Goal: Task Accomplishment & Management: Complete application form

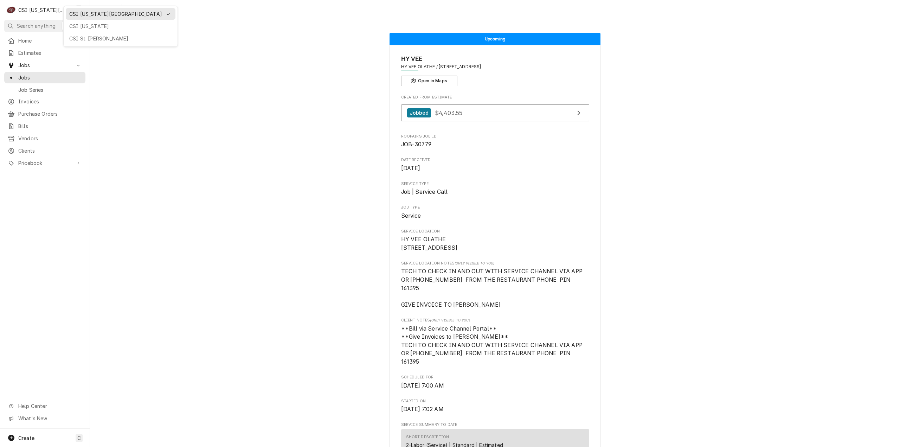
scroll to position [492, 0]
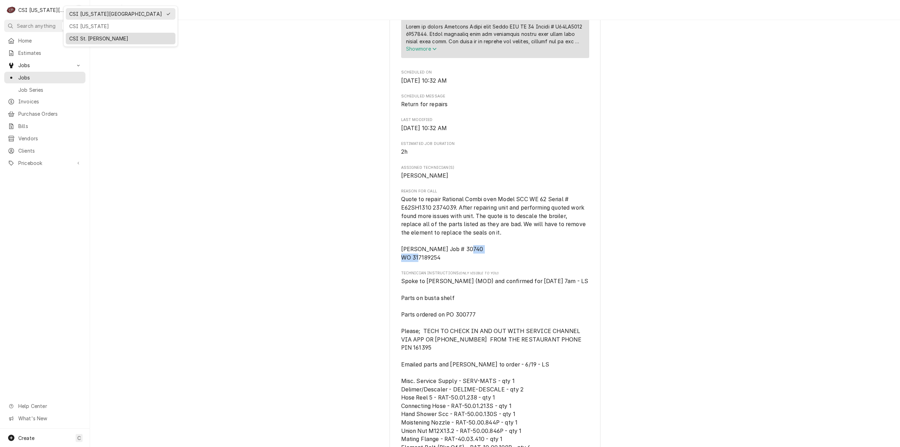
click at [89, 35] on div "CSI St. [PERSON_NAME]" at bounding box center [120, 38] width 103 height 7
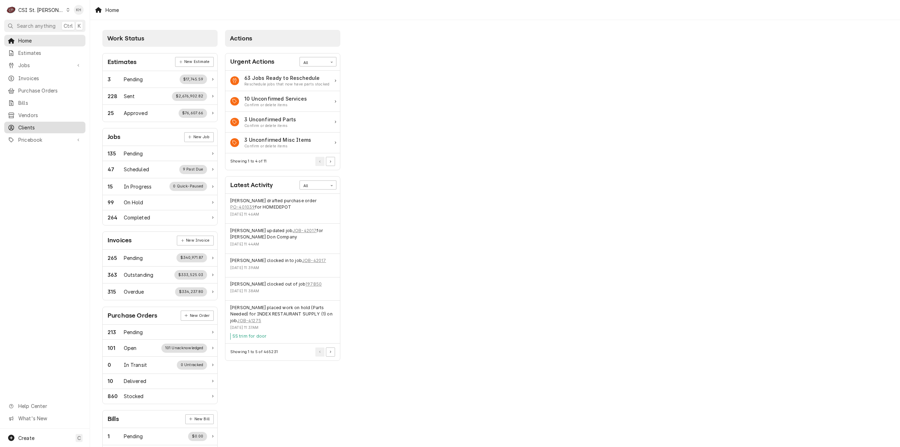
click at [37, 125] on span "Clients" at bounding box center [50, 127] width 64 height 7
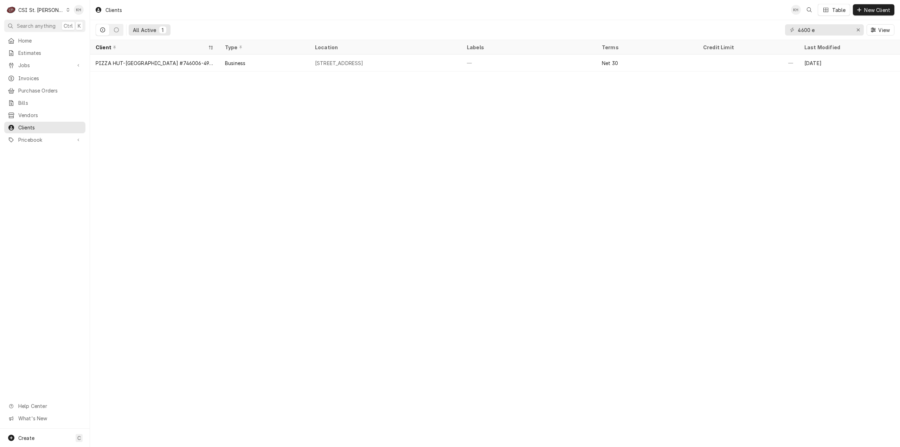
drag, startPoint x: 248, startPoint y: 195, endPoint x: 224, endPoint y: 189, distance: 24.1
click at [248, 195] on div "Clients KH Table New Client All Active 1 4600 e View Client Type Location Label…" at bounding box center [495, 223] width 810 height 447
click at [43, 434] on div "Create C" at bounding box center [45, 438] width 90 height 18
click at [123, 423] on div "Client" at bounding box center [131, 426] width 47 height 7
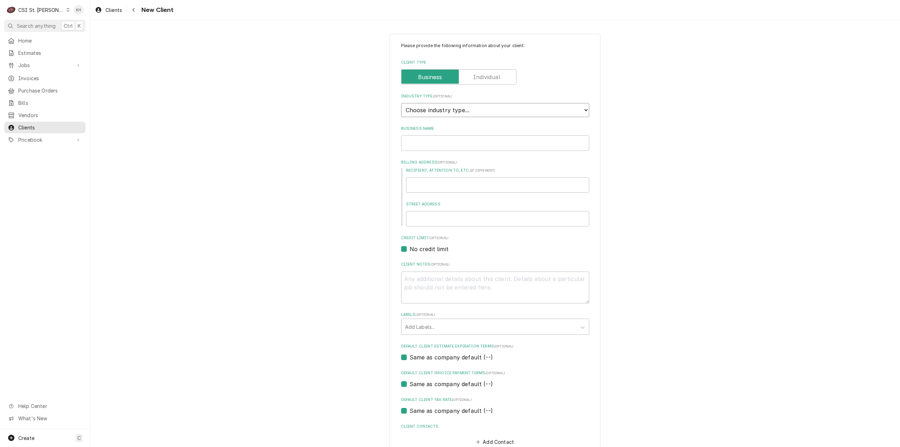
click at [462, 106] on select "Choose industry type... Residential Commercial Industrial Government" at bounding box center [495, 110] width 188 height 14
select select "1"
click at [401, 103] on select "Choose industry type... Residential Commercial Industrial Government" at bounding box center [495, 110] width 188 height 14
click at [450, 145] on input "Business Name" at bounding box center [495, 142] width 188 height 15
click at [468, 141] on input "Business Name" at bounding box center [495, 142] width 188 height 15
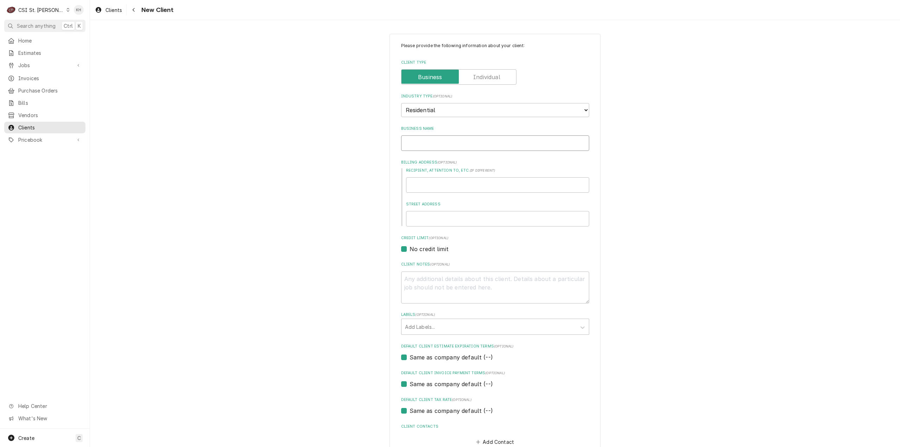
type textarea "x"
type input "D"
type textarea "x"
type input "Do"
type textarea "x"
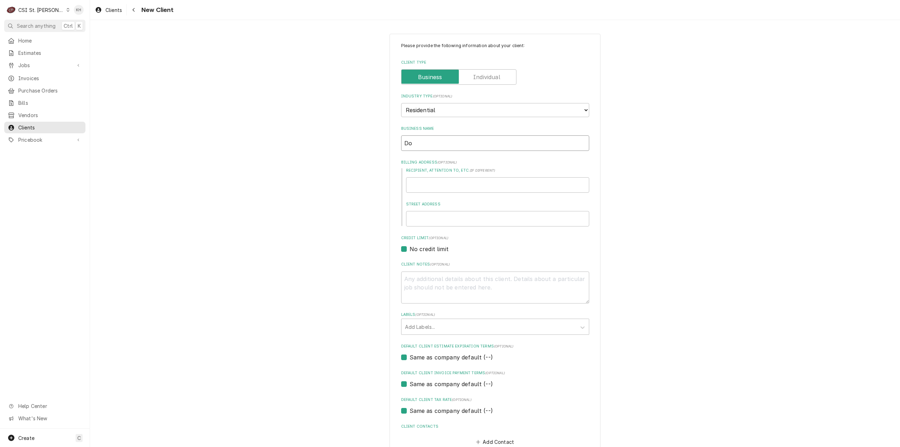
type input "Dom"
type textarea "x"
type input "Domi"
type textarea "x"
type input "Domin"
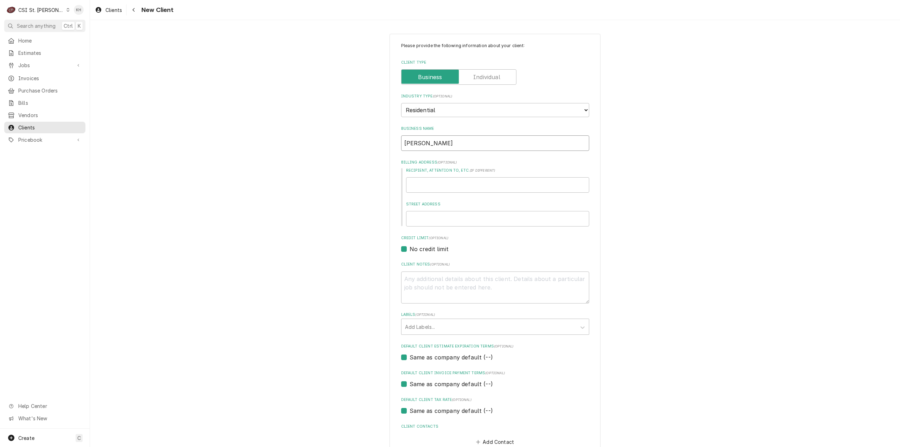
type textarea "x"
type input "Domini"
type textarea "x"
type input "Dominic"
type textarea "x"
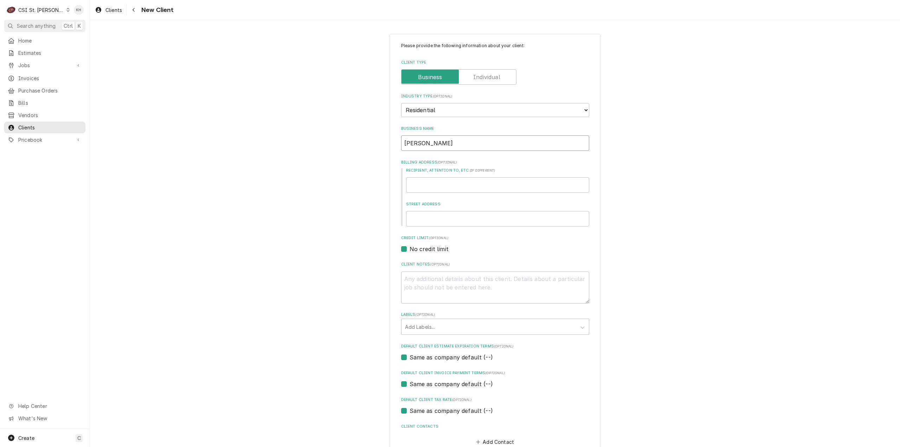
type input "Dominic"
type textarea "x"
type input "Dominic L"
type textarea "x"
type input "Dominic Li"
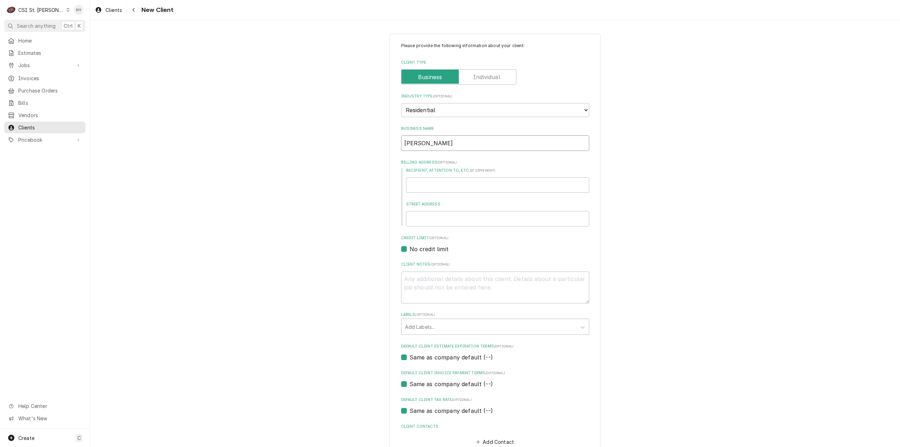
type textarea "x"
type input "Dominic Lic"
type textarea "x"
type input "Dominic Lick"
type textarea "x"
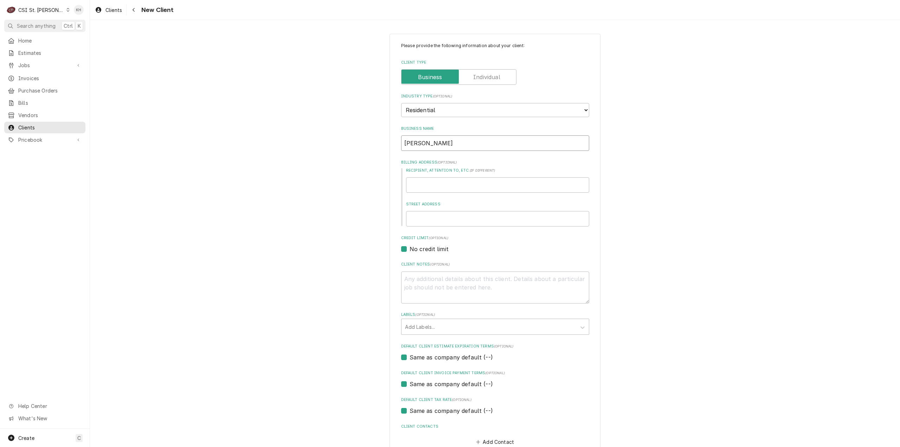
type input "Dominic Lickt"
type textarea "x"
type input "Dominic Lickte"
type textarea "x"
type input "Dominic Licktei"
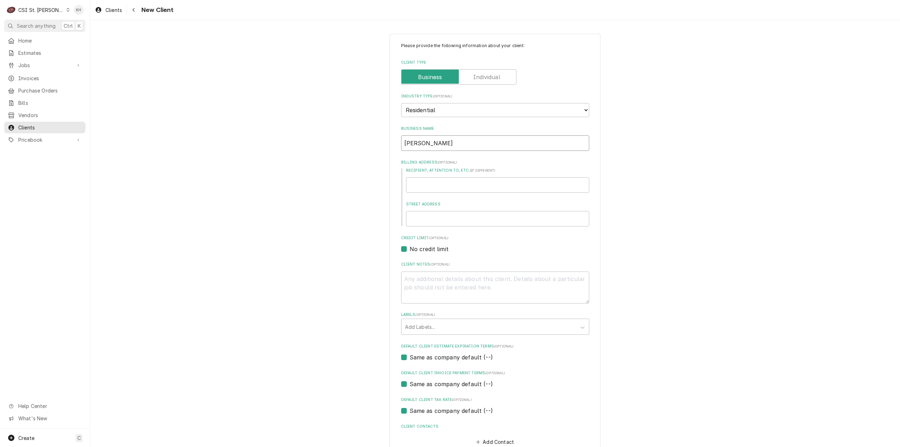
type textarea "x"
type input "[PERSON_NAME]"
type textarea "x"
type input "3"
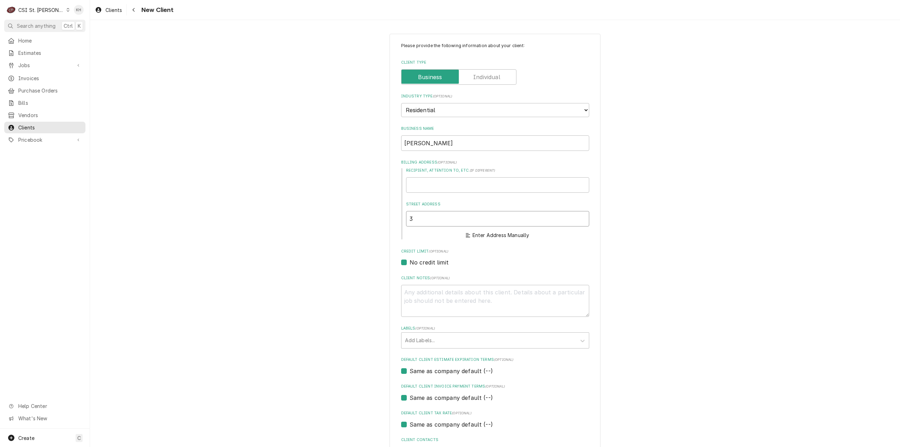
type textarea "x"
type input "31"
type textarea "x"
type input "318"
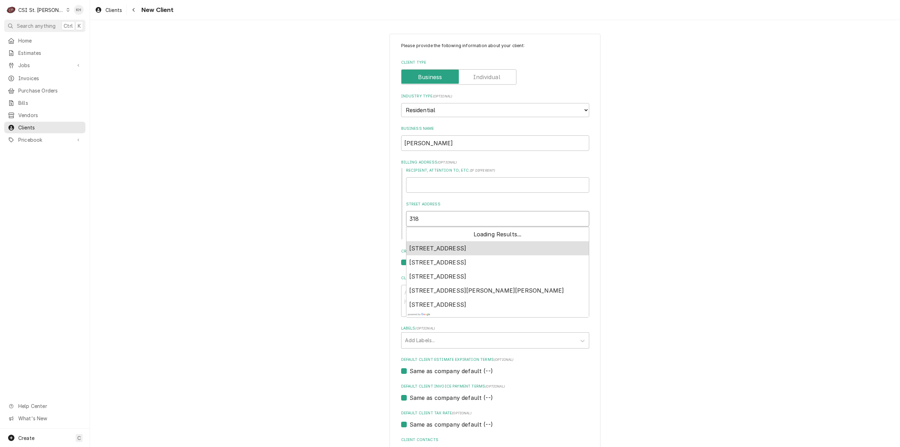
type textarea "x"
type input "3181"
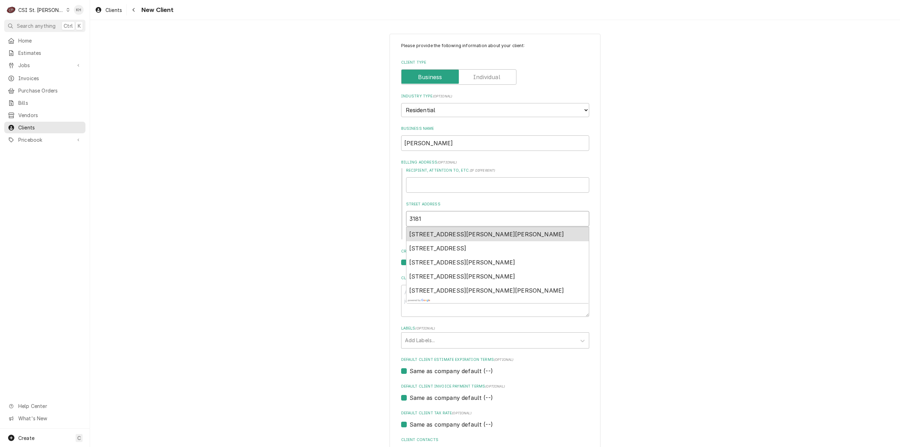
type textarea "x"
type input "3181"
type textarea "x"
type input "3181 n"
type textarea "x"
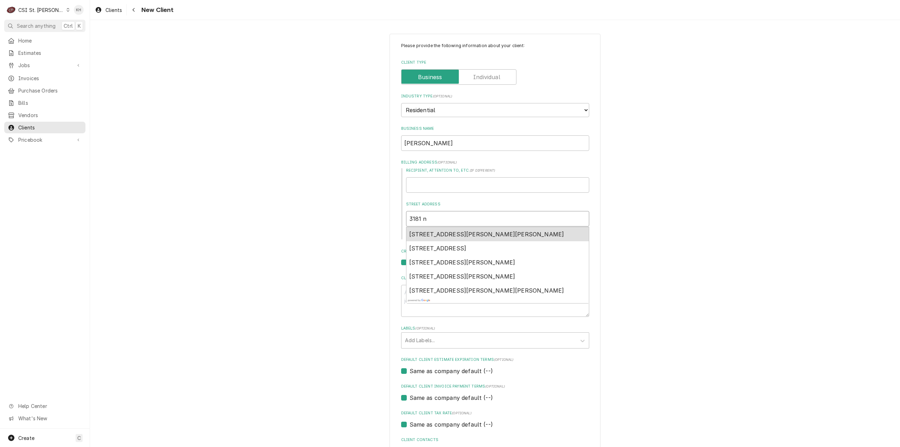
type input "3181 no"
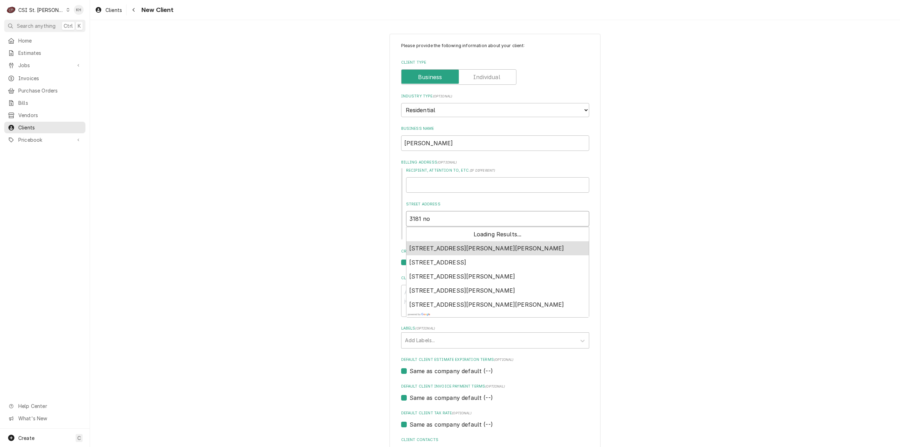
type textarea "x"
type input "3181 noe"
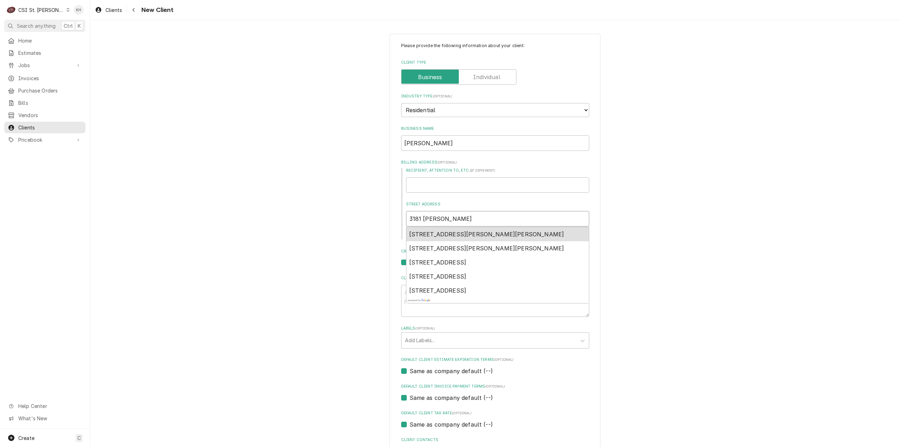
type textarea "x"
type input "3181 noel"
type textarea "x"
type input "3181 noell"
type textarea "x"
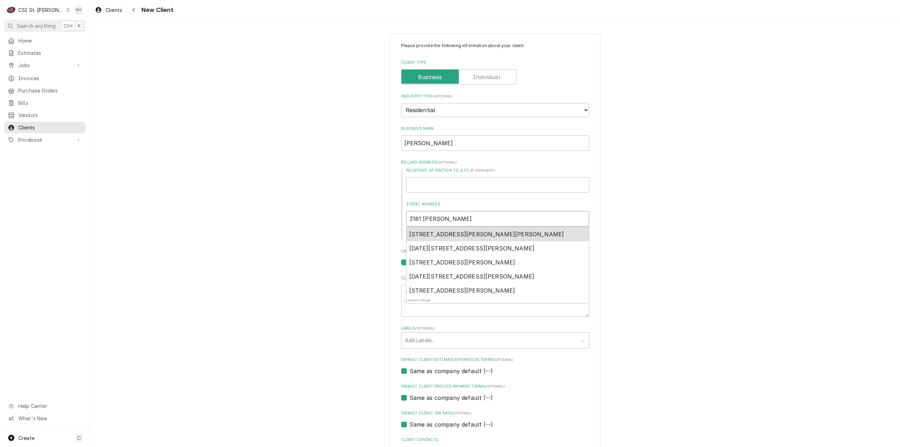
type input "3181 noelle"
type textarea "x"
type input "3181 noelle"
type textarea "x"
type input "3181 noelle l"
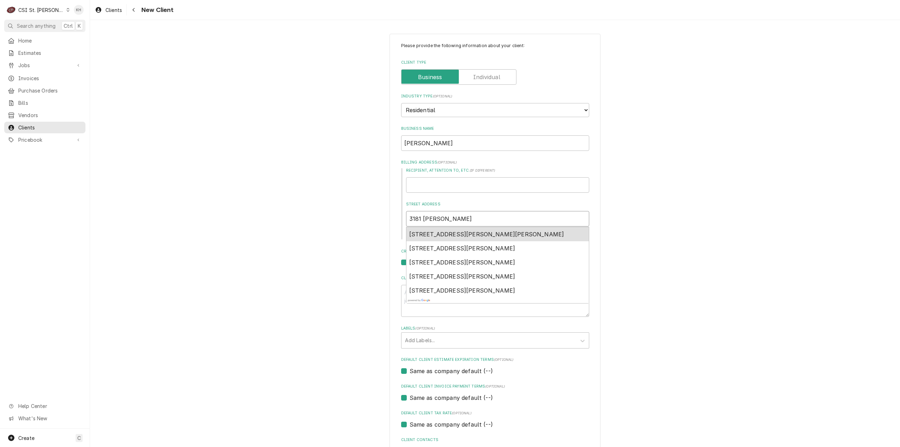
type textarea "x"
type input "3181 noelle la"
type textarea "x"
type input "3181 noelle lan"
type textarea "x"
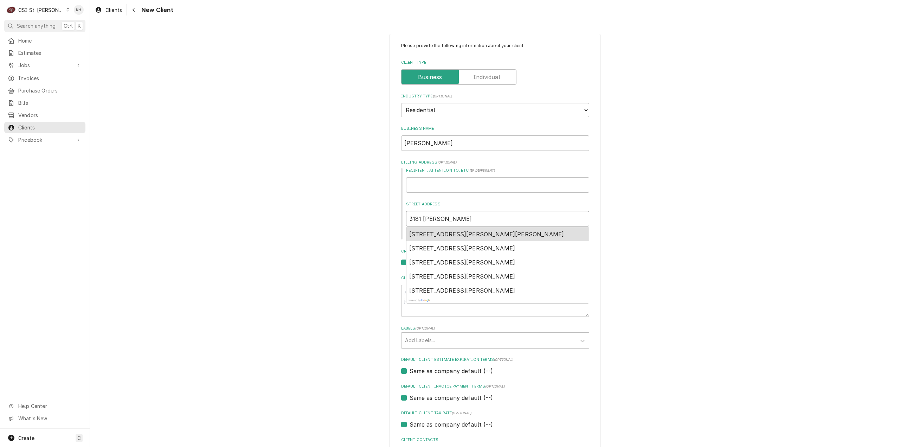
type input "3181 noelle lane"
click at [469, 234] on span "3181 Noelle Lane, O'Fallon, MO, USA" at bounding box center [486, 234] width 155 height 7
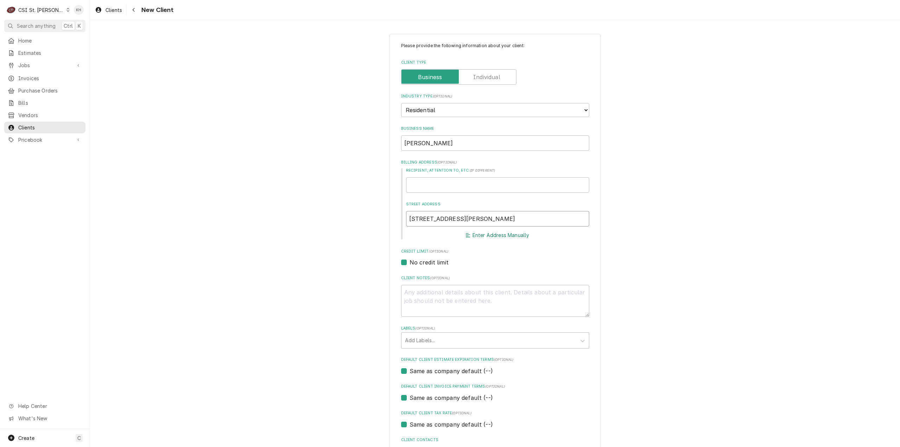
type textarea "x"
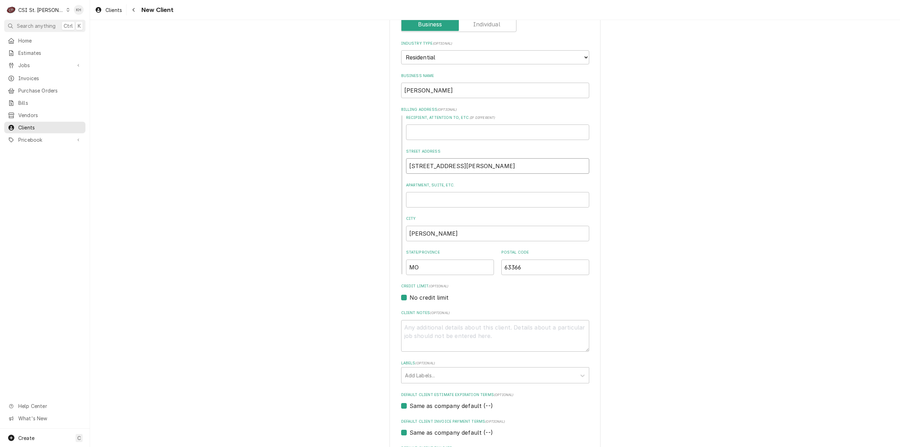
scroll to position [70, 0]
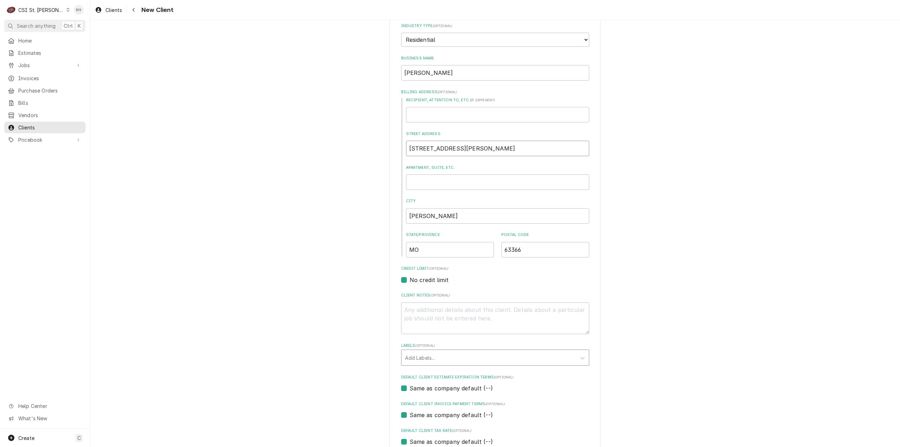
type input "3181 Noelle Ln"
click at [470, 351] on div "Labels" at bounding box center [489, 357] width 168 height 13
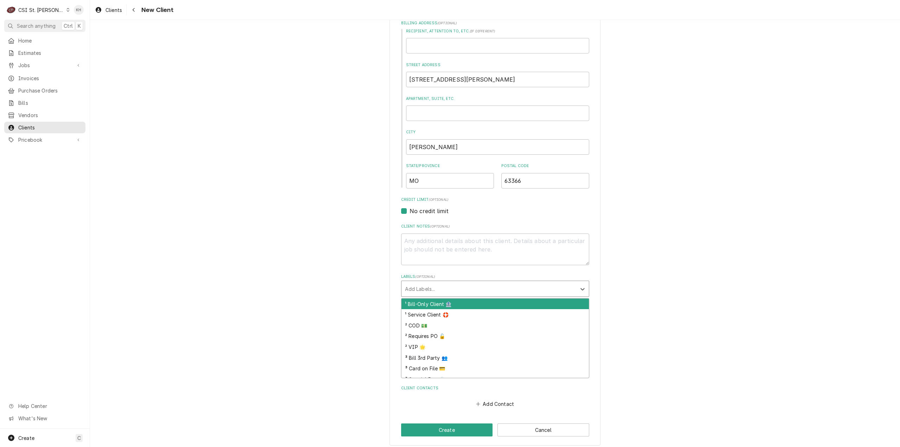
scroll to position [141, 0]
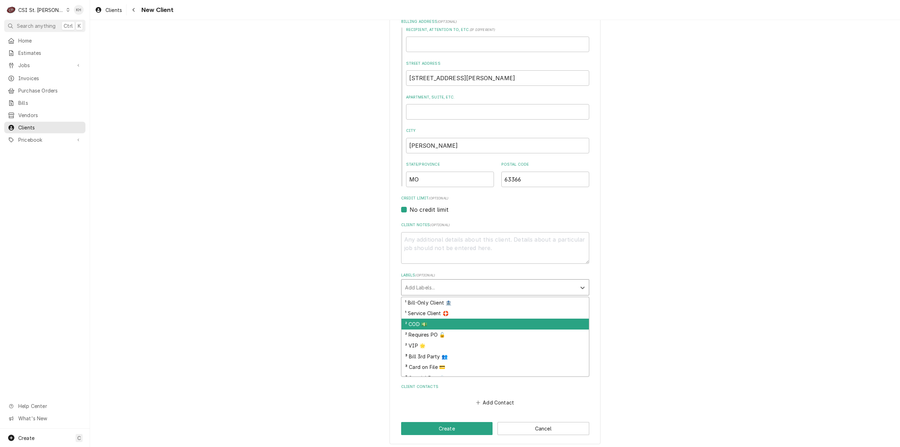
drag, startPoint x: 449, startPoint y: 322, endPoint x: 451, endPoint y: 310, distance: 12.6
click at [449, 322] on div "² COD 💵" at bounding box center [495, 324] width 187 height 11
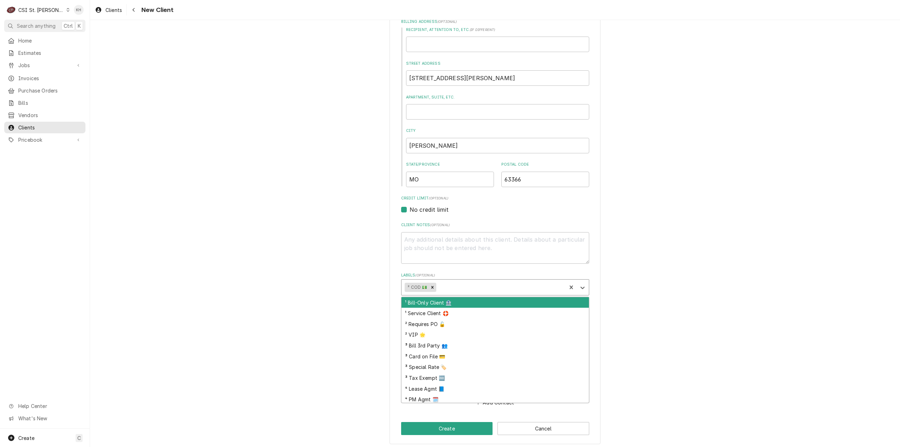
click at [462, 287] on div "Labels" at bounding box center [500, 287] width 125 height 13
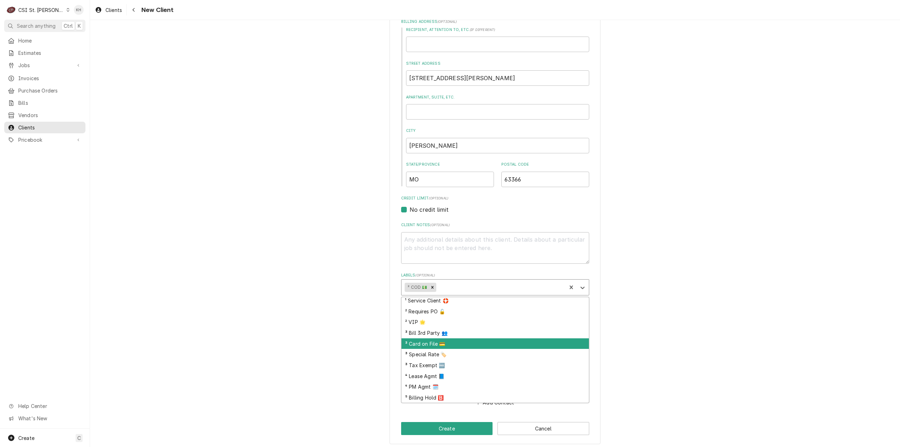
scroll to position [0, 0]
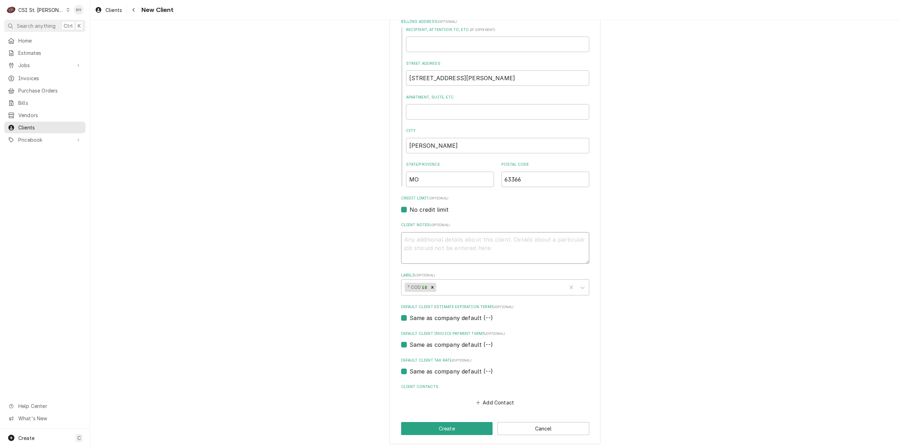
click at [482, 242] on textarea "Client Notes ( optional )" at bounding box center [495, 248] width 188 height 32
click at [498, 239] on textarea "Client Notes ( optional )" at bounding box center [495, 248] width 188 height 32
type textarea "x"
type textarea "D"
type textarea "x"
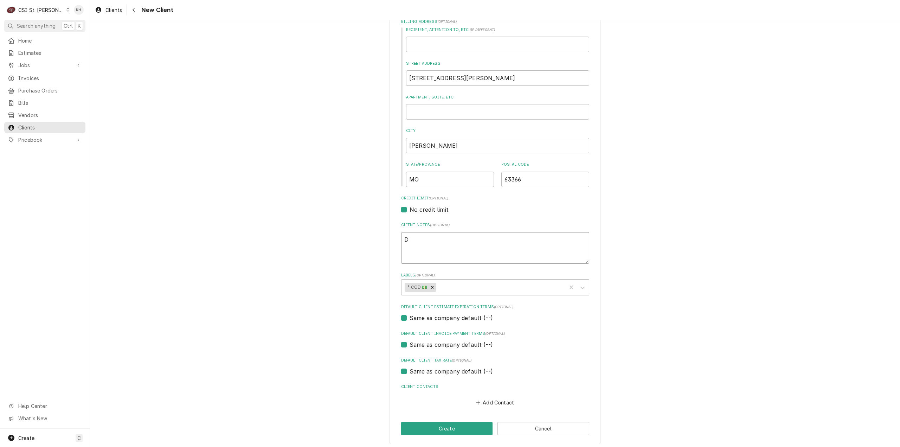
type textarea "Do"
type textarea "x"
type textarea "Dom"
type textarea "x"
type textarea "Domi"
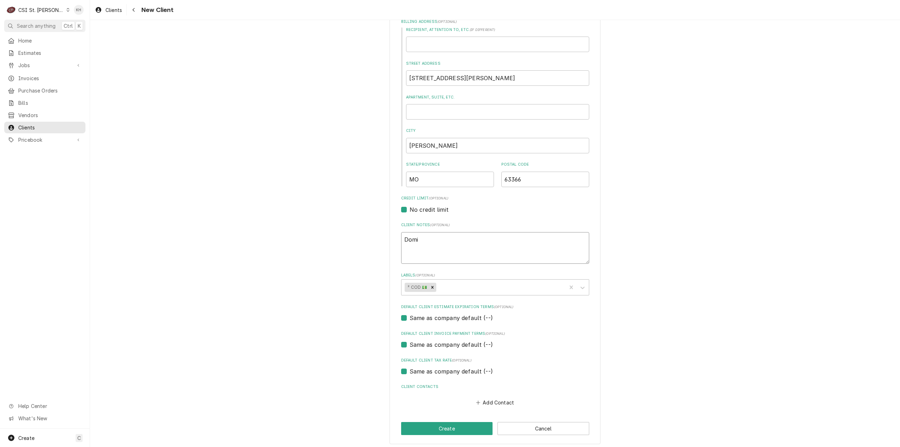
type textarea "x"
type textarea "Domin"
type textarea "x"
type textarea "Domini"
type textarea "x"
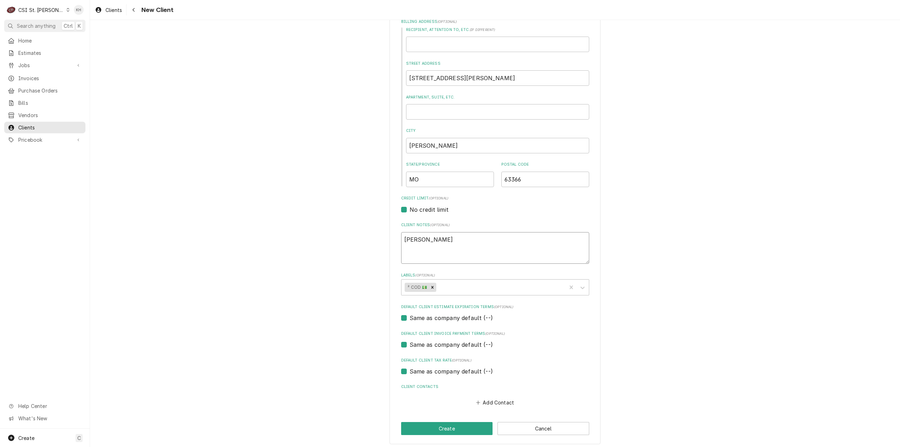
type textarea "Dominic"
type textarea "x"
type textarea "Dominic L"
type textarea "x"
type textarea "Dominic Li"
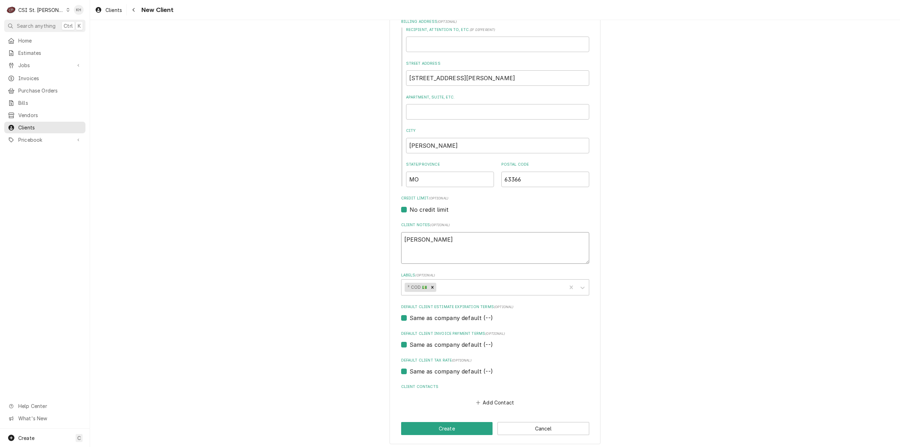
type textarea "x"
type textarea "Dominic Lic"
type textarea "x"
type textarea "Dominic Lick"
type textarea "x"
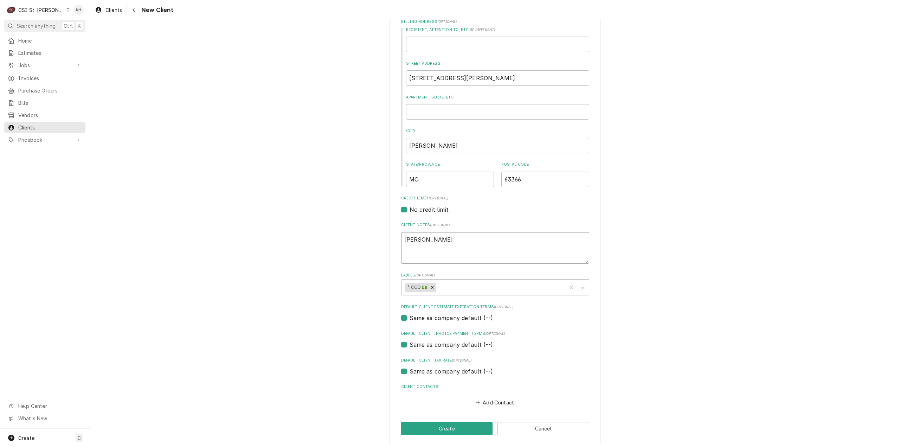
type textarea "Dominic Lickt"
type textarea "x"
type textarea "Dominic Lickte"
type textarea "x"
type textarea "Dominic Licktei"
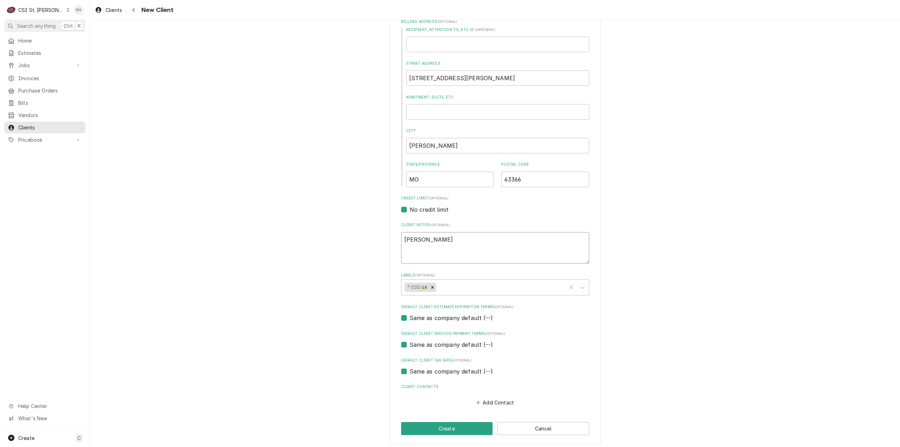
type textarea "x"
type textarea "Dominic Lickteig"
click at [404, 238] on textarea "Dominic Lickteig" at bounding box center [495, 248] width 188 height 32
type textarea "x"
type textarea "NDominic Lickteig"
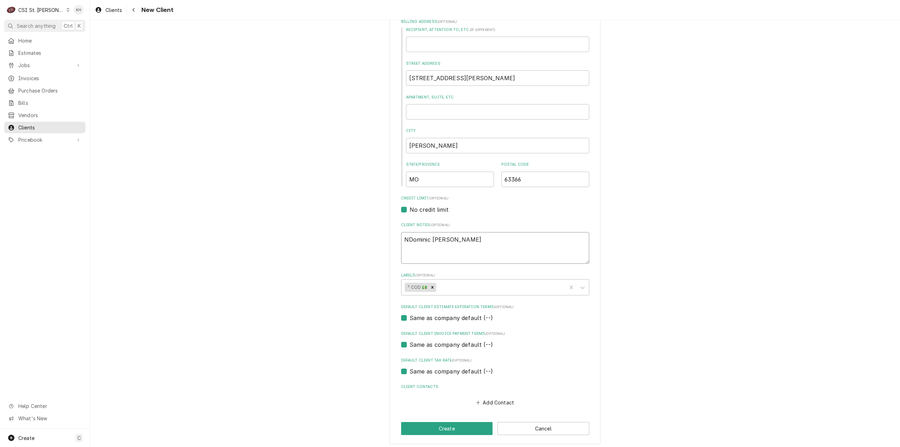
type textarea "x"
type textarea "NaDominic Lickteig"
type textarea "x"
type textarea "NamDominic Lickteig"
type textarea "x"
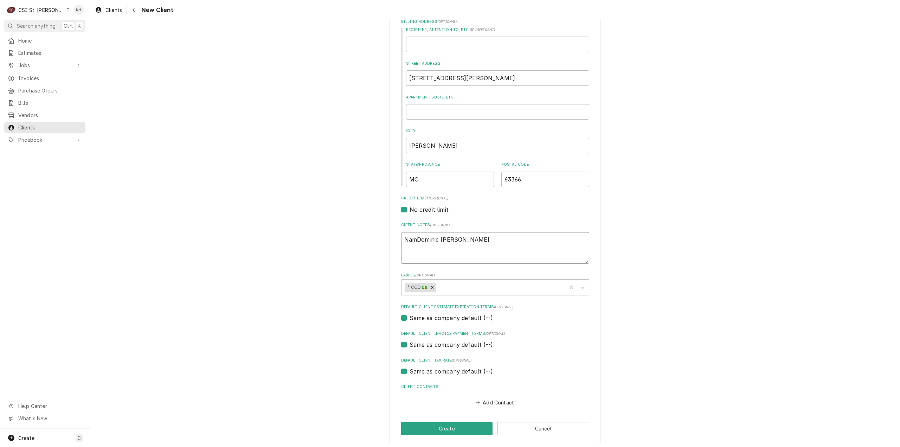
type textarea "NameDominic Lickteig"
type textarea "x"
type textarea "Name:Dominic Lickteig"
type textarea "x"
type textarea "Name: Dominic Lickteig"
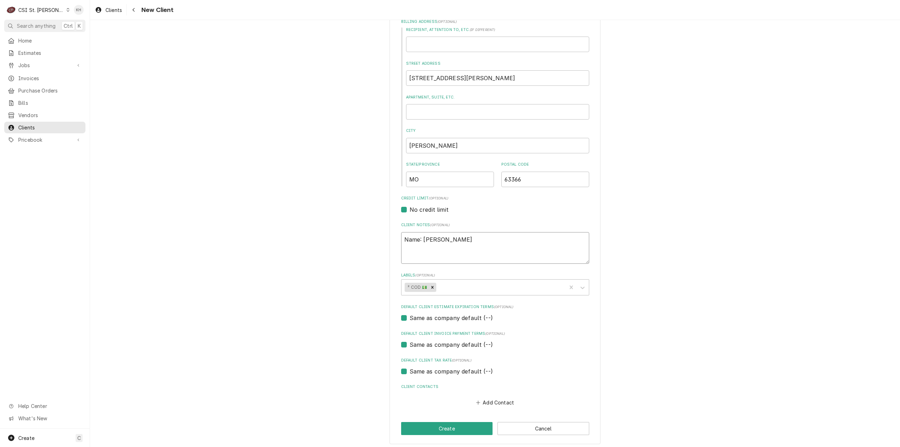
click at [476, 236] on textarea "Name: Dominic Lickteig" at bounding box center [495, 248] width 188 height 32
type textarea "x"
type textarea "Name: Dominic Lickteig"
type textarea "x"
type textarea "Name: Dominic Lickteig B"
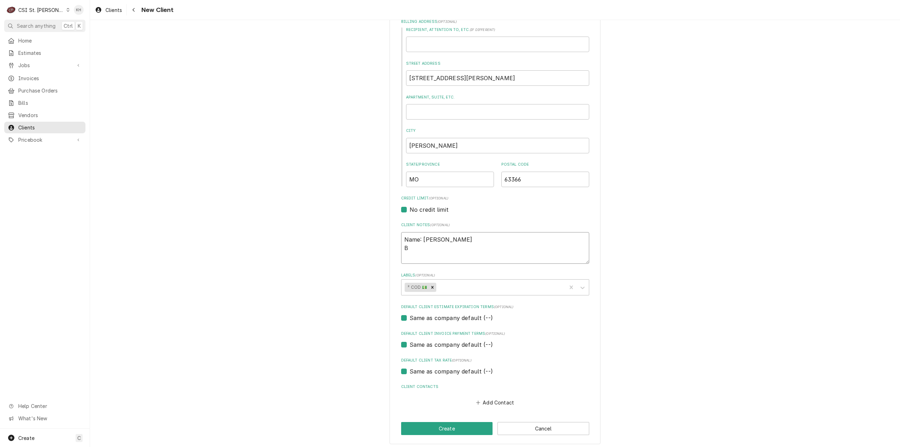
type textarea "x"
type textarea "Name: Dominic Lickteig Bi"
type textarea "x"
type textarea "Name: Dominic Lickteig Bil"
type textarea "x"
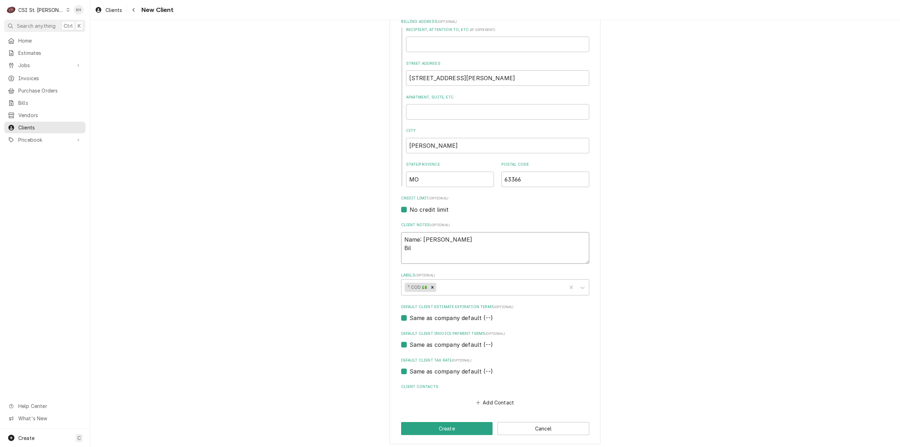
type textarea "Name: Dominic Lickteig Bill"
type textarea "x"
type textarea "Name: Dominic Lickteig Billi"
type textarea "x"
type textarea "Name: Dominic Lickteig Billin"
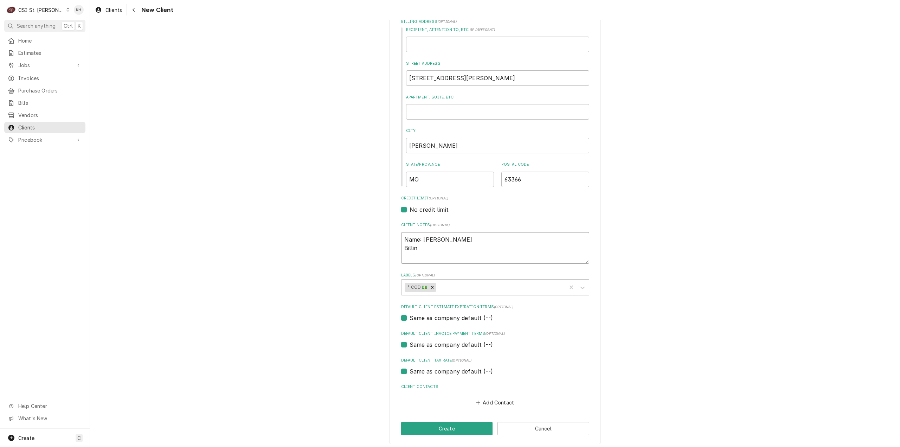
type textarea "x"
type textarea "Name: Dominic Lickteig Billing"
type textarea "x"
type textarea "Name: Dominic Lickteig Billing"
type textarea "x"
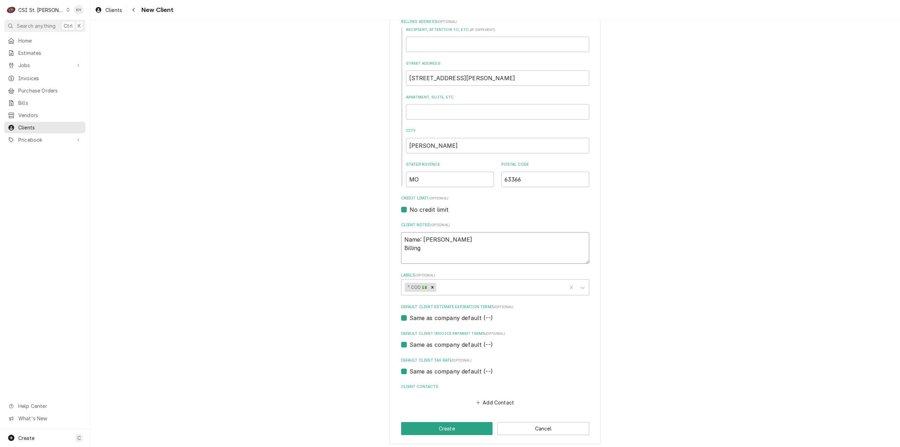
type textarea "Name: Dominic Lickteig Billing X"
type textarea "x"
type textarea "Name: Dominic Lickteig Billing"
type textarea "x"
type textarea "Name: Dominic Lickteig Billing Z"
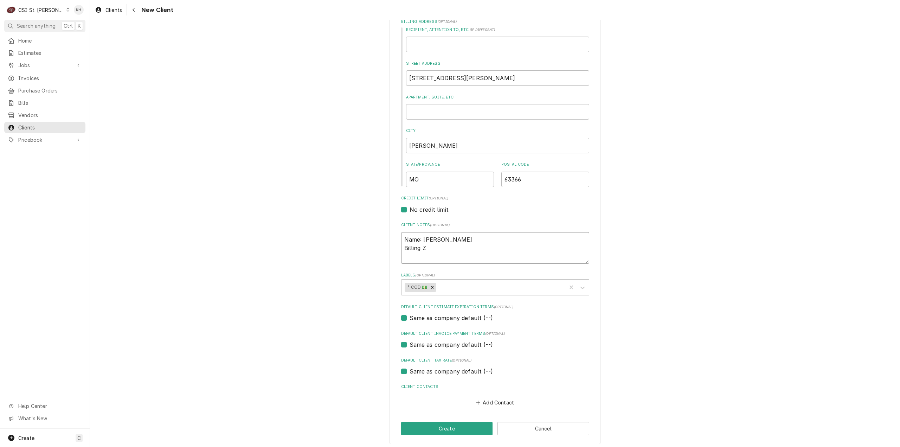
type textarea "x"
type textarea "Name: Dominic Lickteig Billing Zi"
type textarea "x"
type textarea "Name: Dominic Lickteig Billing Zip"
type textarea "x"
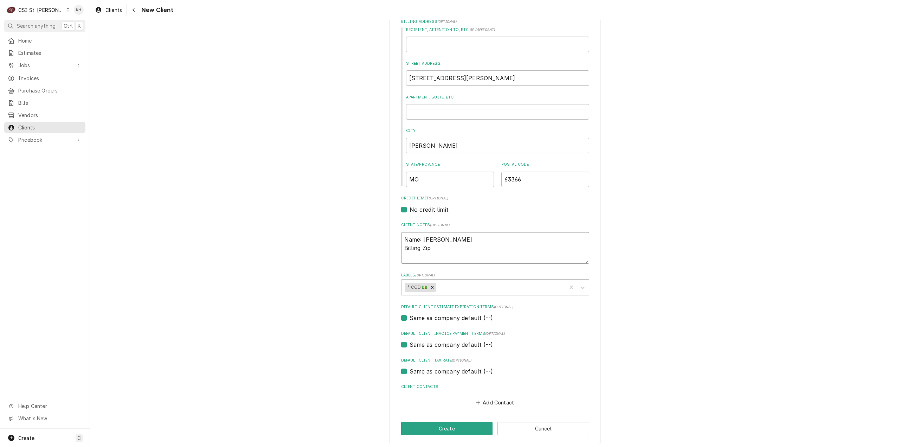
type textarea "Name: Dominic Lickteig Billing Zip:"
type textarea "x"
type textarea "Name: Dominic Lickteig Billing Zip:"
type textarea "x"
type textarea "Name: Dominic Lickteig Billing Zip: 6"
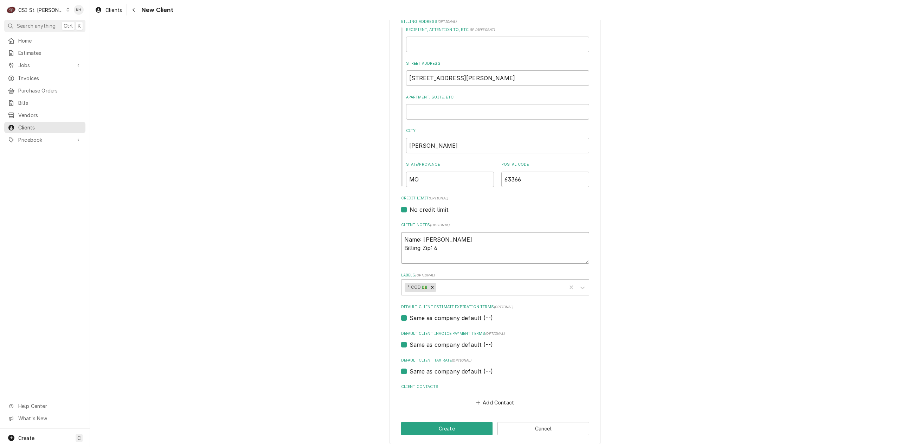
type textarea "x"
type textarea "Name: Dominic Lickteig Billing Zip: 63"
type textarea "x"
type textarea "Name: Dominic Lickteig Billing Zip: 633"
type textarea "x"
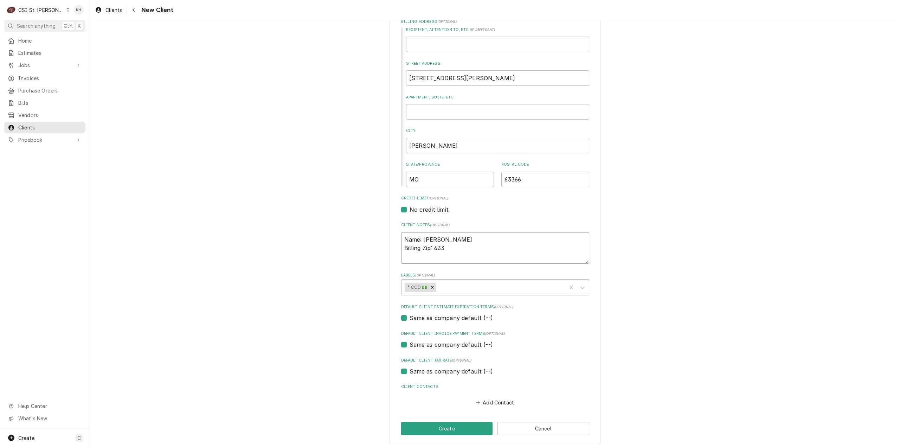
type textarea "Name: Dominic Lickteig Billing Zip: 6336"
type textarea "x"
type textarea "Name: Dominic Lickteig Billing Zip: 63366"
click at [402, 241] on textarea "Name: Dominic Lickteig Billing Zip: 63366" at bounding box center [495, 248] width 188 height 32
type textarea "x"
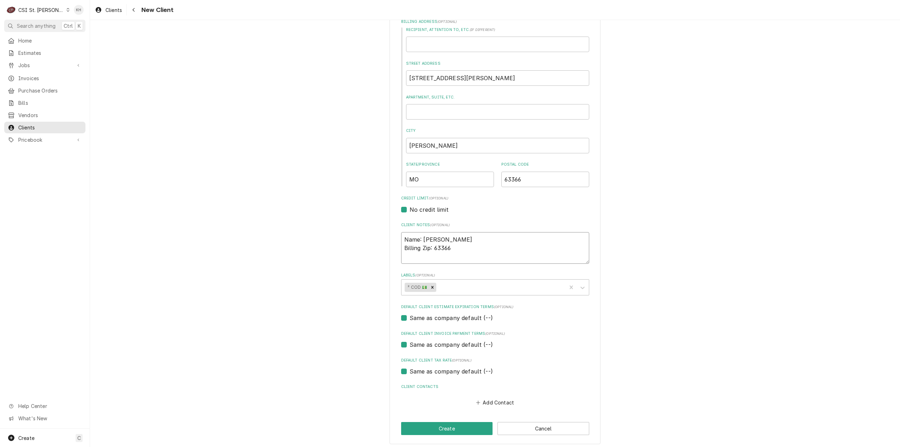
type textarea "Name: Dominic Lickteig Billing Zip: 63366"
type textarea "x"
type textarea "Name: Dominic Lickteig Billing Zip: 63366"
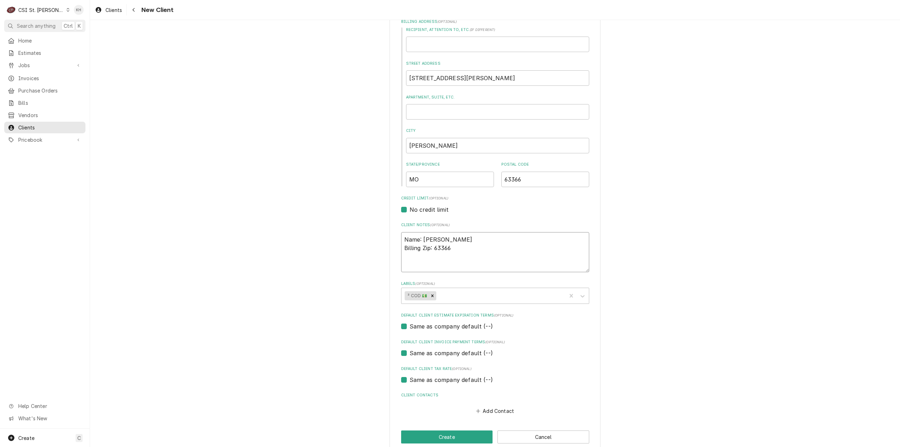
type textarea "x"
type textarea "V Name: Dominic Lickteig Billing Zip: 63366"
type textarea "x"
type textarea "Vi Name: Dominic Lickteig Billing Zip: 63366"
type textarea "x"
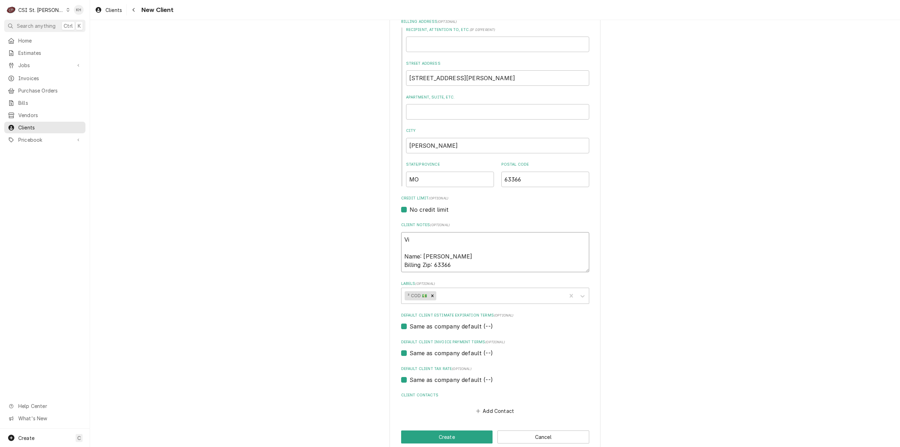
type textarea "Vis Name: Dominic Lickteig Billing Zip: 63366"
type textarea "x"
type textarea "Visa Name: Dominic Lickteig Billing Zip: 63366"
type textarea "x"
type textarea "Visa Name: Dominic Lickteig Billing Zip: 63366"
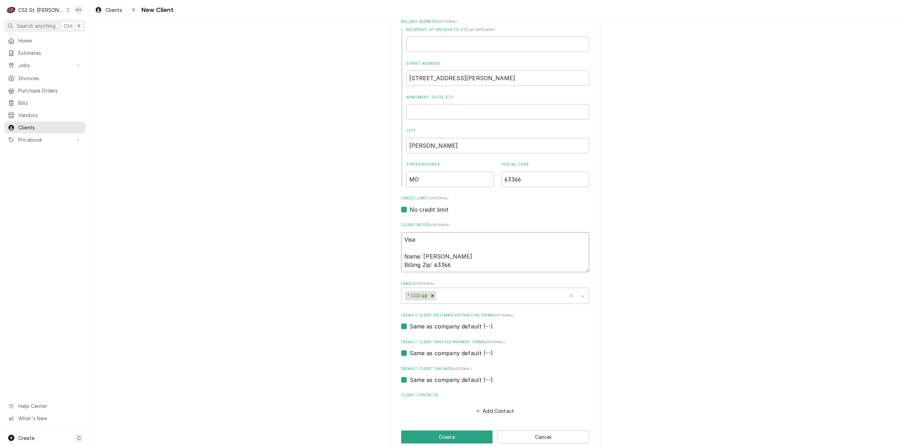
type textarea "x"
type textarea "Visa 4 Name: Dominic Lickteig Billing Zip: 63366"
type textarea "x"
type textarea "Visa 42 Name: Dominic Lickteig Billing Zip: 63366"
type textarea "x"
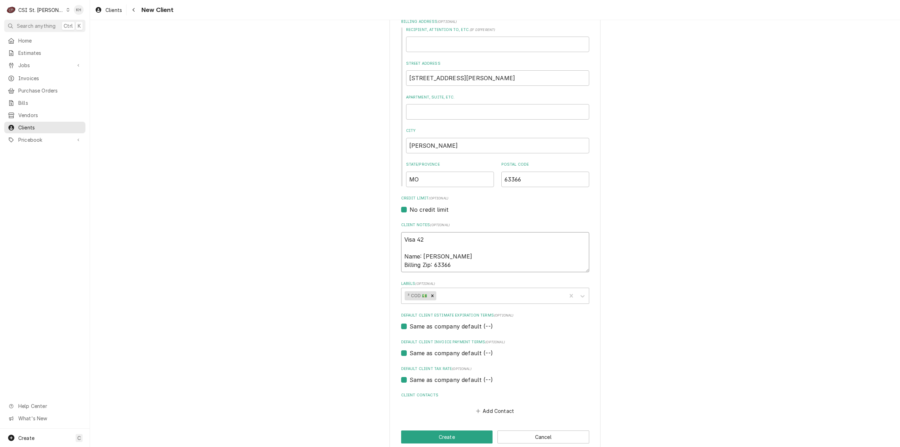
type textarea "Visa 426 Name: Dominic Lickteig Billing Zip: 63366"
type textarea "x"
type textarea "Visa 4266 Name: Dominic Lickteig Billing Zip: 63366"
type textarea "x"
type textarea "Visa 42669 Name: Dominic Lickteig Billing Zip: 63366"
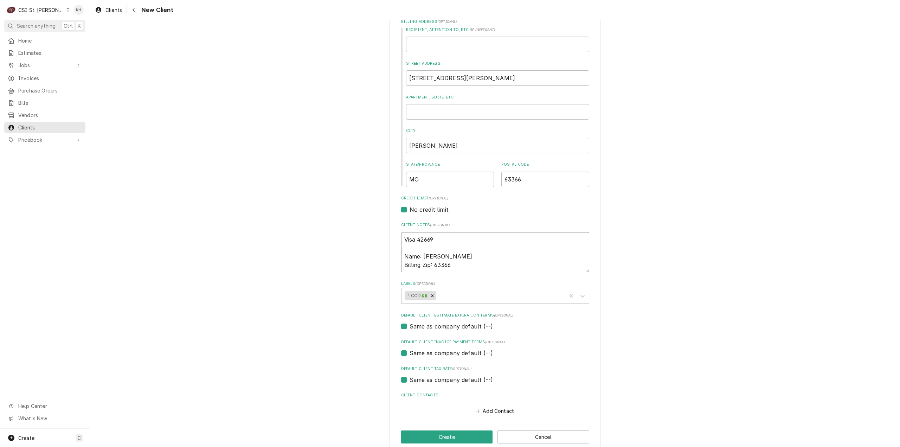
type textarea "x"
type textarea "Visa 426690 Name: Dominic Lickteig Billing Zip: 63366"
type textarea "x"
type textarea "Visa 4266902 Name: Dominic Lickteig Billing Zip: 63366"
type textarea "x"
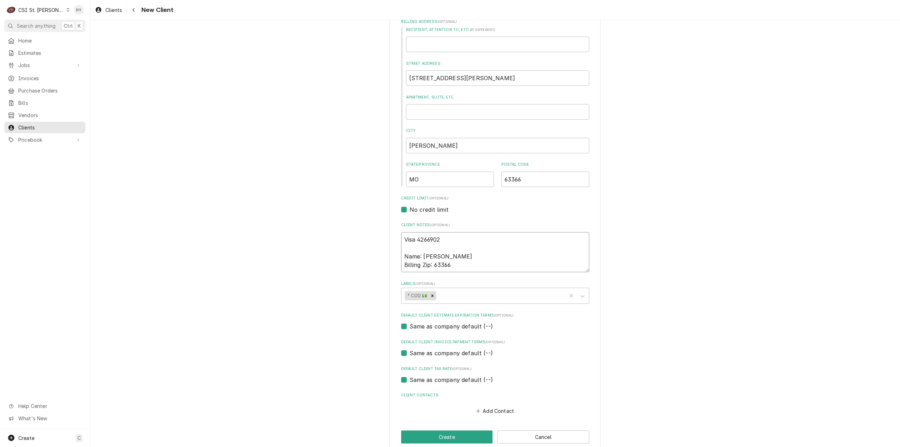
type textarea "Visa 42669020 Name: Dominic Lickteig Billing Zip: 63366"
type textarea "x"
type textarea "Visa 426690209 Name: Dominic Lickteig Billing Zip: 63366"
type textarea "x"
type textarea "Visa 4266902092 Name: Dominic Lickteig Billing Zip: 63366"
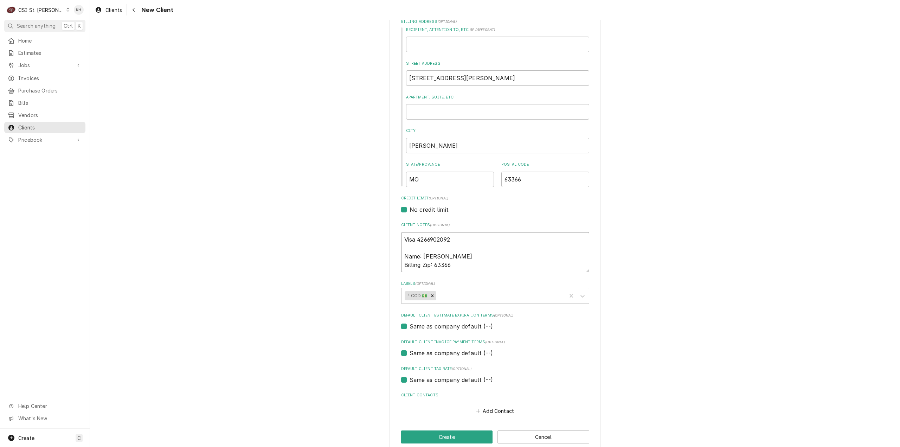
type textarea "x"
type textarea "Visa 42669020922 Name: Dominic Lickteig Billing Zip: 63366"
type textarea "x"
type textarea "Visa 426690209229 Name: Dominic Lickteig Billing Zip: 63366"
type textarea "x"
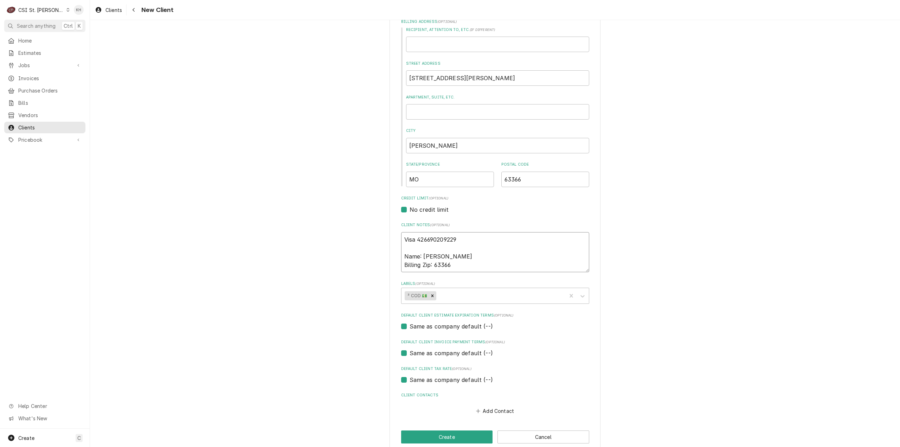
type textarea "Visa 4266902092297 Name: Dominic Lickteig Billing Zip: 63366"
type textarea "x"
type textarea "Visa 42669020922977 Name: Dominic Lickteig Billing Zip: 63366"
type textarea "x"
type textarea "Visa 426690209229777 Name: Dominic Lickteig Billing Zip: 63366"
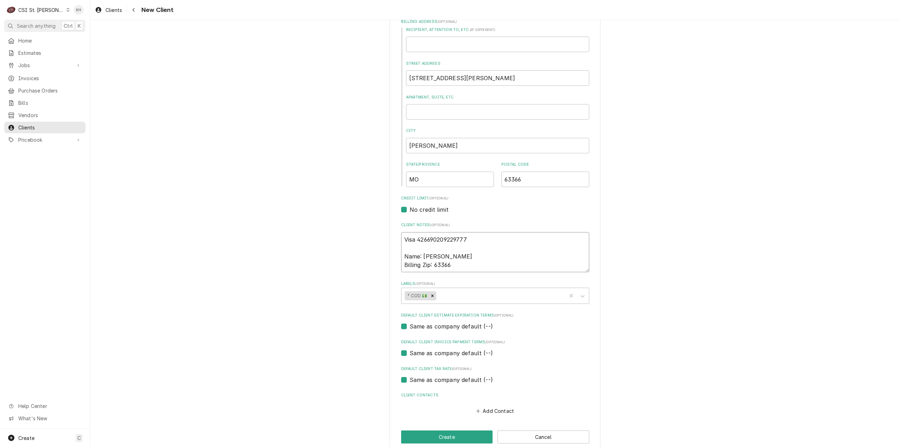
type textarea "x"
type textarea "Visa 4266902092297777 Name: Dominic Lickteig Billing Zip: 63366"
type textarea "x"
type textarea "Visa 4266902092297777 E Name: Dominic Lickteig Billing Zip: 63366"
type textarea "x"
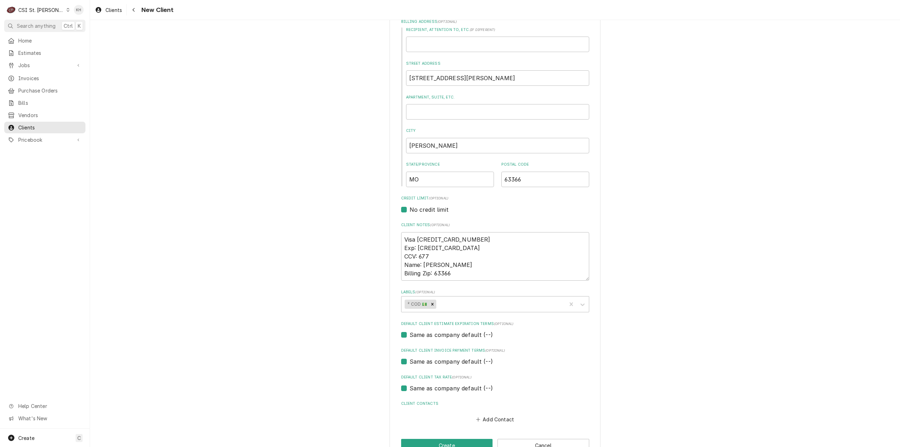
click at [642, 312] on div "Please provide the following information about your client: Client Type Industr…" at bounding box center [495, 177] width 810 height 580
click at [485, 415] on button "Add Contact" at bounding box center [495, 419] width 40 height 10
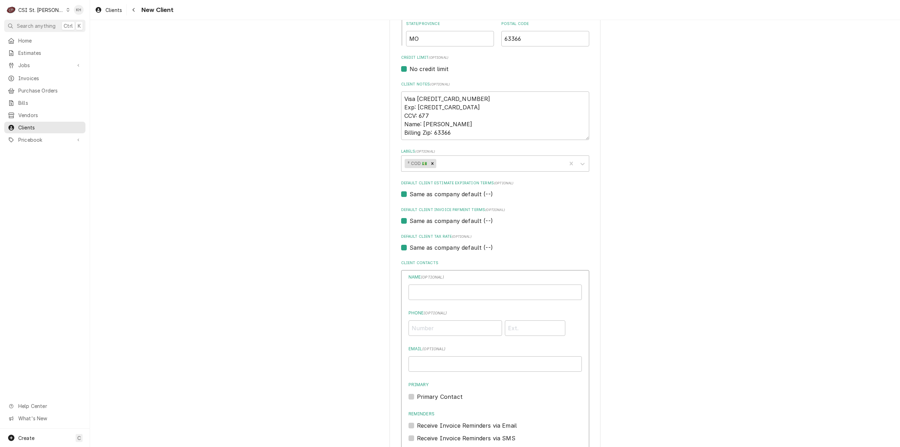
click at [464, 279] on label "Name ( optional )" at bounding box center [495, 277] width 173 height 6
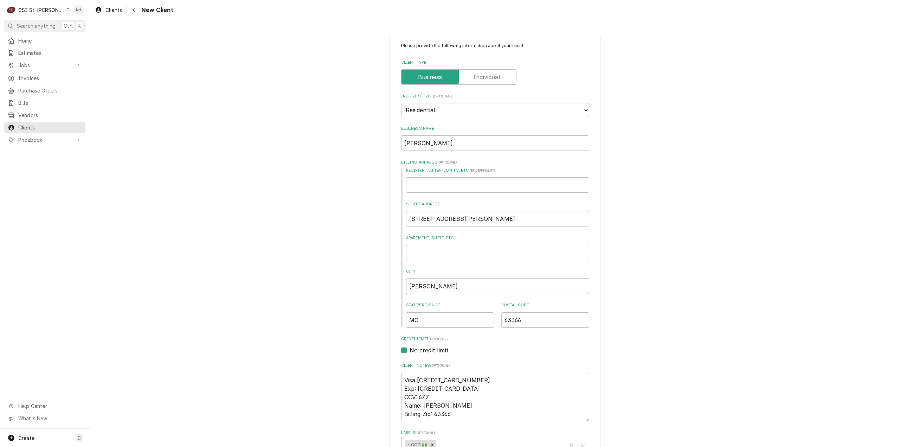
click at [469, 290] on input "O'Fallon" at bounding box center [497, 285] width 183 height 15
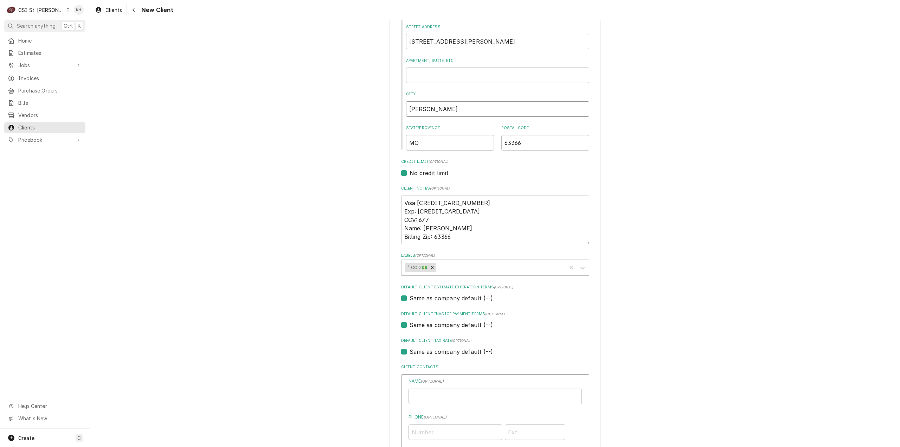
scroll to position [316, 0]
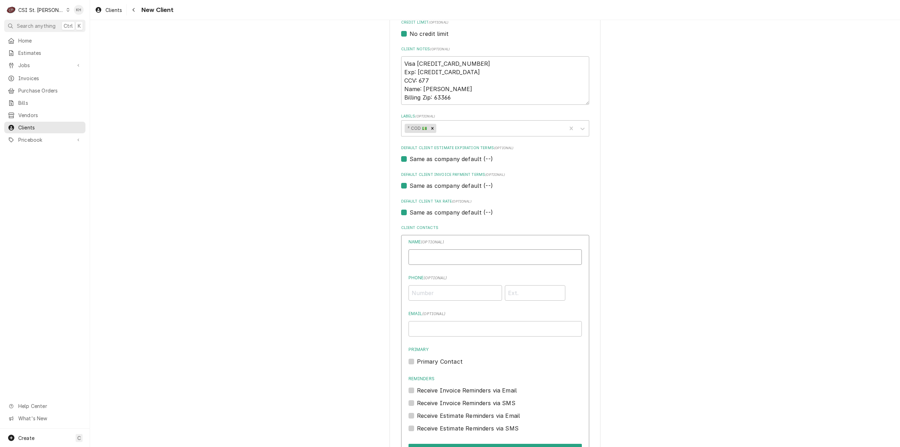
click at [467, 257] on input "Business Name" at bounding box center [495, 256] width 173 height 15
click at [417, 363] on label "Primary Contact" at bounding box center [440, 361] width 46 height 8
click at [417, 363] on input "Primary" at bounding box center [503, 364] width 173 height 15
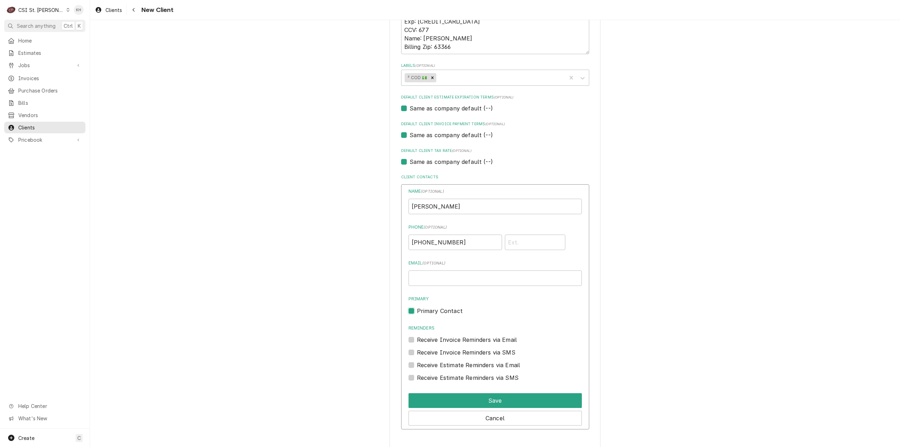
scroll to position [397, 0]
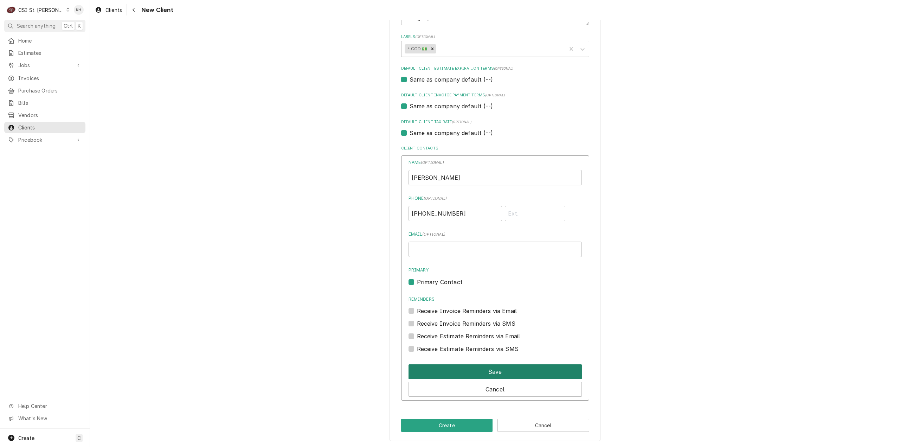
click at [475, 372] on button "Save" at bounding box center [495, 371] width 173 height 15
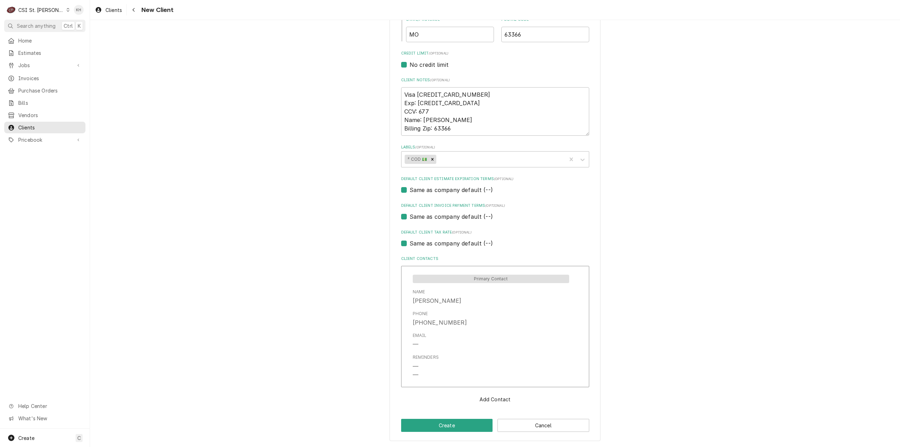
scroll to position [285, 0]
click at [447, 425] on button "Create" at bounding box center [447, 425] width 92 height 13
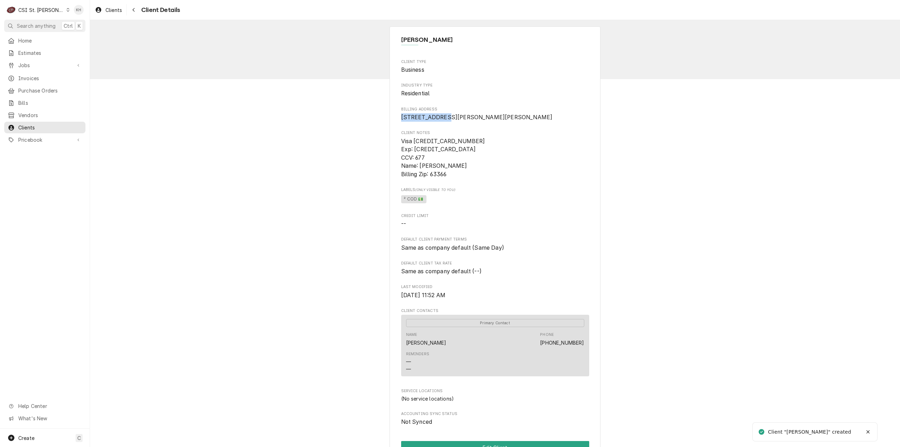
drag, startPoint x: 399, startPoint y: 114, endPoint x: 440, endPoint y: 114, distance: 41.5
click at [440, 114] on span "[STREET_ADDRESS][PERSON_NAME][PERSON_NAME]" at bounding box center [495, 117] width 188 height 8
copy span "[STREET_ADDRESS][PERSON_NAME]"
click at [32, 437] on span "Create" at bounding box center [26, 438] width 16 height 6
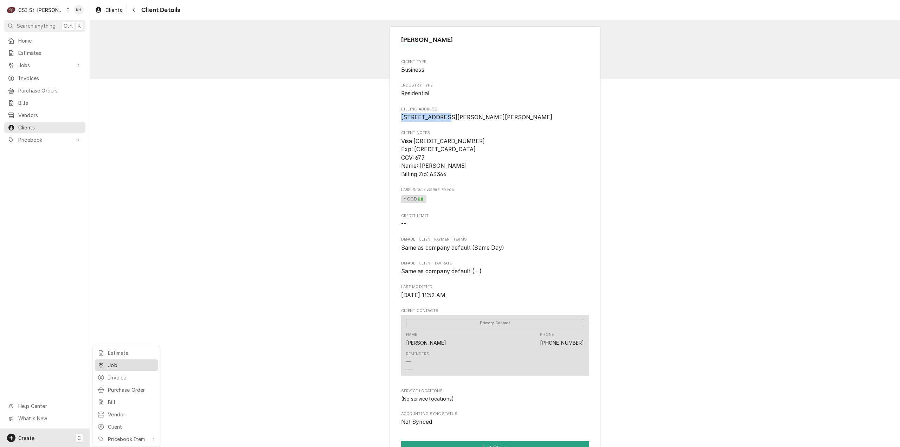
click at [113, 363] on div "Job" at bounding box center [131, 364] width 47 height 7
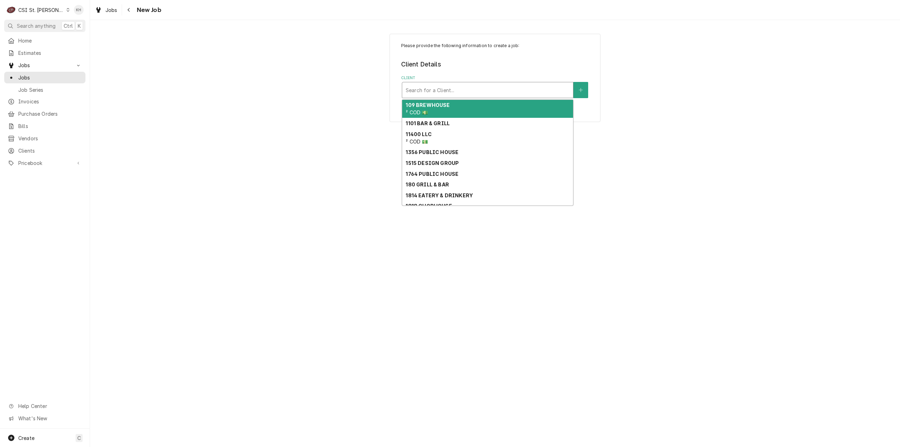
click at [441, 89] on div "Client" at bounding box center [488, 90] width 164 height 13
paste input "[STREET_ADDRESS][PERSON_NAME]"
type input "[STREET_ADDRESS][PERSON_NAME]"
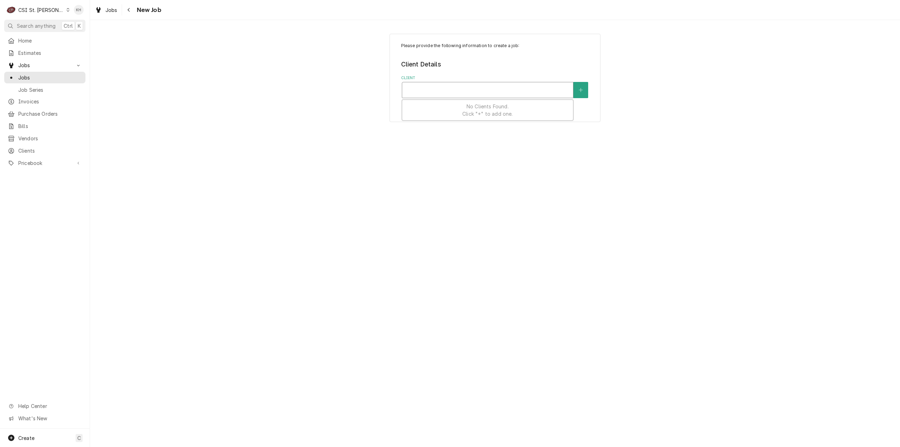
click at [457, 90] on div "Client" at bounding box center [488, 90] width 164 height 13
type input "[PERSON_NAME]"
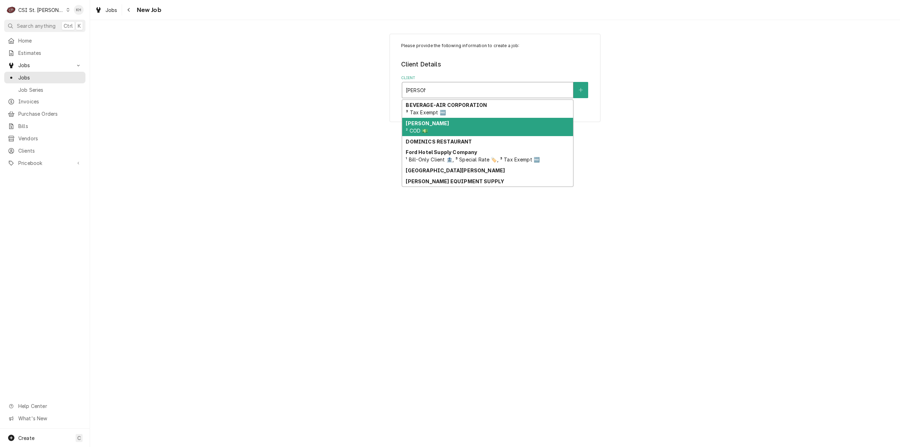
click at [466, 121] on div "[PERSON_NAME] ² COD 💵" at bounding box center [487, 127] width 171 height 18
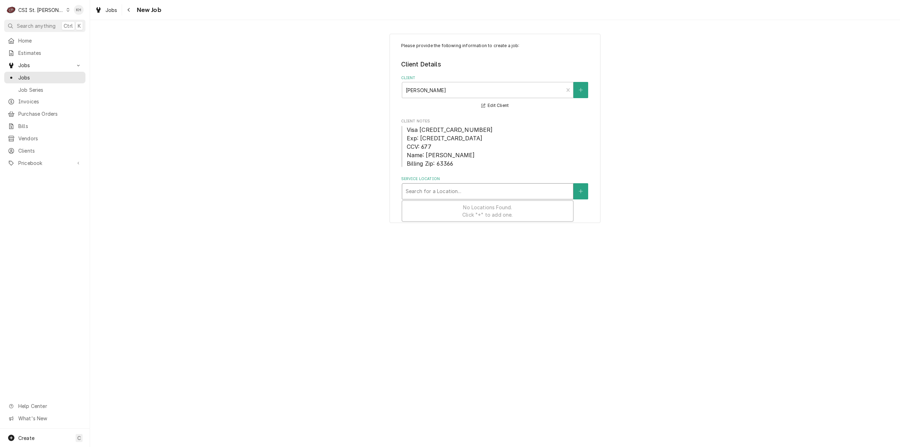
click at [483, 192] on div "Service Location" at bounding box center [488, 191] width 164 height 13
paste input "3181 Noelle Ln"
type input "3181 Noelle Ln"
click at [576, 192] on button "Service Location" at bounding box center [581, 191] width 15 height 16
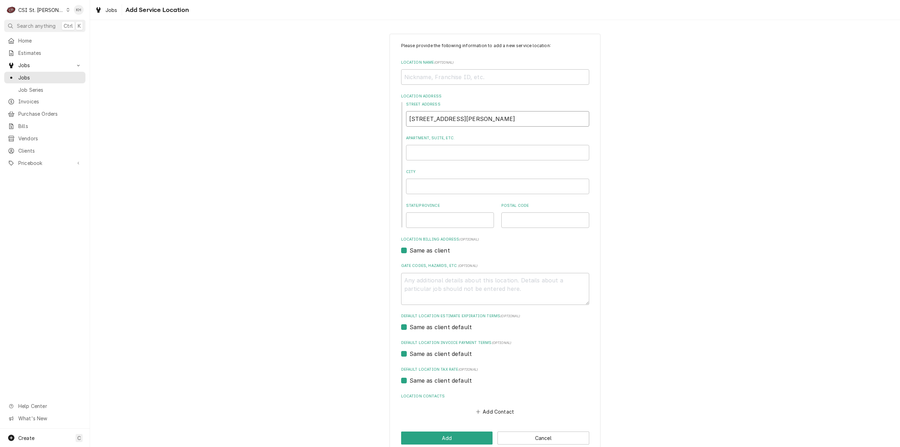
click at [465, 121] on input "3181 Noelle Ln" at bounding box center [497, 118] width 183 height 15
drag, startPoint x: 463, startPoint y: 121, endPoint x: 363, endPoint y: 115, distance: 101.1
click at [363, 115] on div "Please provide the following information to add a new service location: Locatio…" at bounding box center [495, 243] width 810 height 432
type textarea "x"
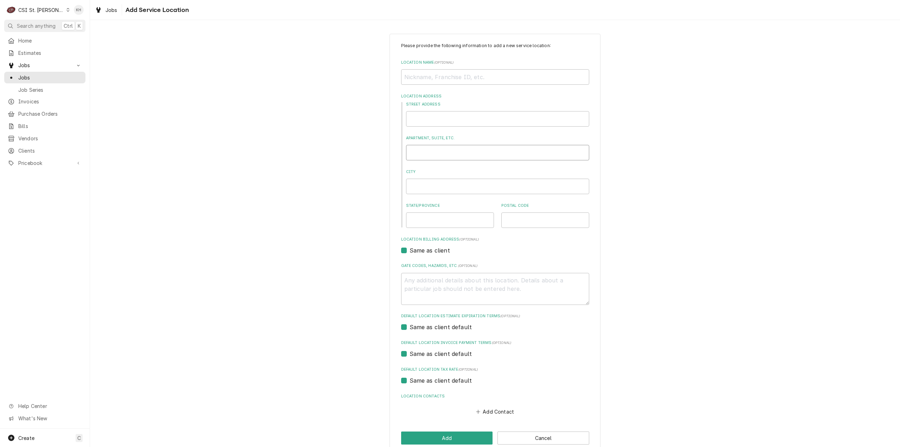
click at [447, 151] on input "Apartment, Suite, etc." at bounding box center [497, 152] width 183 height 15
click at [449, 115] on input "Street Address" at bounding box center [497, 118] width 183 height 15
paste input "3181 Noelle Ln"
type textarea "x"
type input "3181 Noelle Ln"
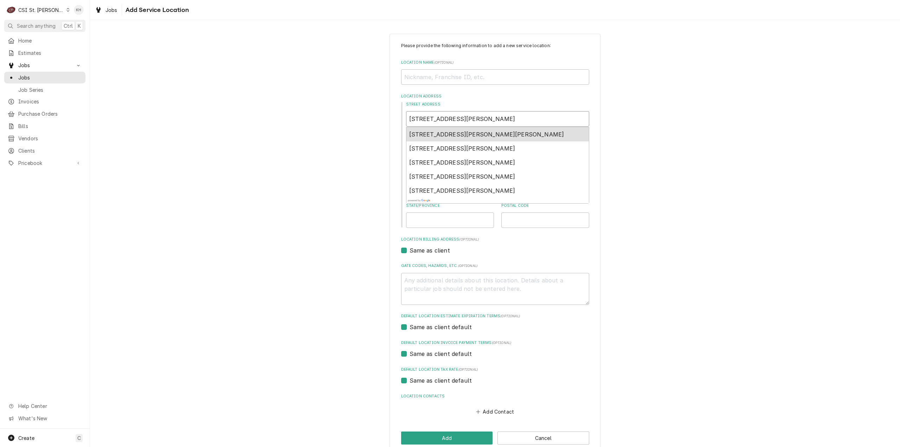
click at [466, 134] on span "3181 Noelle Ln, O'Fallon, MO, USA" at bounding box center [486, 134] width 155 height 7
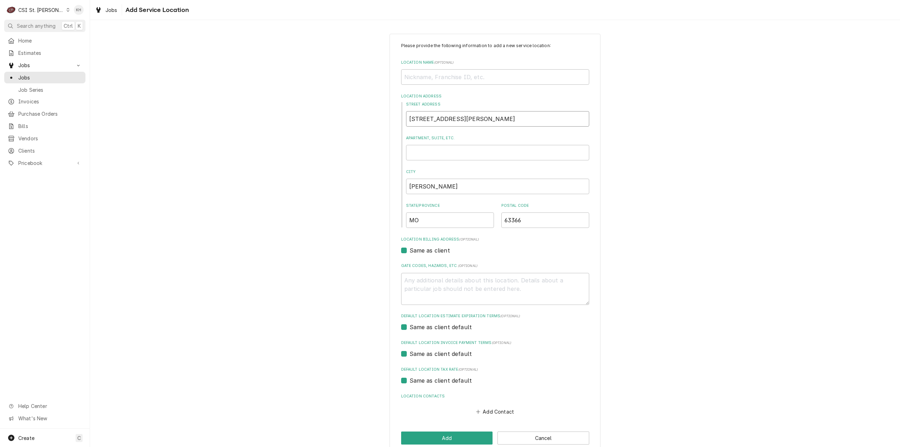
type textarea "x"
type input "3181 Noelle Ln"
click at [438, 441] on button "Add" at bounding box center [447, 437] width 92 height 13
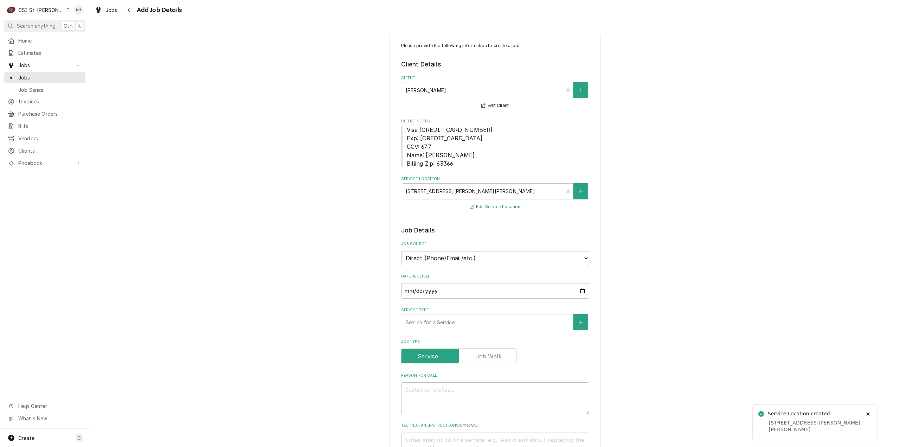
scroll to position [70, 0]
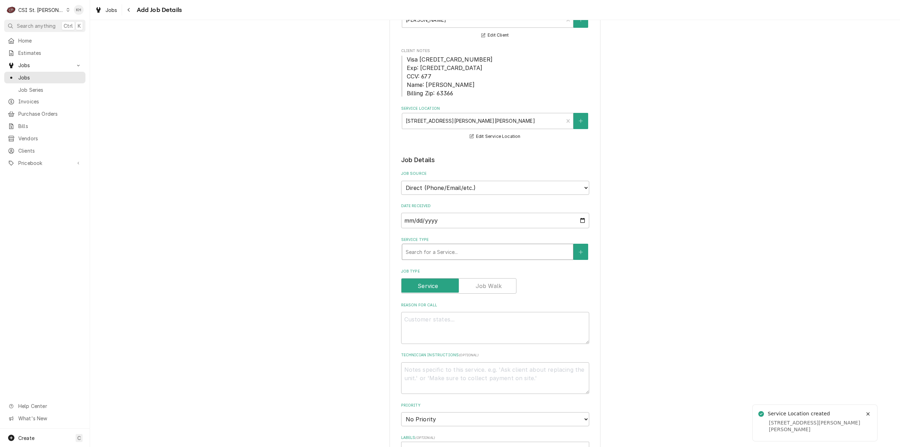
click at [481, 252] on div "Service Type" at bounding box center [488, 251] width 164 height 13
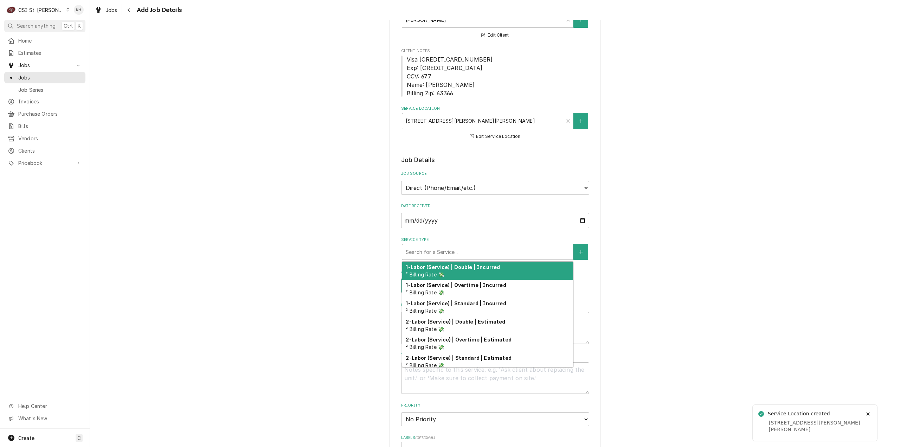
type textarea "x"
type input "s"
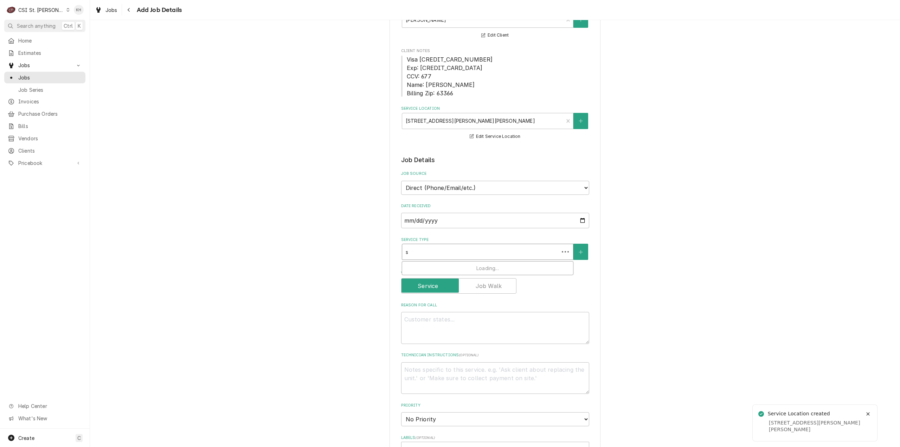
type textarea "x"
type input "ser"
type textarea "x"
type input "serv"
type textarea "x"
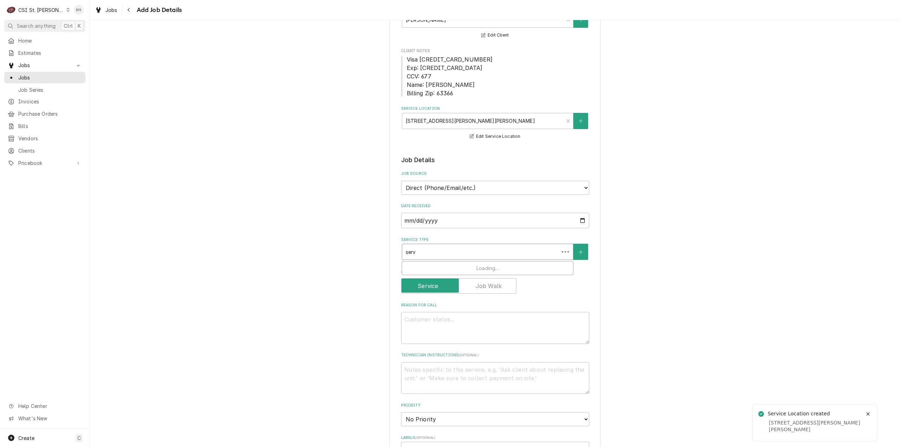
type input "servi"
type textarea "x"
type input "servic"
type textarea "x"
type input "service"
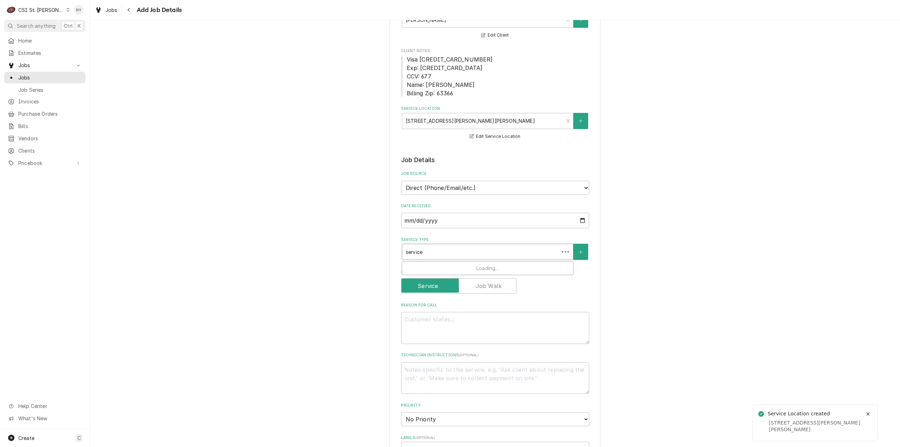
type textarea "x"
type input "service c"
type textarea "x"
type input "service ca"
type textarea "x"
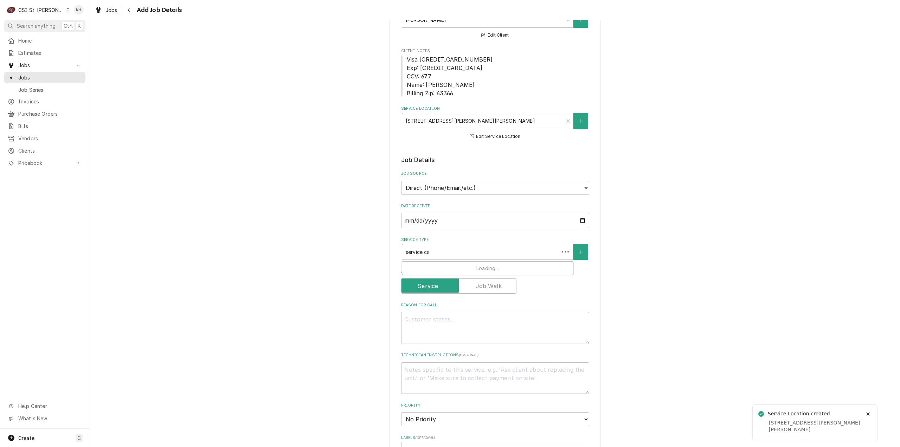
type input "service cal"
type textarea "x"
type input "service call"
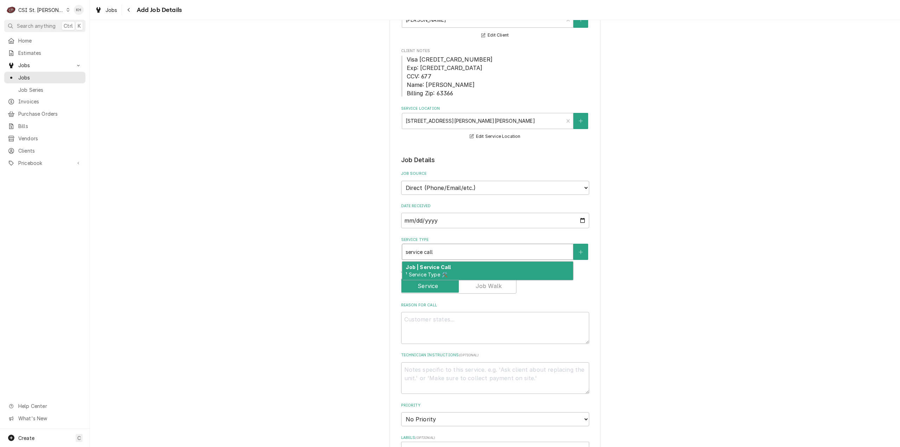
click at [463, 265] on div "Job | Service Call ¹ Service Type 🛠️" at bounding box center [487, 271] width 171 height 18
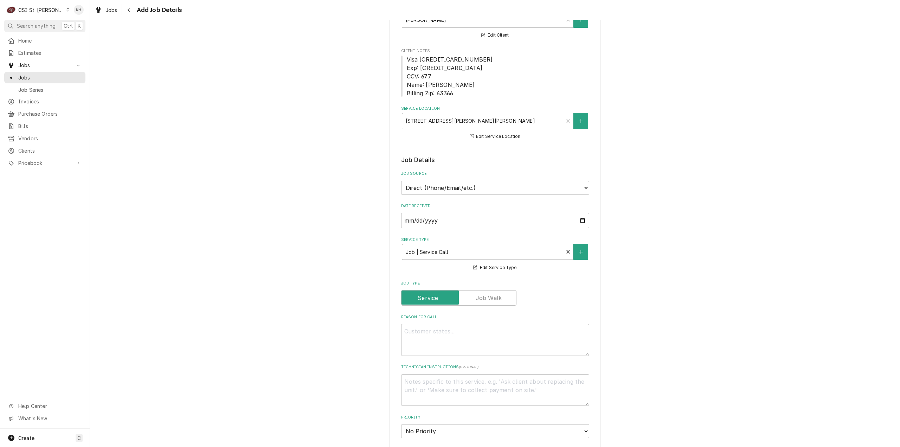
type textarea "x"
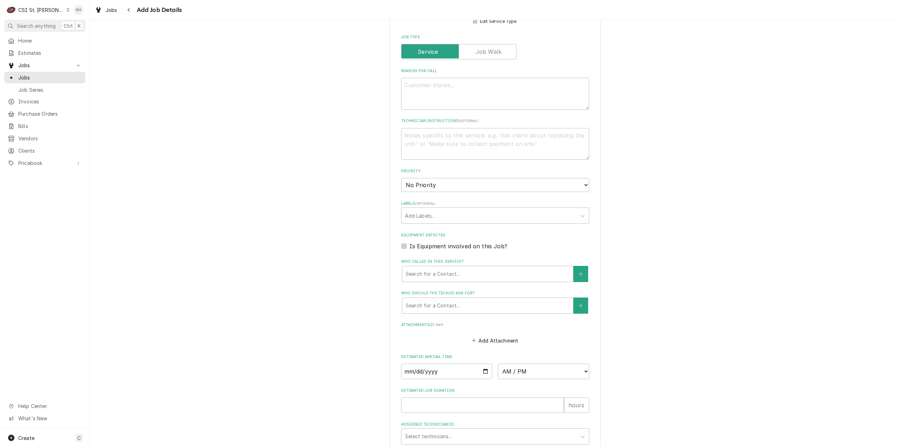
click at [410, 249] on label "Is Equipment involved on this Job?" at bounding box center [459, 246] width 98 height 8
click at [410, 249] on input "Equipment Expected" at bounding box center [504, 249] width 188 height 15
checkbox input "true"
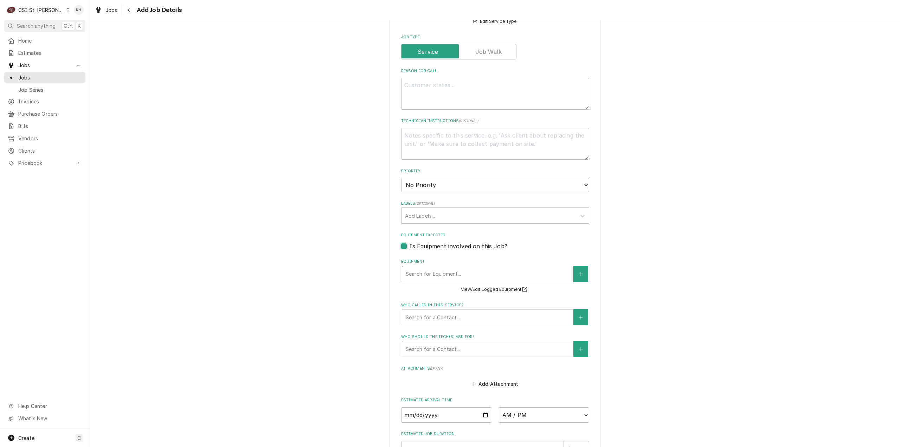
type textarea "x"
click at [575, 276] on button "Equipment" at bounding box center [581, 274] width 15 height 16
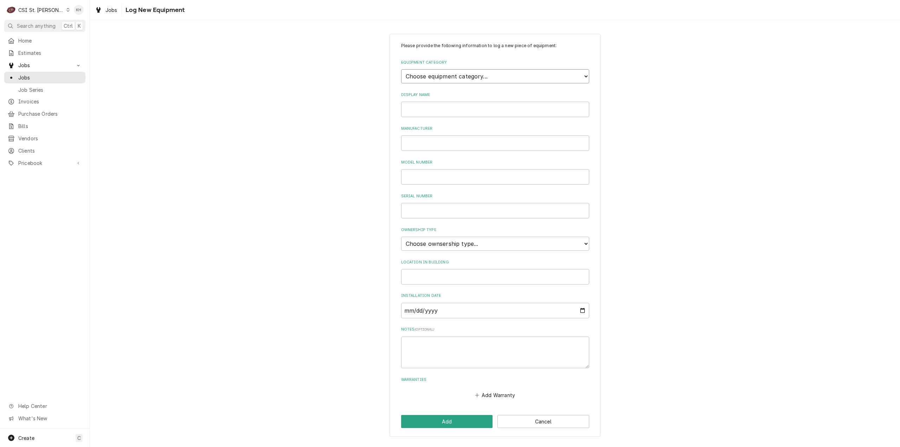
click at [504, 78] on select "Choose equipment category... Cooking Equipment Fryers Ice Machines Ovens and Ra…" at bounding box center [495, 76] width 188 height 14
drag, startPoint x: 332, startPoint y: 107, endPoint x: 340, endPoint y: 109, distance: 8.5
click at [333, 107] on div "Please provide the following information to log a new piece of equipment: Equip…" at bounding box center [495, 235] width 810 height 416
click at [433, 143] on input "Manufacturer" at bounding box center [495, 142] width 188 height 15
type input "True"
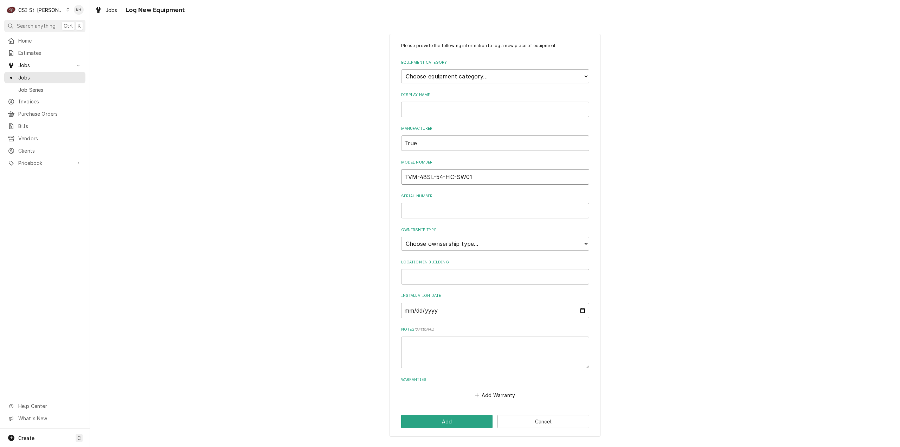
type input "TVM-48SL-54-HC-SW01"
type input "9229568"
drag, startPoint x: 450, startPoint y: 250, endPoint x: 451, endPoint y: 244, distance: 6.4
click at [451, 245] on div "Please provide the following information to log a new piece of equipment: Equip…" at bounding box center [495, 222] width 188 height 358
click at [451, 244] on select "Choose ownsership type... Unknown Owned Leased Rented" at bounding box center [495, 244] width 188 height 14
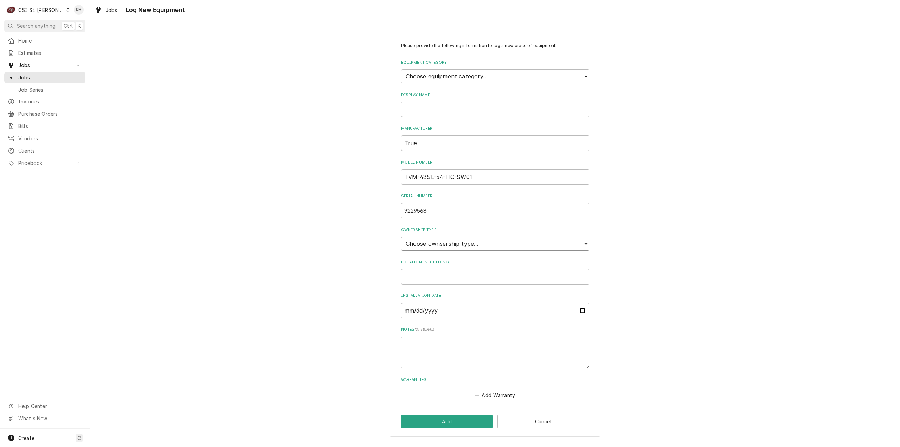
select select "1"
click at [401, 237] on select "Choose ownsership type... Unknown Owned Leased Rented" at bounding box center [495, 244] width 188 height 14
click at [477, 110] on input "Display Name" at bounding box center [495, 109] width 188 height 15
type input "r"
type input "RIC"
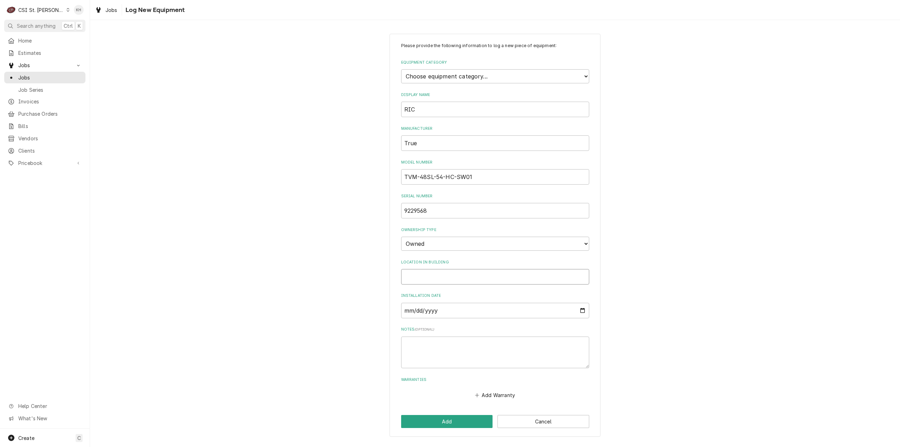
click at [452, 277] on input "Location in Building" at bounding box center [495, 276] width 188 height 15
type input "Garage"
click at [473, 78] on select "Choose equipment category... Cooking Equipment Fryers Ice Machines Ovens and Ra…" at bounding box center [495, 76] width 188 height 14
select select "8"
click at [401, 69] on select "Choose equipment category... Cooking Equipment Fryers Ice Machines Ovens and Ra…" at bounding box center [495, 76] width 188 height 14
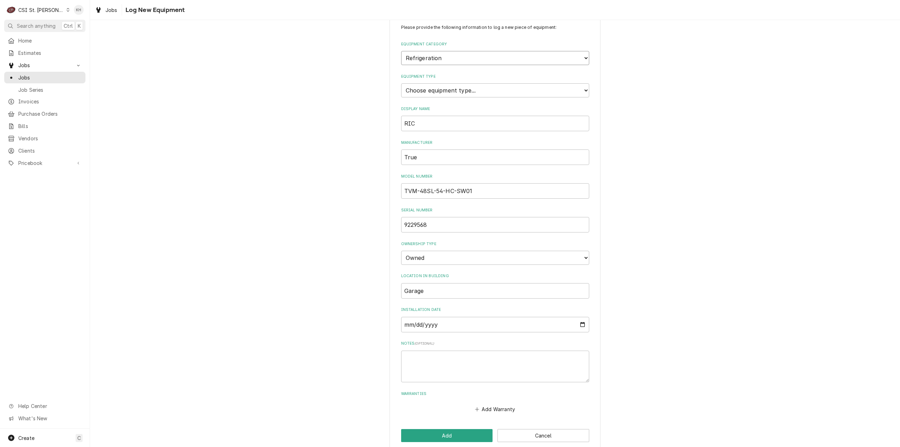
scroll to position [27, 0]
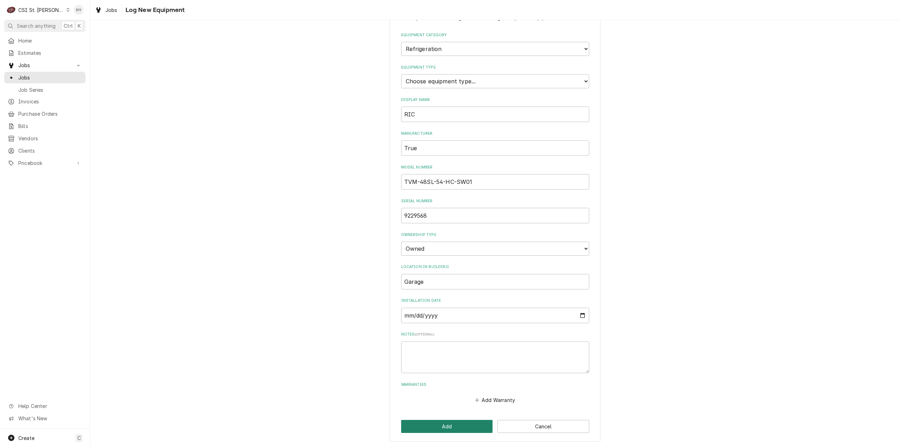
click at [449, 427] on button "Add" at bounding box center [447, 426] width 92 height 13
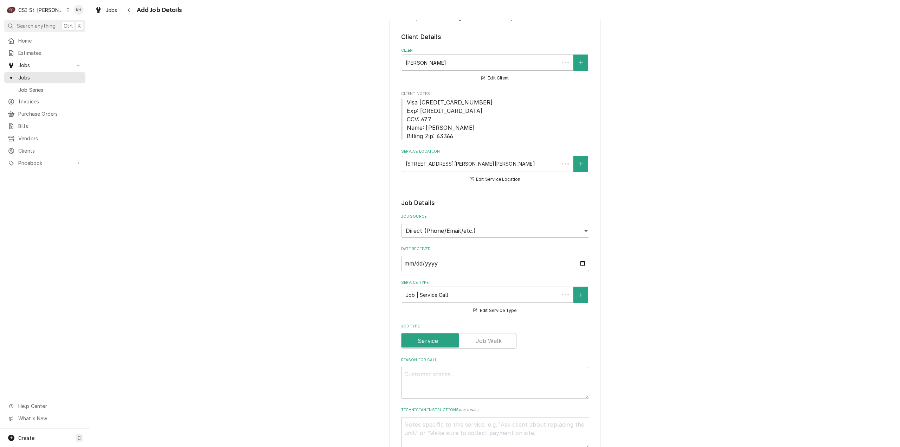
scroll to position [316, 0]
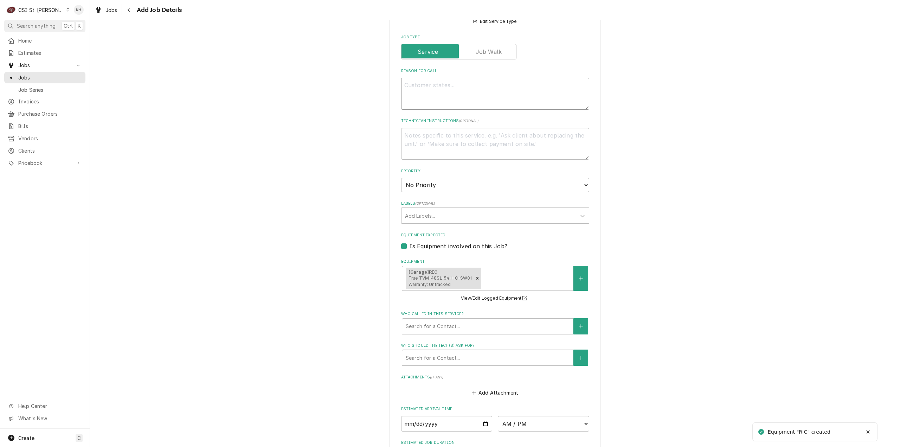
click at [462, 93] on textarea "Reason For Call" at bounding box center [495, 94] width 188 height 32
type textarea "x"
type textarea "T"
type textarea "x"
type textarea "Tr"
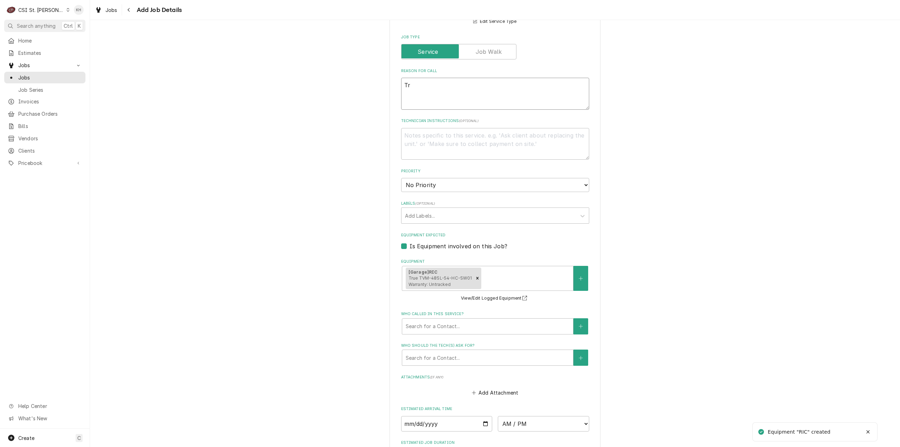
type textarea "x"
type textarea "Tru"
type textarea "x"
type textarea "True"
type textarea "x"
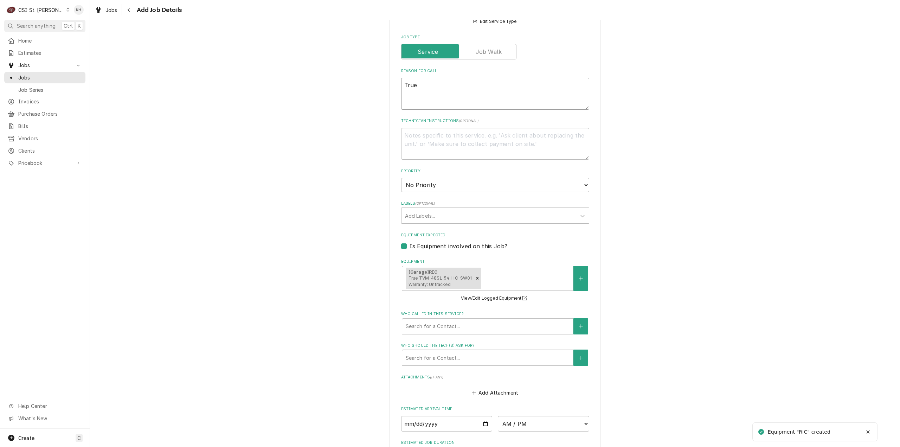
type textarea "True"
type textarea "x"
type textarea "True R"
type textarea "x"
type textarea "True RI"
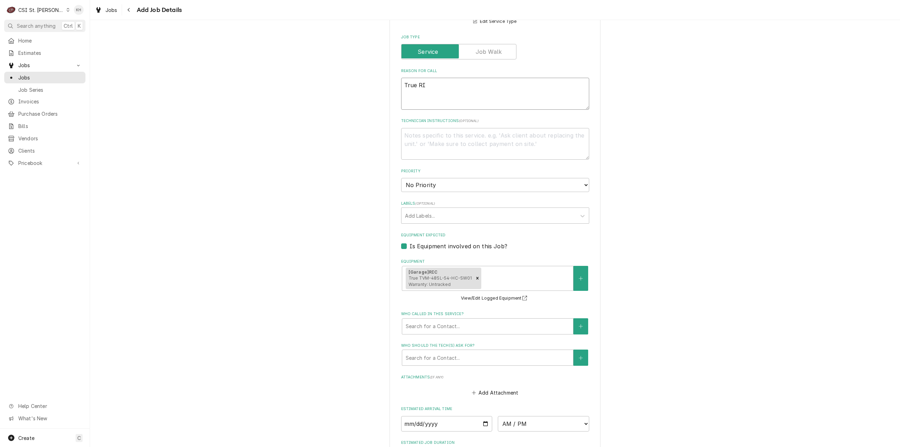
type textarea "x"
type textarea "True RIC"
type textarea "x"
type textarea "True RIC"
type textarea "x"
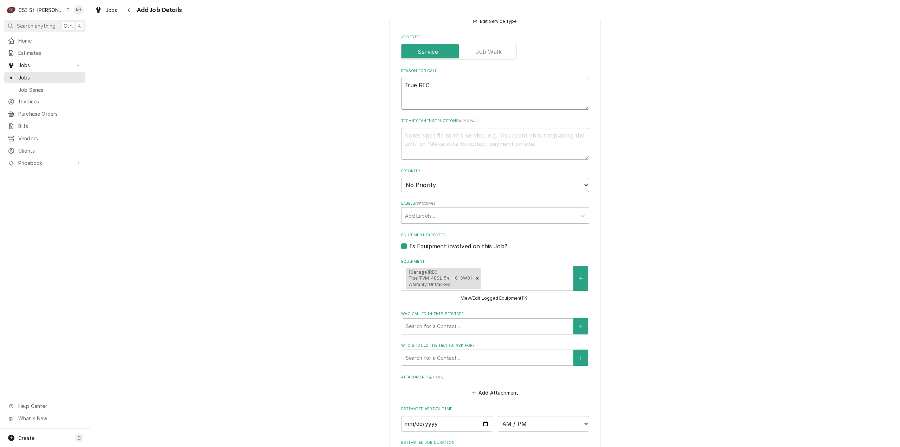
type textarea "True RIC i"
type textarea "x"
type textarea "True RIC is"
type textarea "x"
type textarea "True RIC is n"
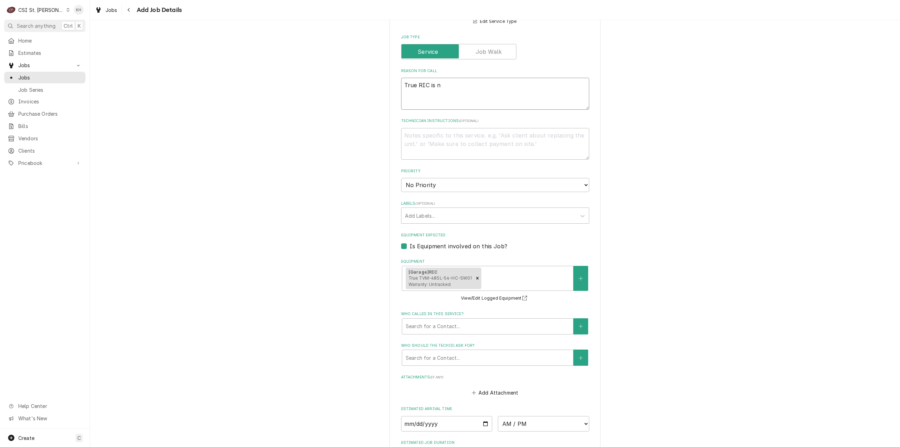
type textarea "x"
type textarea "True RIC is no"
type textarea "x"
type textarea "True RIC is not"
type textarea "x"
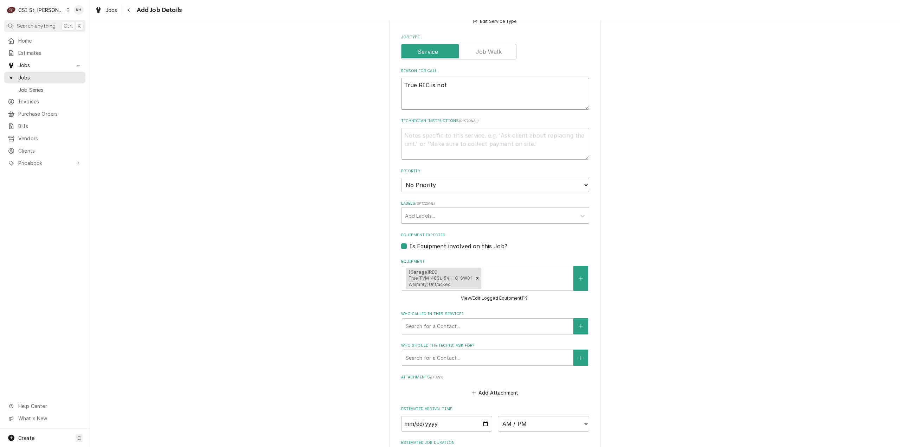
type textarea "True RIC is not"
type textarea "x"
type textarea "True RIC is not t"
type textarea "x"
type textarea "True RIC is not te"
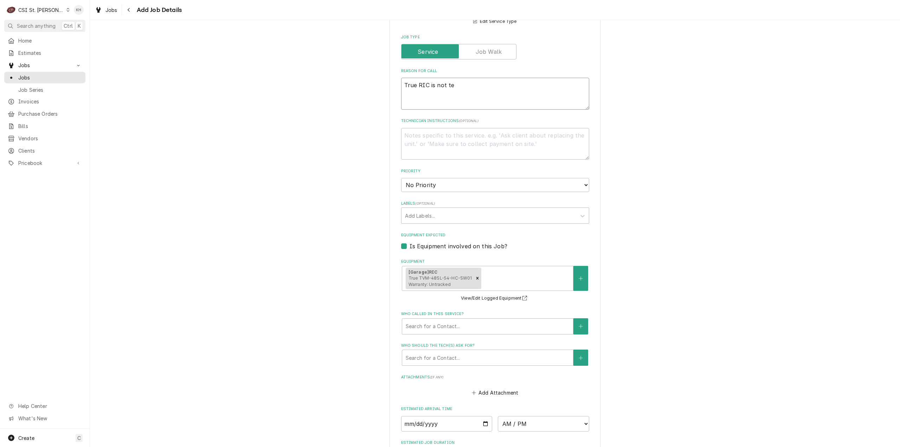
type textarea "x"
type textarea "True RIC is not tem"
type textarea "x"
type textarea "True RIC is not temp"
type textarea "x"
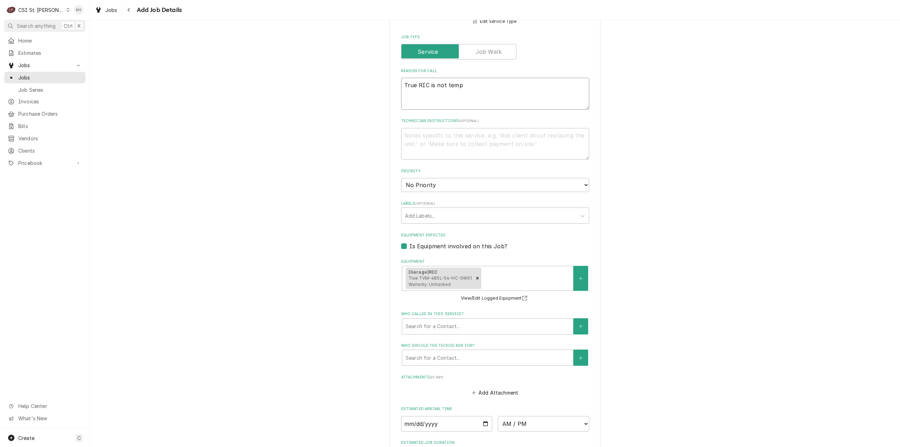
type textarea "True RIC is not tempi"
type textarea "x"
type textarea "True RIC is not tempin"
type textarea "x"
type textarea "True RIC is not temping"
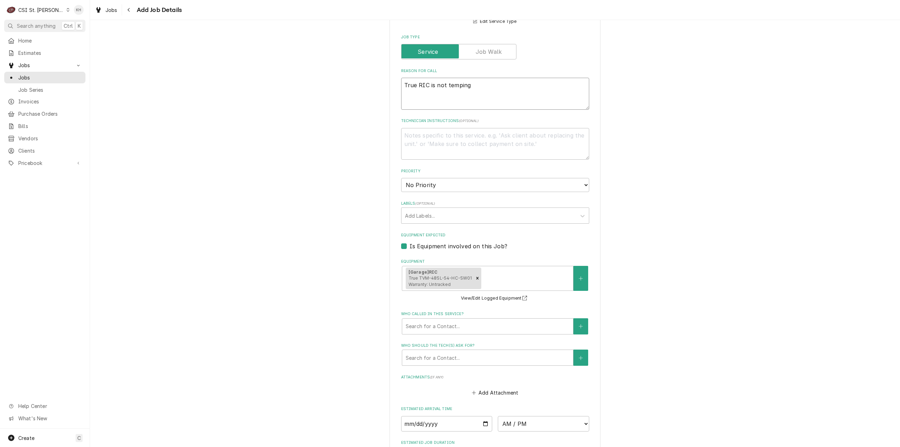
type textarea "x"
type textarea "True RIC is not temping"
type textarea "x"
type textarea "True RIC is not temping p"
type textarea "x"
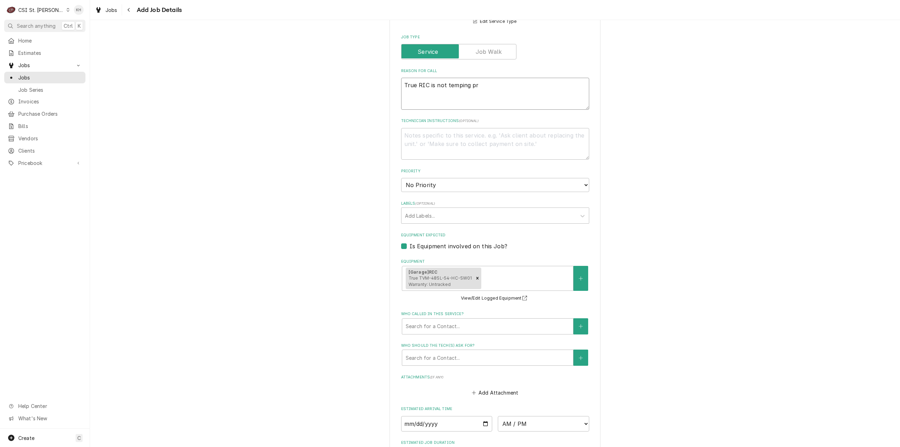
type textarea "True RIC is not temping pro"
type textarea "x"
type textarea "True RIC is not temping prop"
type textarea "x"
type textarea "True RIC is not temping prope"
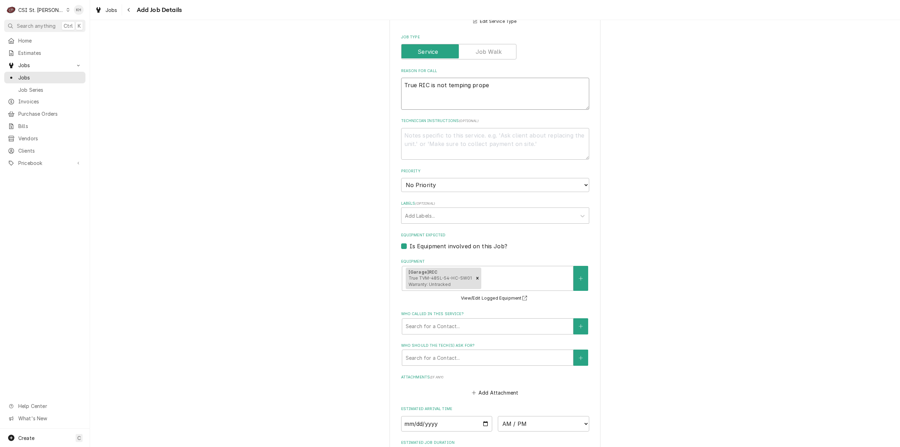
type textarea "x"
type textarea "True RIC is not temping proper"
type textarea "x"
type textarea "True RIC is not temping properl"
type textarea "x"
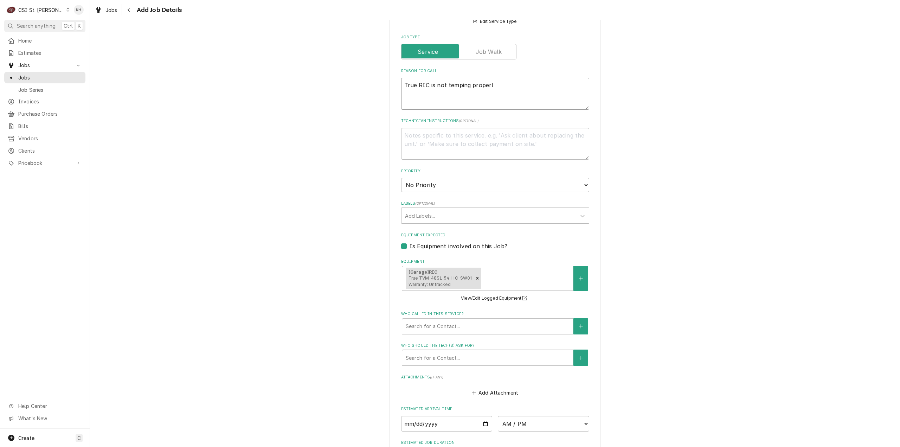
type textarea "True RIC is not temping properly"
type textarea "x"
type textarea "True RIC is not temping properly"
type textarea "x"
type textarea "True RIC is not temping properly -"
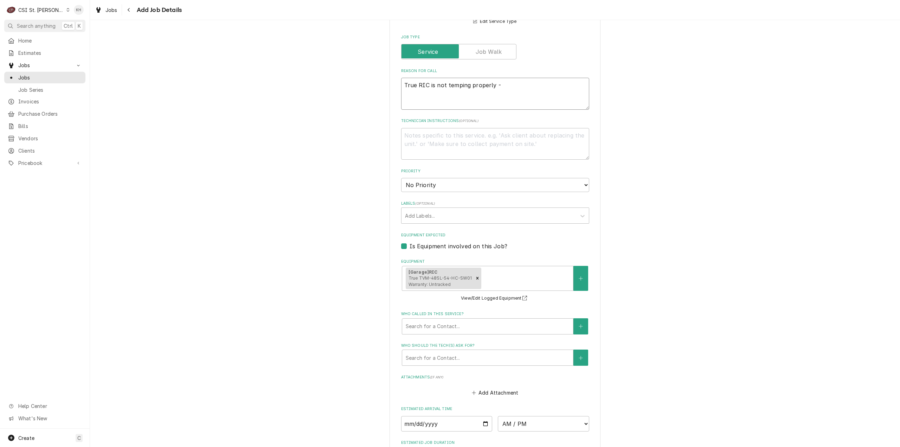
type textarea "x"
type textarea "True RIC is not temping properly -"
type textarea "x"
type textarea "True RIC is not temping properly - C"
type textarea "x"
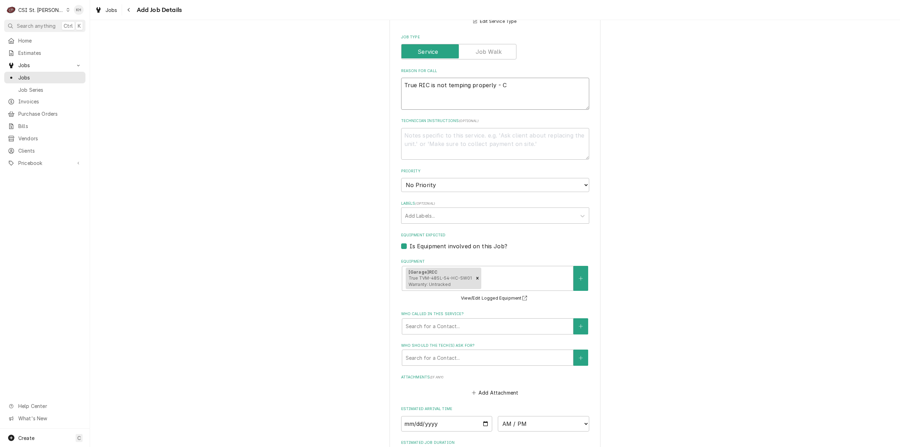
type textarea "True RIC is not temping properly -"
type textarea "x"
type textarea "True RIC is not temping properly - F"
type textarea "x"
type textarea "True RIC is not temping properly - Fa"
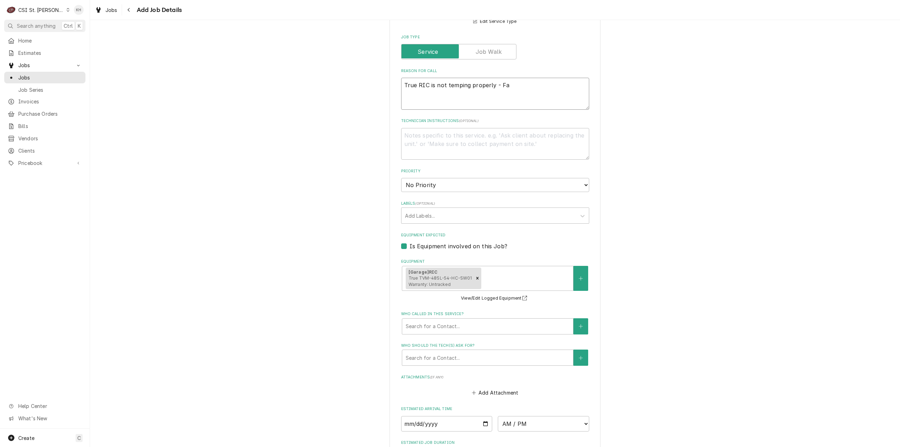
type textarea "x"
type textarea "True RIC is not temping properly - Fan"
type textarea "x"
type textarea "True RIC is not temping properly - Fan i"
type textarea "x"
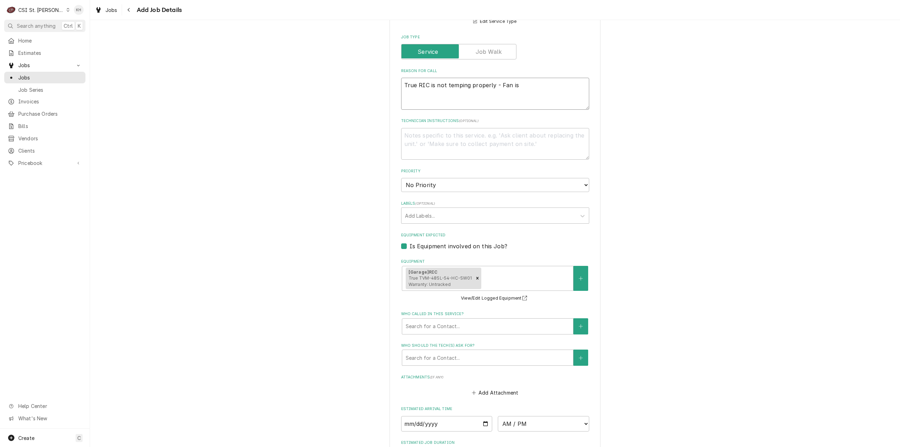
type textarea "True RIC is not temping properly - Fan is"
type textarea "x"
type textarea "True RIC is not temping properly - Fan is u"
type textarea "x"
type textarea "True RIC is not temping properly - Fan is ur"
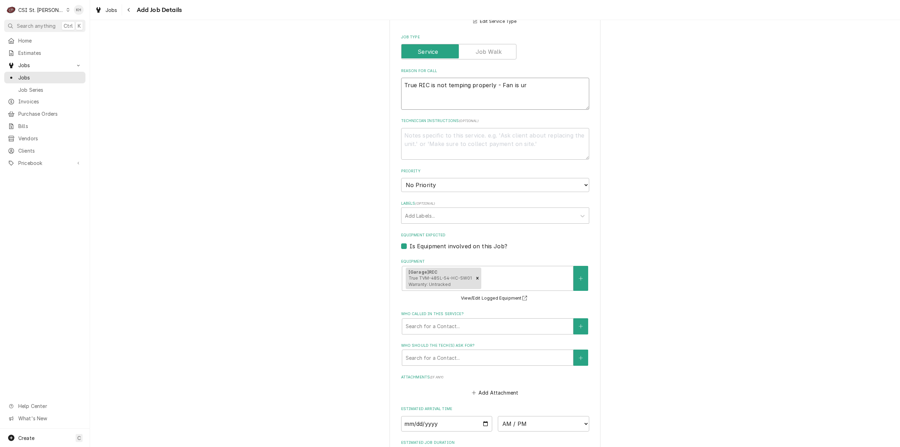
type textarea "x"
type textarea "True RIC is not temping properly - Fan is uru"
type textarea "x"
type textarea "True RIC is not temping properly - Fan is ur"
type textarea "x"
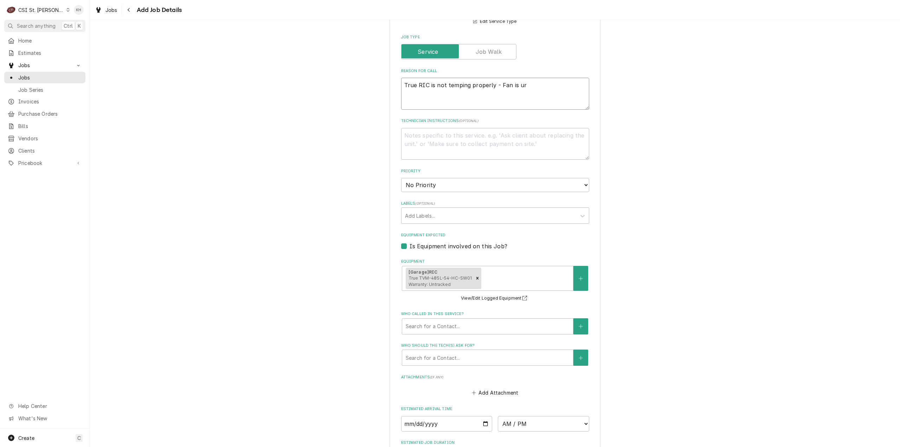
type textarea "True RIC is not temping properly - Fan is u"
type textarea "x"
type textarea "True RIC is not temping properly - Fan is"
type textarea "x"
type textarea "True RIC is not temping properly - Fan is r"
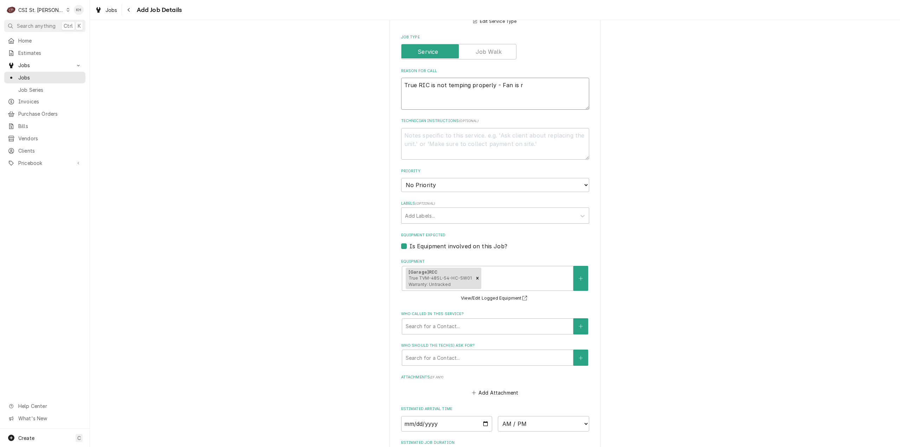
type textarea "x"
type textarea "True RIC is not temping properly - Fan is ru"
type textarea "x"
type textarea "True RIC is not temping properly - Fan is run"
type textarea "x"
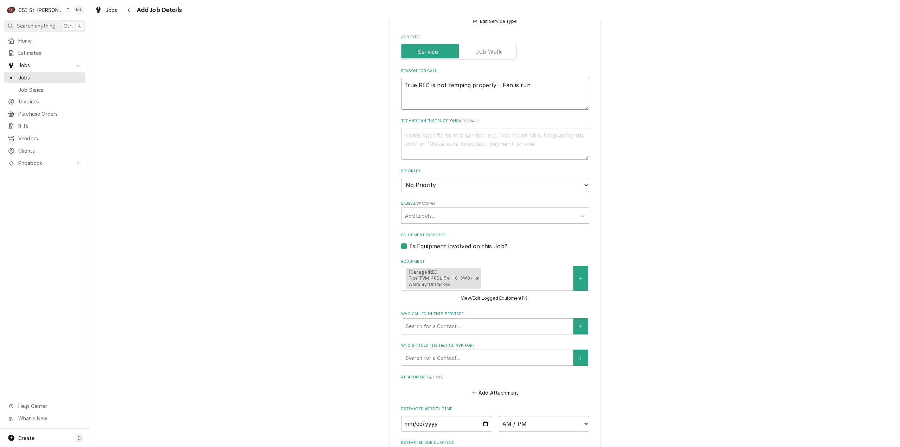
type textarea "True RIC is not temping properly - Fan is runn"
type textarea "x"
type textarea "True RIC is not temping properly - Fan is runnin"
type textarea "x"
type textarea "True RIC is not temping properly - Fan is running"
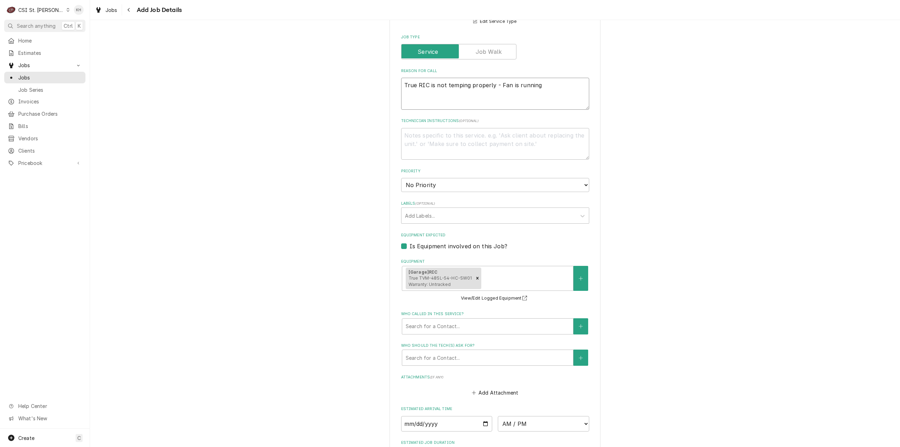
type textarea "x"
type textarea "True RIC is not temping properly - Fan is running"
type textarea "x"
type textarea "True RIC is not temping properly - Fan is running b"
type textarea "x"
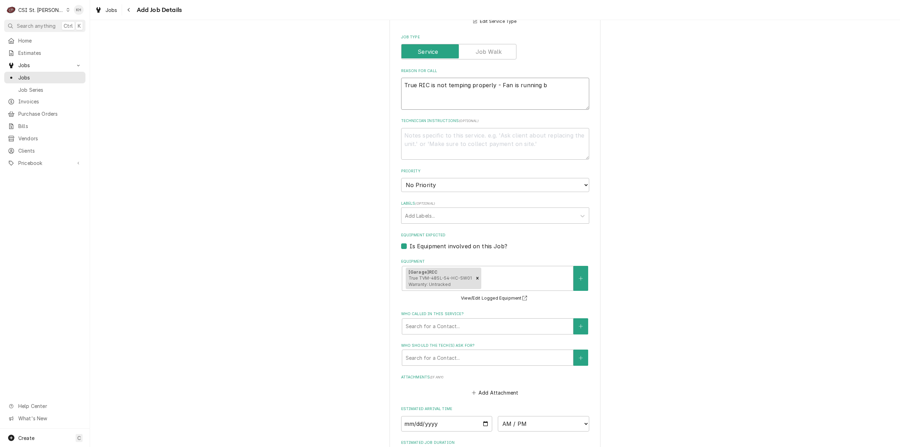
type textarea "True RIC is not temping properly - Fan is running bu"
type textarea "x"
type textarea "True RIC is not temping properly - Fan is running but"
type textarea "x"
type textarea "True RIC is not temping properly - Fan is running but no"
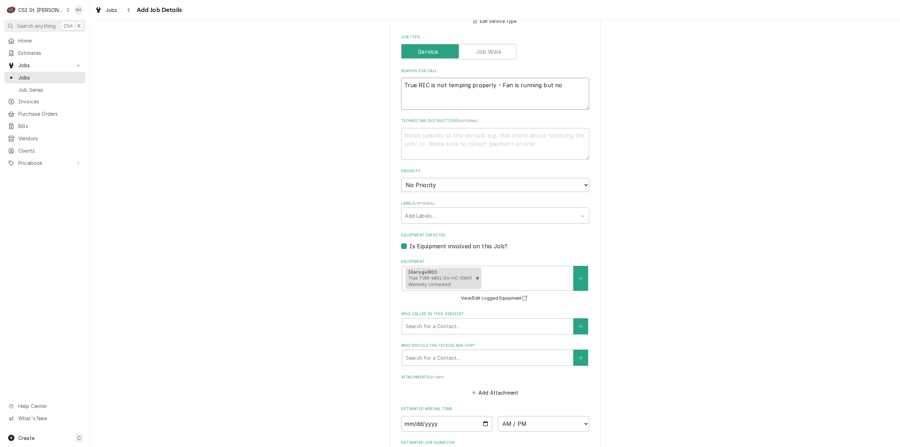
type textarea "x"
type textarea "True RIC is not temping properly - Fan is running but no"
type textarea "x"
type textarea "True RIC is not temping properly - Fan is running but no c"
type textarea "x"
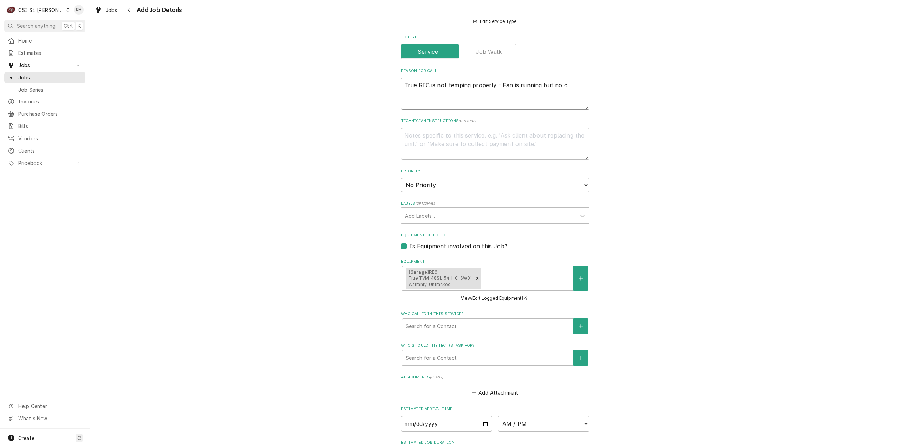
type textarea "True RIC is not temping properly - Fan is running but no co"
type textarea "x"
type textarea "True RIC is not temping properly - Fan is running but no col"
type textarea "x"
type textarea "True RIC is not temping properly - Fan is running but no cold"
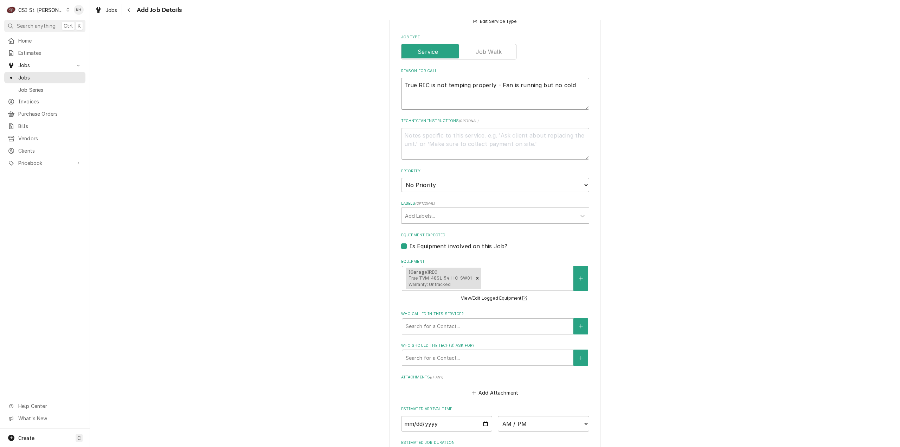
type textarea "x"
type textarea "True RIC is not temping properly - Fan is running but no cold"
type textarea "x"
type textarea "True RIC is not temping properly - Fan is running but no cold a"
type textarea "x"
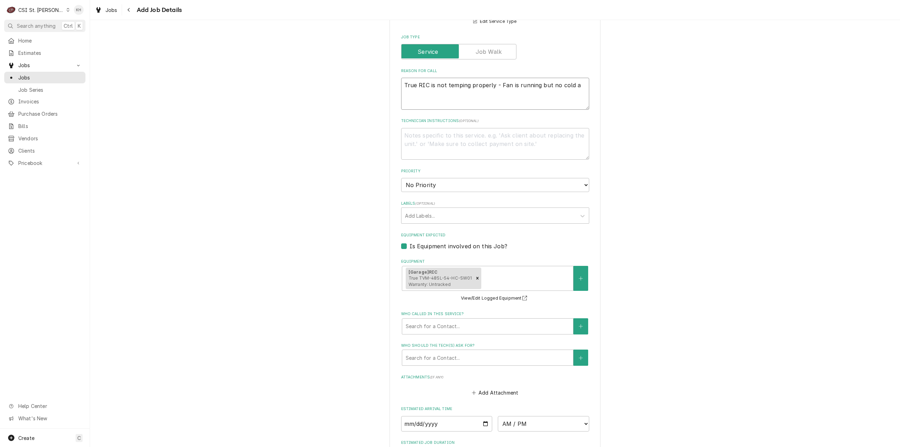
type textarea "True RIC is not temping properly - Fan is running but no cold ai"
type textarea "x"
type textarea "True RIC is not temping properly - Fan is running but no cold air"
type textarea "x"
type textarea "True RIC is not temping properly - Fan is running but no cold air"
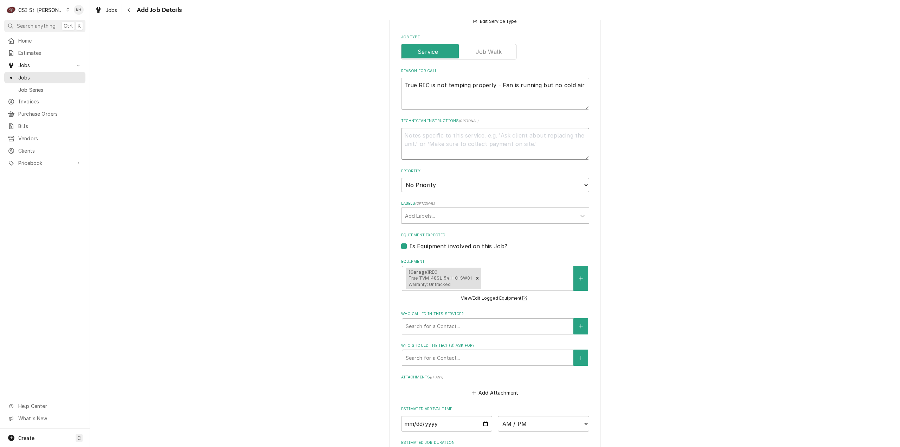
click at [467, 133] on textarea "Technician Instructions ( optional )" at bounding box center [495, 144] width 188 height 32
type textarea "x"
type textarea "S"
type textarea "x"
type textarea "Se"
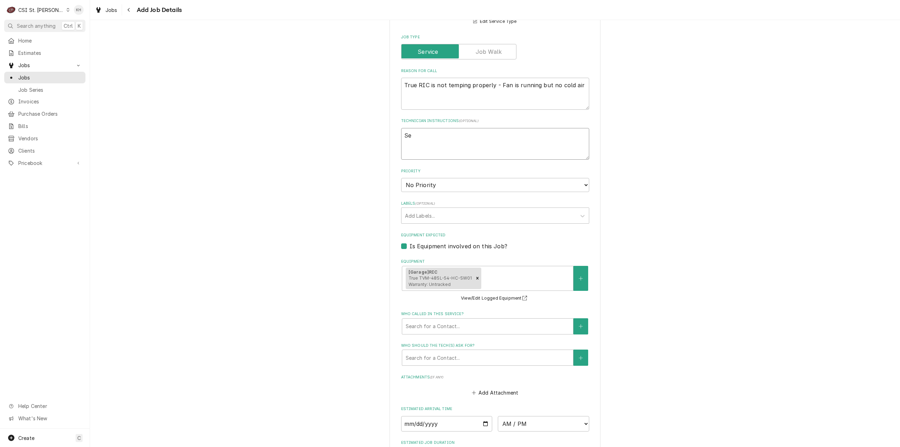
type textarea "x"
type textarea "Ser"
type textarea "x"
type textarea "Servi"
type textarea "x"
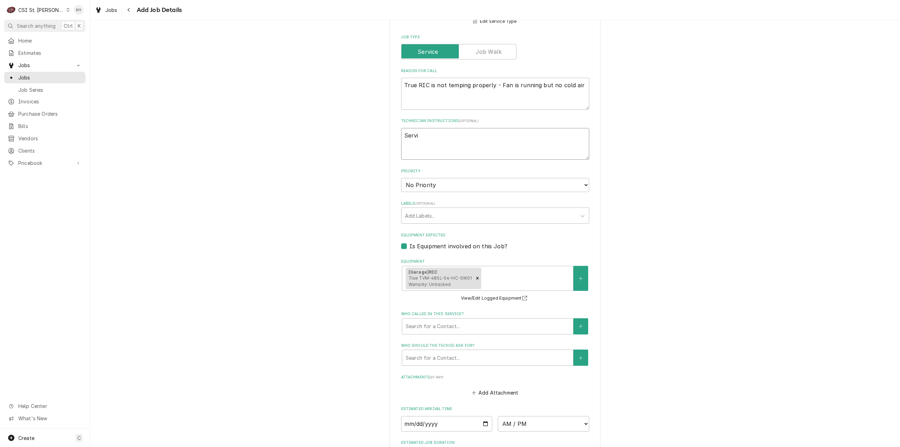
type textarea "Servic"
type textarea "x"
type textarea "Service"
type textarea "x"
type textarea "Service h"
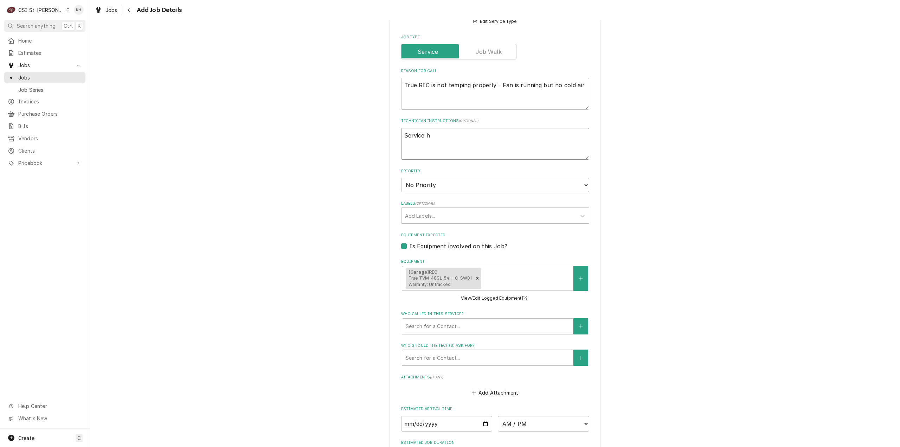
type textarea "x"
type textarea "Service ho"
type textarea "x"
type textarea "Service hou"
type textarea "x"
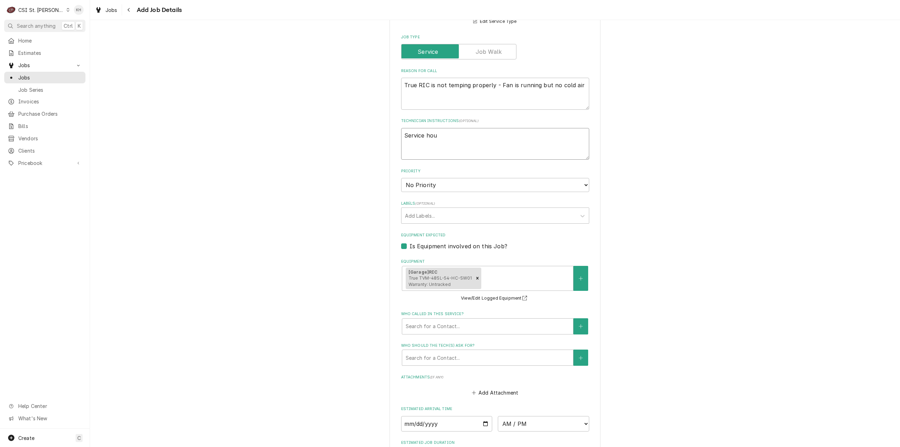
type textarea "Service hour"
type textarea "x"
click at [490, 184] on select "No Priority Urgent High Medium Low" at bounding box center [495, 185] width 188 height 14
click at [401, 178] on select "No Priority Urgent High Medium Low" at bounding box center [495, 185] width 188 height 14
click at [445, 218] on div "Labels" at bounding box center [489, 215] width 168 height 13
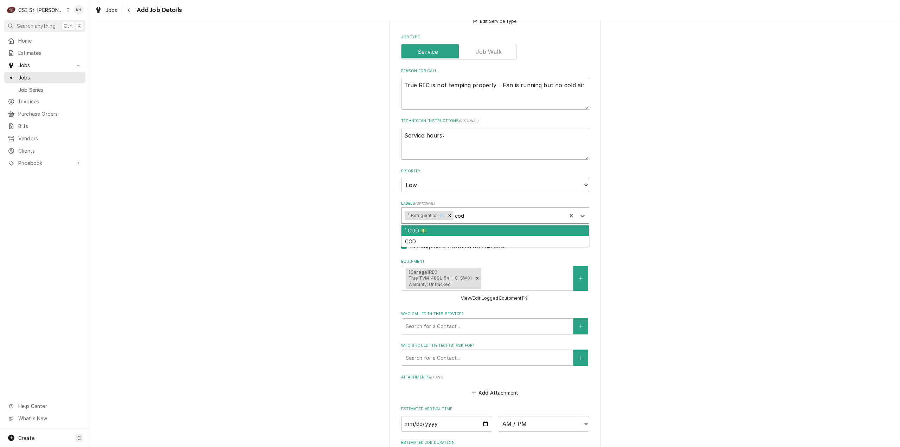
click at [486, 232] on div "¹ COD 💵" at bounding box center [495, 230] width 187 height 11
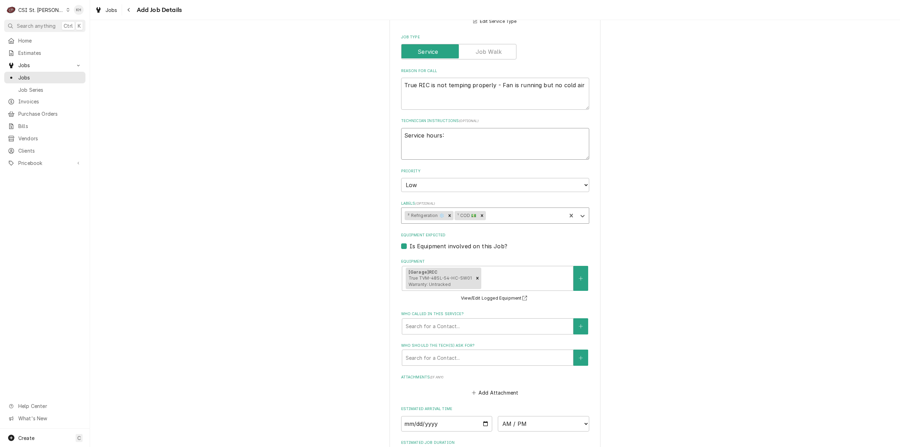
click at [402, 138] on textarea "Service hours:" at bounding box center [495, 144] width 188 height 32
click at [460, 152] on textarea "COD Service hours:" at bounding box center [495, 144] width 188 height 32
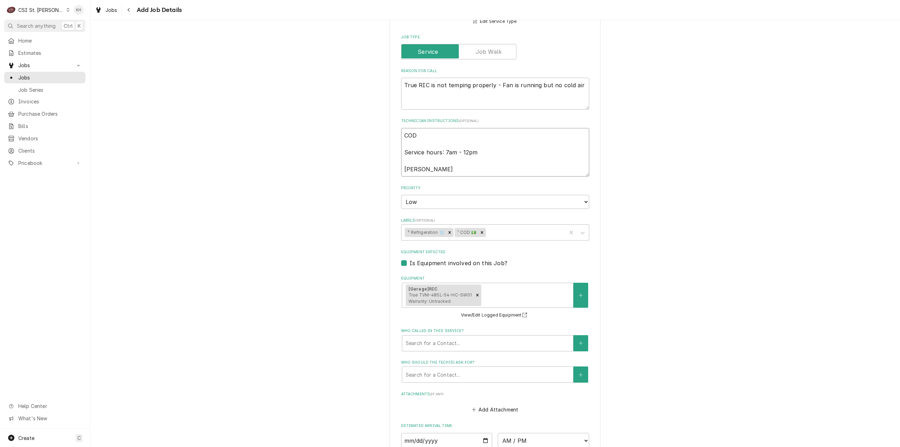
scroll to position [352, 0]
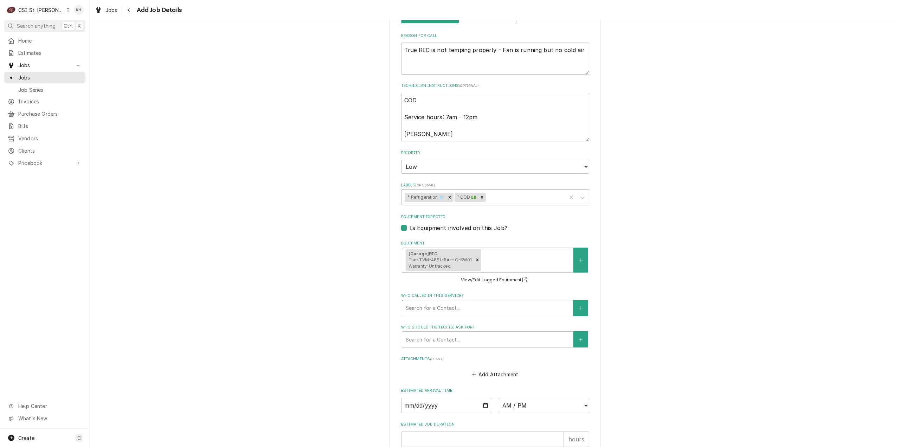
drag, startPoint x: 453, startPoint y: 309, endPoint x: 449, endPoint y: 312, distance: 4.6
click at [450, 308] on div "Who called in this service?" at bounding box center [488, 308] width 164 height 13
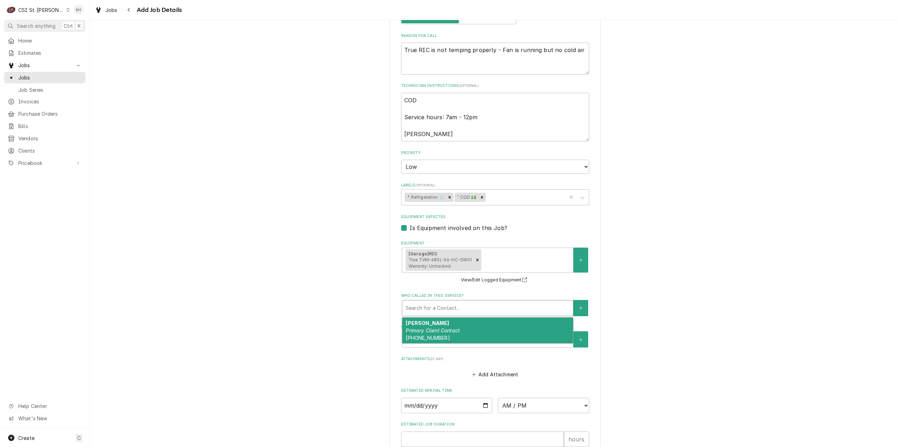
click at [451, 326] on div "Dominic Lickteig Primary Client Contact (636) 698-5118" at bounding box center [487, 331] width 171 height 26
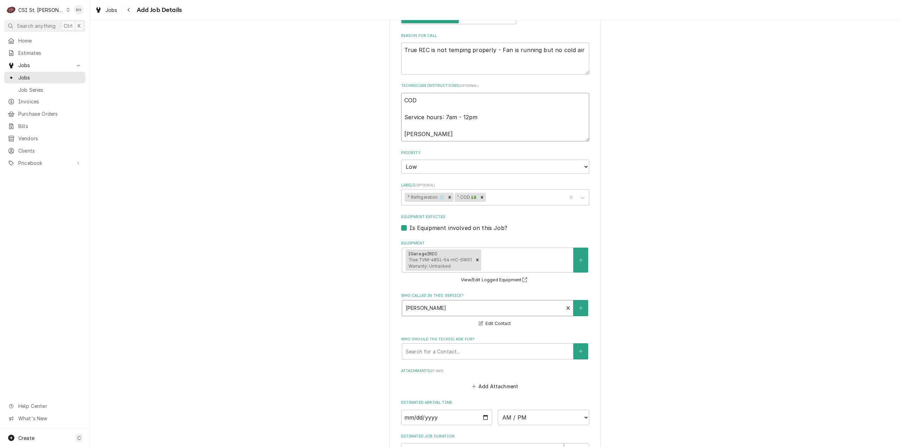
click at [456, 139] on textarea "COD Service hours: 7am - 12pm Dominic" at bounding box center [495, 117] width 188 height 49
click at [453, 304] on div "Who called in this service?" at bounding box center [483, 308] width 154 height 13
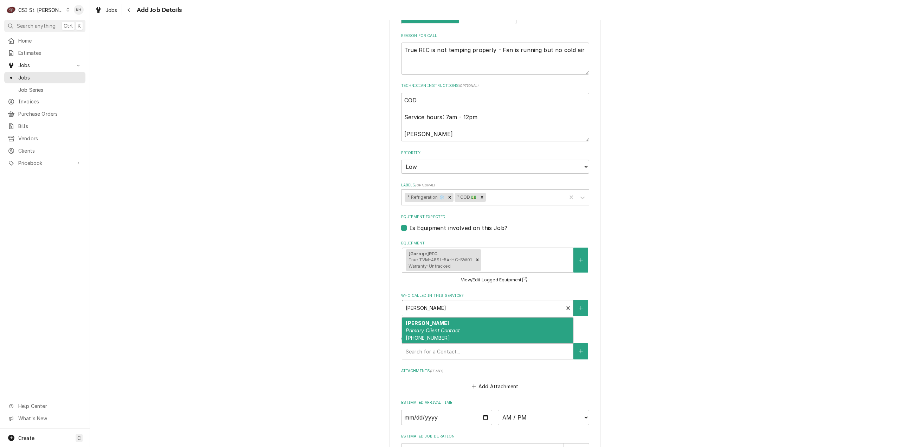
click at [469, 304] on div "Who called in this service?" at bounding box center [483, 308] width 154 height 13
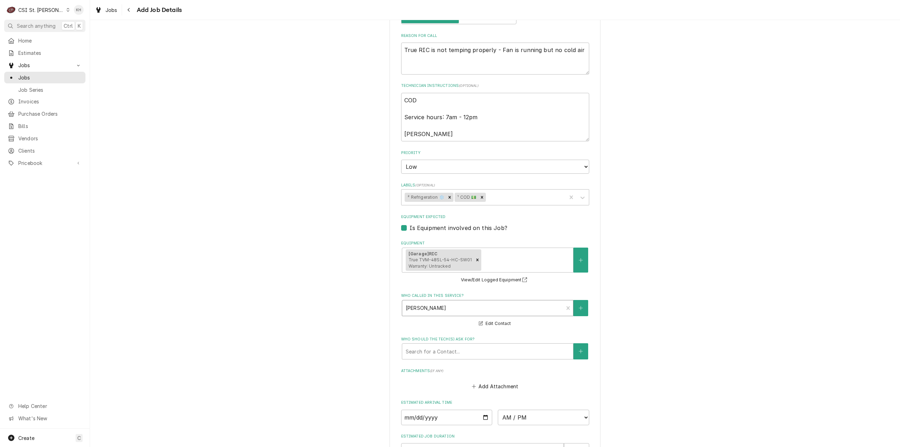
click at [451, 306] on div "Who called in this service?" at bounding box center [483, 308] width 154 height 13
click at [441, 133] on textarea "COD Service hours: 7am - 12pm Dominic" at bounding box center [495, 117] width 188 height 49
paste textarea "636-698-5118"
click at [423, 135] on textarea "COD Service hours: 7am - 12pm Dominic636-698-5118" at bounding box center [495, 117] width 188 height 49
click at [466, 119] on textarea "COD Service hours: 7am - 12pm Dominic 636-698-5118" at bounding box center [495, 117] width 188 height 49
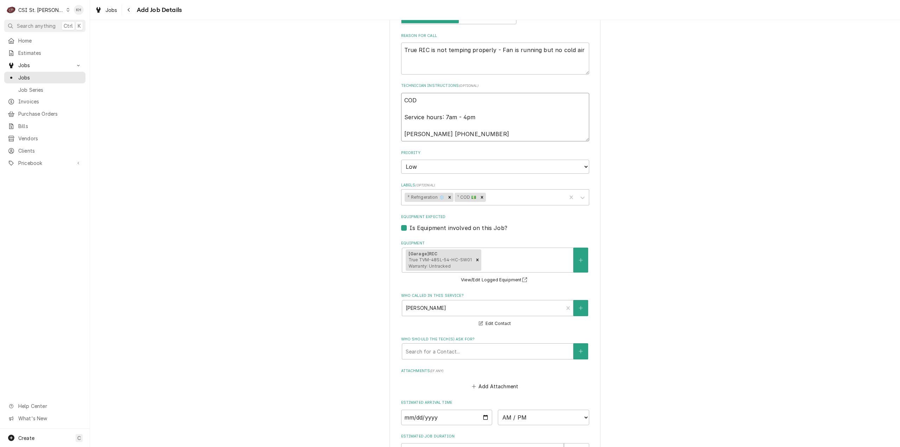
click at [477, 121] on textarea "COD Service hours: 7am - 4pm Dominic 636-698-5118" at bounding box center [495, 117] width 188 height 49
click at [486, 133] on textarea "COD Service hours: 7am - 4pm (before 12pm is preferred) Dominic 636-698-5118" at bounding box center [495, 117] width 188 height 49
click at [500, 163] on select "No Priority Urgent High Medium Low" at bounding box center [495, 167] width 188 height 14
click at [489, 160] on select "No Priority Urgent High Medium Low" at bounding box center [495, 167] width 188 height 14
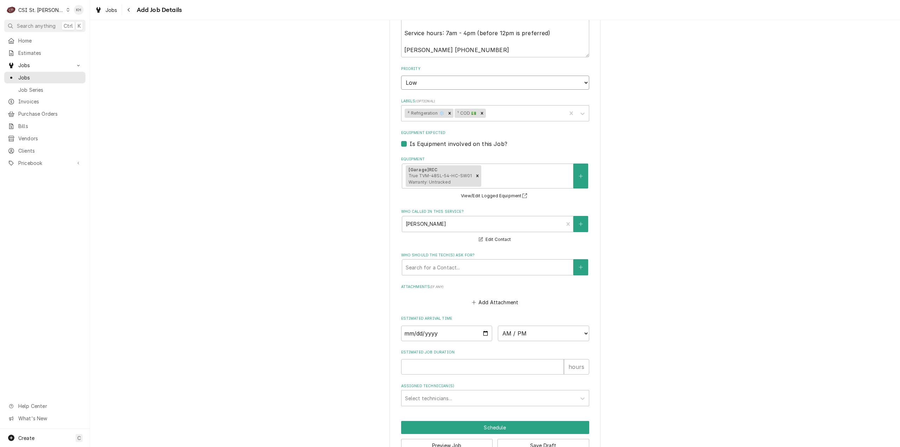
scroll to position [457, 0]
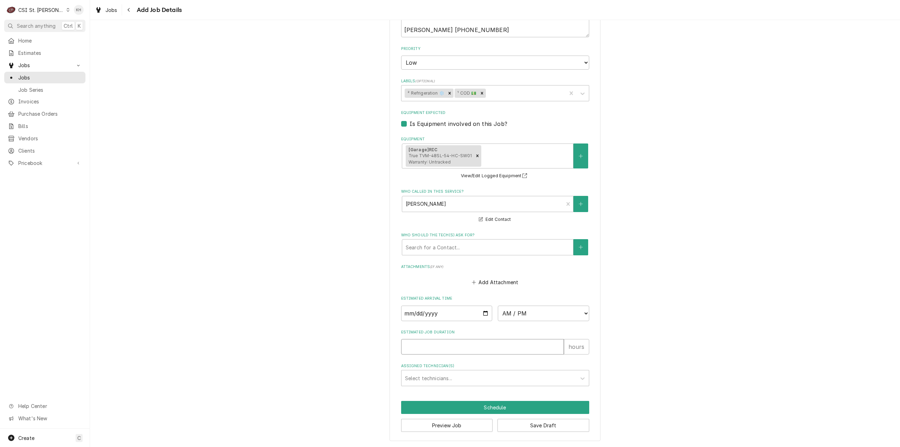
click at [473, 349] on input "Estimated Job Duration" at bounding box center [482, 346] width 163 height 15
click at [251, 201] on div "Please provide the following information to create a job: Client Details Client…" at bounding box center [495, 9] width 810 height 875
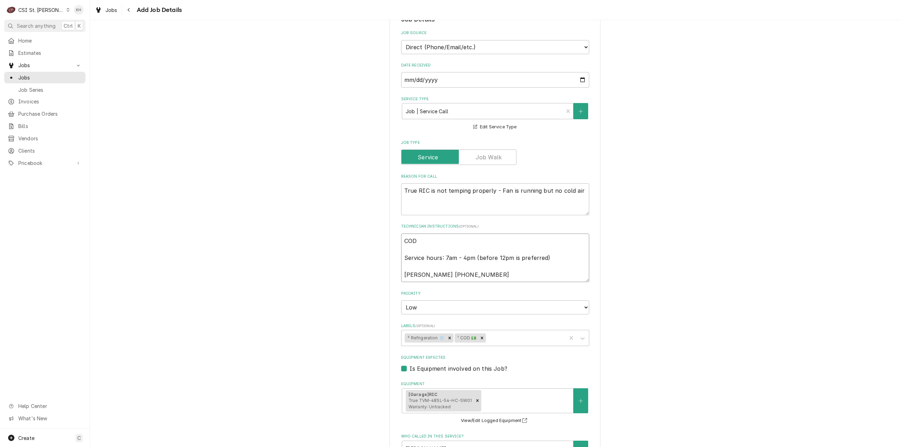
click at [430, 239] on textarea "COD Service hours: 7am - 4pm (before 12pm is preferred) Dominic 636-698-5118" at bounding box center [495, 257] width 188 height 49
click at [402, 244] on textarea "COD** Service hours: 7am - 4pm (before 12pm is preferred) Dominic 636-698-5118" at bounding box center [495, 257] width 188 height 49
click at [442, 239] on textarea "**COD** Service hours: 7am - 4pm (before 12pm is preferred) Dominic 636-698-5118" at bounding box center [495, 257] width 188 height 49
drag, startPoint x: 474, startPoint y: 277, endPoint x: 373, endPoint y: 242, distance: 107.2
click at [373, 242] on div "Please provide the following information to create a job: Client Details Client…" at bounding box center [495, 253] width 810 height 875
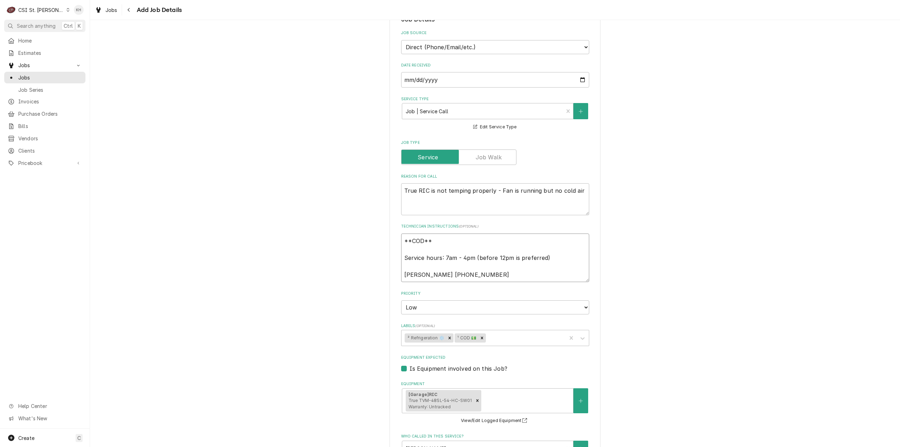
click at [487, 273] on textarea "**COD** Service hours: 7am - 4pm (before 12pm is preferred) Dominic 636-698-5118" at bounding box center [495, 257] width 188 height 49
click at [486, 274] on textarea "**COD** Service hours: 7am - 4pm (before 12pm is preferred) Dominic 636-698-5118" at bounding box center [495, 257] width 188 height 49
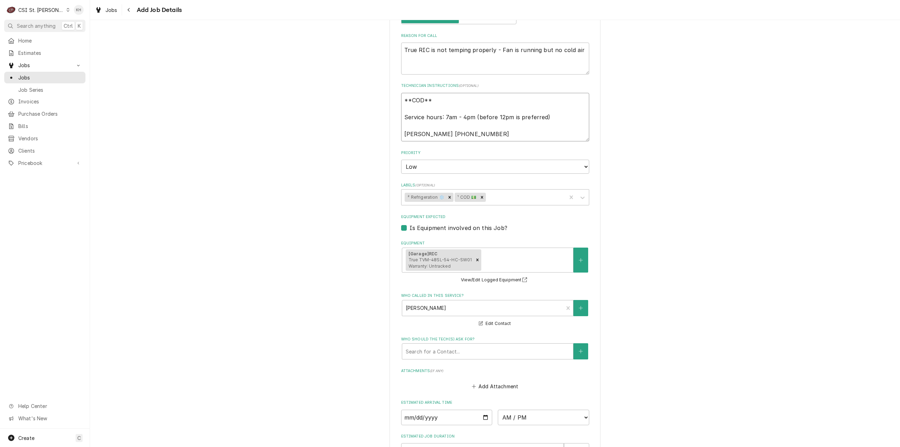
scroll to position [457, 0]
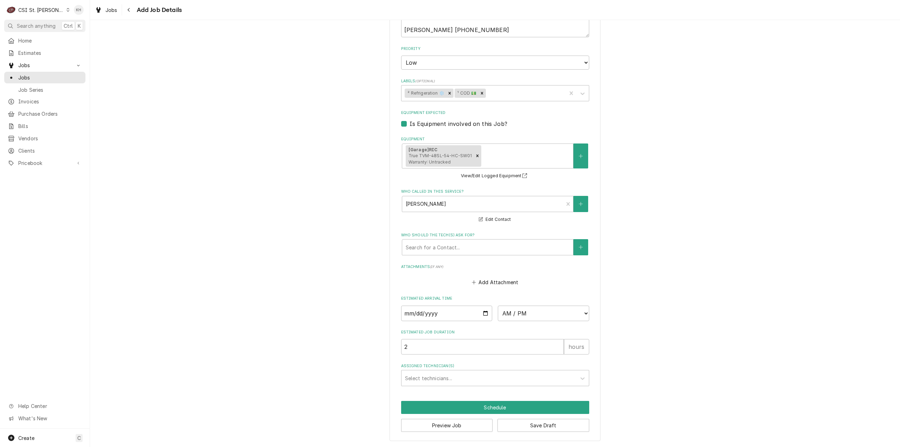
drag, startPoint x: 802, startPoint y: 280, endPoint x: 680, endPoint y: 308, distance: 125.4
click at [801, 280] on div "Please provide the following information to create a job: Client Details Client…" at bounding box center [495, 9] width 810 height 875
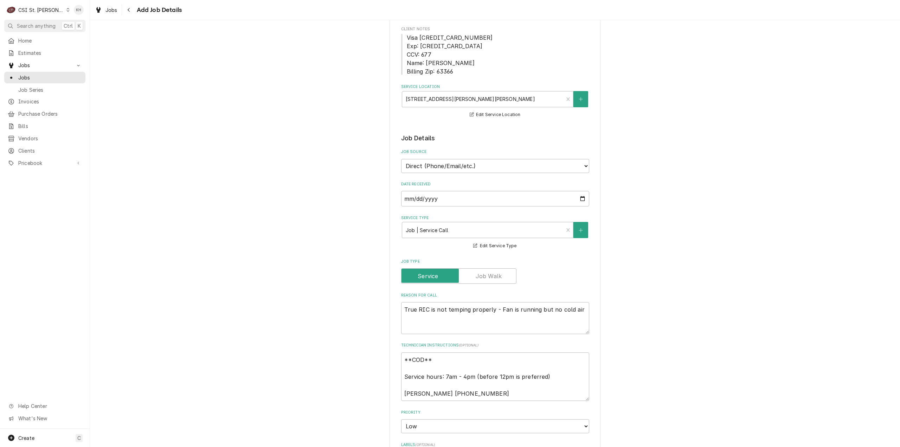
scroll to position [105, 0]
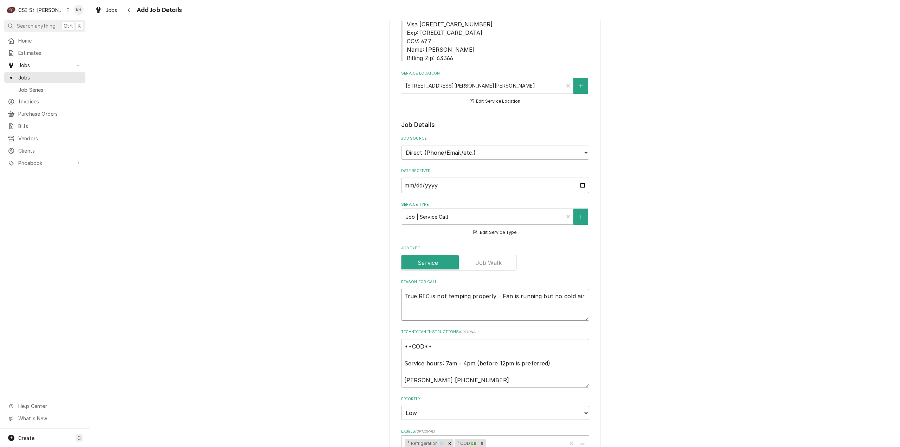
click at [418, 313] on textarea "True RIC is not temping properly - Fan is running but no cold air" at bounding box center [495, 305] width 188 height 32
drag, startPoint x: 578, startPoint y: 297, endPoint x: 319, endPoint y: 299, distance: 259.5
click at [319, 299] on div "Please provide the following information to create a job: Client Details Client…" at bounding box center [495, 359] width 810 height 875
click at [572, 308] on textarea "True RIC is not temping properly - Fan is running but no cold air" at bounding box center [495, 305] width 188 height 32
click at [577, 300] on textarea "True RIC is not temping properly - Fan is running but no cold air" at bounding box center [495, 305] width 188 height 32
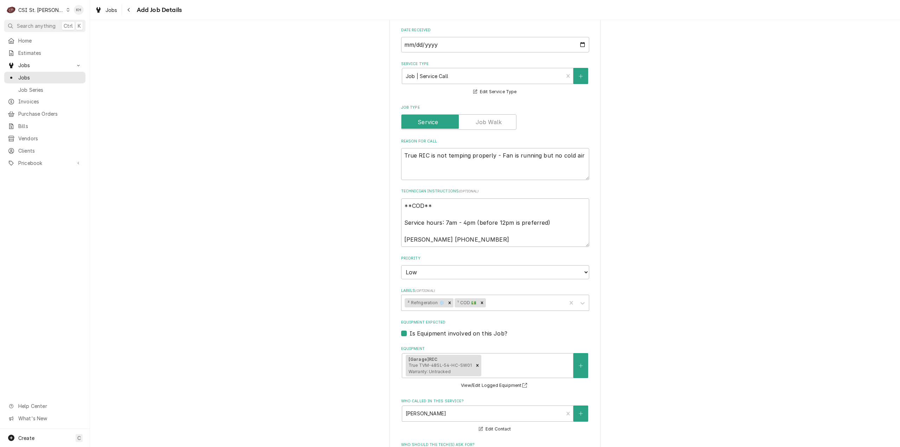
scroll to position [457, 0]
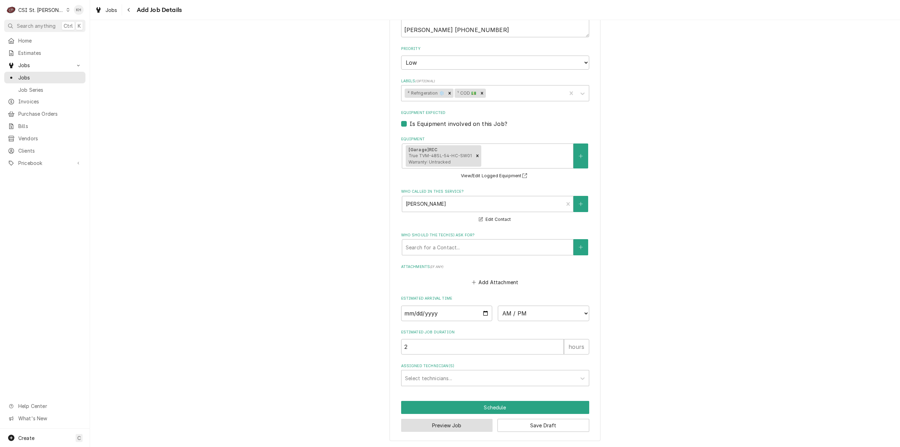
click at [454, 427] on button "Preview Job" at bounding box center [447, 425] width 92 height 13
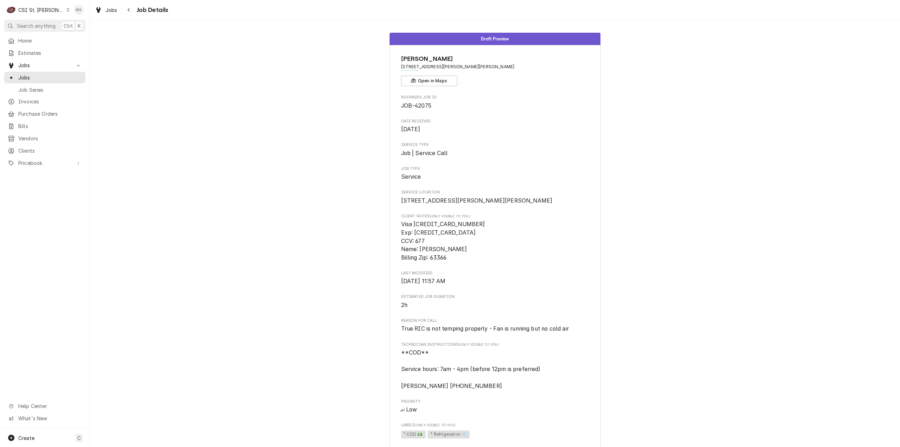
drag, startPoint x: 228, startPoint y: 44, endPoint x: 186, endPoint y: 56, distance: 43.0
click at [226, 44] on div "Draft Preview [PERSON_NAME] [STREET_ADDRESS][PERSON_NAME][PERSON_NAME] Open in …" at bounding box center [495, 308] width 810 height 562
click at [46, 7] on div "CSI St. [PERSON_NAME]" at bounding box center [41, 9] width 46 height 7
drag, startPoint x: 69, startPoint y: 23, endPoint x: 73, endPoint y: 11, distance: 12.3
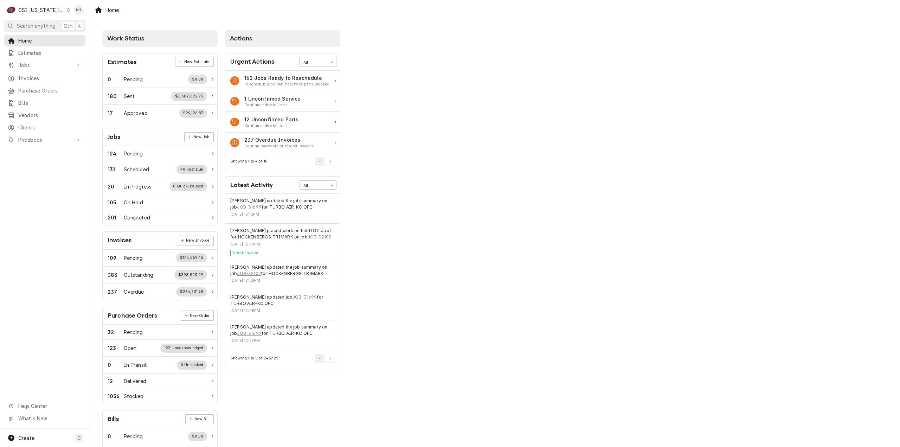
drag, startPoint x: 46, startPoint y: 25, endPoint x: 241, endPoint y: 20, distance: 194.9
click at [49, 26] on span "Search anything" at bounding box center [36, 25] width 39 height 7
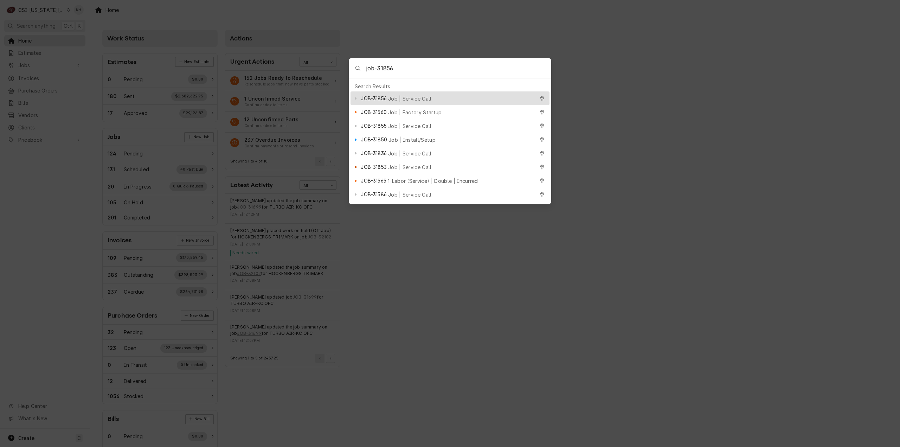
type input "job-31856"
click at [418, 101] on div "JOB-31856 Job | Service Call" at bounding box center [450, 98] width 199 height 14
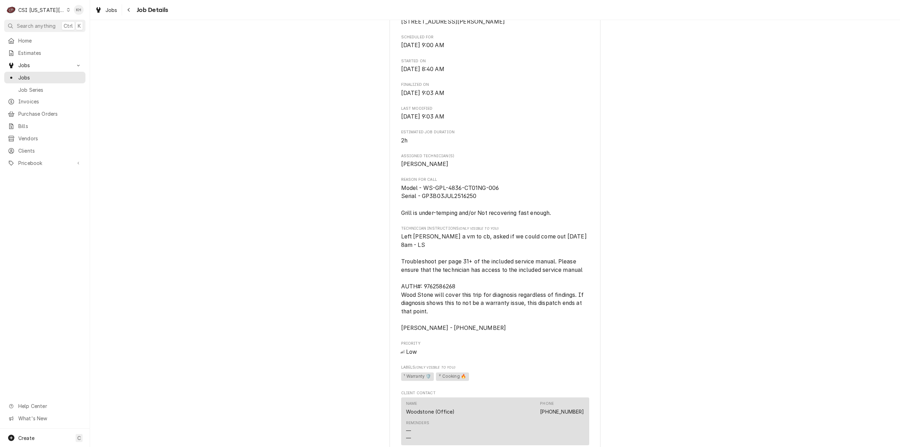
scroll to position [246, 0]
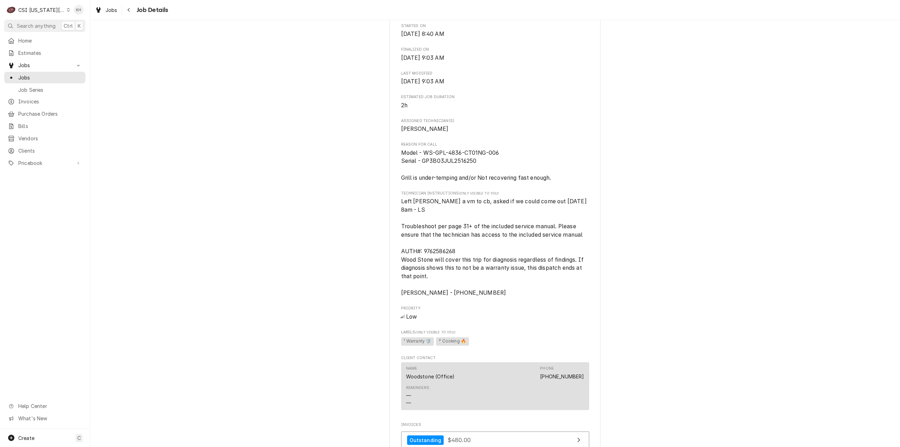
click at [729, 240] on div "Completed and Invoiced WOODSTONE Hawaiian Bros / [STREET_ADDRESS][PERSON_NAME] …" at bounding box center [495, 187] width 810 height 813
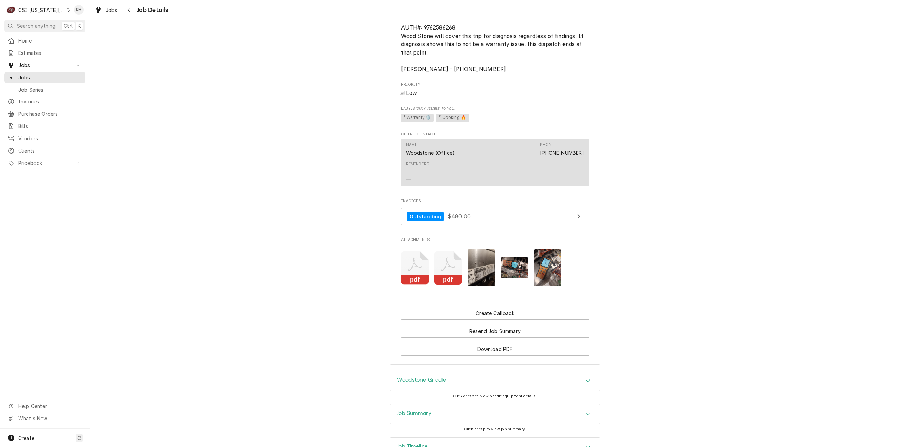
scroll to position [534, 0]
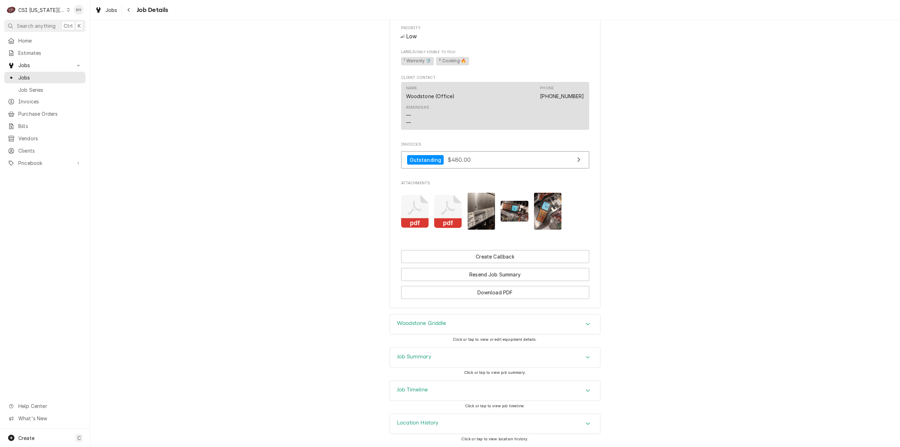
click at [418, 381] on div "Job Timeline" at bounding box center [495, 391] width 210 height 20
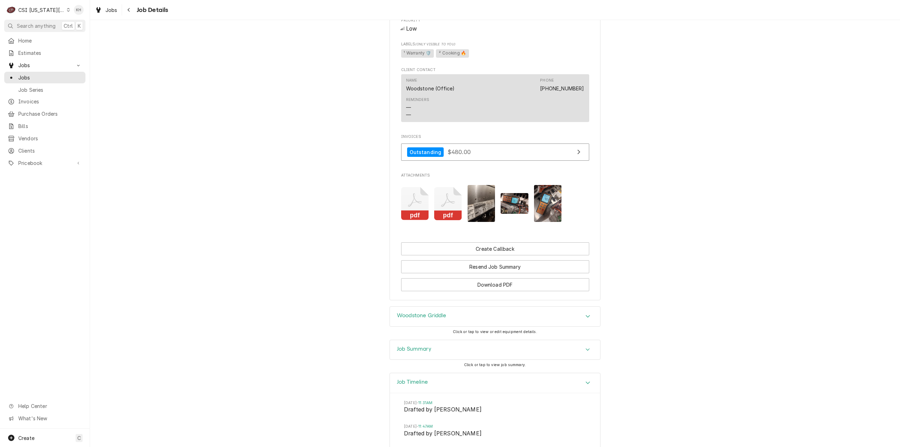
click at [424, 352] on h3 "Job Summary" at bounding box center [414, 349] width 34 height 7
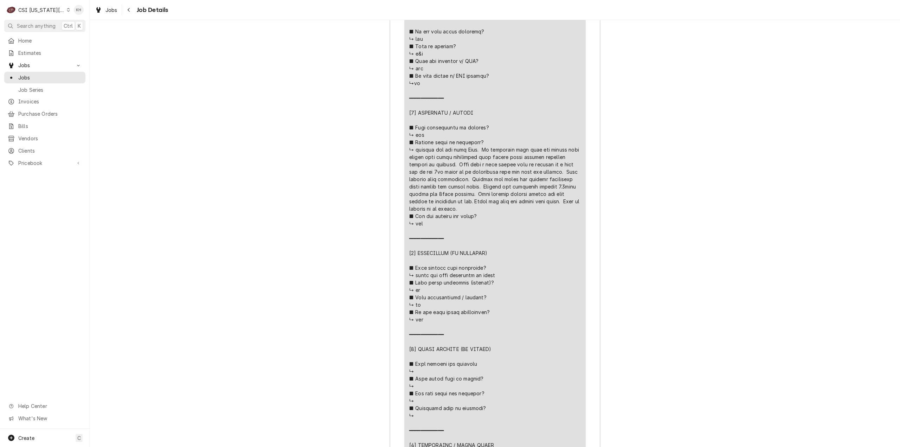
scroll to position [1371, 0]
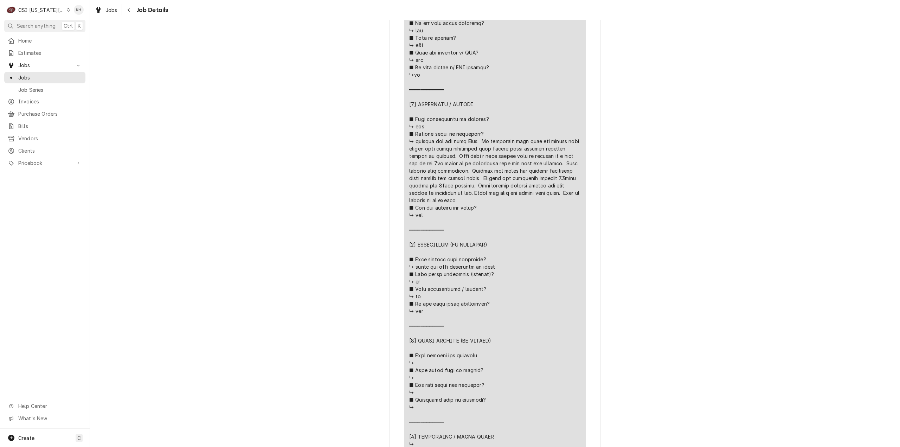
drag, startPoint x: 117, startPoint y: 84, endPoint x: 116, endPoint y: 88, distance: 4.3
click at [117, 84] on div "Job Summary Roopairs Job ID JOB-31856 Woodstone email ID 9762586268 Service Typ…" at bounding box center [495, 183] width 810 height 1363
click at [293, 27] on div "Job Summary Roopairs Job ID JOB-31856 Woodstone email ID 9762586268 Service Typ…" at bounding box center [495, 183] width 810 height 1363
drag, startPoint x: 159, startPoint y: 158, endPoint x: 158, endPoint y: 149, distance: 8.1
click at [158, 158] on div "Job Summary Roopairs Job ID JOB-31856 Woodstone email ID 9762586268 Service Typ…" at bounding box center [495, 183] width 810 height 1363
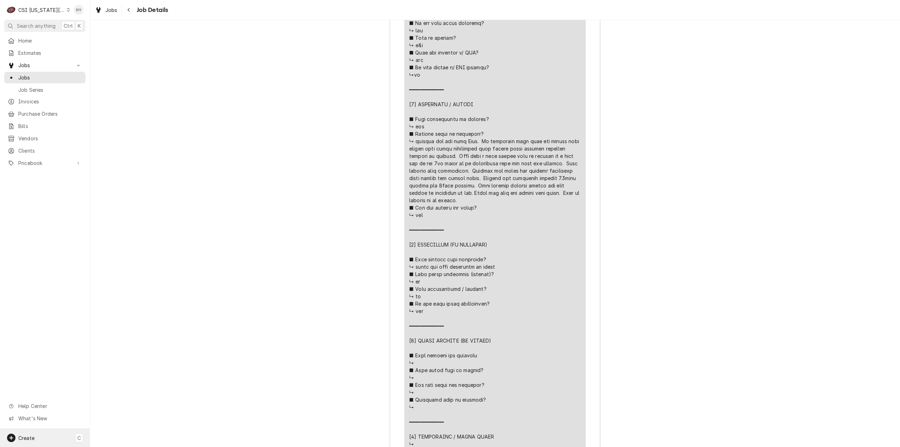
click at [41, 437] on div "Create C" at bounding box center [45, 438] width 90 height 18
click at [37, 74] on span "Jobs" at bounding box center [50, 77] width 64 height 7
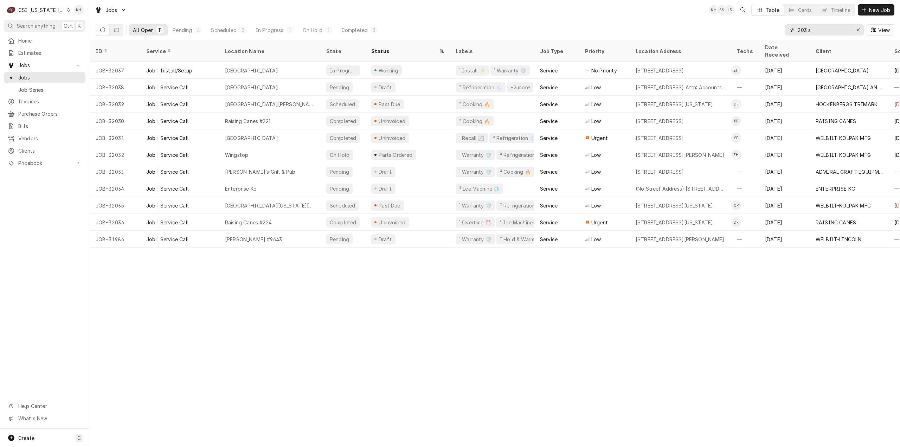
drag, startPoint x: 819, startPoint y: 31, endPoint x: 724, endPoint y: 34, distance: 94.6
click at [724, 34] on div "All Open 11 Pending 4 Scheduled 2 In Progress 1 On Hold 1 Completed 3 203 s View" at bounding box center [495, 30] width 799 height 20
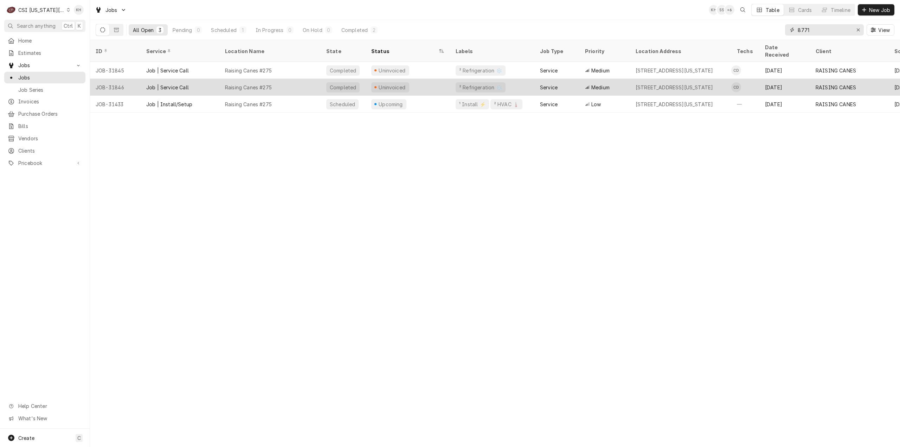
type input "8771"
click at [453, 80] on div "² Refrigeration ❄️" at bounding box center [492, 87] width 84 height 17
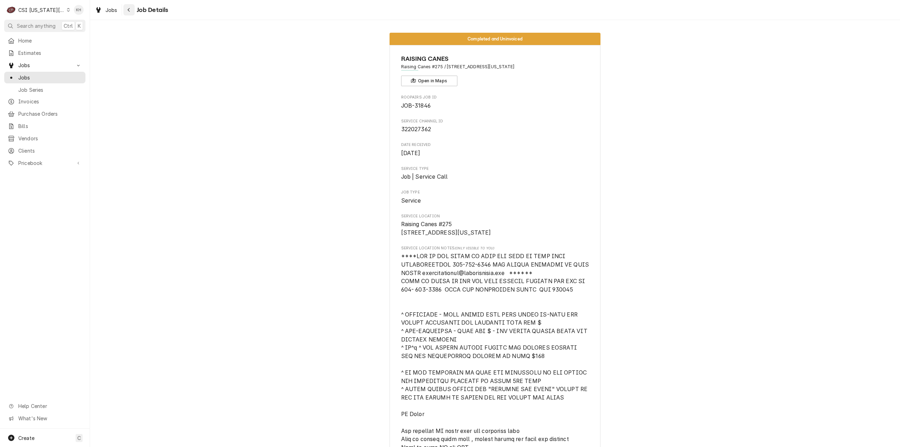
click at [132, 11] on div "Navigate back" at bounding box center [129, 9] width 7 height 7
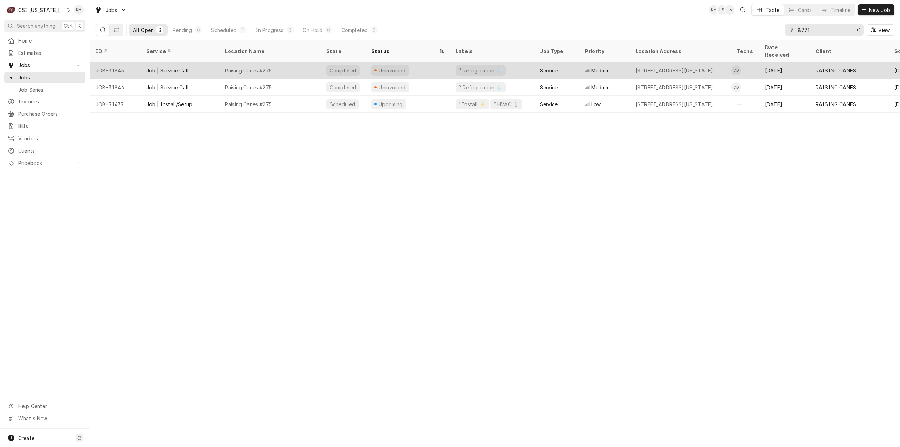
click at [391, 67] on div "Uninvoiced" at bounding box center [392, 70] width 28 height 7
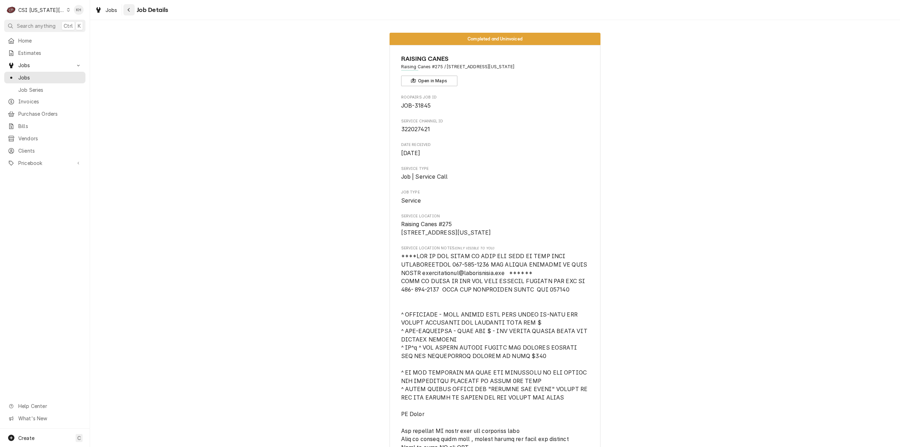
click at [130, 9] on icon "Navigate back" at bounding box center [128, 9] width 3 height 5
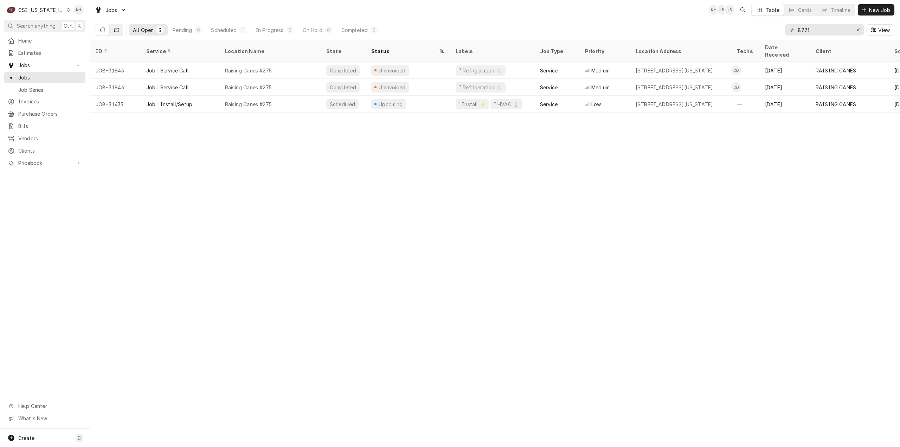
click at [119, 33] on button "Dynamic Content Wrapper" at bounding box center [116, 29] width 13 height 11
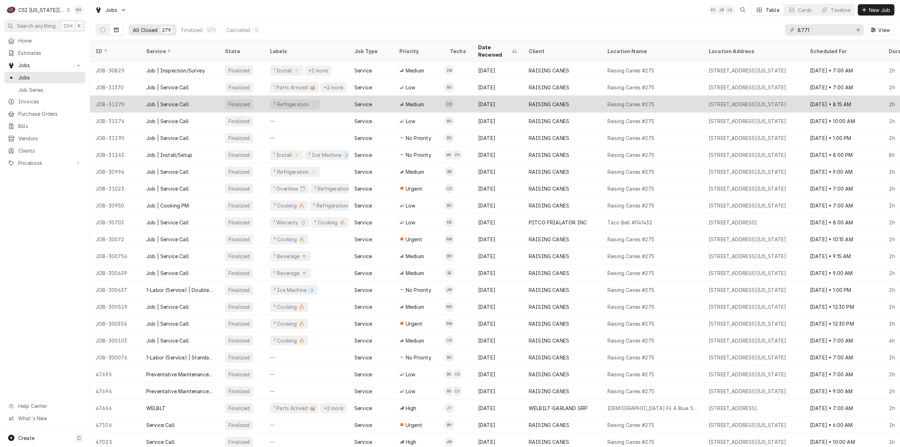
click at [281, 96] on div "² Refrigeration ❄️" at bounding box center [306, 104] width 84 height 17
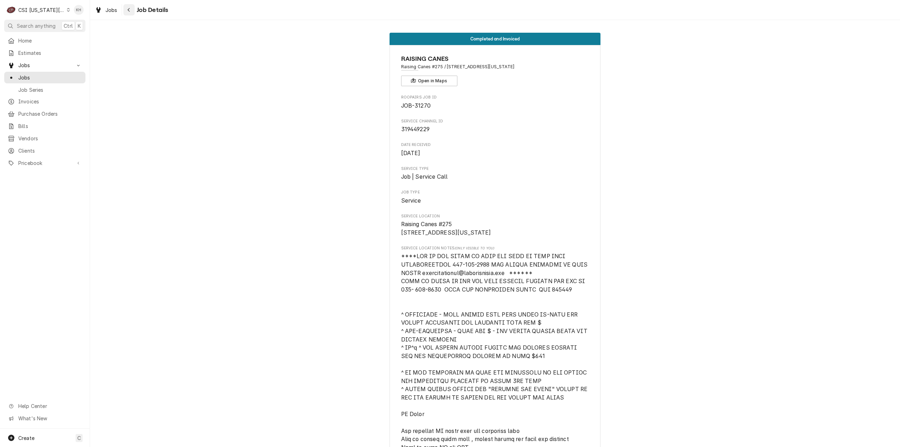
click at [129, 13] on button "Navigate back" at bounding box center [128, 9] width 11 height 11
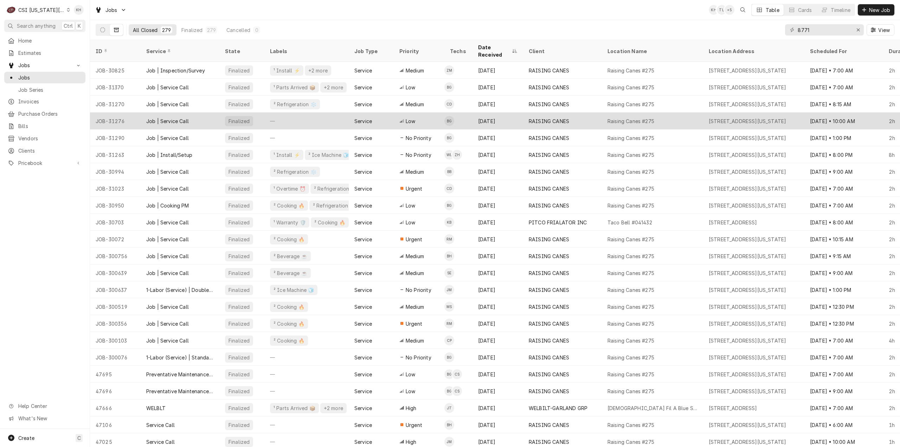
click at [317, 114] on div "—" at bounding box center [306, 121] width 84 height 17
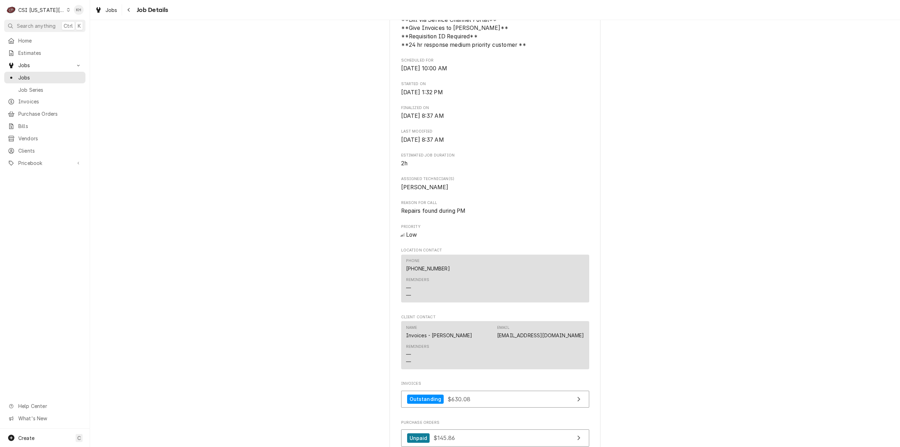
scroll to position [527, 0]
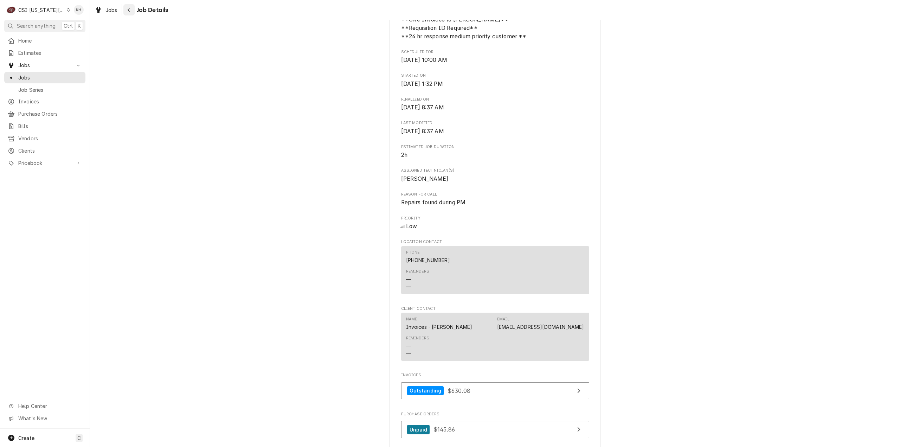
click at [130, 7] on div "Navigate back" at bounding box center [129, 9] width 7 height 7
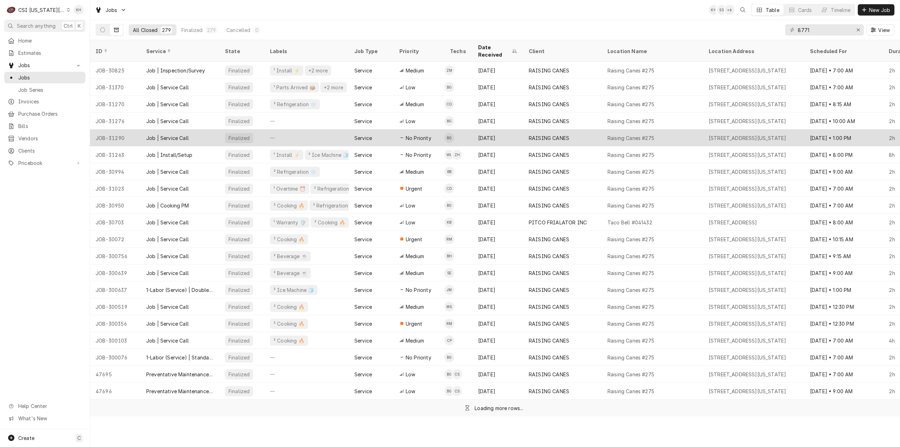
click at [340, 129] on div "—" at bounding box center [306, 137] width 84 height 17
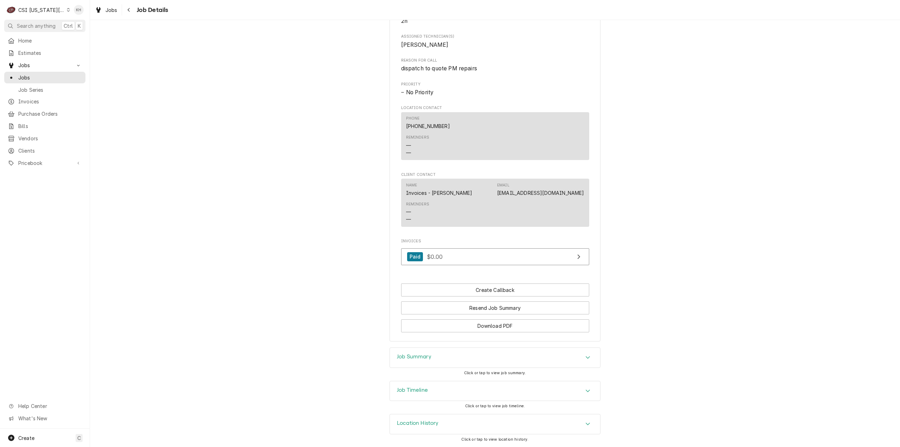
scroll to position [670, 0]
click at [439, 386] on div "Job Timeline" at bounding box center [495, 391] width 210 height 20
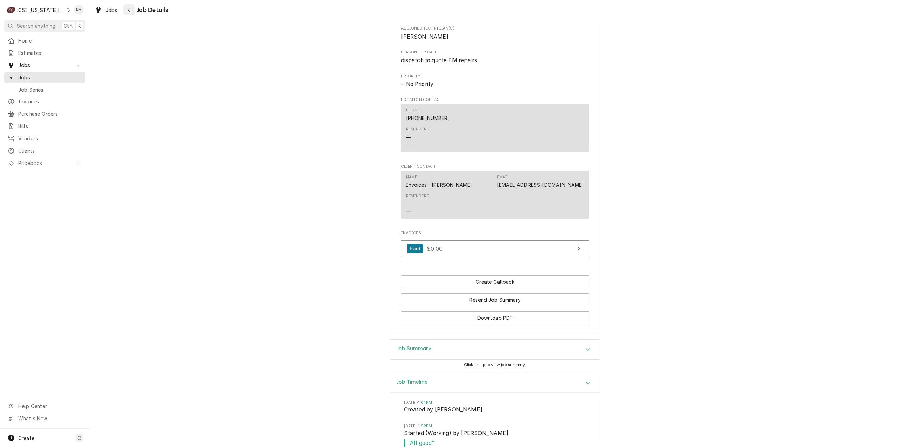
click at [128, 6] on div "Navigate back" at bounding box center [129, 9] width 7 height 7
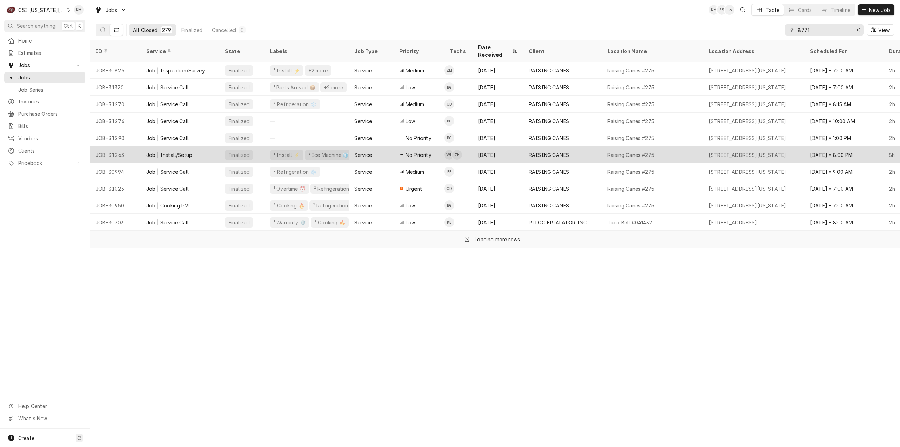
click at [345, 148] on div "¹ Install ⚡️ ² Ice Machine 🧊" at bounding box center [306, 154] width 84 height 17
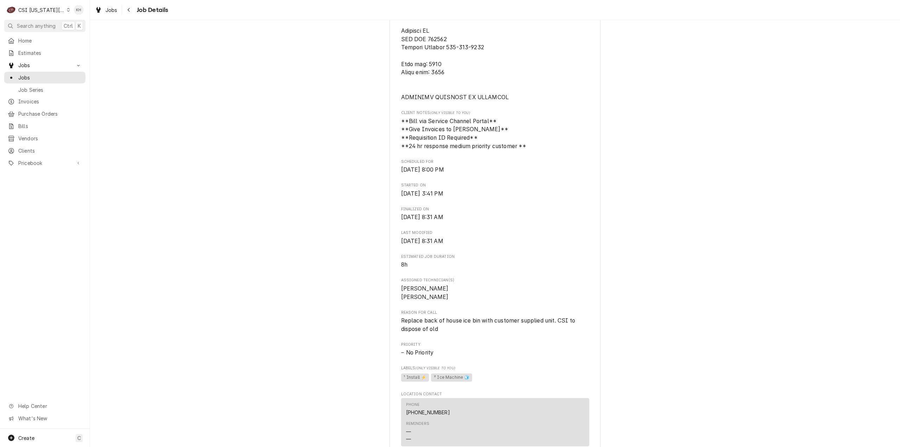
scroll to position [422, 0]
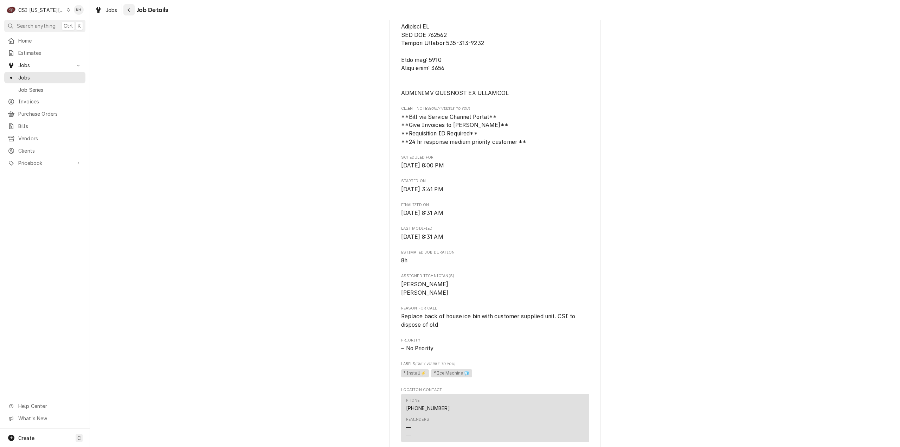
click at [132, 9] on div "Navigate back" at bounding box center [129, 9] width 7 height 7
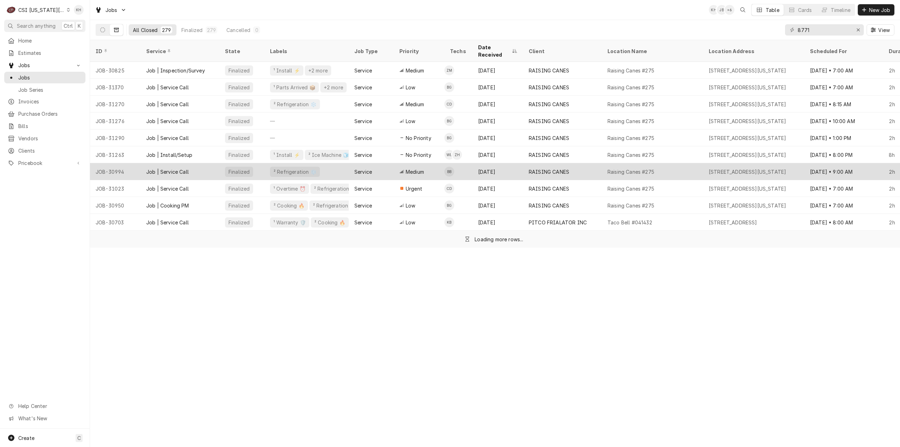
click at [337, 163] on div "² Refrigeration ❄️" at bounding box center [306, 171] width 84 height 17
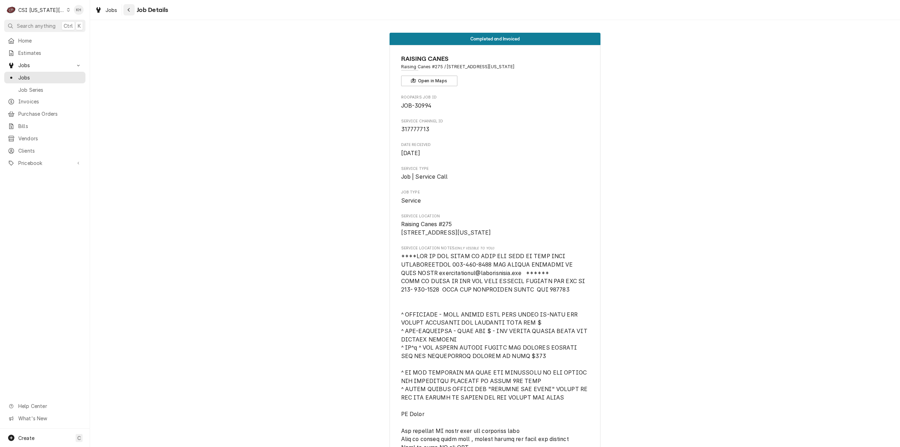
click at [129, 8] on icon "Navigate back" at bounding box center [128, 9] width 3 height 5
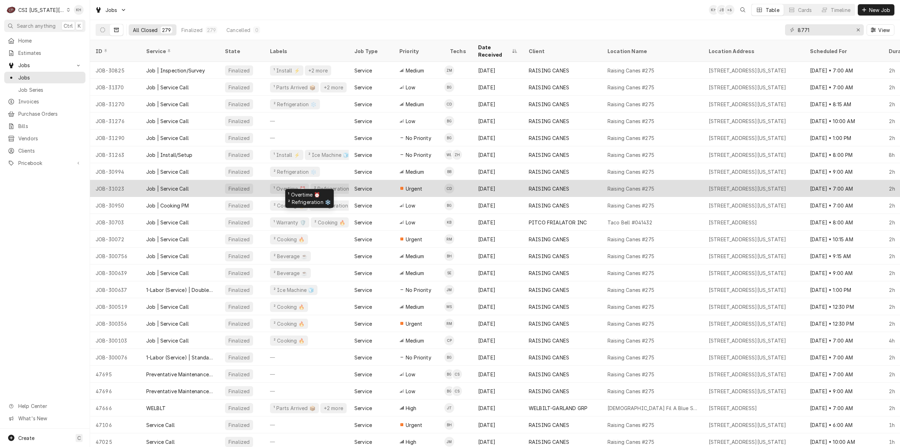
click at [318, 185] on div "² Refrigeration ❄️" at bounding box center [335, 188] width 44 height 7
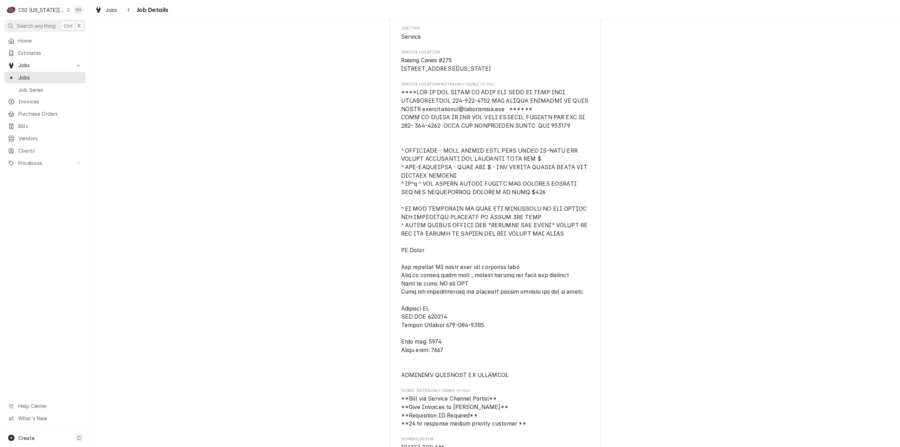
scroll to position [176, 0]
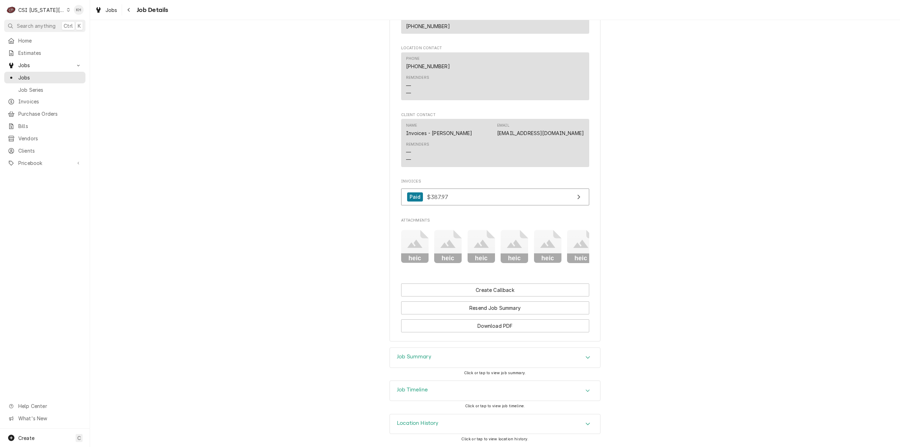
click at [411, 389] on h3 "Job Timeline" at bounding box center [412, 389] width 31 height 7
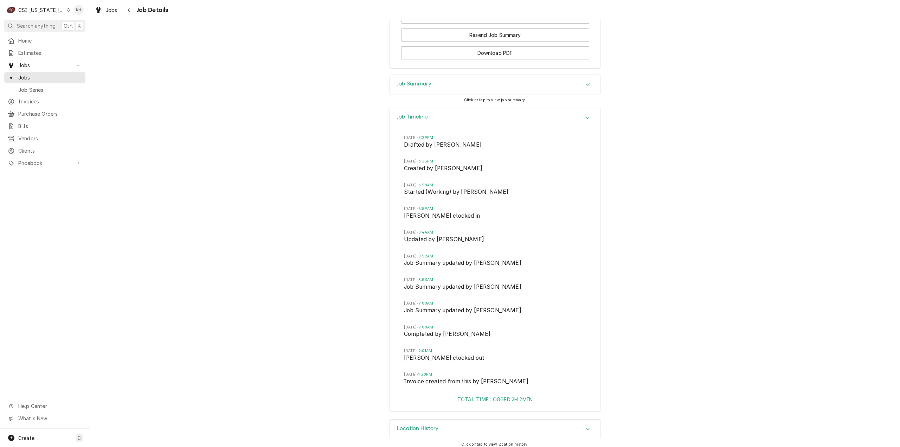
scroll to position [1241, 0]
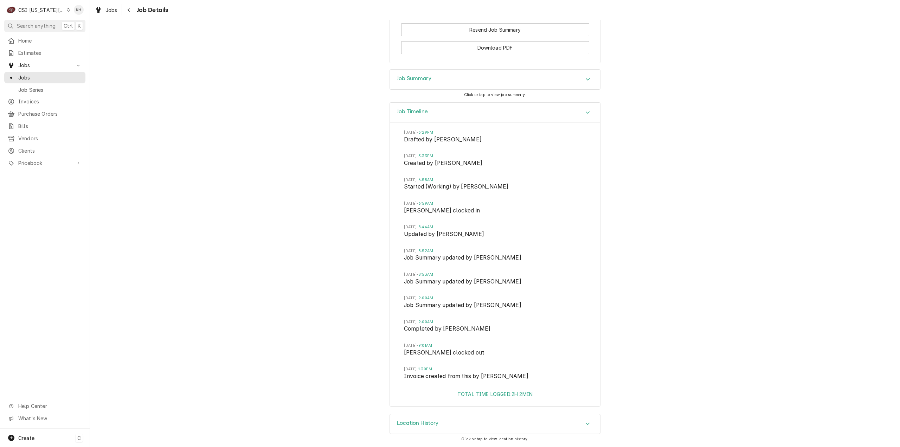
drag, startPoint x: 42, startPoint y: 436, endPoint x: 54, endPoint y: 438, distance: 12.1
click at [43, 436] on div "Create C" at bounding box center [45, 438] width 90 height 18
click at [114, 367] on div "Job" at bounding box center [131, 364] width 47 height 7
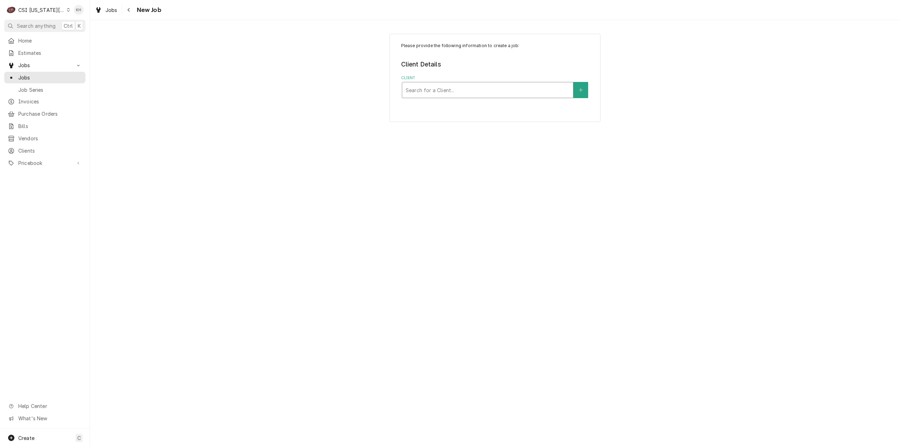
click at [487, 89] on div "Client" at bounding box center [488, 90] width 164 height 13
type input "8771"
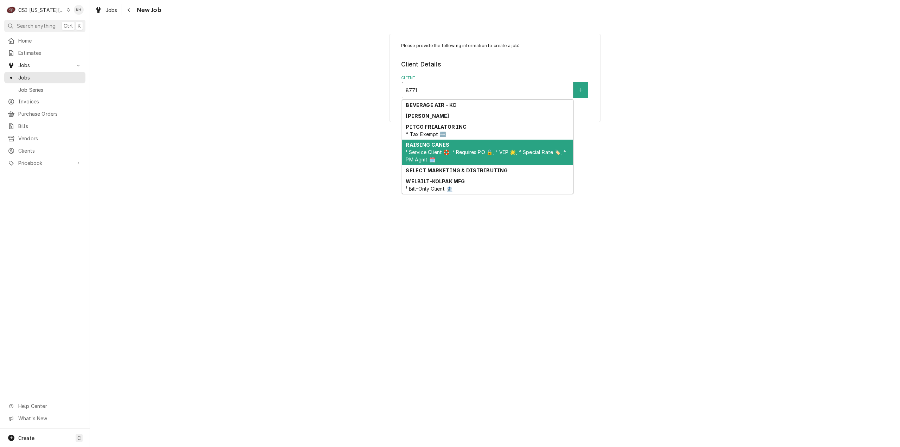
click at [455, 142] on div "RAISING CANES ¹ Service Client 🛟, ² Requires PO 🔓, ² VIP 🌟, ³ Special Rate 🏷️, …" at bounding box center [487, 153] width 171 height 26
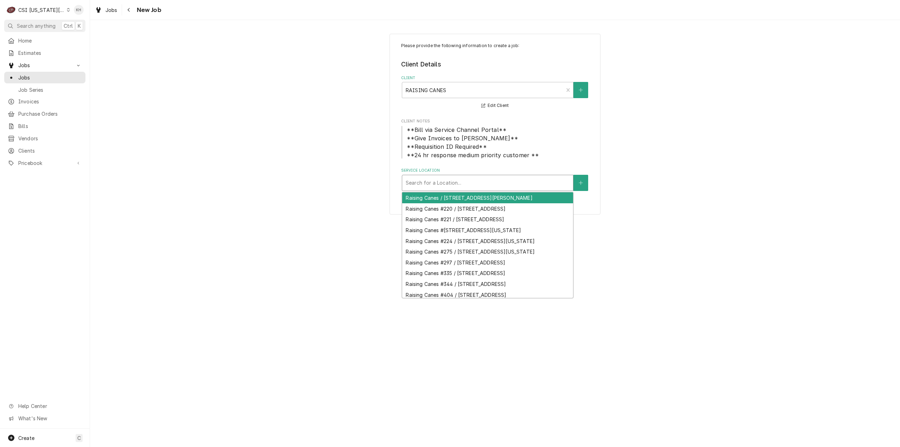
click at [471, 181] on div "Service Location" at bounding box center [488, 183] width 164 height 13
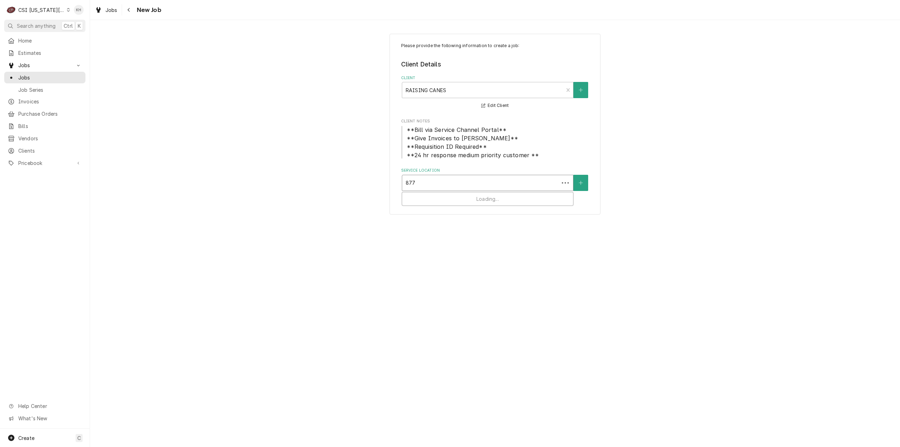
type input "8771"
click at [490, 196] on div "Raising Canes #275 / [STREET_ADDRESS][US_STATE]" at bounding box center [487, 197] width 171 height 11
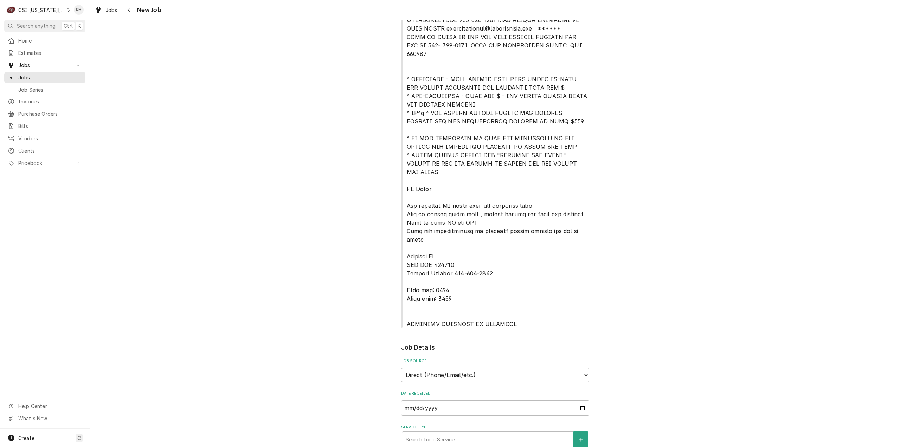
scroll to position [281, 0]
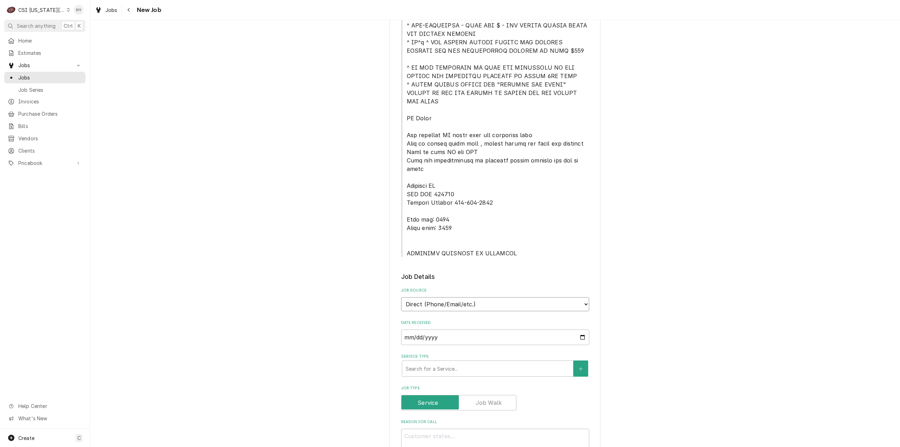
click at [491, 297] on select "Direct (Phone/Email/etc.) Service Channel Corrigo Ecotrak Other" at bounding box center [495, 304] width 188 height 14
select select "1"
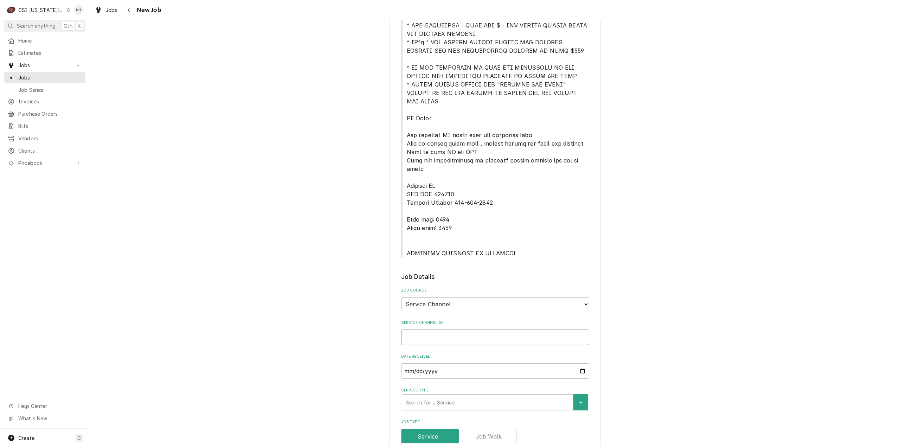
click at [471, 329] on input "Service Channel ID" at bounding box center [495, 336] width 188 height 15
paste input "322799411"
type textarea "x"
type input "322799411"
type textarea "x"
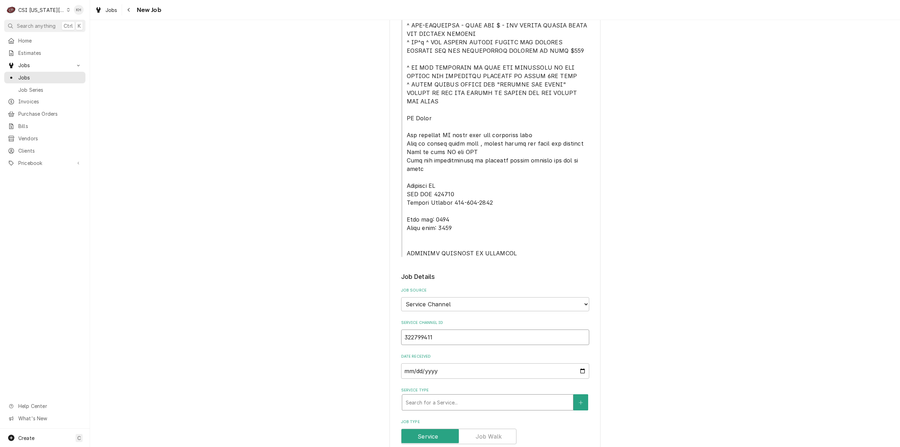
type input "322799411"
click at [441, 396] on div "Service Type" at bounding box center [488, 402] width 164 height 13
type textarea "x"
type input "s"
type textarea "x"
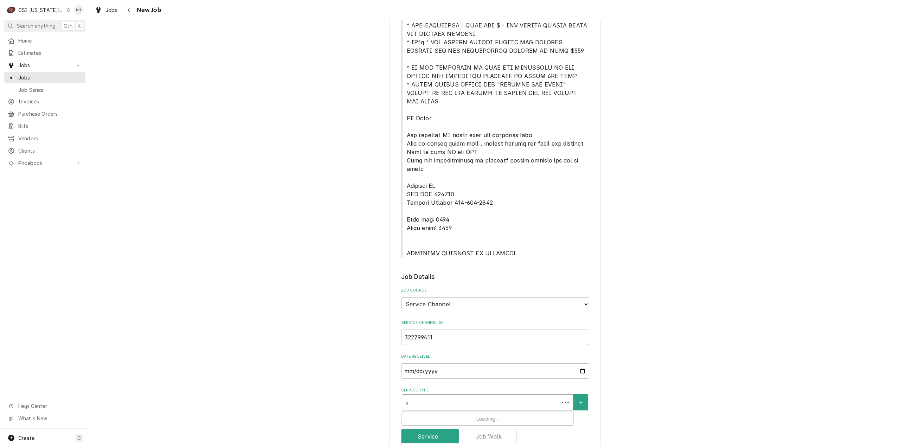
type input "se"
type textarea "x"
type input "ser"
type textarea "x"
type input "serv"
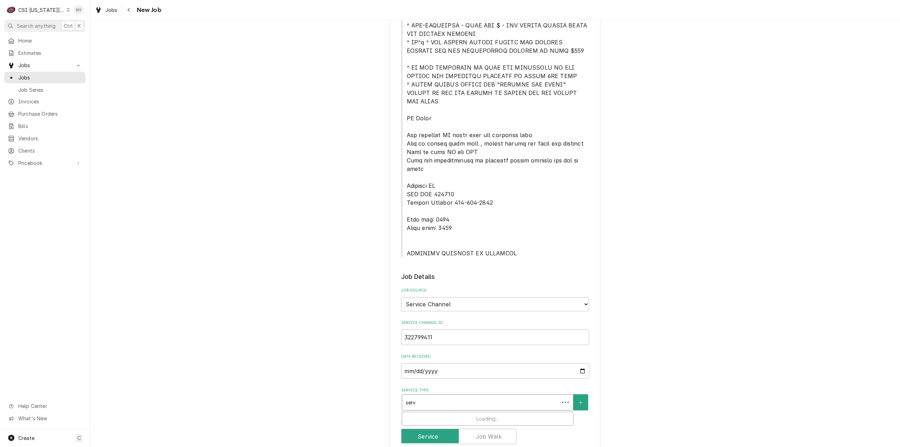
type textarea "x"
type input "servi"
type textarea "x"
type input "servic"
type textarea "x"
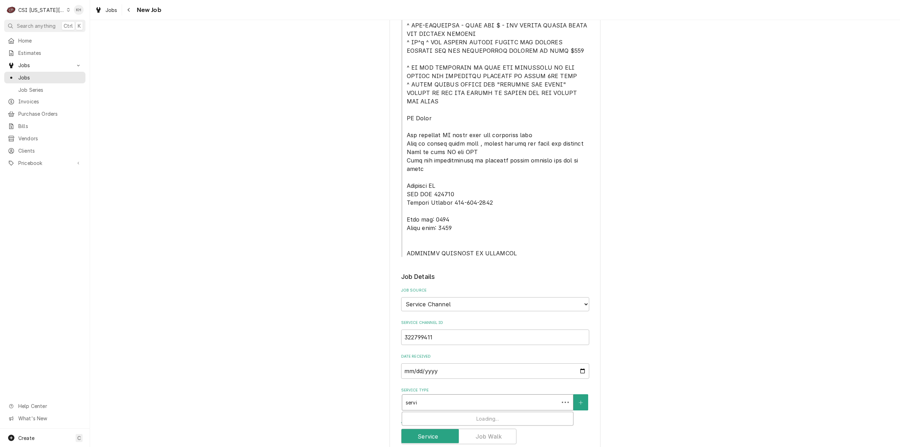
type input "service"
type textarea "x"
type input "service"
type textarea "x"
type input "service c"
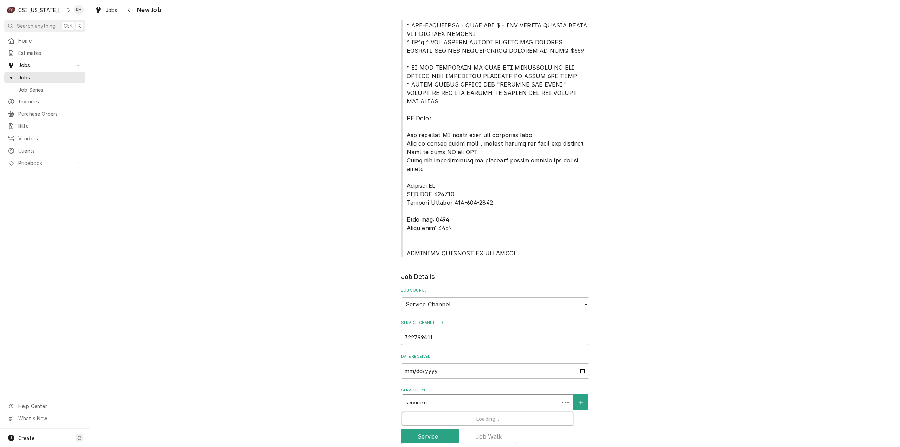
type textarea "x"
type input "service ca"
type textarea "x"
type input "service cal"
type textarea "x"
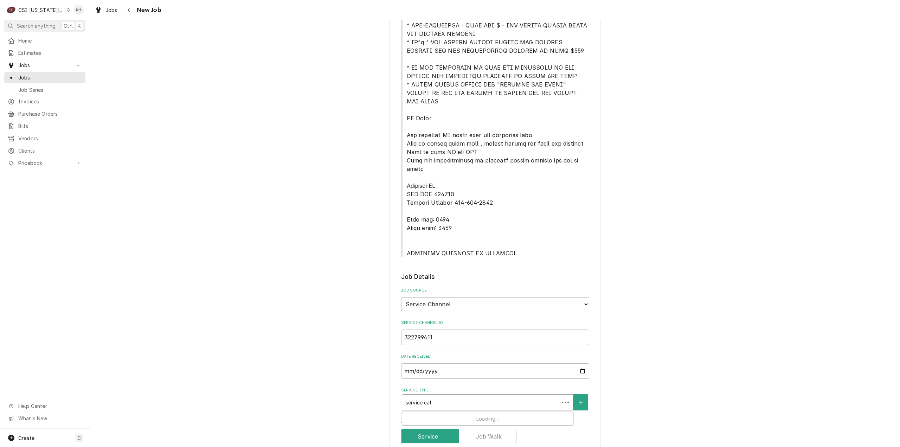
type input "service call"
click at [444, 415] on strong "Job | Service Call" at bounding box center [428, 418] width 45 height 6
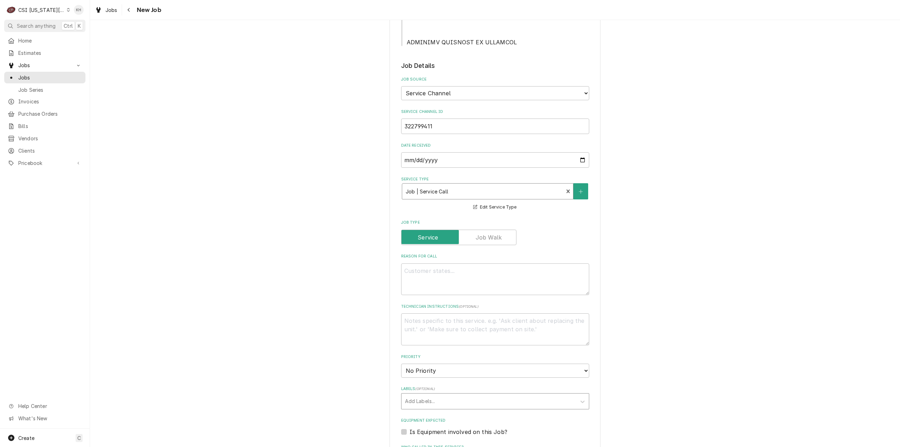
type textarea "x"
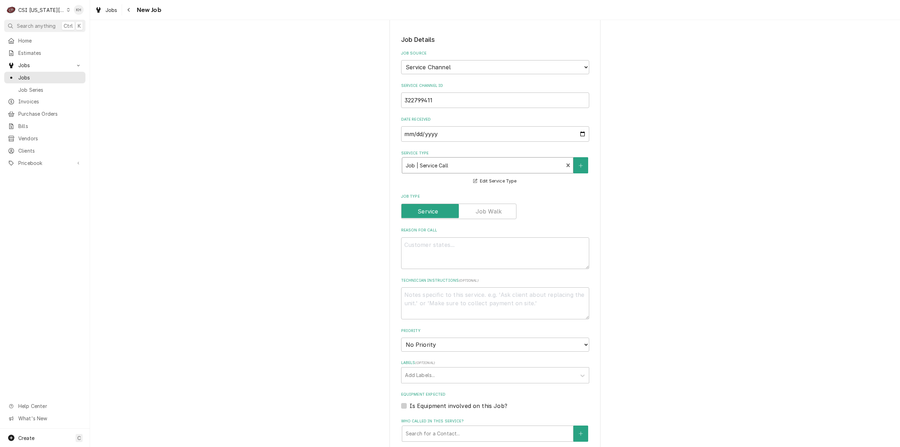
scroll to position [527, 0]
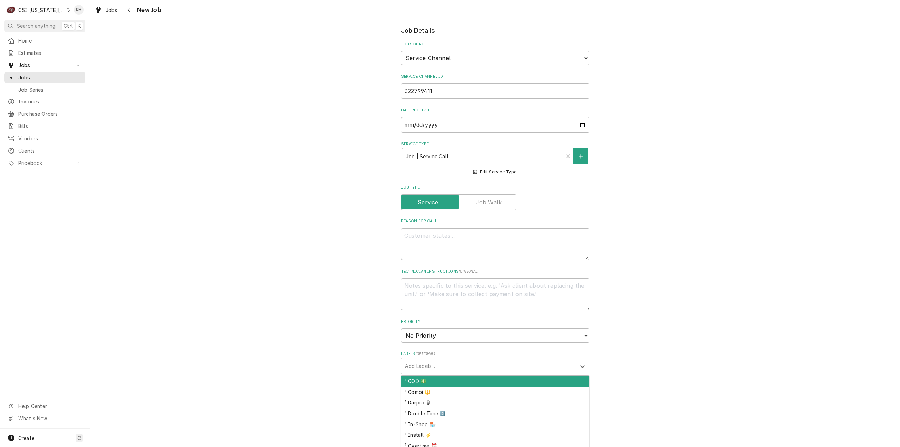
click at [443, 360] on div "Labels" at bounding box center [489, 366] width 168 height 13
type input "ref"
click at [440, 376] on div "² Refrigeration ❄️" at bounding box center [495, 381] width 187 height 11
type textarea "x"
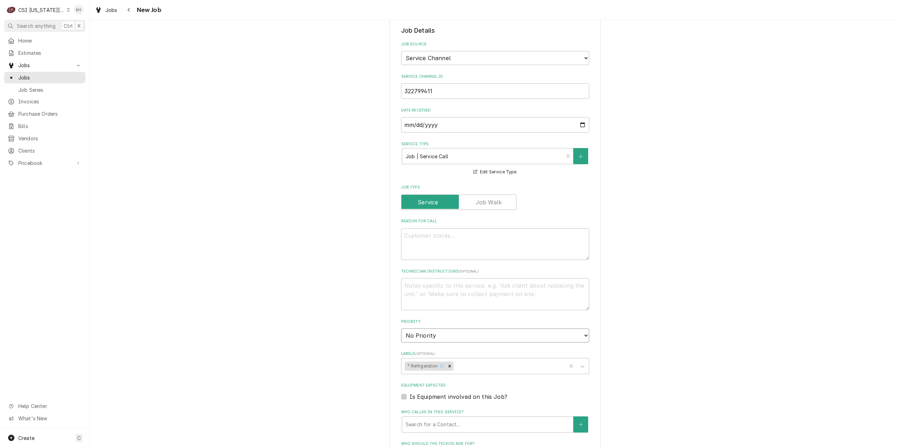
click at [431, 328] on select "No Priority Urgent High Medium Low" at bounding box center [495, 335] width 188 height 14
type textarea "x"
select select "1"
click at [401, 328] on select "No Priority Urgent High Medium Low" at bounding box center [495, 335] width 188 height 14
drag, startPoint x: 478, startPoint y: 224, endPoint x: 460, endPoint y: 240, distance: 23.9
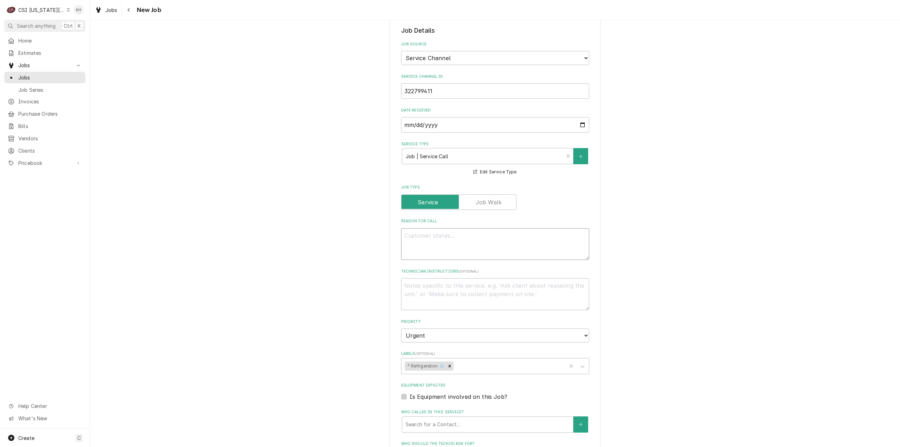
click at [478, 228] on textarea "Reason For Call" at bounding box center [495, 244] width 188 height 32
paste textarea "KITCHEN / Refrigeration / French Fry Freezer- Stand Up, In Kitchen "Equip:" PRE…"
type textarea "x"
type textarea "KITCHEN / Refrigeration / French Fry Freezer- Stand Up, In Kitchen "Equip:" PRE…"
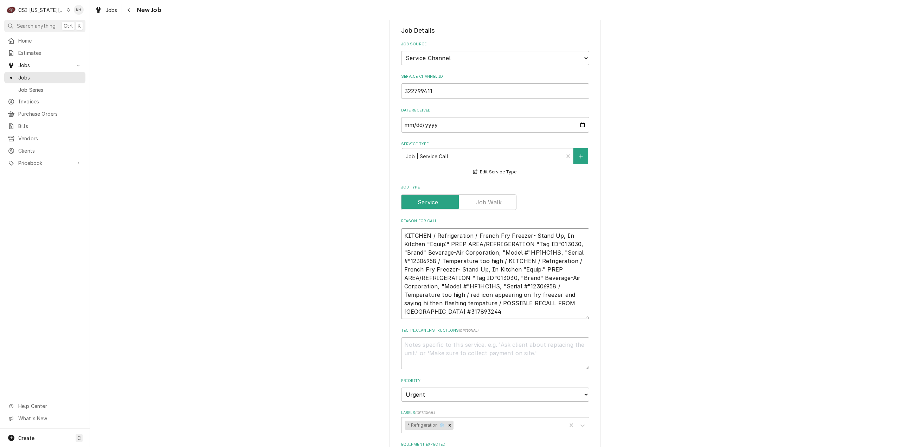
type textarea "x"
type textarea "KITCHEN / Refrigeration / French Fry Freezer- Stand Up, In Kitchen "Equip:" PRE…"
type textarea "x"
type textarea "KITCHEN / Refrigeration / French Fry Freezer- Stand Up, In Kitchen "Equip:" PRE…"
type textarea "x"
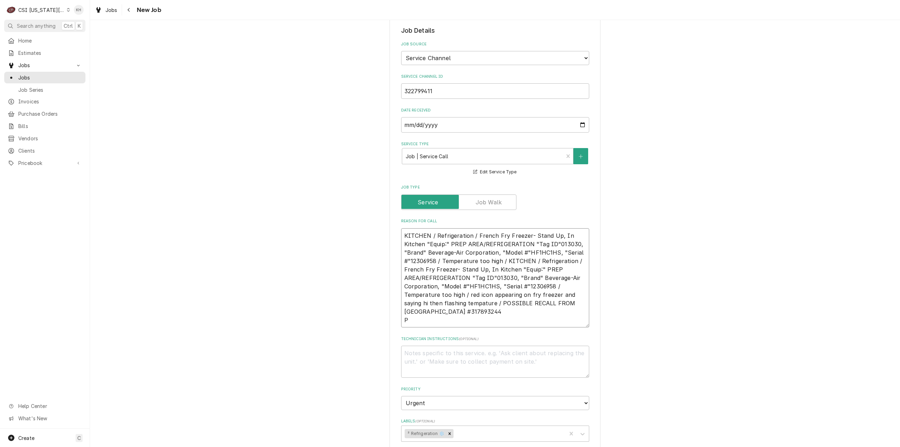
type textarea "KITCHEN / Refrigeration / French Fry Freezer- Stand Up, In Kitchen "Equip:" PRE…"
type textarea "x"
type textarea "KITCHEN / Refrigeration / French Fry Freezer- Stand Up, In Kitchen "Equip:" PRE…"
type textarea "x"
type textarea "KITCHEN / Refrigeration / French Fry Freezer- Stand Up, In Kitchen "Equip:" PRE…"
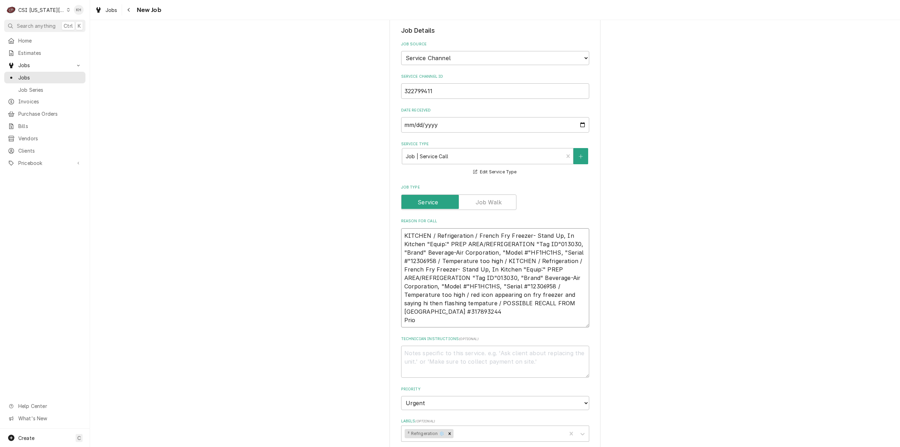
type textarea "x"
type textarea "KITCHEN / Refrigeration / French Fry Freezer- Stand Up, In Kitchen "Equip:" PRE…"
type textarea "x"
type textarea "KITCHEN / Refrigeration / French Fry Freezer- Stand Up, In Kitchen "Equip:" PRE…"
type textarea "x"
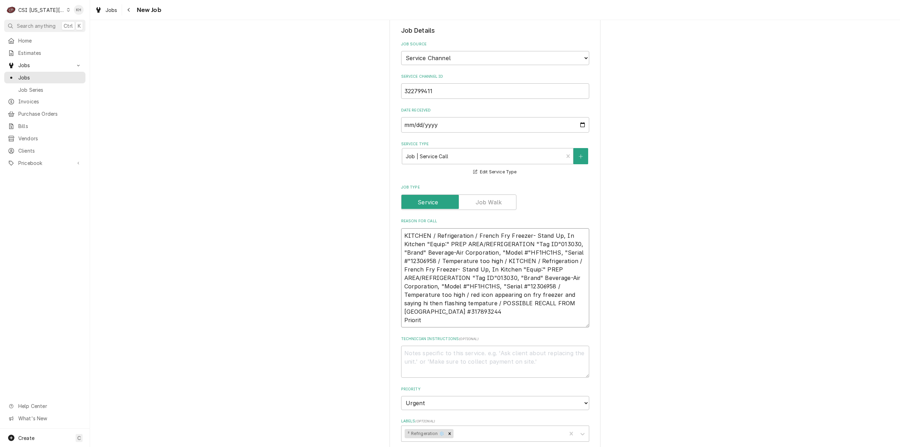
type textarea "KITCHEN / Refrigeration / French Fry Freezer- Stand Up, In Kitchen "Equip:" PRE…"
type textarea "x"
type textarea "KITCHEN / Refrigeration / French Fry Freezer- Stand Up, In Kitchen "Equip:" PRE…"
type textarea "x"
type textarea "KITCHEN / Refrigeration / French Fry Freezer- Stand Up, In Kitchen "Equip:" PRE…"
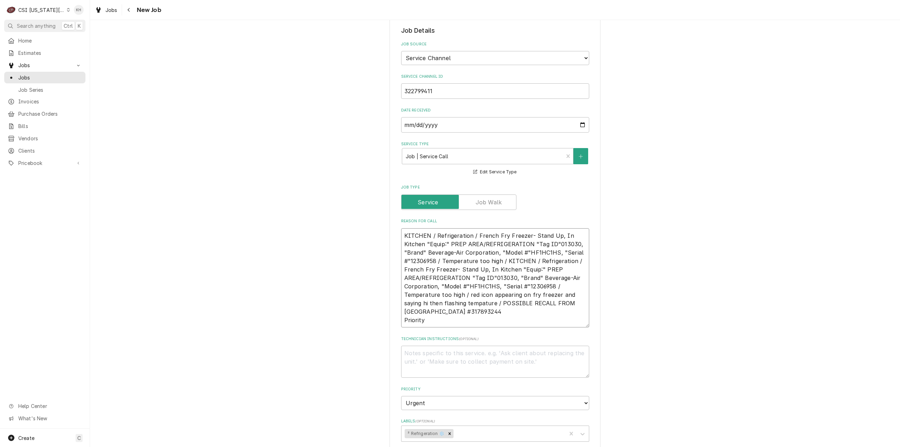
click at [432, 298] on textarea "KITCHEN / Refrigeration / French Fry Freezer- Stand Up, In Kitchen "Equip:" PRE…" at bounding box center [495, 278] width 188 height 100
paste textarea "Emergency < 4 Hours"
type textarea "x"
type textarea "KITCHEN / Refrigeration / French Fry Freezer- Stand Up, In Kitchen "Equip:" PRE…"
click at [482, 280] on textarea "KITCHEN / Refrigeration / French Fry Freezer- Stand Up, In Kitchen "Equip:" PRE…" at bounding box center [495, 278] width 188 height 100
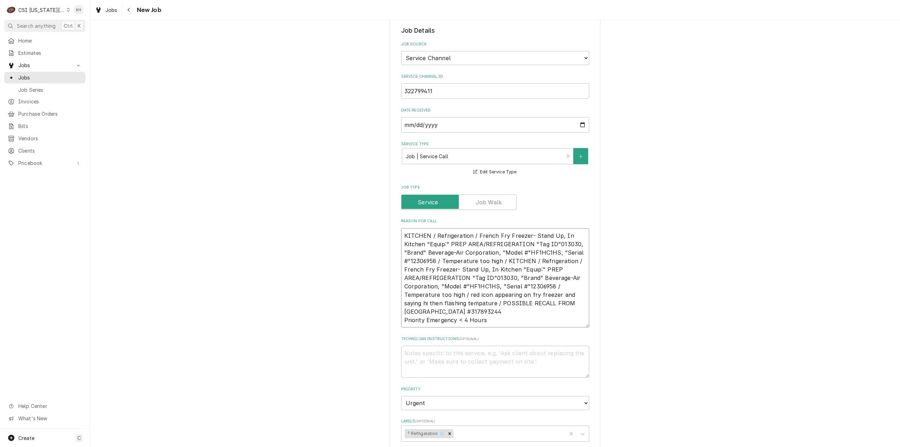
type textarea "x"
type textarea "KITCHEN / Refrigeration / French Fry Freezer- Stand Up, In Kitchen "Equip:" PRE…"
click at [429, 235] on textarea "KITCHEN / Refrigeration / French Fry Freezer- Stand Up, In Kitchen "Equip:" PRE…" at bounding box center [495, 278] width 188 height 100
click at [513, 254] on textarea "KITCHEN / Refrigeration / French Fry Freezer- Stand Up, In Kitchen "Equip:" PRE…" at bounding box center [495, 278] width 188 height 100
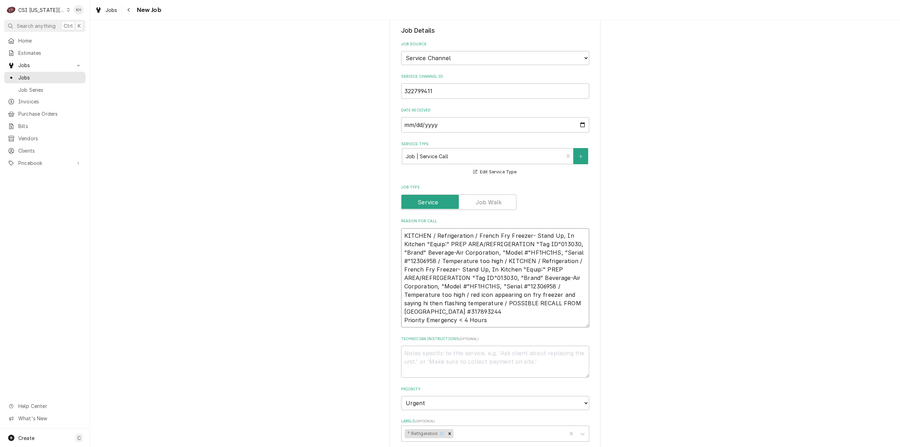
drag, startPoint x: 503, startPoint y: 235, endPoint x: 398, endPoint y: 206, distance: 109.2
click at [398, 206] on div "Please provide the following information to create a job: Client Details Client…" at bounding box center [495, 154] width 211 height 1296
type textarea "x"
type textarea "KITCHEN / Refrigeration / French Fry Freezer- Stand Up, In Kitchen "Equip:" PRE…"
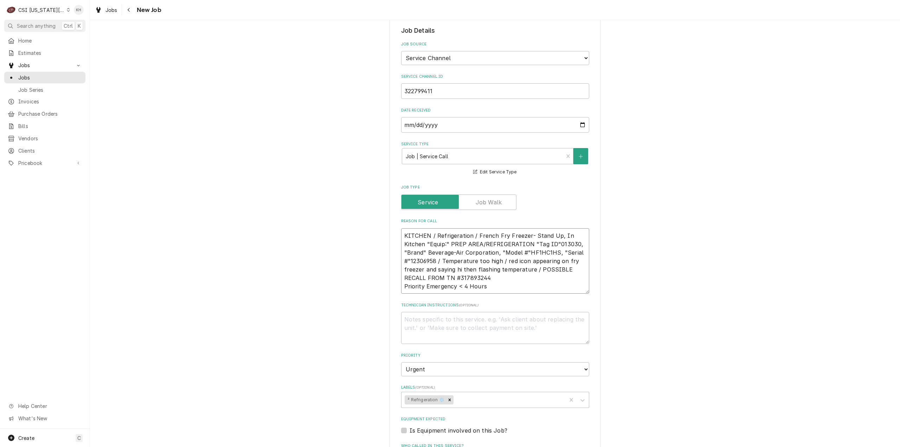
type textarea "x"
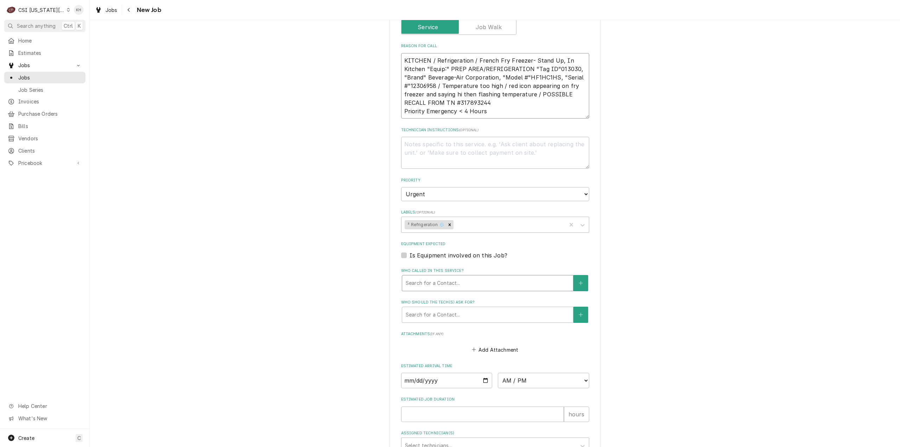
scroll to position [703, 0]
type textarea "KITCHEN / Refrigeration / French Fry Freezer- Stand Up, In Kitchen "Equip:" PRE…"
drag, startPoint x: 402, startPoint y: 230, endPoint x: 407, endPoint y: 232, distance: 4.9
click at [405, 250] on div "Is Equipment involved on this Job?" at bounding box center [495, 254] width 188 height 8
drag, startPoint x: 402, startPoint y: 230, endPoint x: 408, endPoint y: 241, distance: 12.6
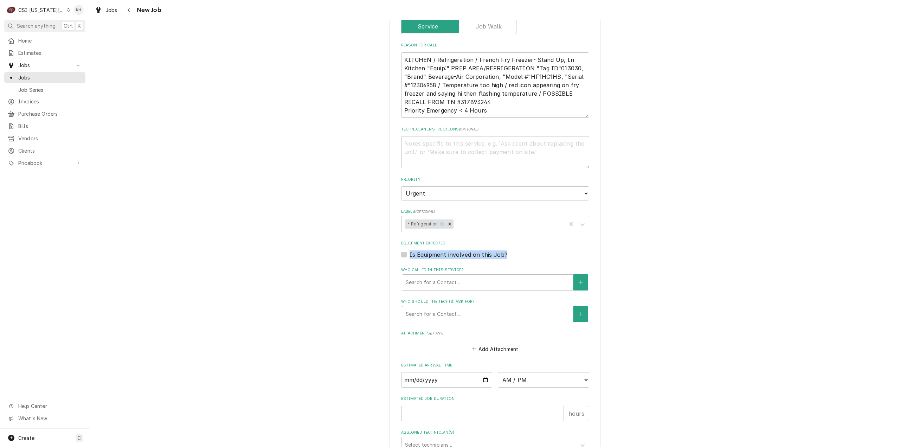
click at [410, 250] on label "Is Equipment involved on this Job?" at bounding box center [459, 254] width 98 height 8
click at [410, 250] on input "Equipment Expected" at bounding box center [504, 257] width 188 height 15
checkbox input "true"
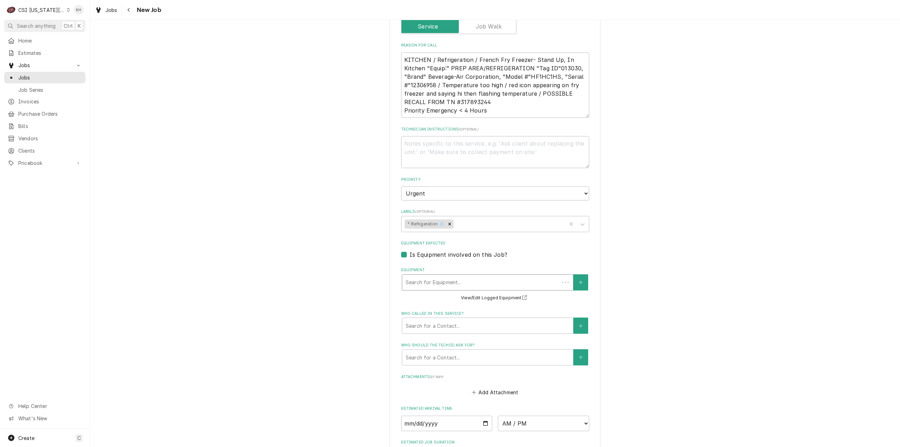
click at [423, 276] on div "Equipment" at bounding box center [481, 282] width 150 height 13
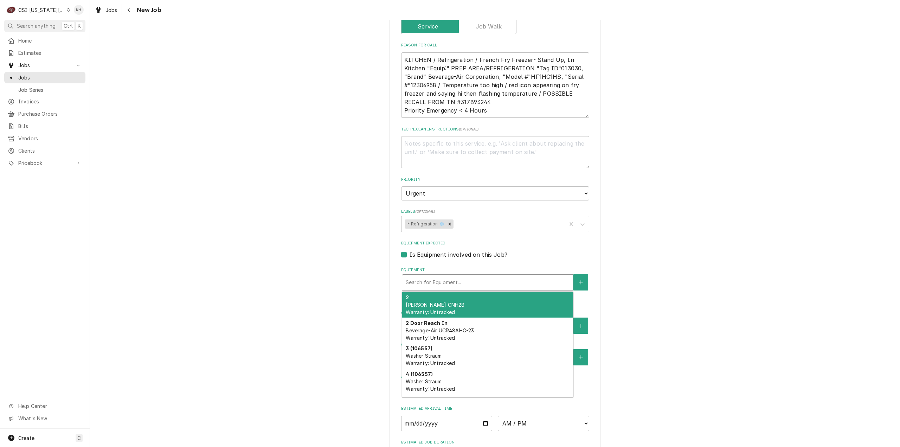
paste input "Emergency < 4 Hours"
type textarea "x"
type input "Emergency < 4 Hours"
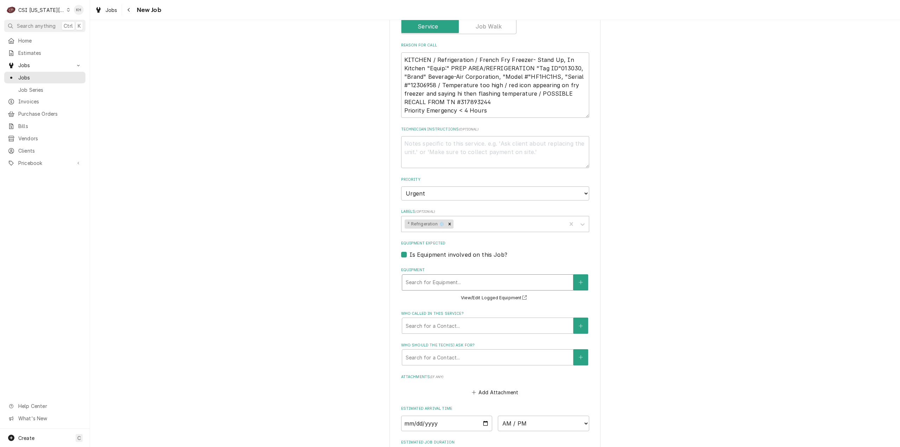
drag, startPoint x: 479, startPoint y: 256, endPoint x: 349, endPoint y: 256, distance: 130.1
click at [416, 59] on textarea "KITCHEN / Refrigeration / French Fry Freezer- Stand Up, In Kitchen "Equip:" PRE…" at bounding box center [495, 85] width 188 height 66
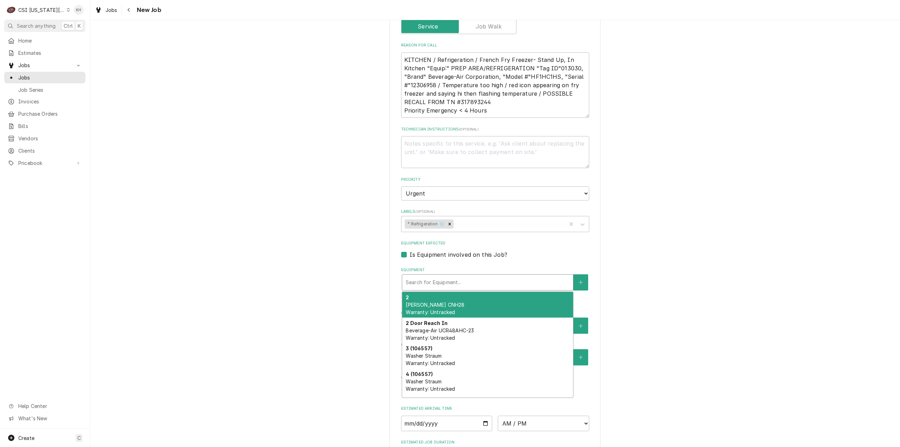
click at [459, 276] on div "Equipment" at bounding box center [488, 282] width 164 height 13
paste input "12306958"
type textarea "x"
type input "12306958"
click at [501, 292] on div "Freezer Beverage Air HF1HC-1HS Warranty: Untracked" at bounding box center [487, 305] width 171 height 26
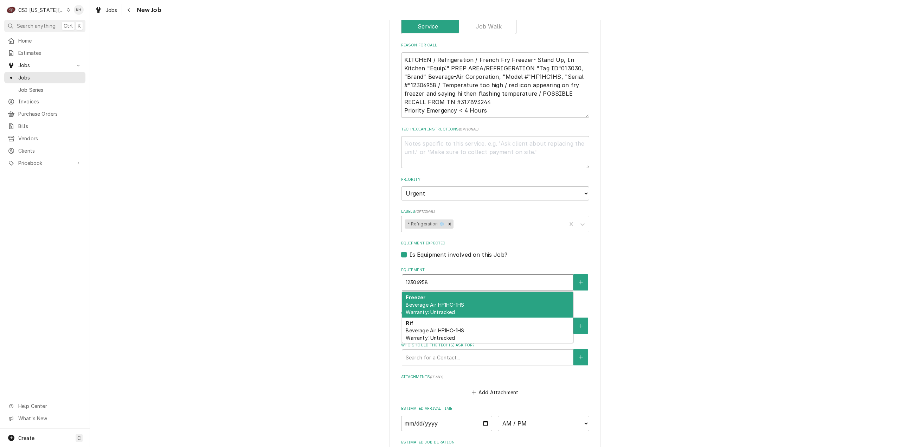
type textarea "x"
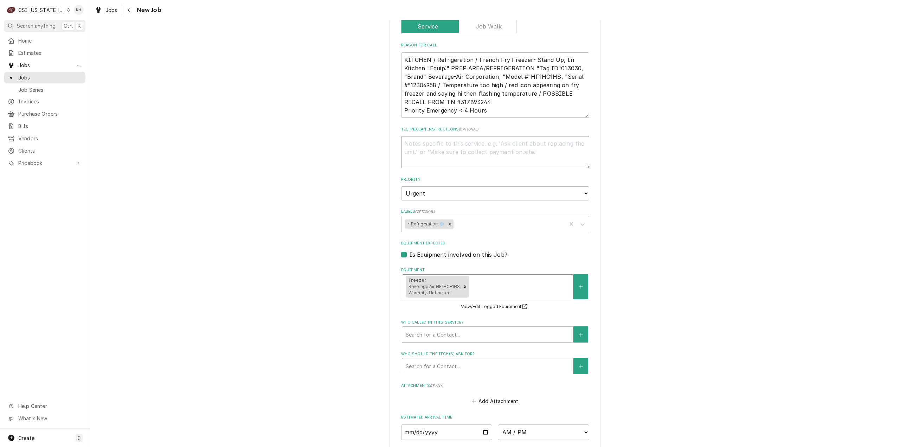
click at [468, 136] on textarea "Technician Instructions ( optional )" at bounding box center [495, 152] width 188 height 32
type textarea "x"
type textarea "N"
type textarea "x"
type textarea "NT"
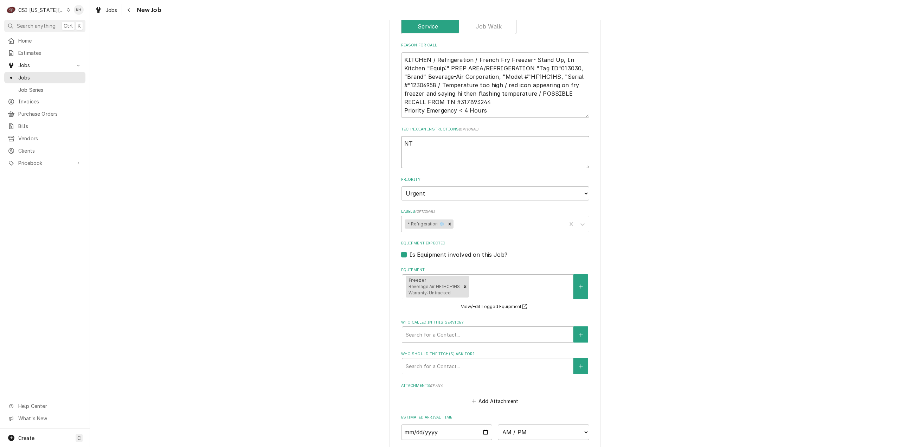
type textarea "x"
type textarea "NTE"
type textarea "x"
type textarea "NTE"
type textarea "x"
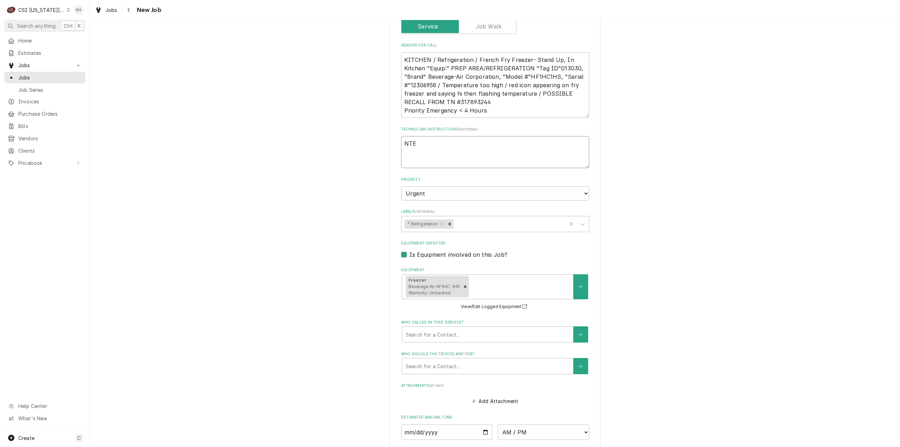
type textarea "NTE $"
type textarea "x"
type textarea "NTE $0"
type textarea "x"
type textarea "NTE $0"
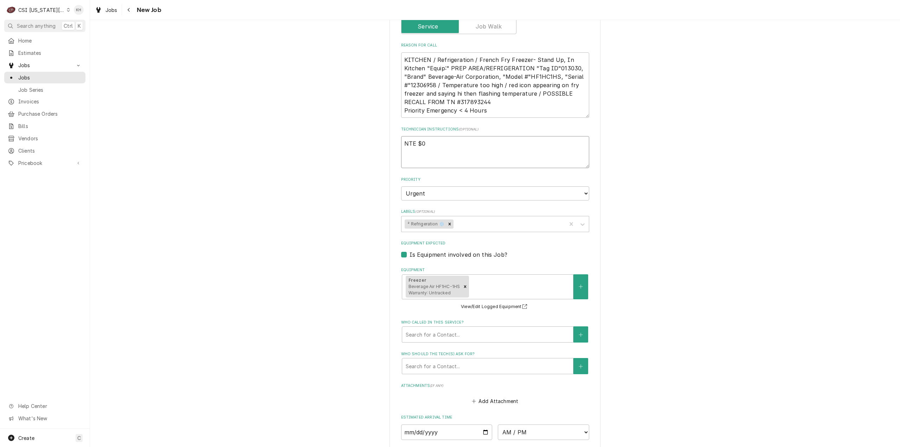
type textarea "x"
type textarea "NTE $0"
type textarea "x"
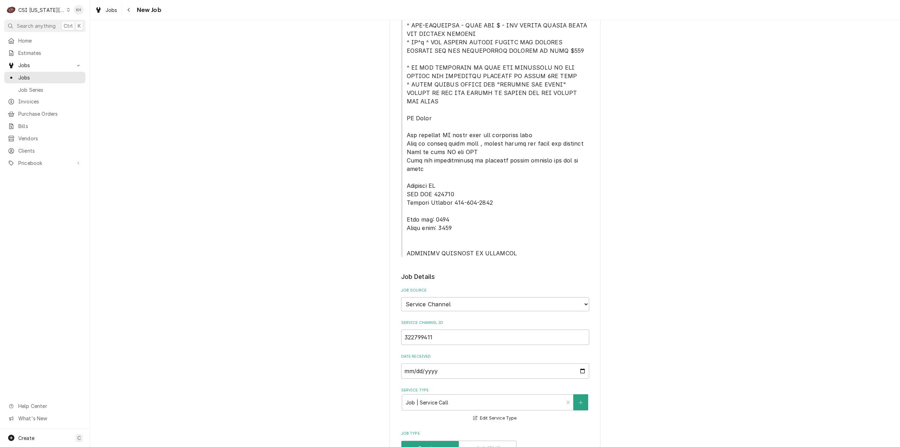
scroll to position [70, 0]
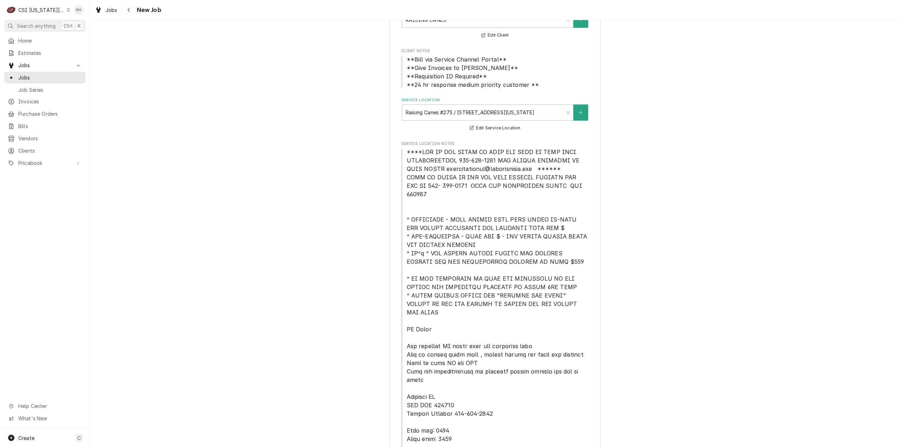
type textarea "NTE $0"
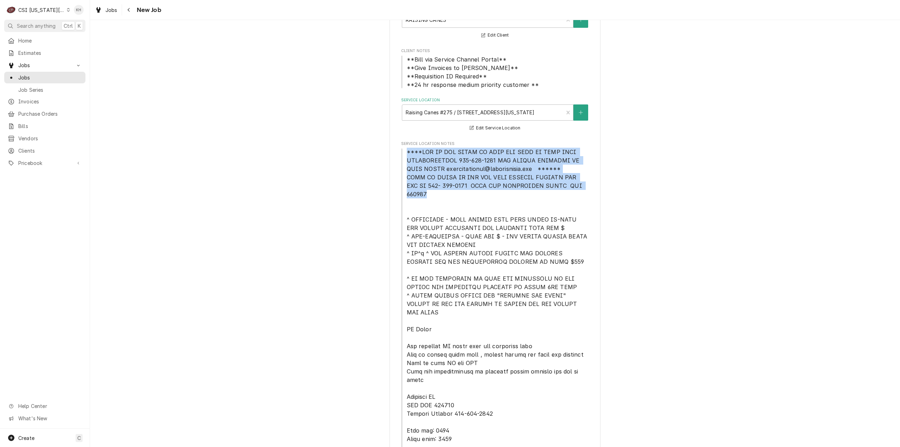
drag, startPoint x: 403, startPoint y: 152, endPoint x: 581, endPoint y: 187, distance: 181.2
click at [581, 187] on span "Service Location Notes" at bounding box center [495, 308] width 188 height 321
copy span "****NTE ON ALL CALLS IF OVER NTE NEED TO CALL JOHN HERBOLSHEIMER 402-380-8262 F…"
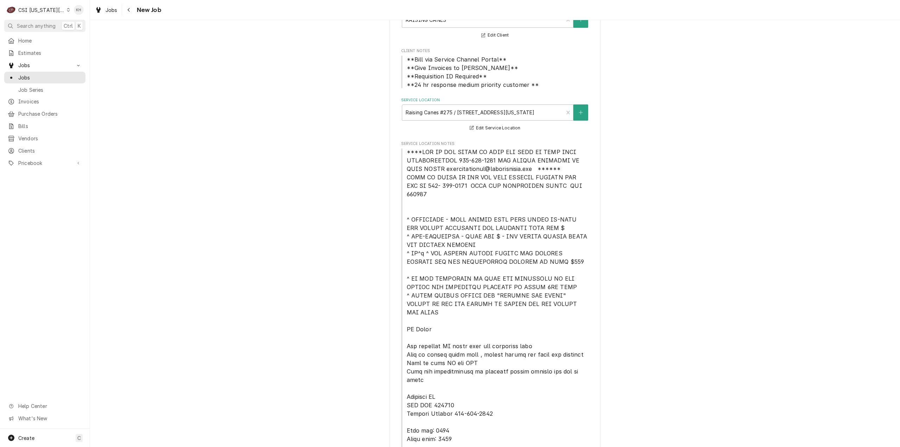
click at [527, 203] on span "Service Location Notes" at bounding box center [495, 308] width 188 height 321
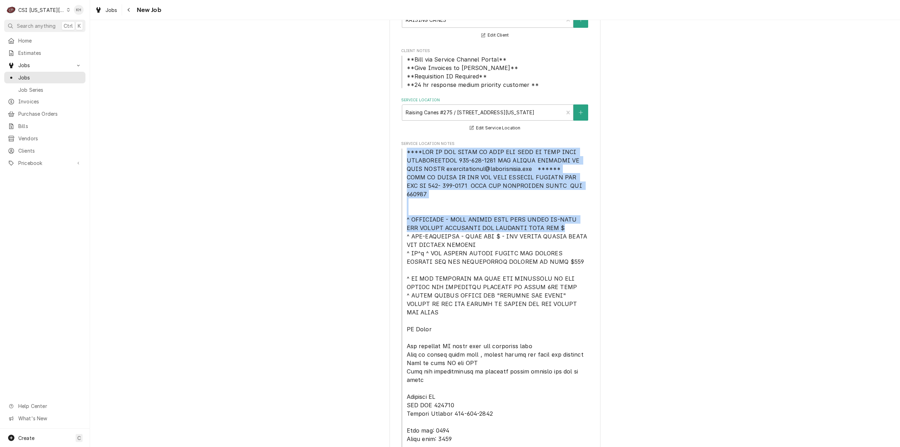
drag, startPoint x: 404, startPoint y: 149, endPoint x: 543, endPoint y: 224, distance: 158.1
click at [543, 224] on span "Service Location Notes" at bounding box center [495, 308] width 188 height 321
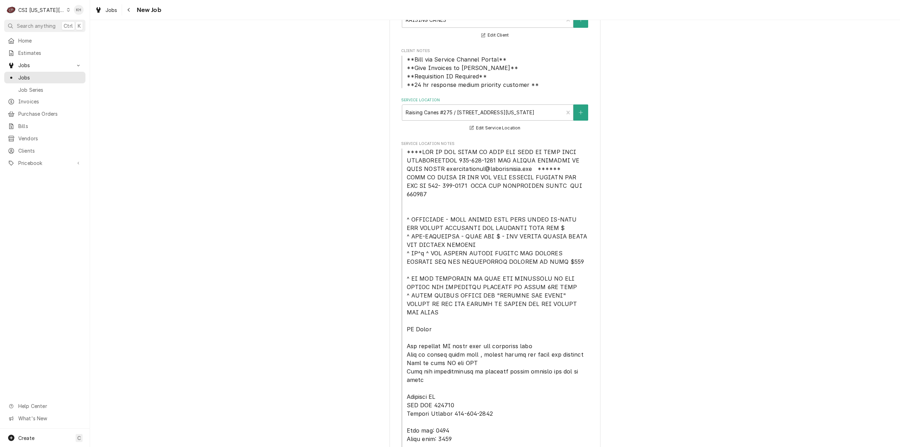
drag, startPoint x: 398, startPoint y: 145, endPoint x: 404, endPoint y: 152, distance: 9.2
click at [401, 145] on span "Service Location Notes" at bounding box center [495, 144] width 188 height 6
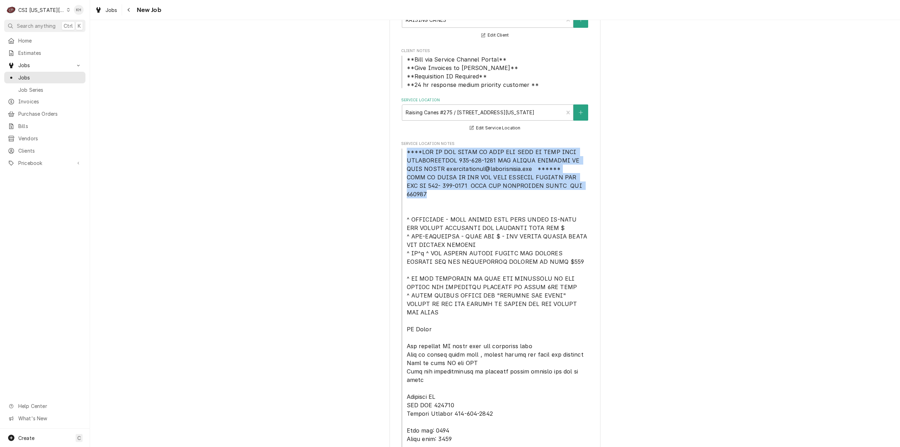
drag, startPoint x: 403, startPoint y: 151, endPoint x: 582, endPoint y: 187, distance: 182.3
click at [582, 187] on span "Service Location Notes" at bounding box center [495, 308] width 188 height 321
copy span "****NTE ON ALL CALLS IF OVER NTE NEED TO CALL JOHN HERBOLSHEIMER 402-380-8262 F…"
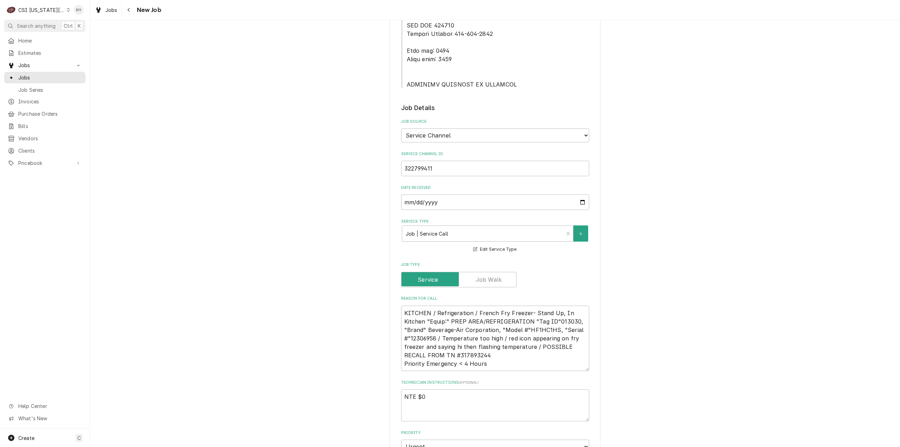
scroll to position [492, 0]
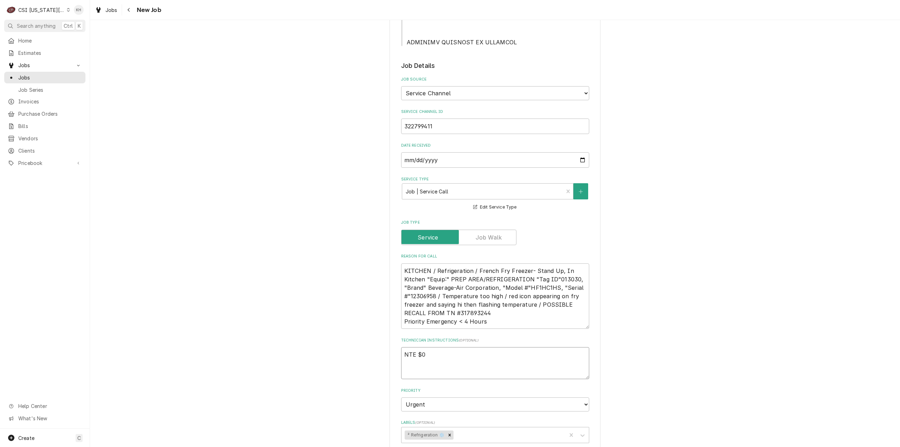
click at [426, 350] on textarea "NTE $0" at bounding box center [495, 363] width 188 height 32
paste textarea "****NTE ON ALL CALLS IF OVER NTE NEED TO CALL JOHN HERBOLSHEIMER 402-380-8262 F…"
type textarea "x"
type textarea "NTE $0 ****NTE ON ALL CALLS IF OVER NTE NEED TO CALL JOHN HERBOLSHEIMER 402-380…"
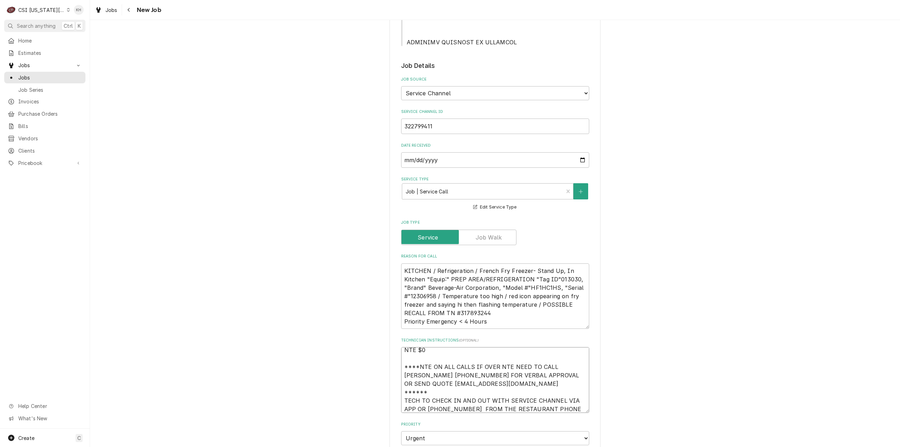
type textarea "x"
type textarea "NTE $0 ****NTE ON ALL CALLS IF OVER NTE NEED TO CALL JOHN HERBOLSHEIMER 402-380…"
type textarea "x"
type textarea "NTE $0 ****NTE ON ALL CALLS IF OVER NTE NEED TO CALL JOHN HERBOLSHEIMER 402-380…"
click at [568, 358] on textarea "NTE $0 ****NTE ON ALL CALLS IF OVER NTE NEED TO CALL JOHN HERBOLSHEIMER 402-380…" at bounding box center [495, 388] width 188 height 83
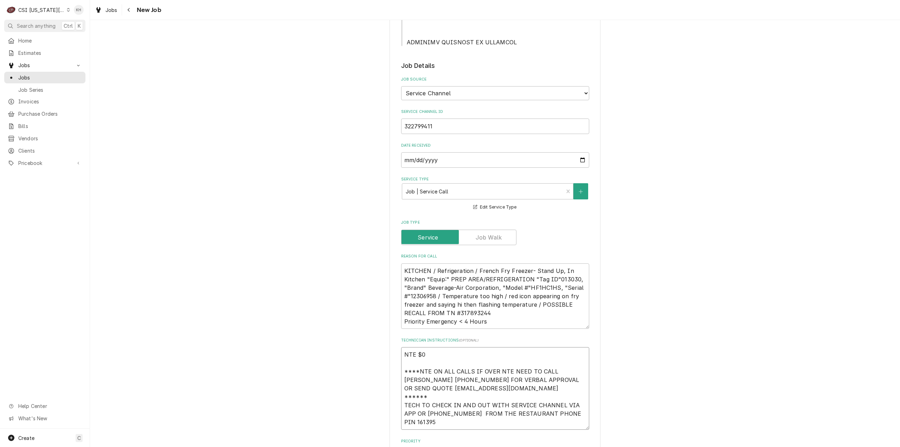
type textarea "x"
type textarea "NTE $0 ****NTE ON ALL CALLS IF OVER NTE NEED TO CALL JOHN HERBOLSHEIMER 402-380…"
type textarea "x"
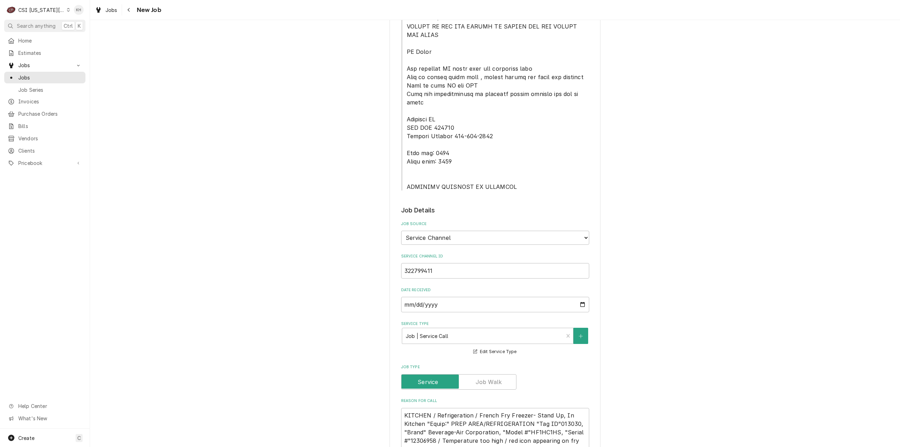
scroll to position [281, 0]
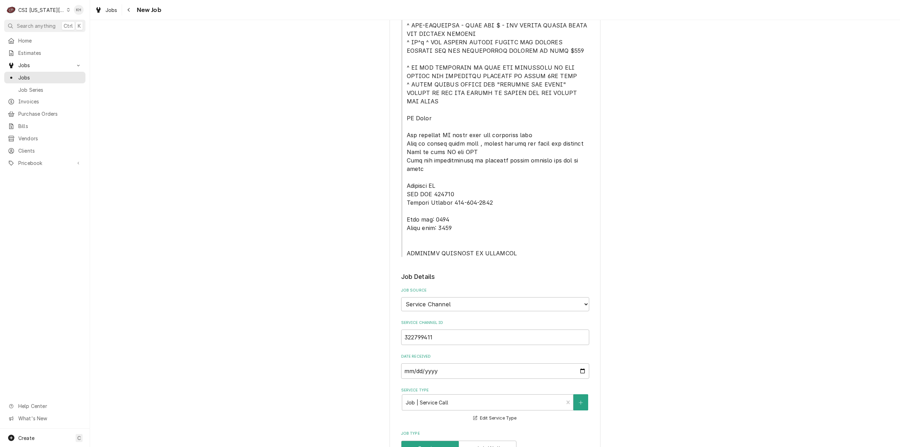
type textarea "NTE $0 ****NTE ON ALL CALLS IF OVER NTE NEED TO CALL JOHN HERBOLSHEIMER 402-380…"
drag, startPoint x: 451, startPoint y: 202, endPoint x: 402, endPoint y: 191, distance: 50.1
click at [402, 191] on span "Service Location Notes" at bounding box center [495, 97] width 188 height 321
copy span "Lock box: 2784 Alarm code: 0358"
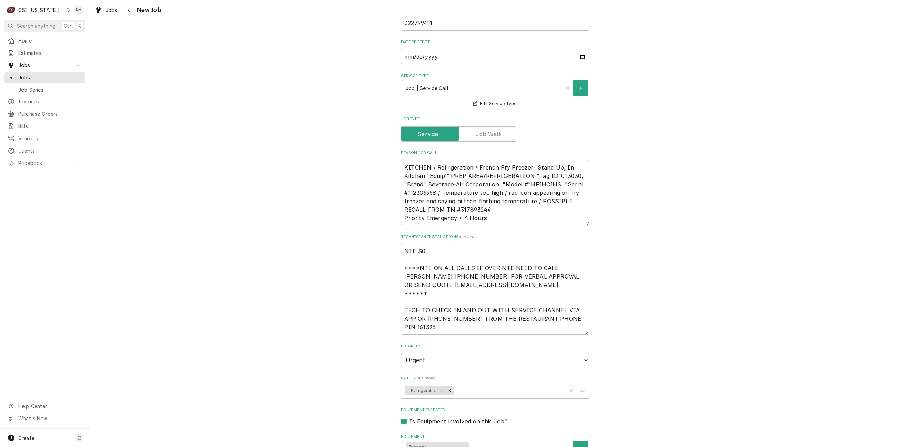
scroll to position [598, 0]
click at [408, 303] on textarea "NTE $0 ****NTE ON ALL CALLS IF OVER NTE NEED TO CALL JOHN HERBOLSHEIMER 402-380…" at bounding box center [495, 287] width 188 height 91
paste textarea "Lock box: 2784 Alarm code: 0358"
type textarea "x"
type textarea "NTE $0 ****NTE ON ALL CALLS IF OVER NTE NEED TO CALL JOHN HERBOLSHEIMER 402-380…"
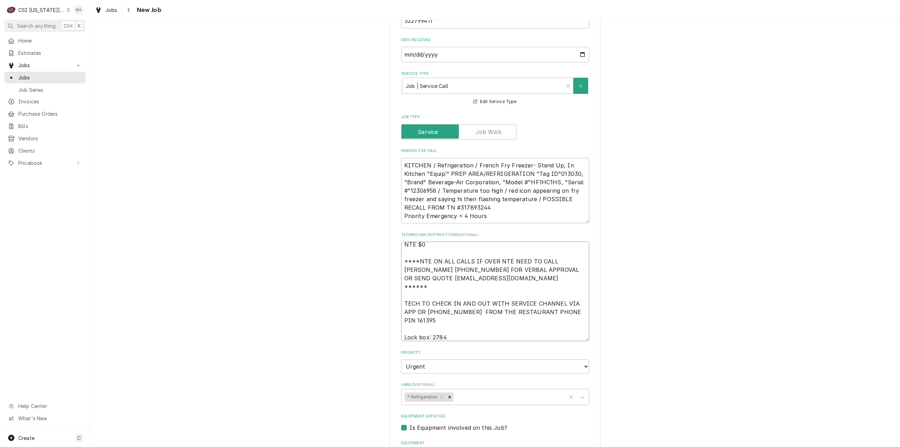
type textarea "x"
type textarea "NTE $0 ****NTE ON ALL CALLS IF OVER NTE NEED TO CALL JOHN HERBOLSHEIMER 402-380…"
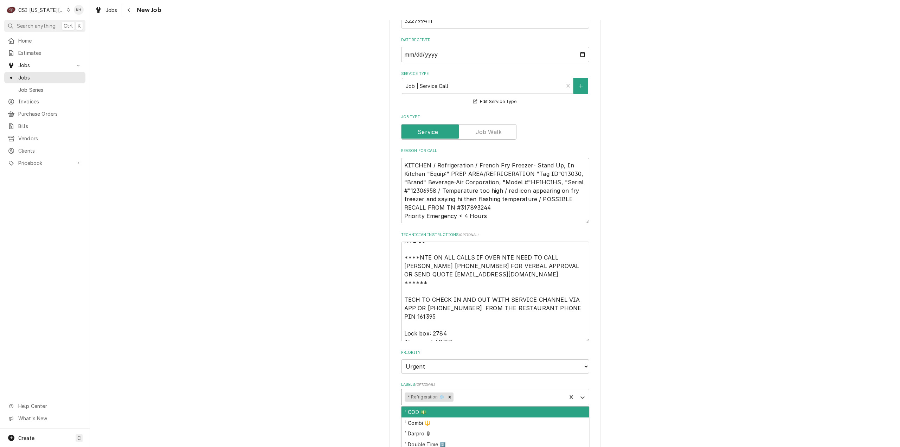
click at [461, 391] on div "Labels" at bounding box center [509, 397] width 108 height 13
type input "over"
click at [461, 406] on div "¹ Overtime ⏰" at bounding box center [495, 411] width 187 height 11
type textarea "x"
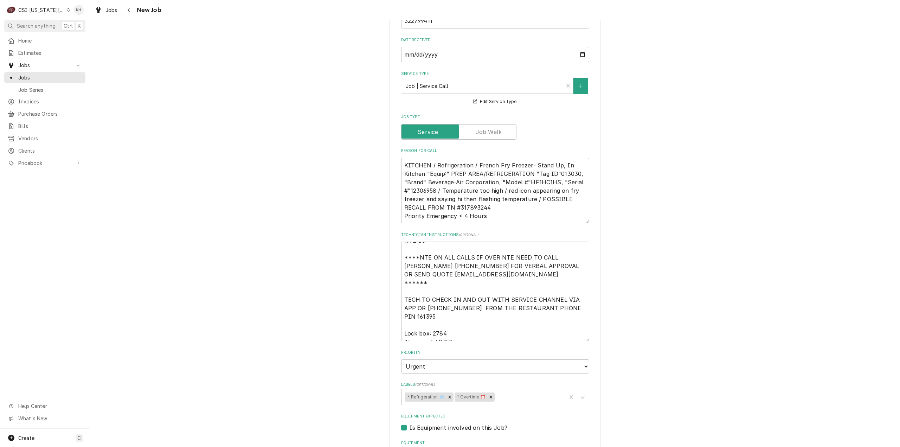
click at [338, 313] on div "Please provide the following information to create a job: Client Details Client…" at bounding box center [495, 127] width 810 height 1395
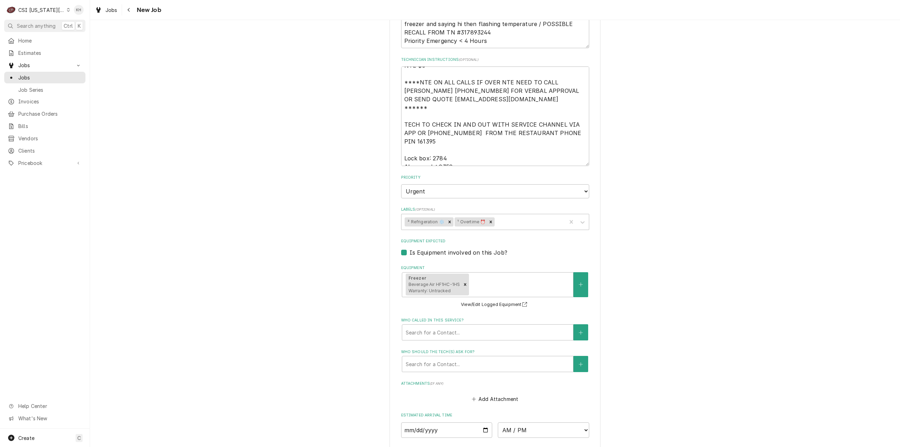
scroll to position [774, 0]
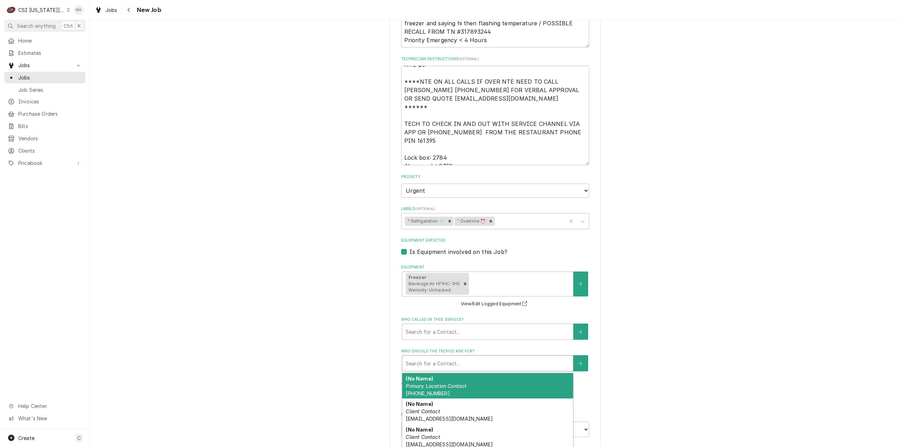
click at [472, 357] on div "Who should the tech(s) ask for?" at bounding box center [488, 363] width 164 height 13
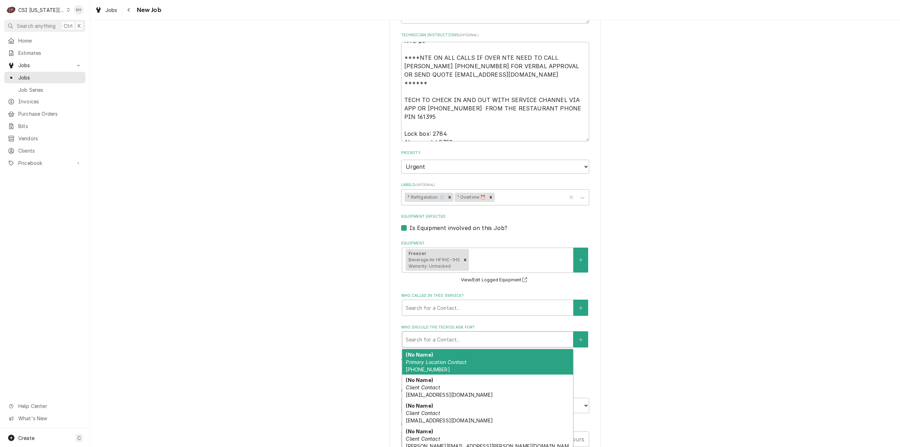
scroll to position [844, 0]
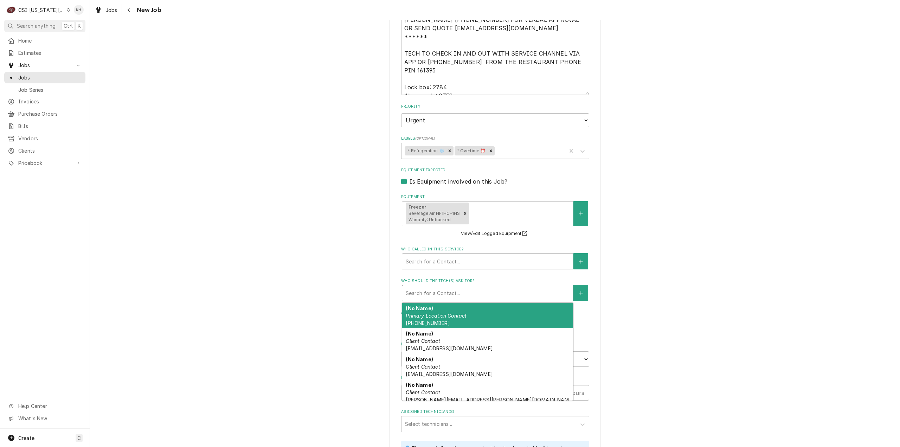
click at [457, 303] on div "(No Name) Primary Location Contact (816) 584-0502" at bounding box center [487, 316] width 171 height 26
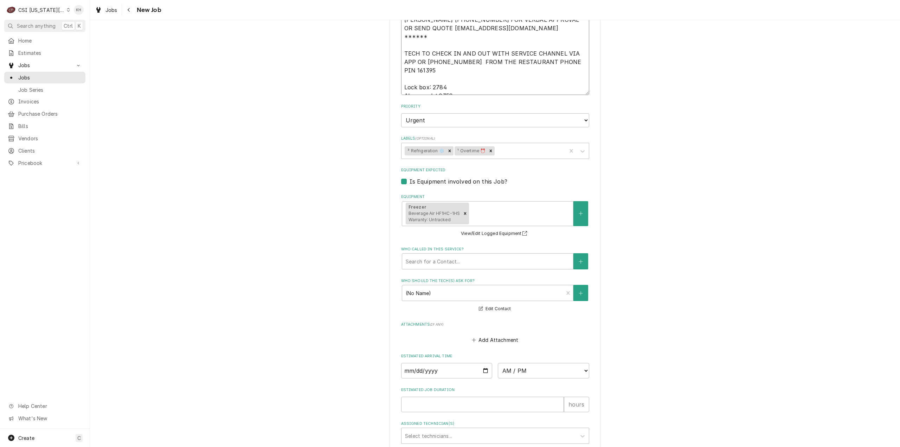
click at [474, 61] on textarea "NTE $0 ****NTE ON ALL CALLS IF OVER NTE NEED TO CALL JOHN HERBOLSHEIMER 402-380…" at bounding box center [495, 45] width 188 height 100
type textarea "x"
type textarea "NTE $0 ****NTE ON ALL CALLS IF OVER NTE NEED TO CALL JOHN HERBOLSHEIMER 402-380…"
type textarea "x"
type textarea "NTE $0 ****NTE ON ALL CALLS IF OVER NTE NEED TO CALL JOHN HERBOLSHEIMER 402-380…"
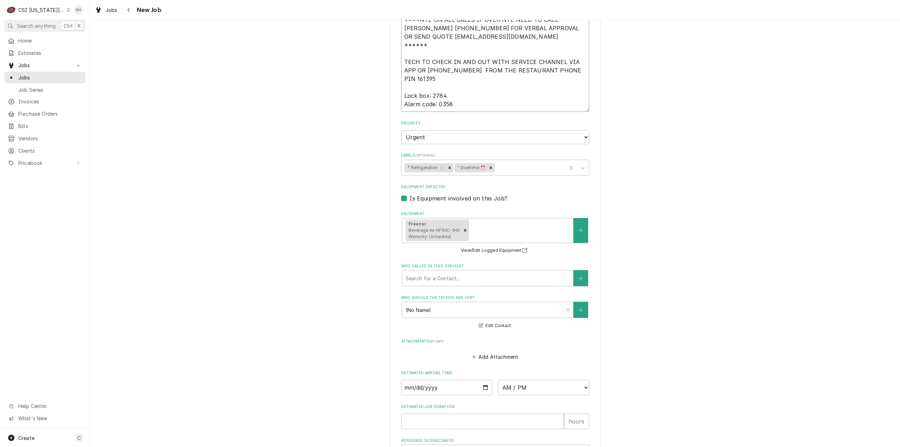
type textarea "x"
type textarea "NTE $0 ****NTE ON ALL CALLS IF OVER NTE NEED TO CALL JOHN HERBOLSHEIMER 402-380…"
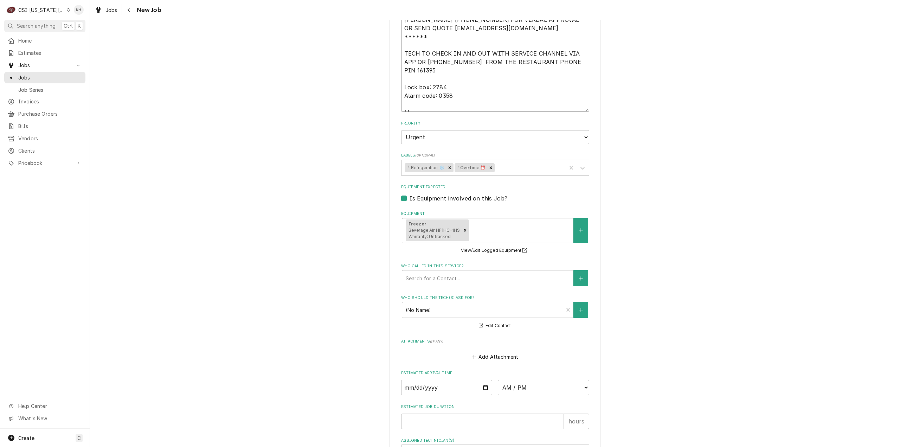
type textarea "x"
type textarea "NTE $0 ****NTE ON ALL CALLS IF OVER NTE NEED TO CALL JOHN HERBOLSHEIMER 402-380…"
type textarea "x"
type textarea "NTE $0 ****NTE ON ALL CALLS IF OVER NTE NEED TO CALL JOHN HERBOLSHEIMER 402-380…"
paste textarea "816-584-0502"
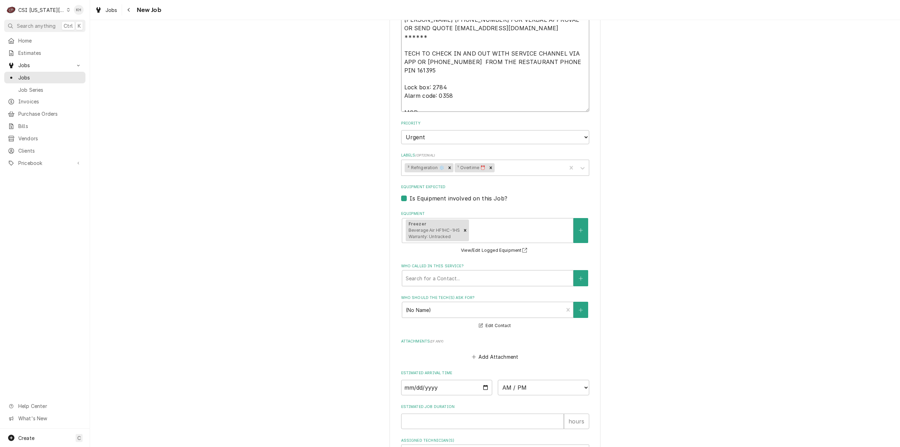
type textarea "x"
type textarea "NTE $0 ****NTE ON ALL CALLS IF OVER NTE NEED TO CALL JOHN HERBOLSHEIMER 402-380…"
type textarea "x"
type textarea "NTE $0 ****NTE ON ALL CALLS IF OVER NTE NEED TO CALL JOHN HERBOLSHEIMER 402-380…"
click at [432, 414] on input "Estimated Job Duration" at bounding box center [482, 421] width 163 height 15
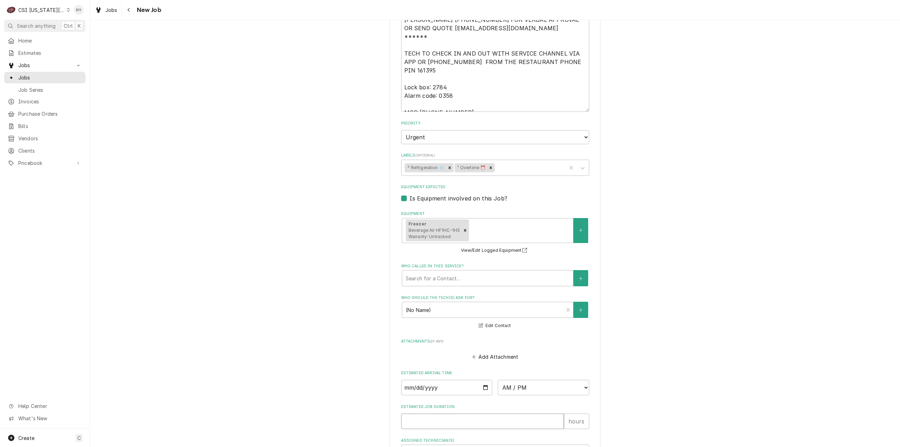
type textarea "x"
type input "2"
type textarea "x"
type input "2"
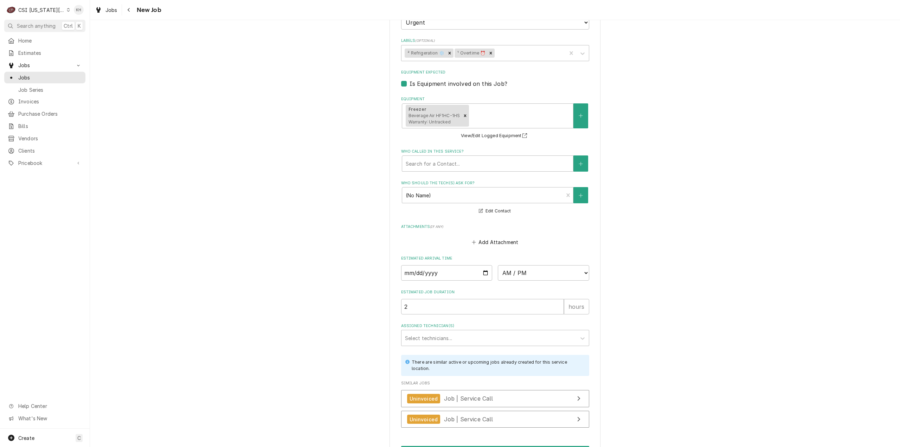
scroll to position [980, 0]
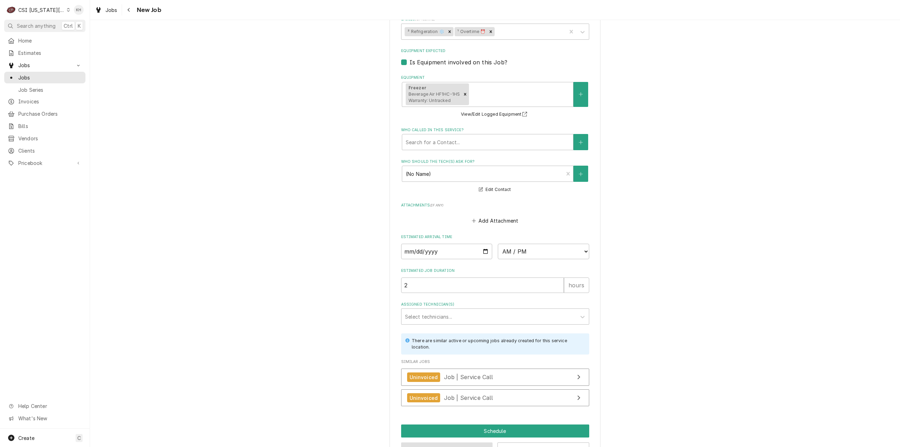
click at [443, 442] on button "Preview Job" at bounding box center [447, 448] width 92 height 13
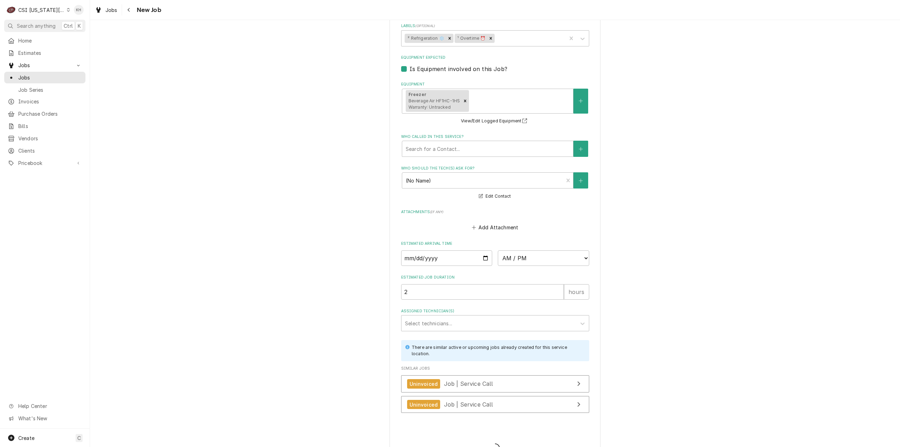
type textarea "x"
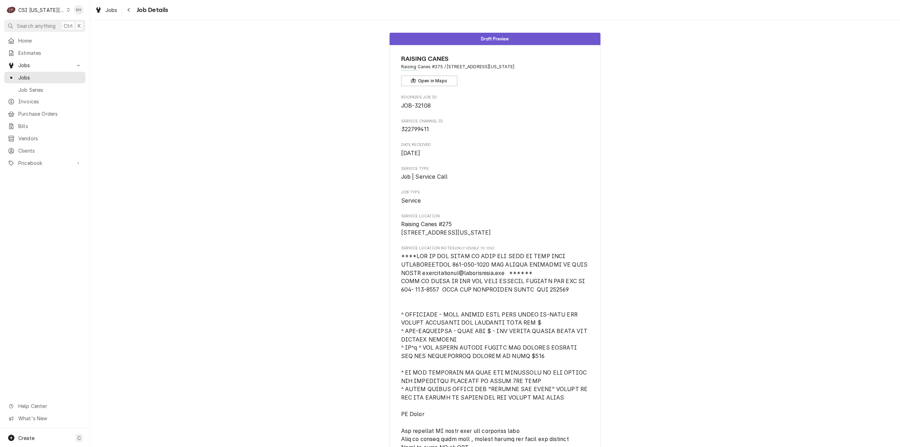
click at [42, 75] on span "Jobs" at bounding box center [50, 77] width 64 height 7
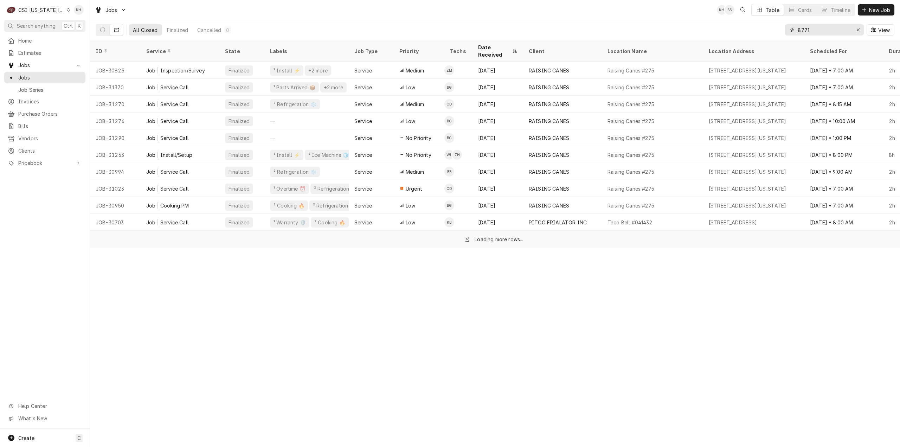
drag, startPoint x: 836, startPoint y: 30, endPoint x: 680, endPoint y: 36, distance: 156.2
click at [680, 36] on div "All Closed Finalized Cancelled 0 8771 View" at bounding box center [495, 30] width 799 height 20
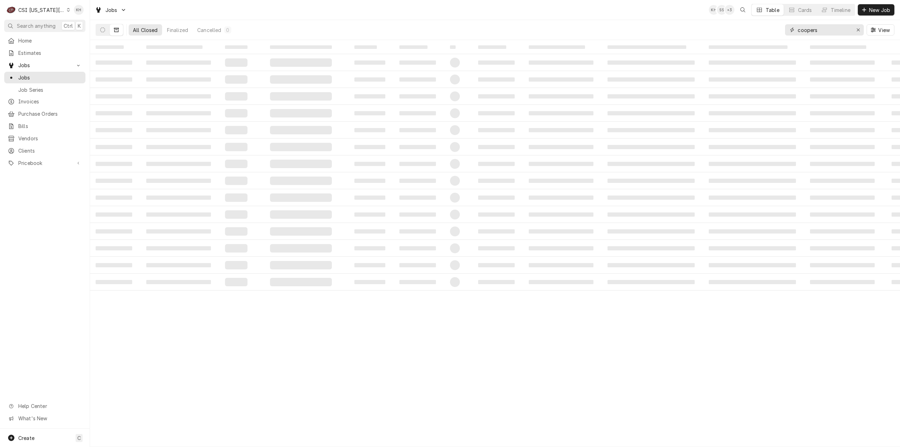
type input "coopers"
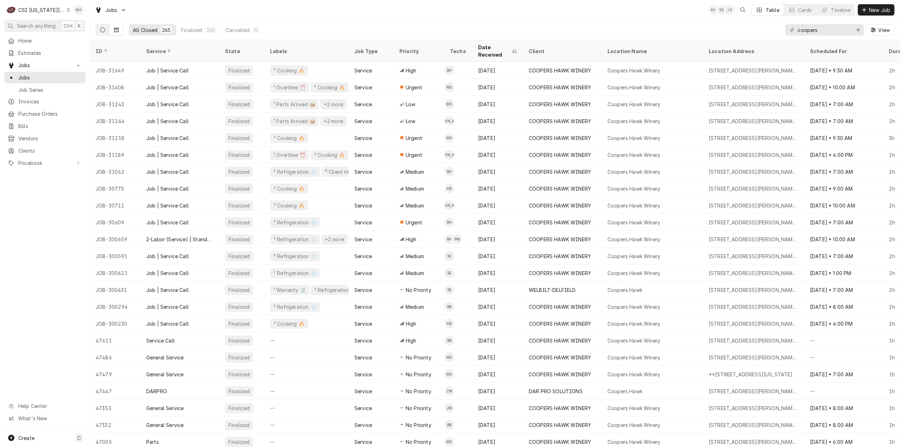
click at [98, 35] on button "Dynamic Content Wrapper" at bounding box center [102, 29] width 13 height 11
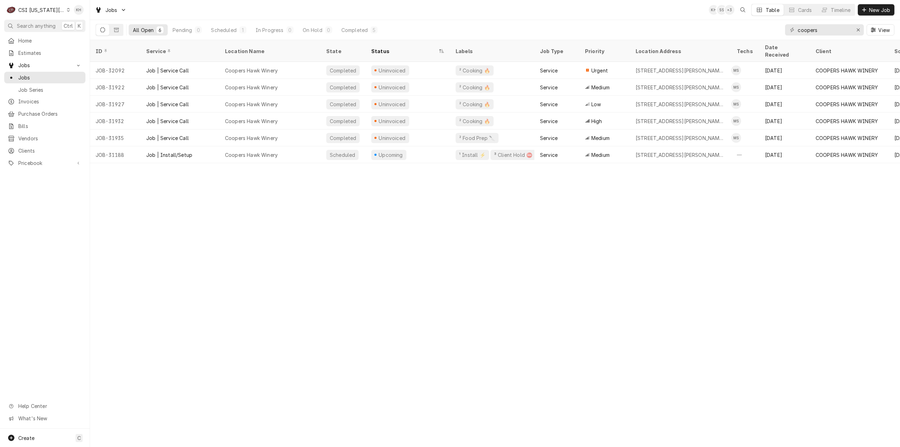
click at [619, 240] on div "ID Service Location Name State Status Labels Job Type Priority Location Address…" at bounding box center [495, 243] width 810 height 407
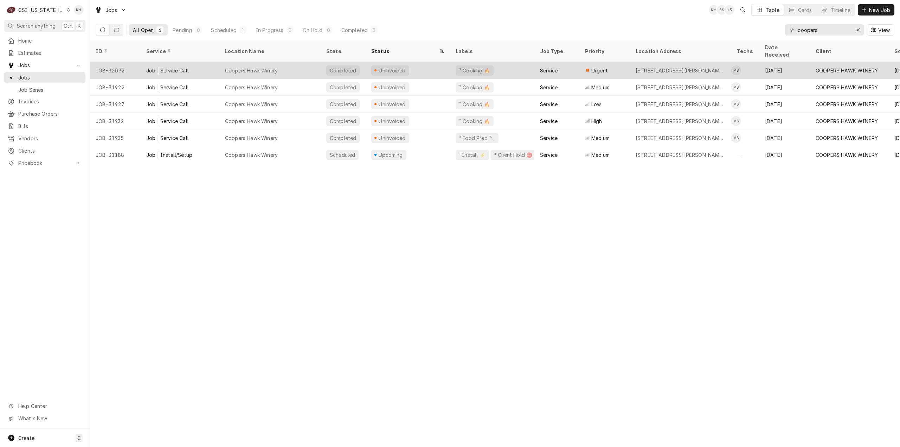
click at [424, 62] on div "Uninvoiced" at bounding box center [408, 70] width 84 height 17
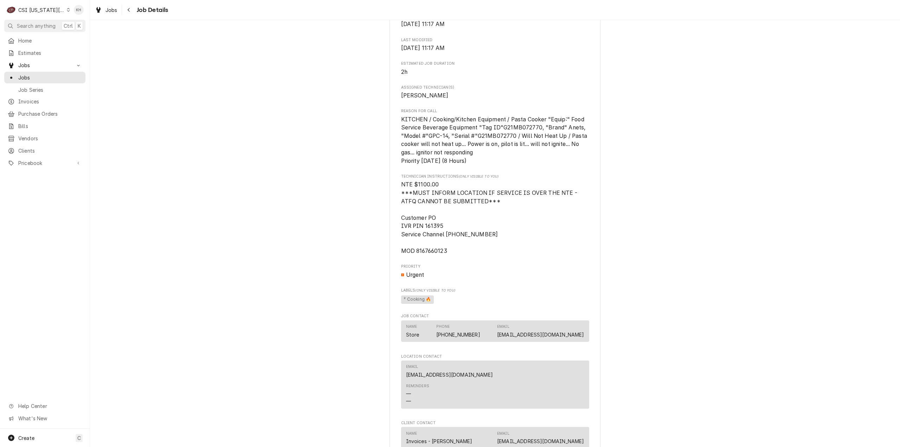
scroll to position [809, 0]
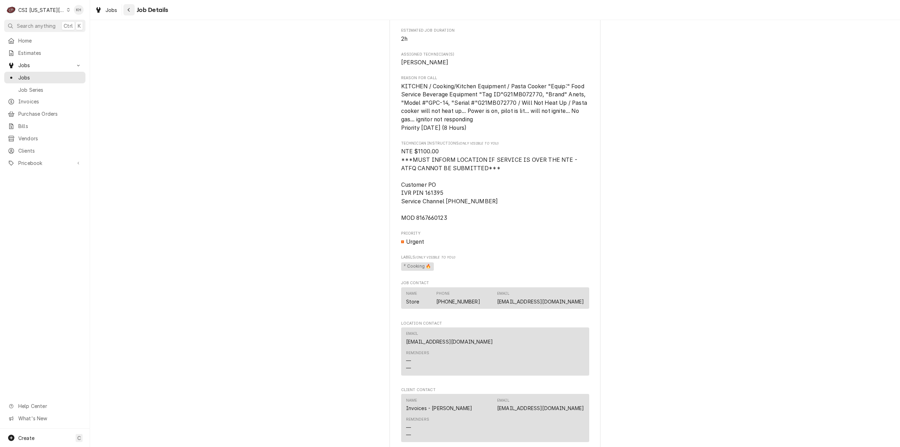
click at [128, 9] on icon "Navigate back" at bounding box center [129, 10] width 2 height 4
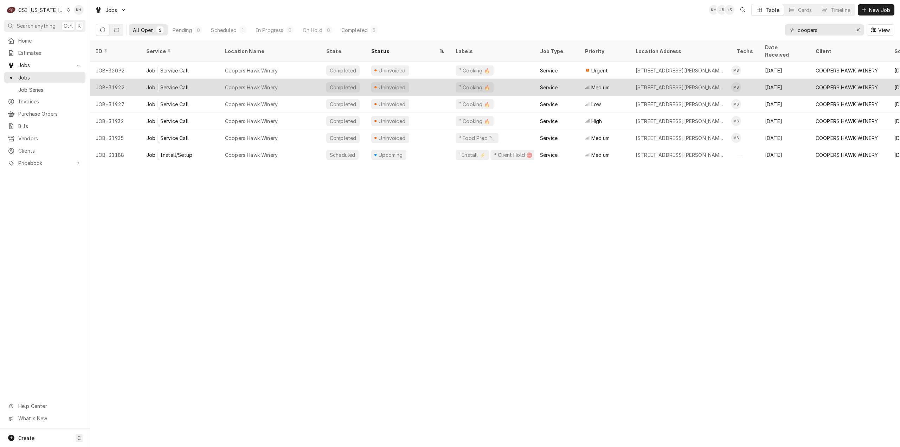
click at [386, 79] on div "Uninvoiced" at bounding box center [408, 87] width 84 height 17
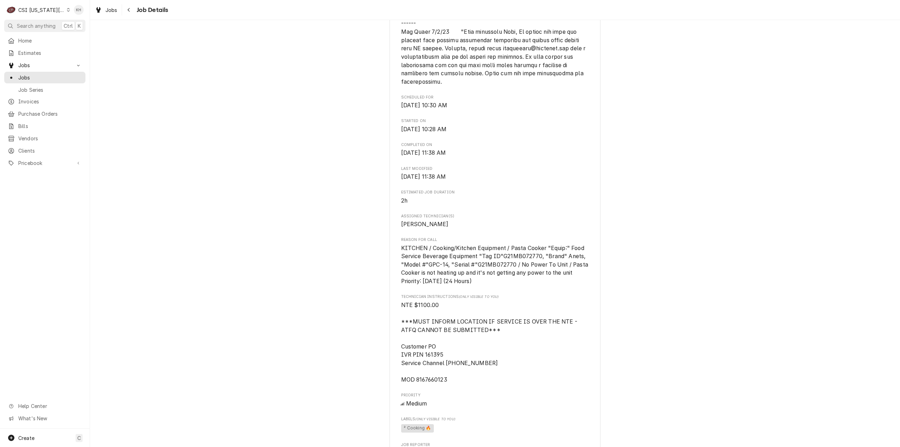
scroll to position [668, 0]
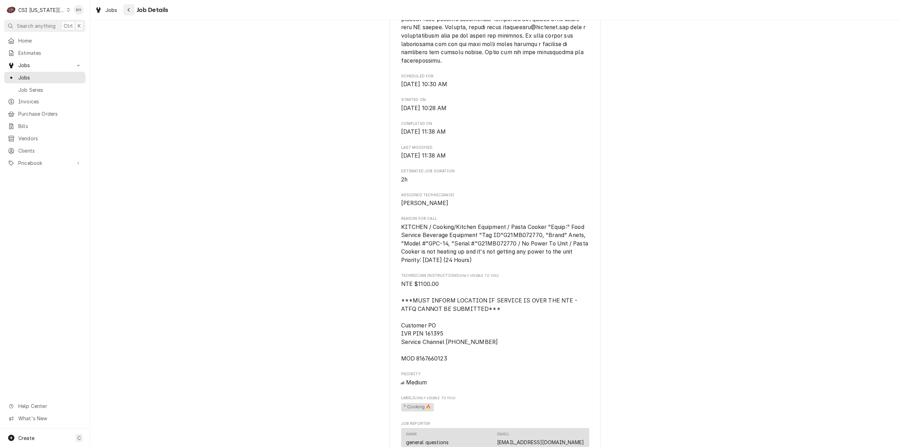
click at [125, 7] on button "Navigate back" at bounding box center [128, 9] width 11 height 11
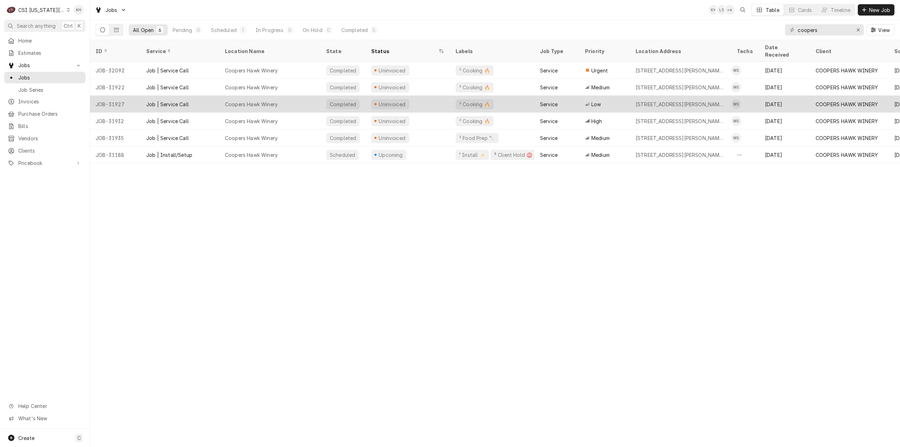
click at [420, 96] on div "Uninvoiced" at bounding box center [408, 104] width 84 height 17
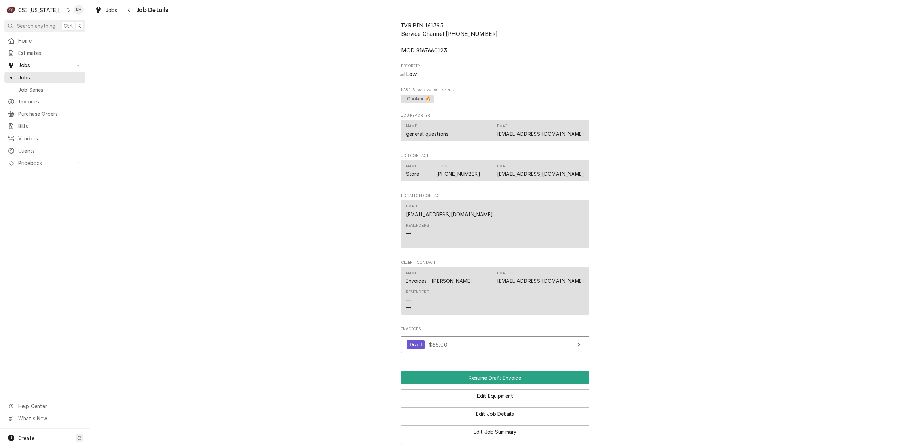
scroll to position [1178, 0]
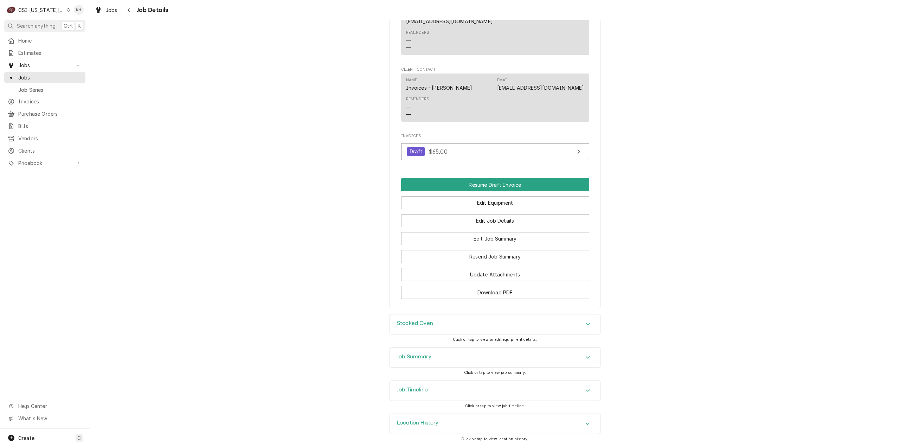
click at [431, 329] on div "Stacked Oven" at bounding box center [495, 324] width 210 height 20
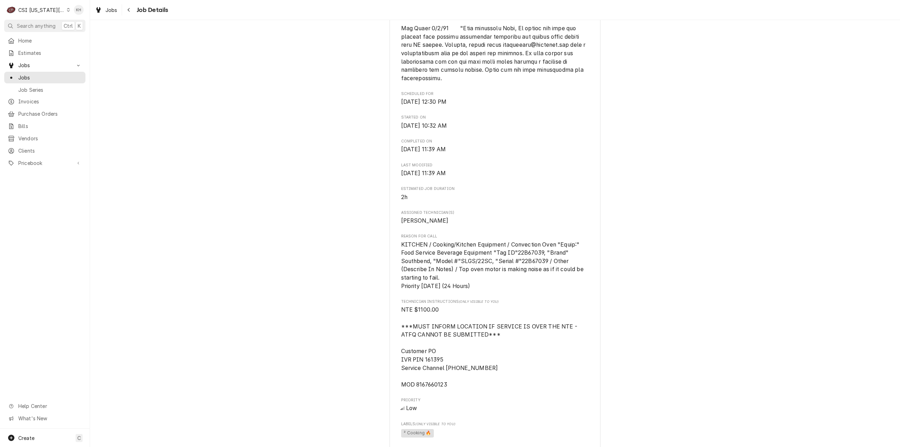
drag, startPoint x: 451, startPoint y: 224, endPoint x: 311, endPoint y: 174, distance: 148.6
click at [301, 154] on div "Completed and Uninvoiced COOPERS HAWK WINERY Coopers Hawk Winery / 540 Nw Chipm…" at bounding box center [495, 109] width 810 height 1464
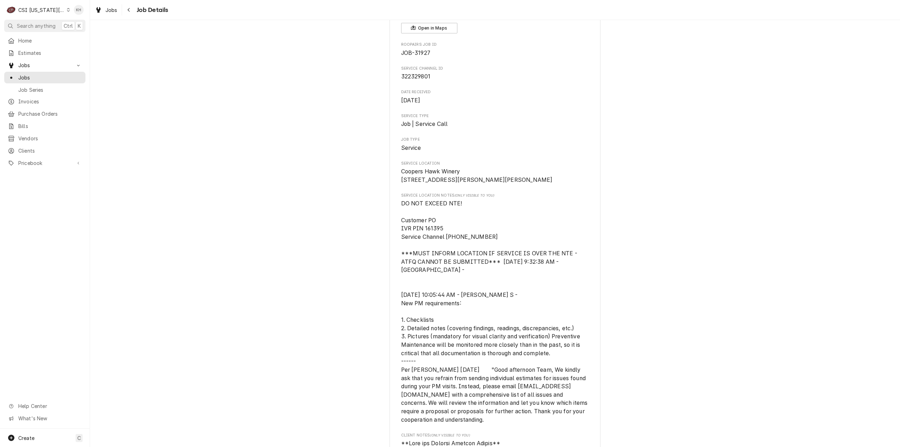
scroll to position [0, 0]
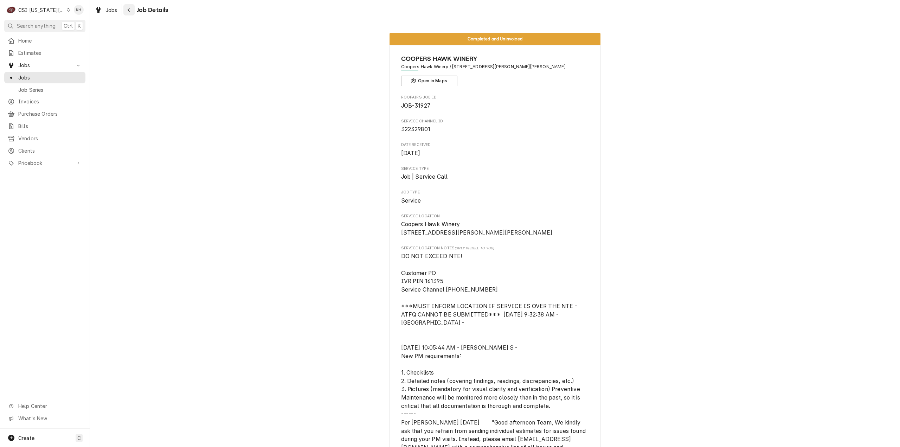
click at [129, 9] on icon "Navigate back" at bounding box center [128, 9] width 3 height 5
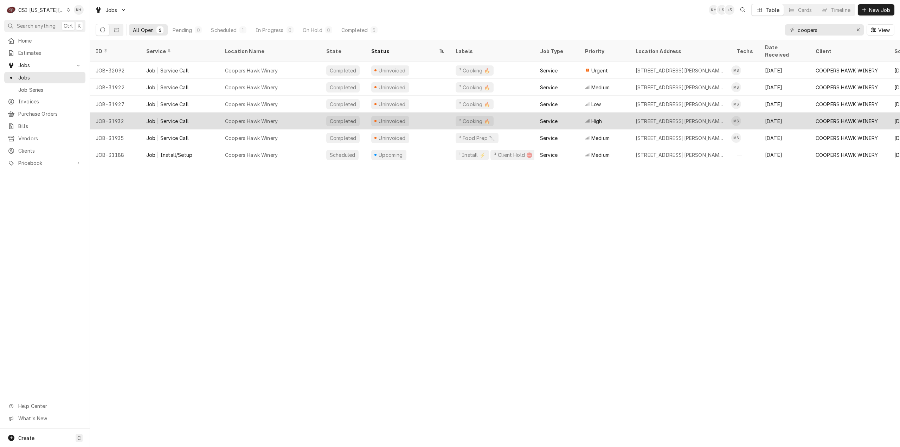
click at [145, 113] on div "Job | Service Call" at bounding box center [180, 121] width 79 height 17
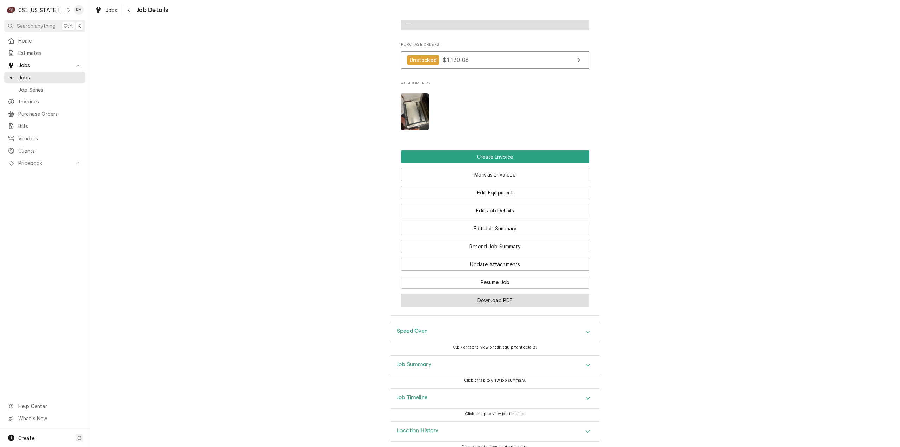
scroll to position [1221, 0]
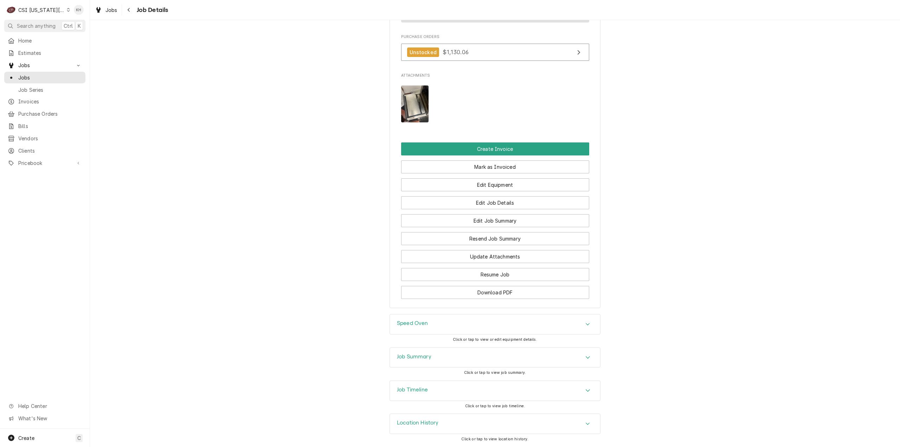
click at [419, 323] on h3 "Speed Oven" at bounding box center [412, 323] width 31 height 7
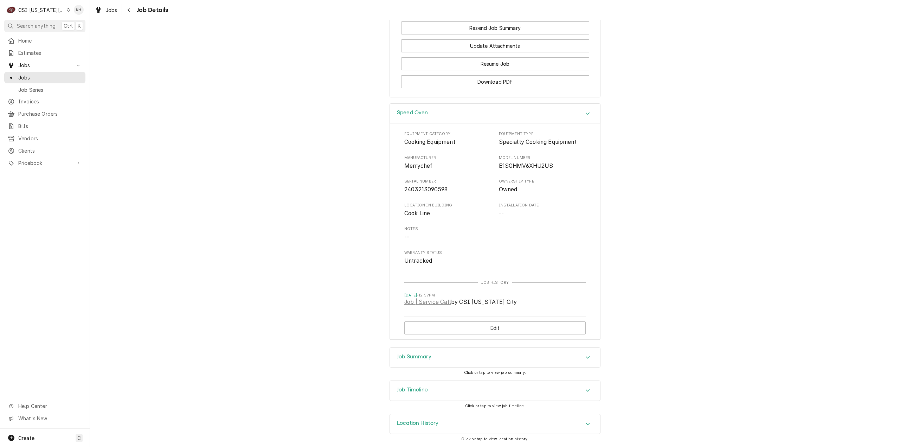
click at [424, 361] on div "Job Summary" at bounding box center [414, 357] width 34 height 8
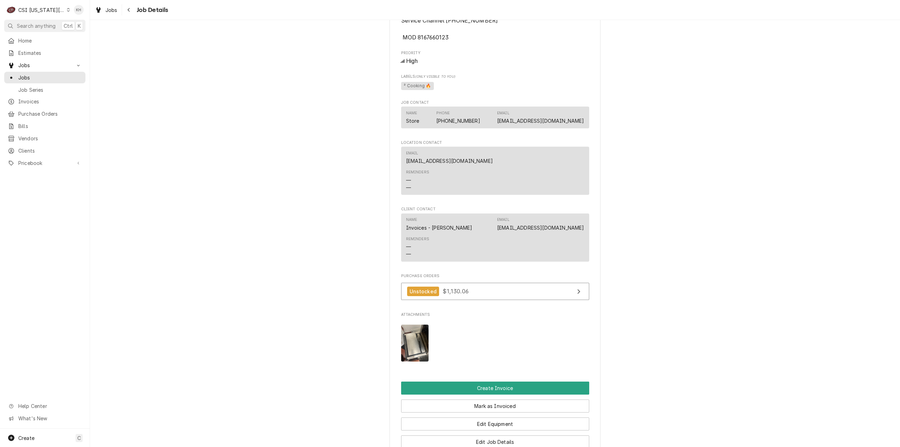
scroll to position [983, 0]
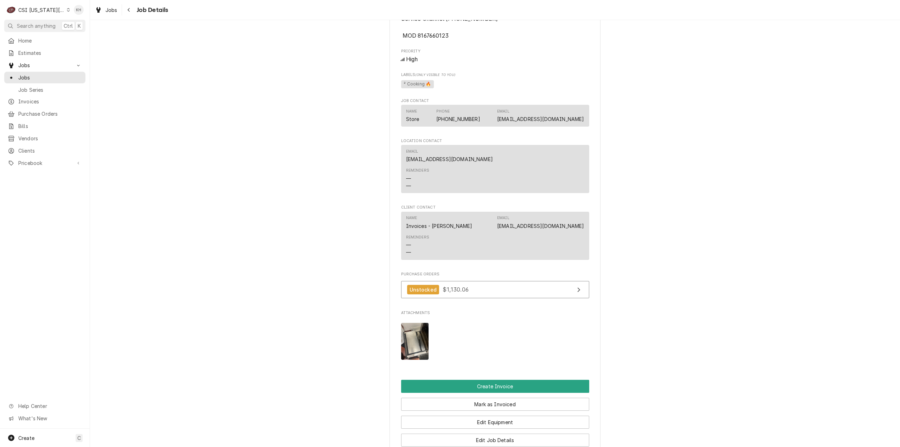
click at [420, 340] on img "Attachments" at bounding box center [415, 341] width 28 height 37
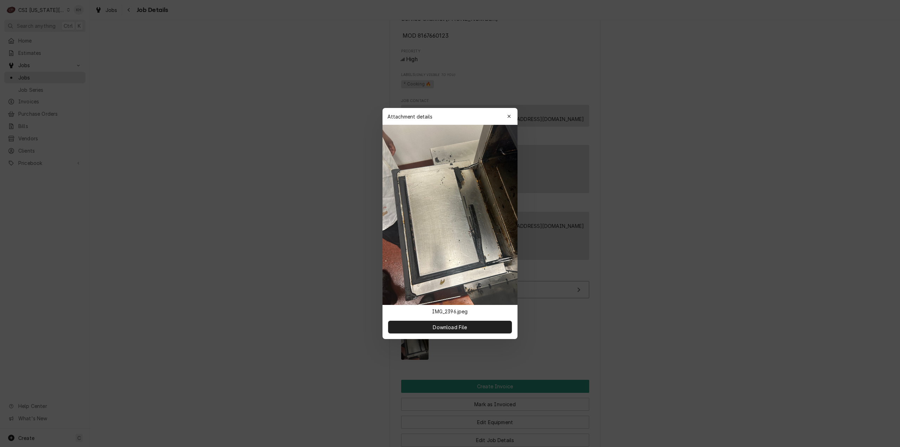
click at [317, 180] on div at bounding box center [450, 223] width 900 height 447
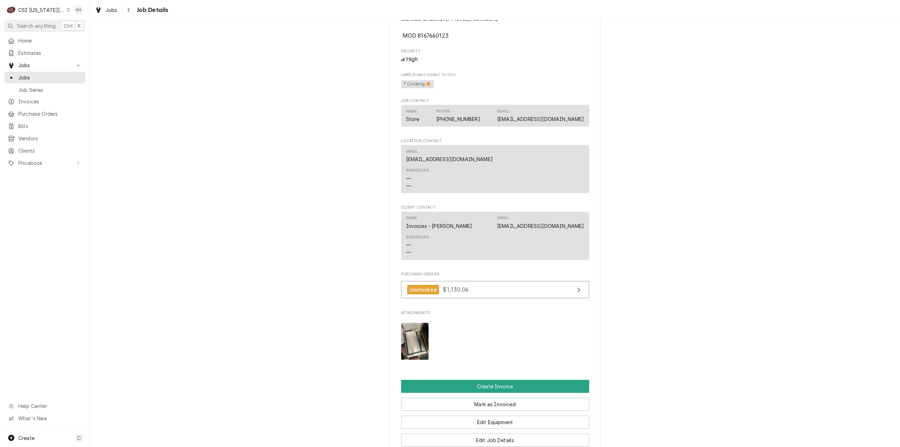
click at [415, 343] on img "Attachments" at bounding box center [415, 341] width 28 height 37
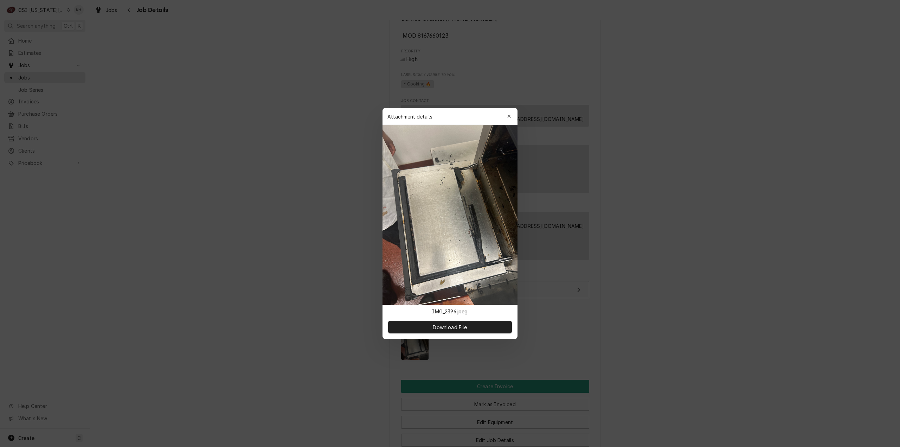
drag, startPoint x: 257, startPoint y: 169, endPoint x: 287, endPoint y: 165, distance: 30.2
click at [257, 169] on div at bounding box center [450, 223] width 900 height 447
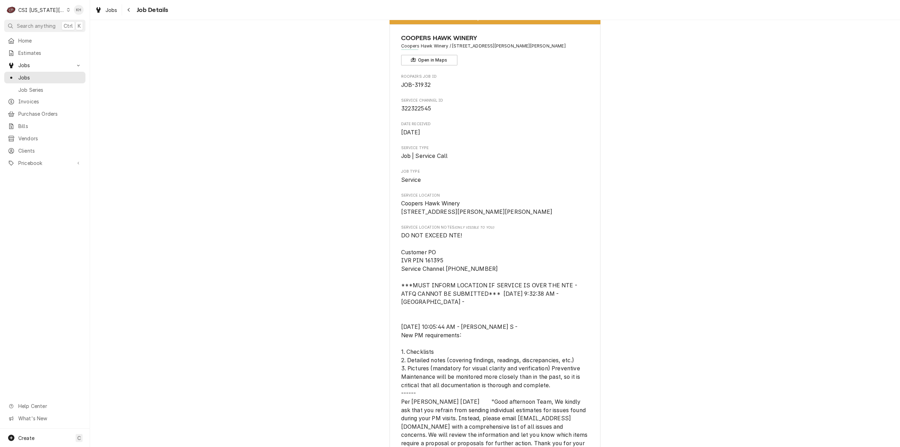
scroll to position [0, 0]
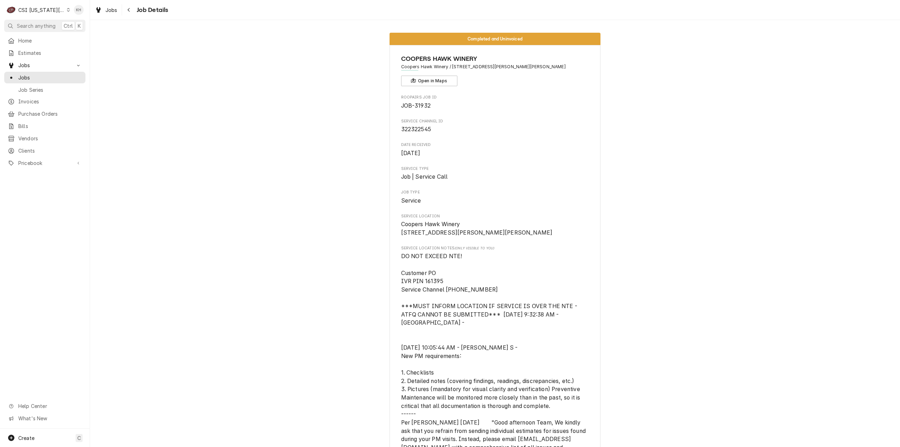
click at [428, 129] on span "322322545" at bounding box center [416, 129] width 30 height 7
click at [427, 128] on span "322322545" at bounding box center [416, 129] width 30 height 7
click at [416, 128] on span "322322545" at bounding box center [416, 129] width 30 height 7
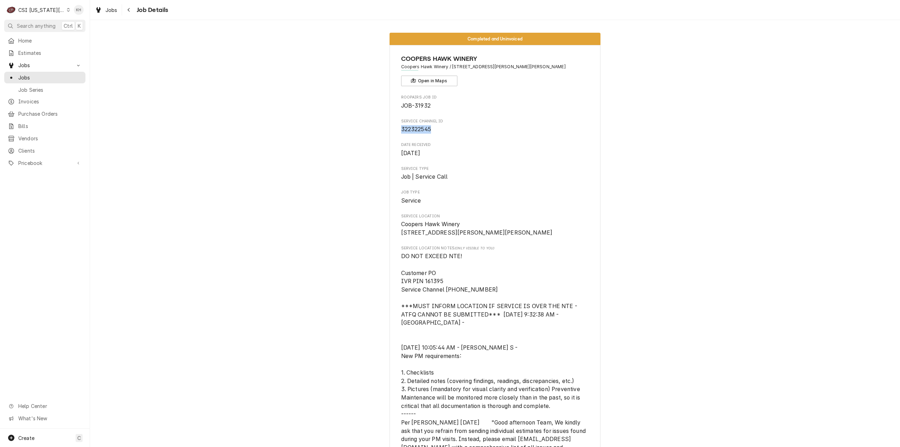
click at [417, 128] on span "322322545" at bounding box center [416, 129] width 30 height 7
copy span "322322545"
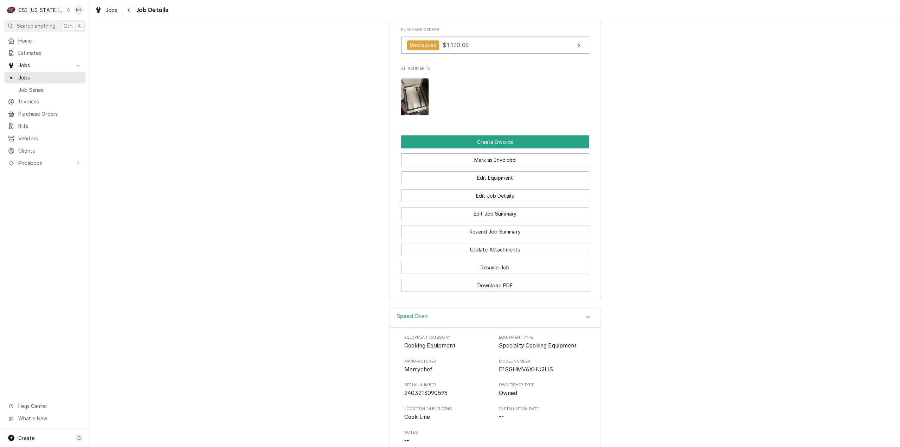
scroll to position [1336, 0]
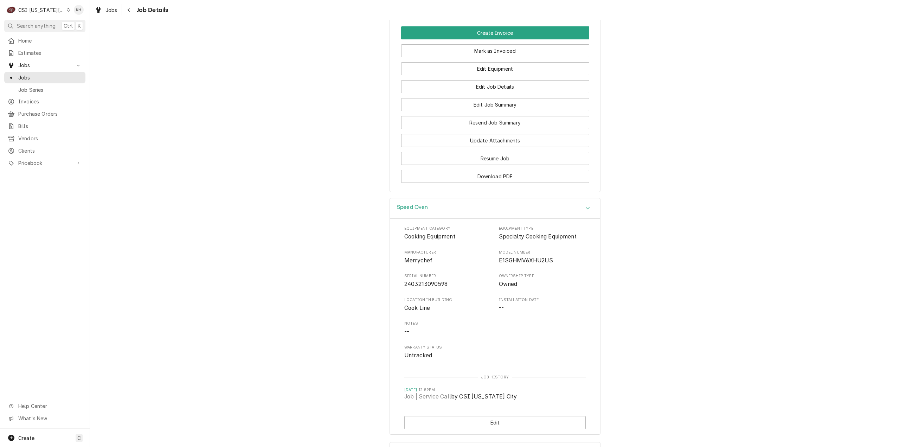
click at [437, 287] on span "2403213090598" at bounding box center [425, 284] width 43 height 7
copy span "2403213090598"
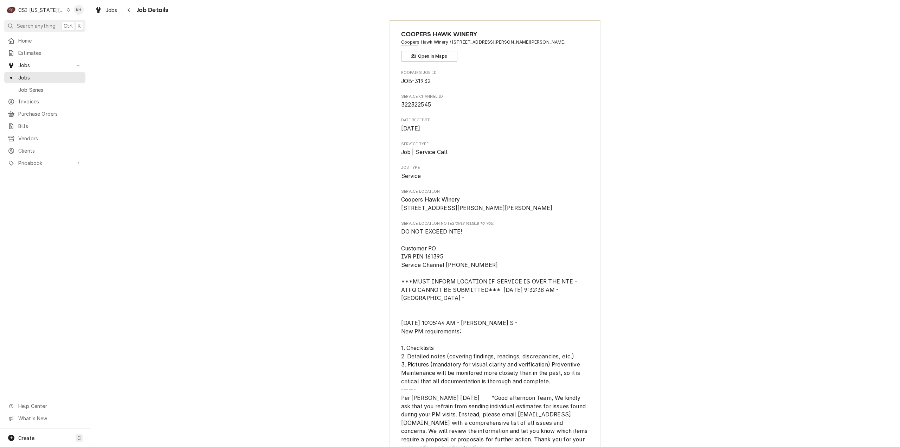
scroll to position [0, 0]
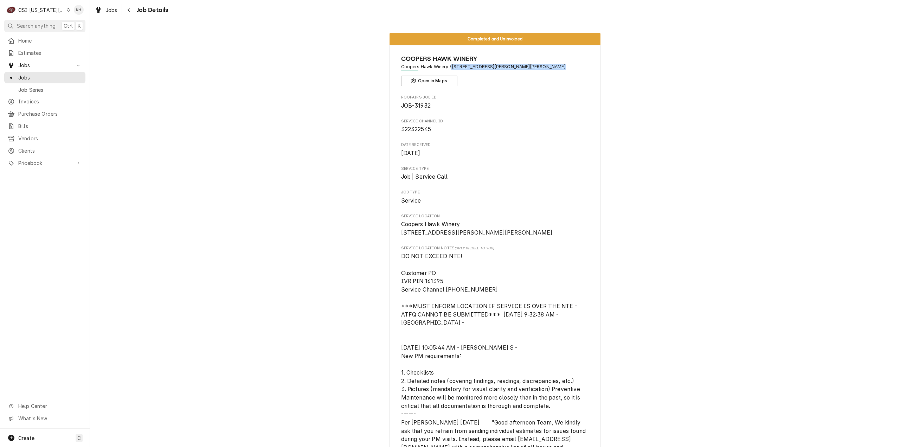
drag, startPoint x: 448, startPoint y: 65, endPoint x: 552, endPoint y: 67, distance: 103.4
click at [552, 67] on span "Coopers Hawk Winery / [STREET_ADDRESS][PERSON_NAME][PERSON_NAME]" at bounding box center [495, 67] width 188 height 6
copy span "[STREET_ADDRESS][PERSON_NAME][PERSON_NAME]"
click at [56, 434] on div "Create C" at bounding box center [45, 438] width 90 height 18
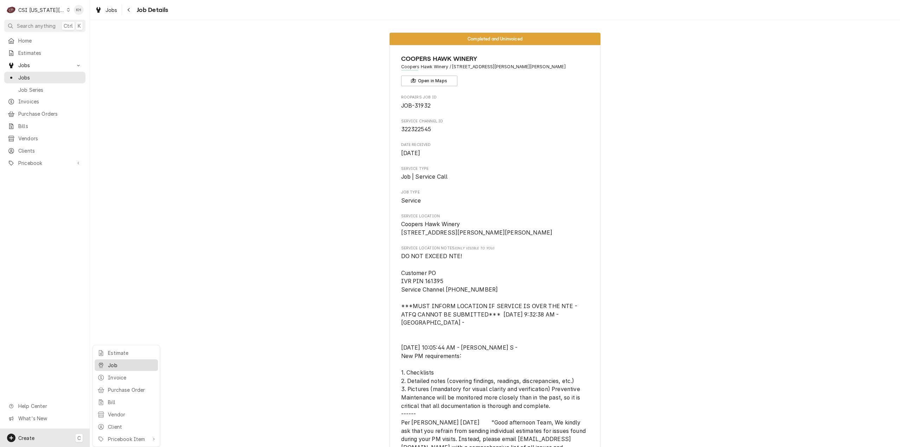
click at [129, 364] on div "Job" at bounding box center [131, 364] width 47 height 7
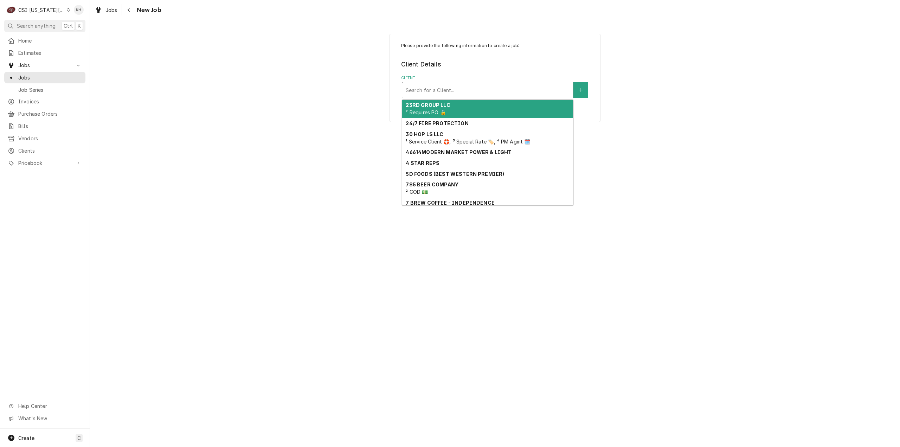
click at [473, 90] on div "Client" at bounding box center [488, 90] width 164 height 13
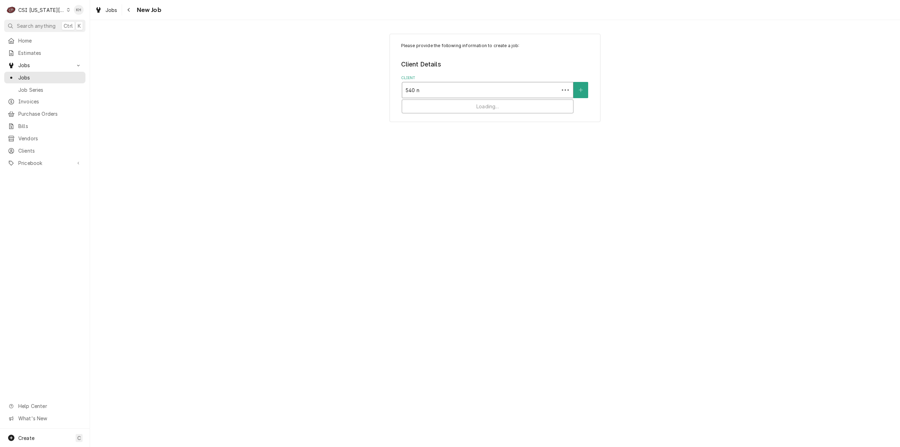
type input "540 nw"
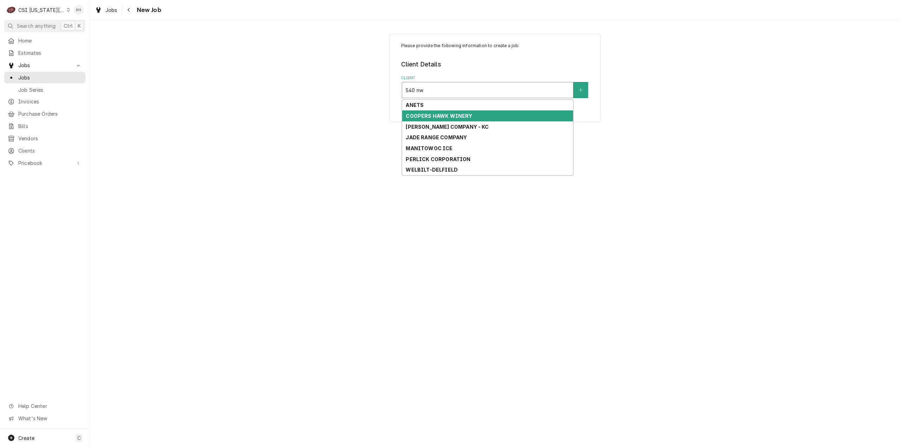
drag, startPoint x: 476, startPoint y: 115, endPoint x: 478, endPoint y: 126, distance: 11.8
click at [476, 115] on div "COOPERS HAWK WINERY" at bounding box center [487, 115] width 171 height 11
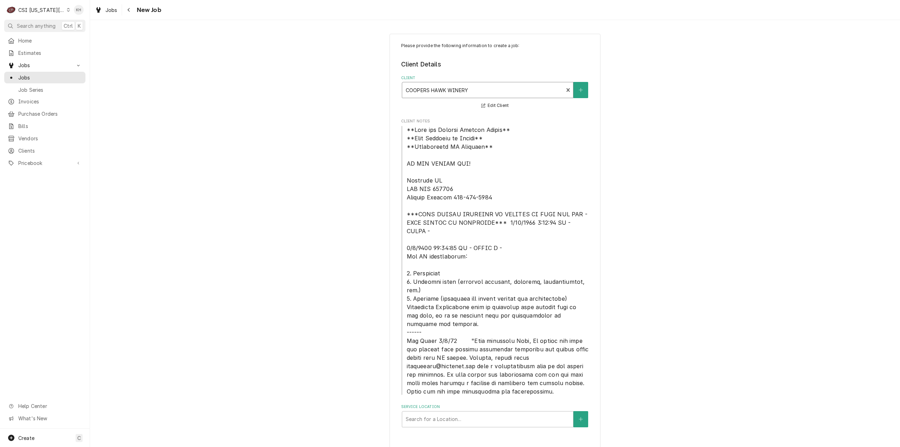
scroll to position [1, 0]
click at [497, 411] on div "Service Location" at bounding box center [488, 417] width 164 height 13
type input "540"
click at [493, 427] on div "Coopers Hawk Winery / [STREET_ADDRESS][PERSON_NAME][PERSON_NAME]" at bounding box center [487, 436] width 171 height 18
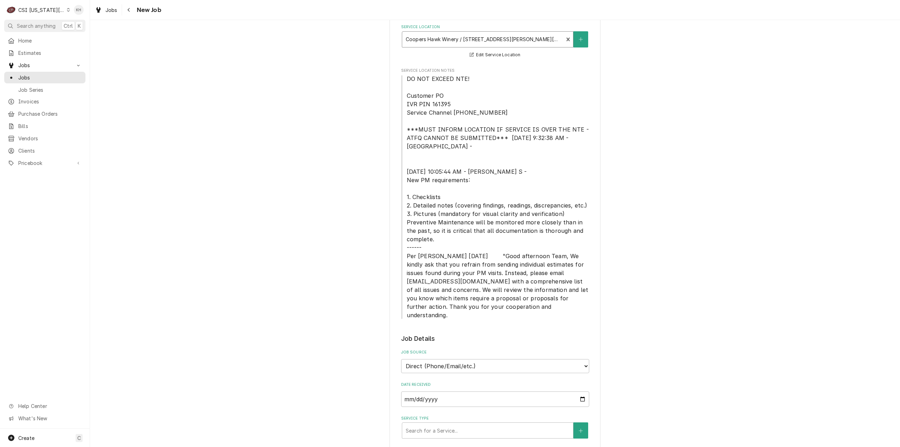
scroll to position [494, 0]
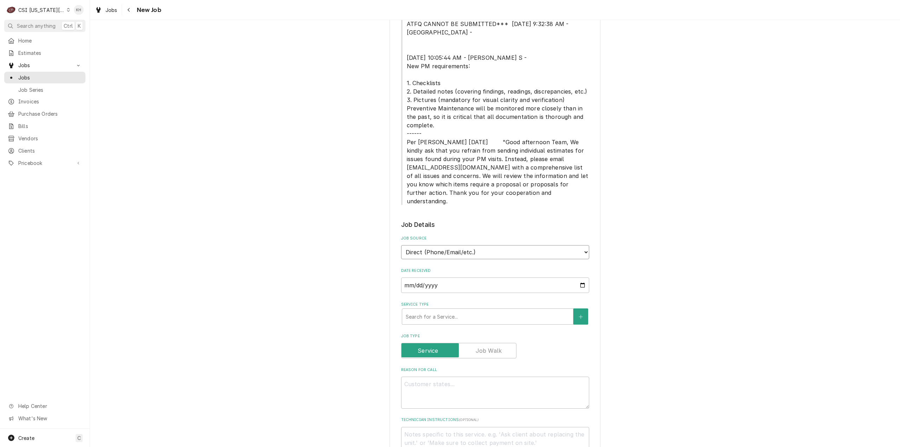
click at [474, 245] on select "Direct (Phone/Email/etc.) Service Channel Corrigo Ecotrak Other" at bounding box center [495, 252] width 188 height 14
drag, startPoint x: 241, startPoint y: 241, endPoint x: 271, endPoint y: 242, distance: 29.5
click at [245, 241] on div "Please provide the following information to create a job: Client Details Client…" at bounding box center [495, 169] width 810 height 1270
click at [475, 310] on div "Service Type" at bounding box center [488, 316] width 164 height 13
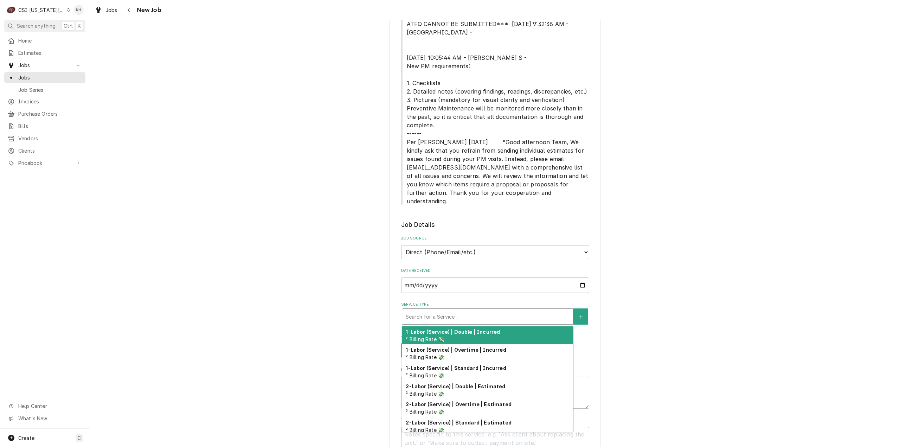
type textarea "x"
type input "s"
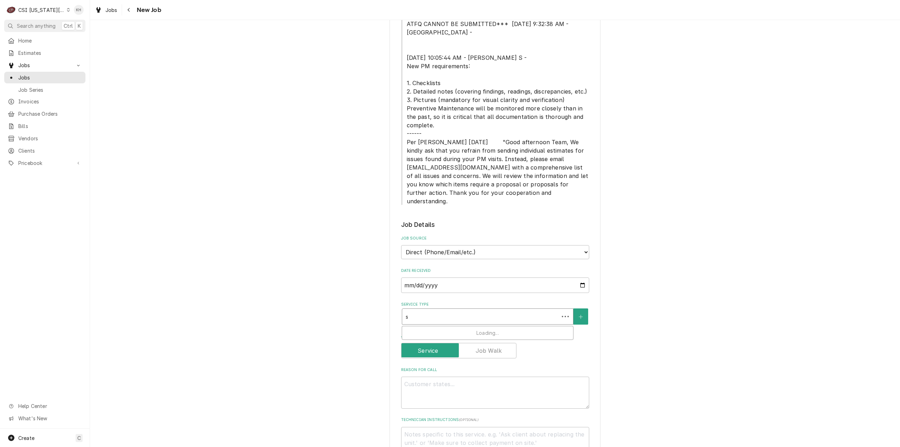
type textarea "x"
type input "se"
type textarea "x"
type input "ser"
type textarea "x"
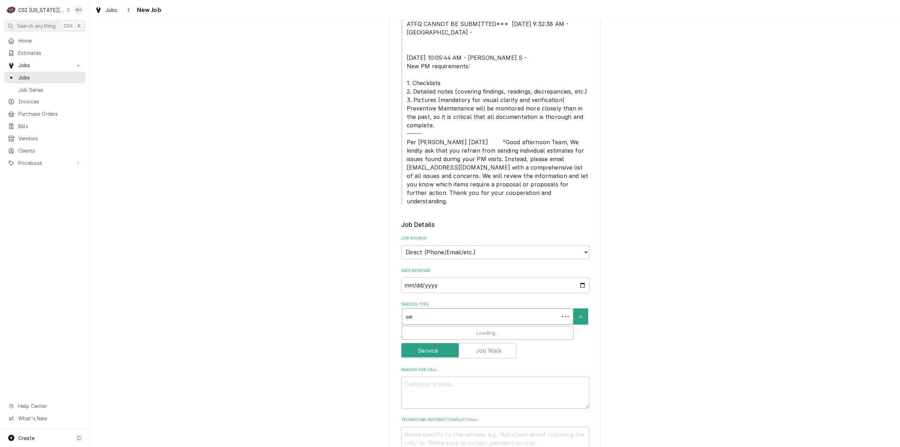
type input "serv"
type textarea "x"
type input "servic"
type textarea "x"
type input "service"
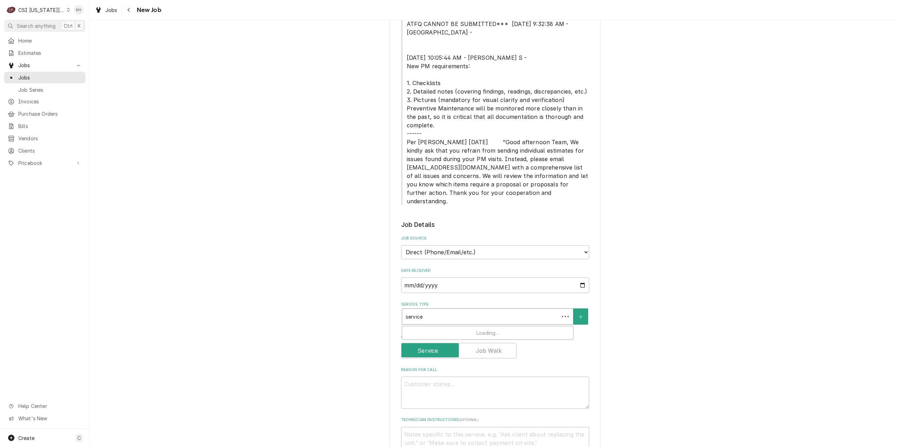
type textarea "x"
type input "service"
type textarea "x"
type input "service c"
type textarea "x"
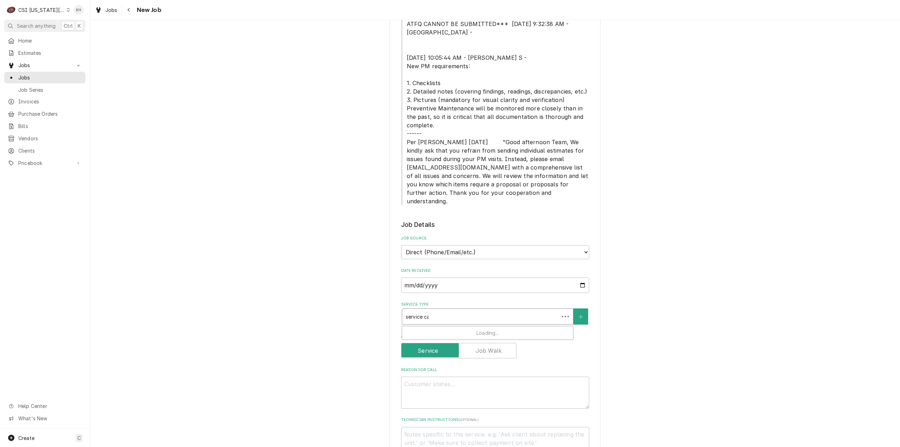
type input "service cal"
type textarea "x"
type input "service call"
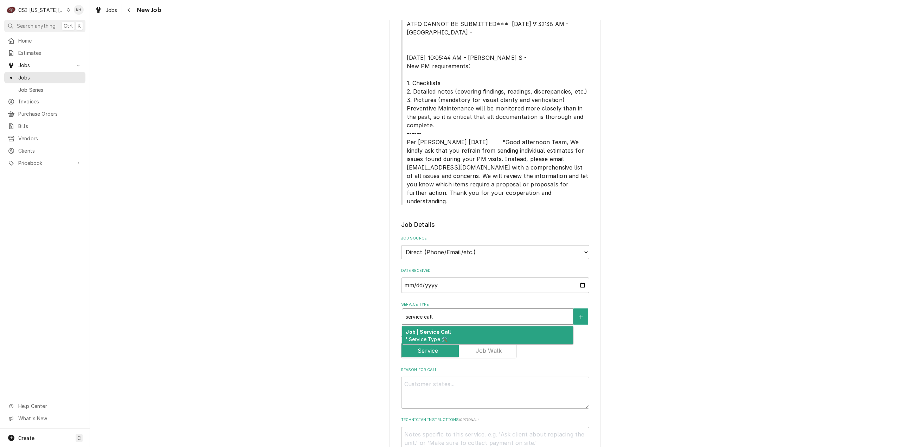
click at [451, 326] on div "Job | Service Call ¹ Service Type 🛠️" at bounding box center [487, 335] width 171 height 18
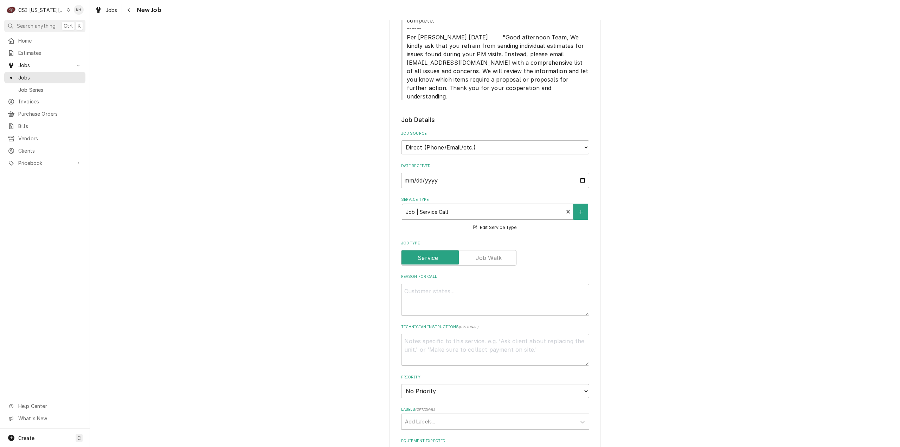
scroll to position [634, 0]
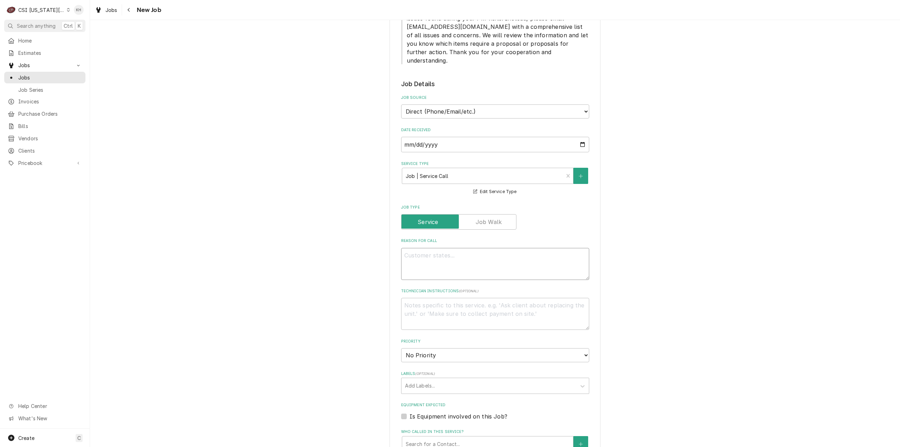
click at [433, 248] on textarea "Reason For Call" at bounding box center [495, 264] width 188 height 32
type textarea "x"
type textarea "G"
type textarea "x"
type textarea "Gas"
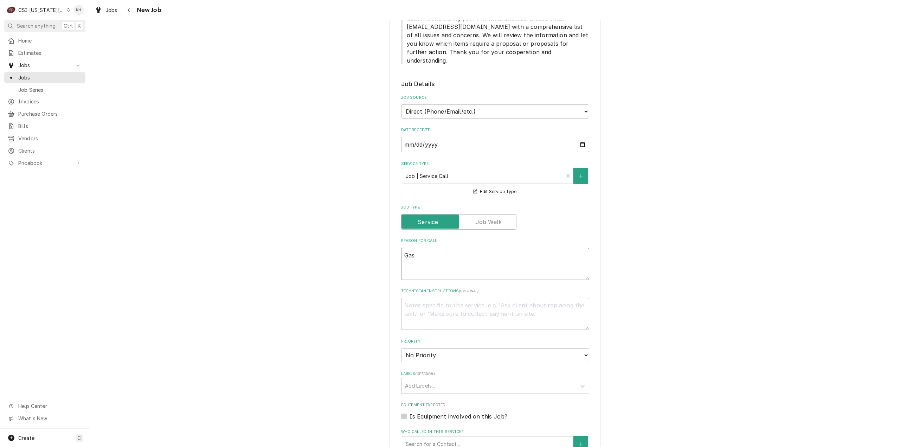
type textarea "x"
type textarea "Gask"
type textarea "x"
type textarea "[PERSON_NAME]"
type textarea "x"
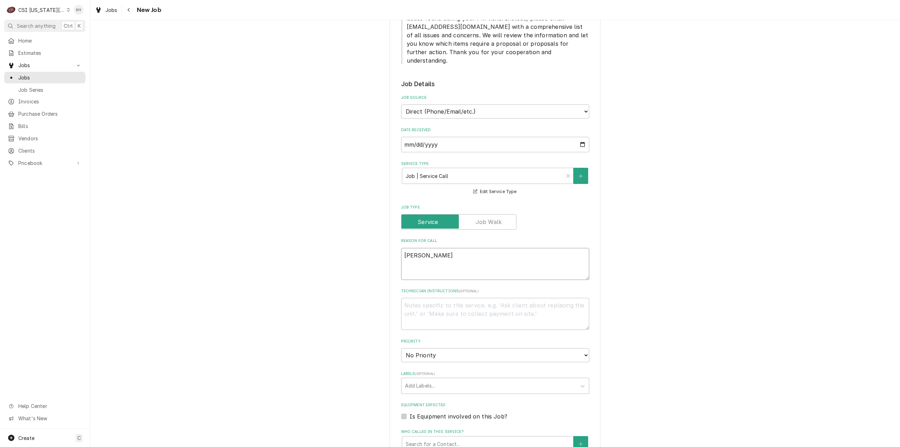
type textarea "Gasket"
type textarea "x"
type textarea "Gasket"
type textarea "x"
type textarea "Gasket o"
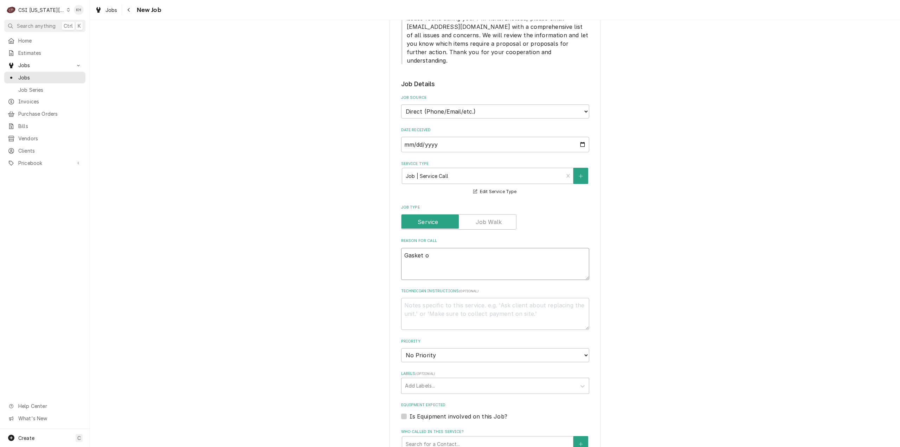
type textarea "x"
type textarea "Gasket on"
type textarea "x"
type textarea "Gasket on t"
type textarea "x"
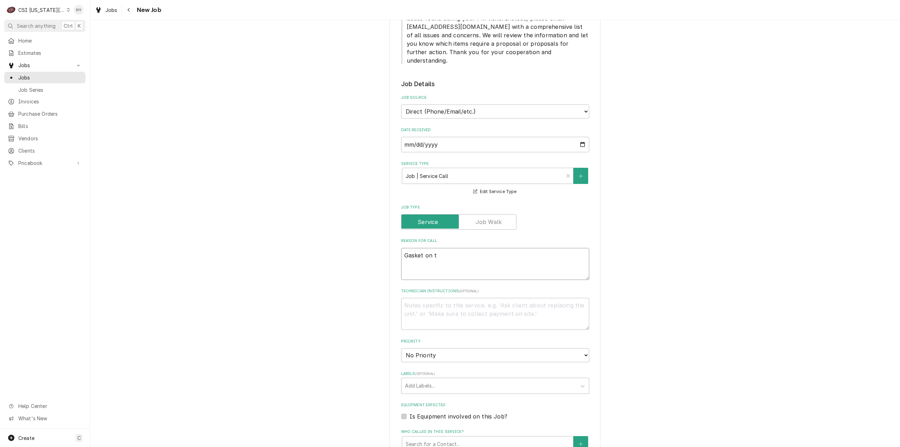
type textarea "Gasket on th"
type textarea "x"
type textarea "Gasket on the"
type textarea "x"
type textarea "Gasket on the"
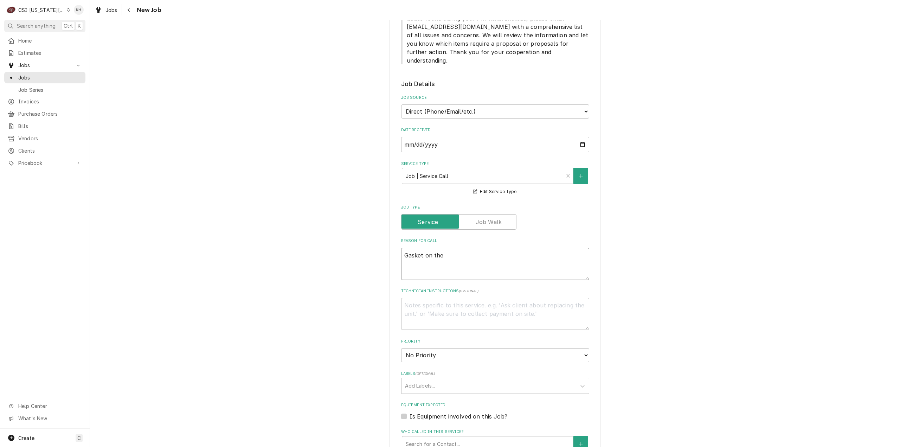
type textarea "x"
type textarea "Gasket on the M"
type textarea "x"
type textarea "Gasket on the Me"
type textarea "x"
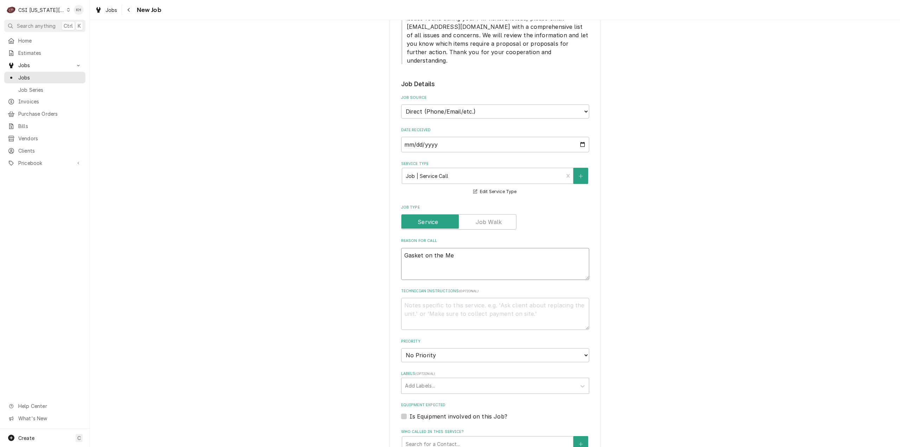
type textarea "Gasket on the Mer"
type textarea "x"
type textarea "Gasket on the Merry"
type textarea "x"
type textarea "Gasket on the Merry"
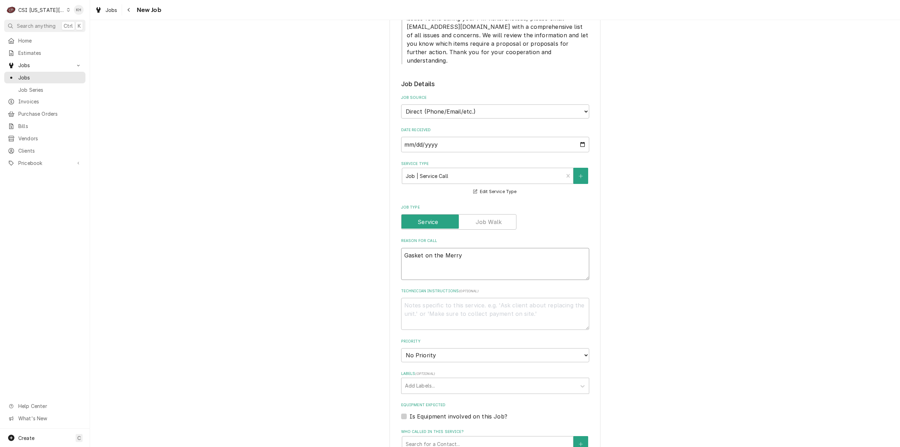
type textarea "x"
type textarea "Gasket on the Merry C"
type textarea "x"
type textarea "Gasket on the Merry Ch"
type textarea "x"
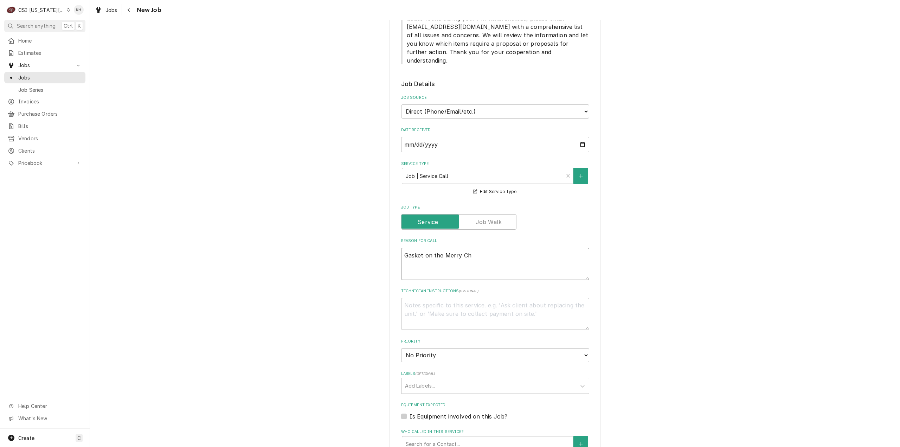
type textarea "Gasket on the Merry Che"
type textarea "x"
type textarea "Gasket on the Merry Chef"
type textarea "x"
type textarea "Gasket on the Merry Chef"
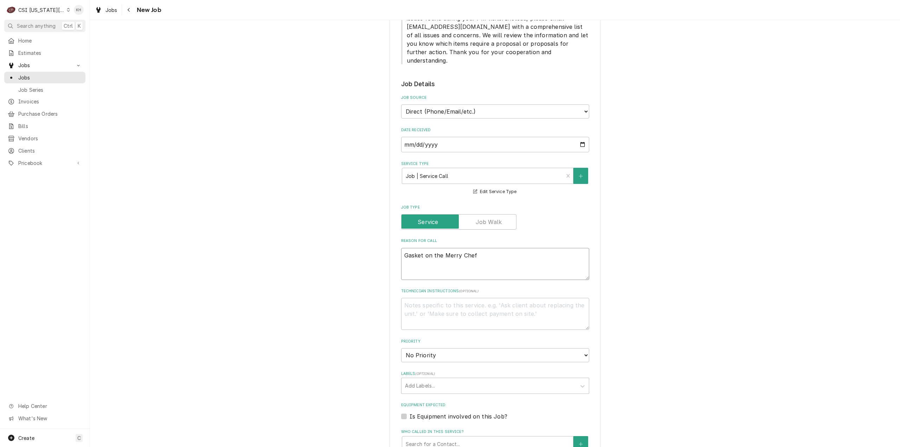
type textarea "x"
type textarea "Gasket on the Merry Chef t"
type textarea "x"
type textarea "Gasket on the Merry Chef th"
type textarea "x"
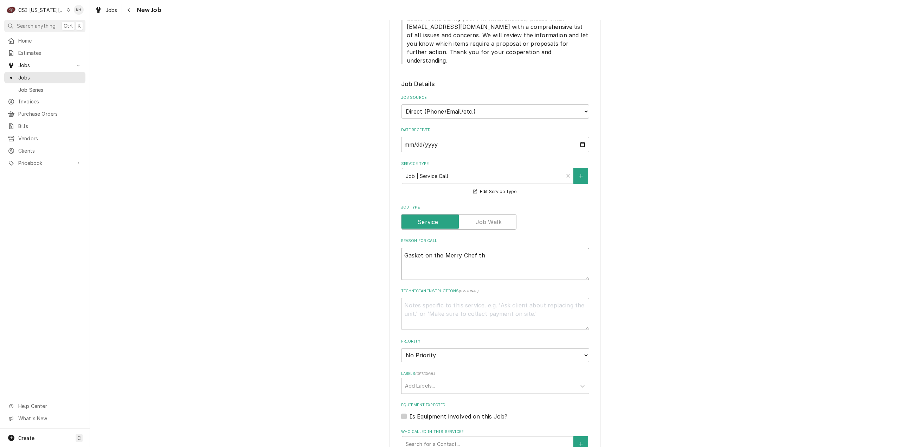
type textarea "Gasket on the Merry Chef tha"
type textarea "x"
type textarea "Gasket on the Merry Chef that"
type textarea "x"
type textarea "Gasket on the Merry Chef that"
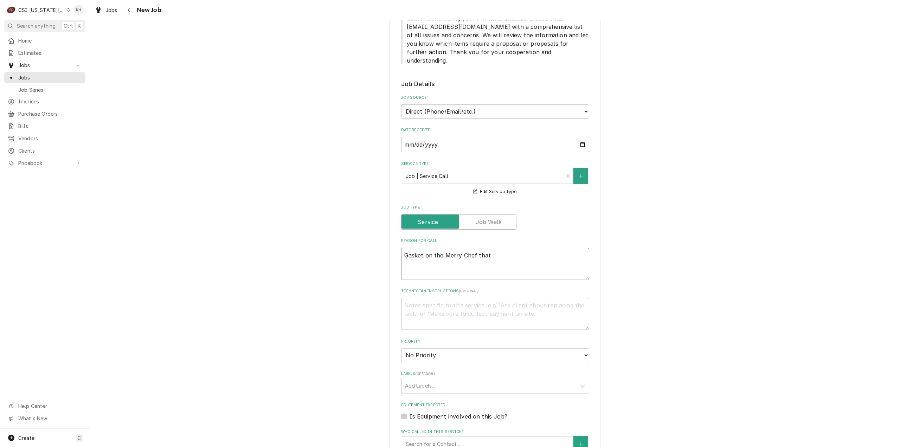
type textarea "x"
type textarea "Gasket on the Merry Chef that w"
type textarea "x"
type textarea "Gasket on the Merry Chef that wa"
type textarea "x"
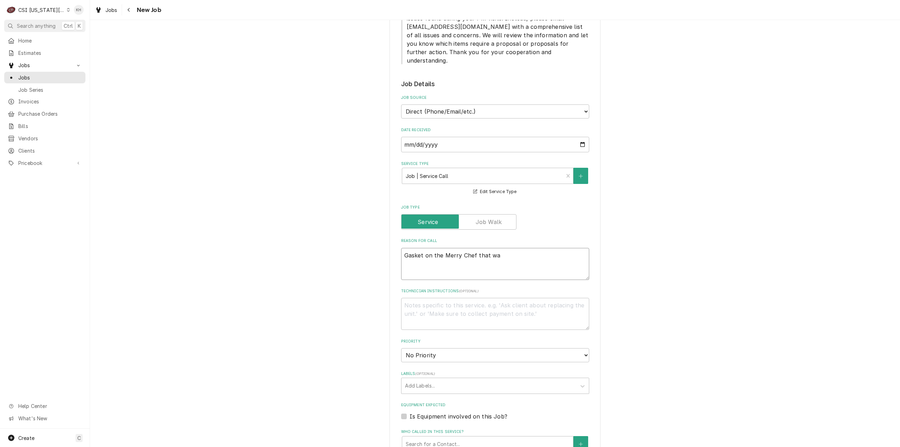
type textarea "Gasket on the Merry Chef that was"
type textarea "x"
type textarea "Gasket on the Merry Chef that was"
type textarea "x"
type textarea "Gasket on the Merry Chef that was j"
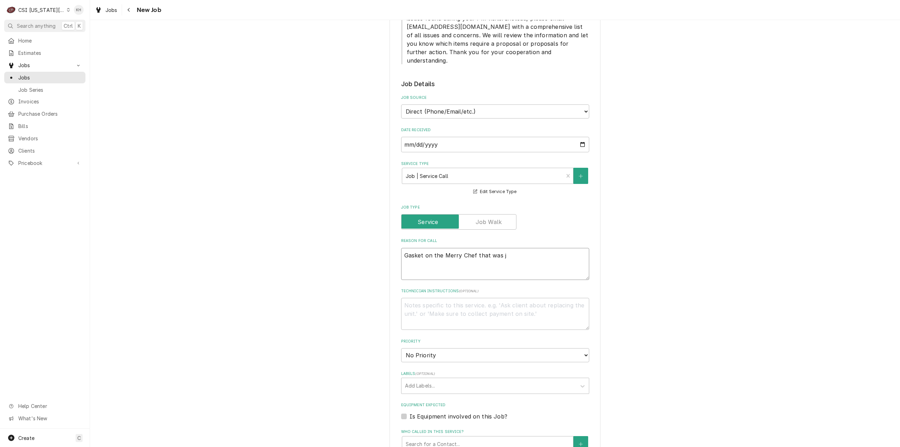
type textarea "x"
type textarea "Gasket on the Merry Chef that was ju"
type textarea "x"
type textarea "Gasket on the Merry Chef that was jus"
type textarea "x"
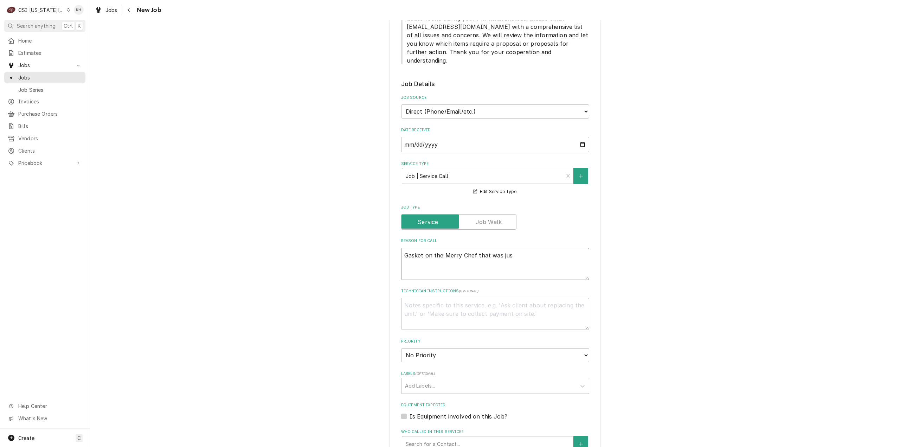
type textarea "Gasket on the Merry Chef that was just"
type textarea "x"
type textarea "Gasket on the Merry Chef that was just"
type textarea "x"
type textarea "Gasket on the Merry Chef that was just r"
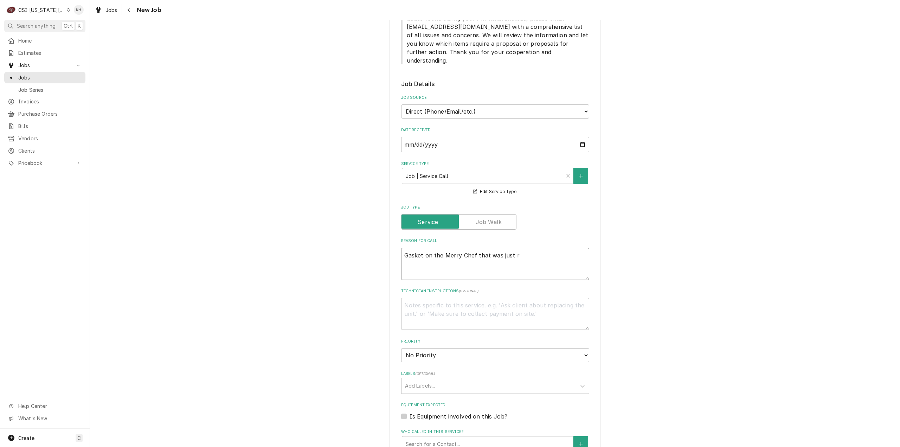
type textarea "x"
type textarea "Gasket on the Merry Chef that was just re"
type textarea "x"
type textarea "Gasket on the Merry Chef that was just rep"
type textarea "x"
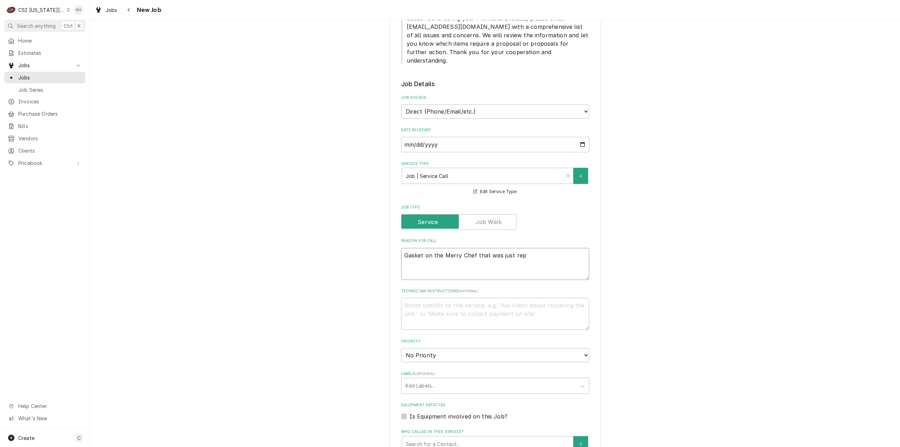
type textarea "Gasket on the Merry Chef that was just repl"
type textarea "x"
type textarea "Gasket on the Merry Chef that was just repla"
type textarea "x"
type textarea "Gasket on the Merry Chef that was just replac"
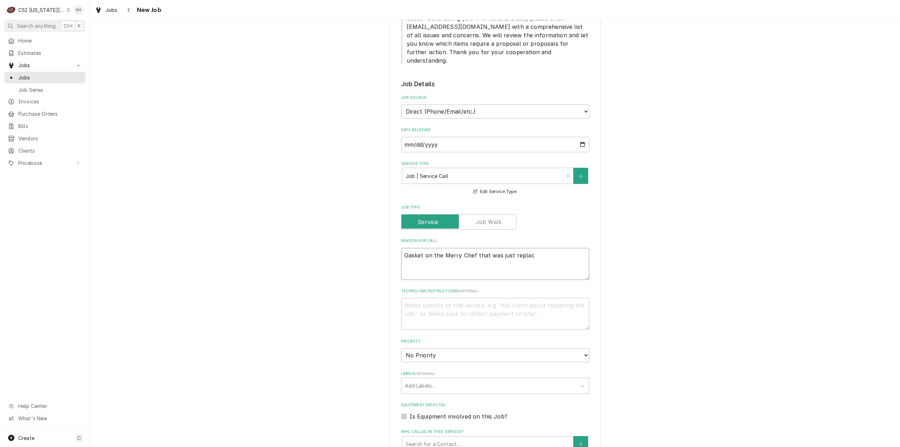
type textarea "x"
type textarea "Gasket on the Merry Chef that was just replace"
type textarea "x"
type textarea "Gasket on the Merry Chef that was just replaced"
type textarea "x"
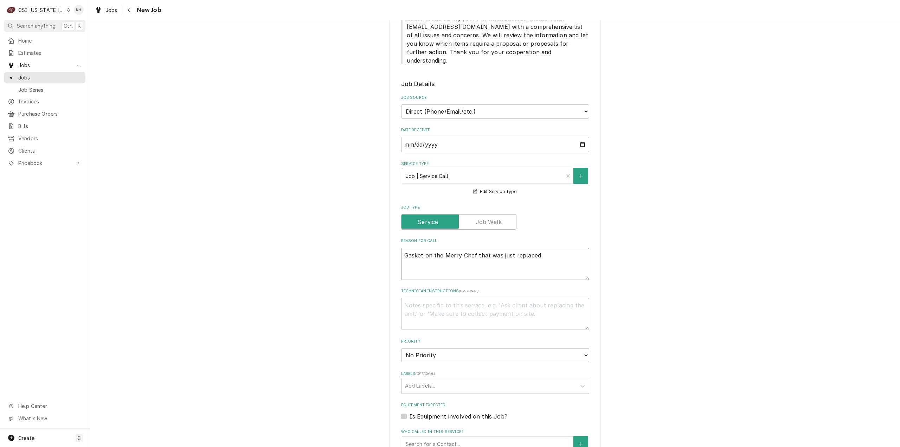
type textarea "Gasket on the Merry Chef that was just replaced"
type textarea "x"
type textarea "Gasket on the Merry Chef that was just replaced d"
type textarea "x"
type textarea "Gasket on the Merry Chef that was just replaced do"
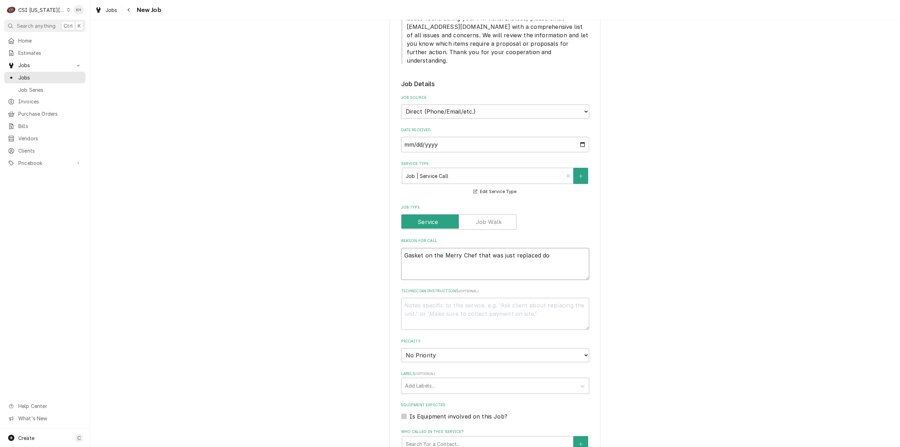
type textarea "x"
type textarea "Gasket on the Merry Chef that was just replaced doe"
type textarea "x"
type textarea "Gasket on the Merry Chef that was just replaced does"
type textarea "x"
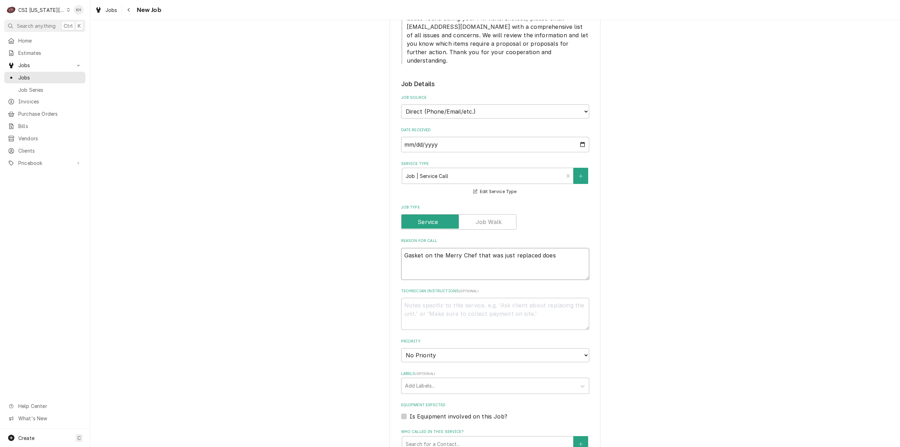
type textarea "Gasket on the Merry Chef that was just replaced does"
type textarea "x"
type textarea "Gasket on the Merry Chef that was just replaced does n"
type textarea "x"
type textarea "Gasket on the Merry Chef that was just replaced does no"
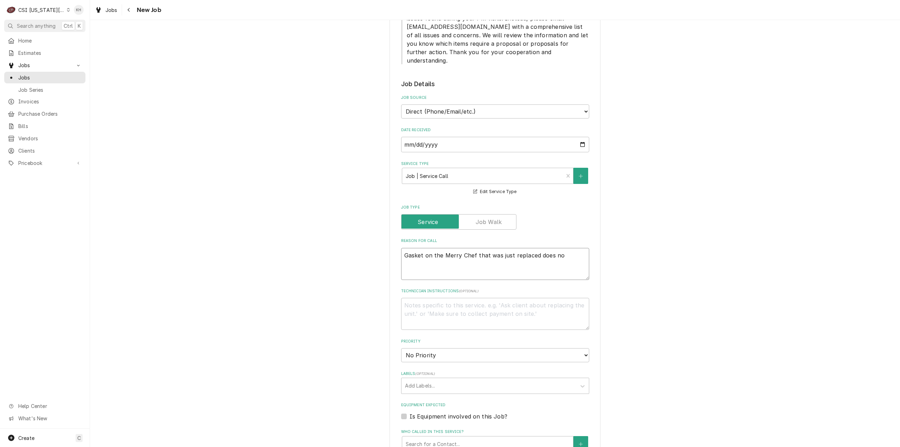
type textarea "x"
type textarea "Gasket on the Merry Chef that was just replaced does not"
type textarea "x"
type textarea "Gasket on the Merry Chef that was just replaced does not ap"
type textarea "x"
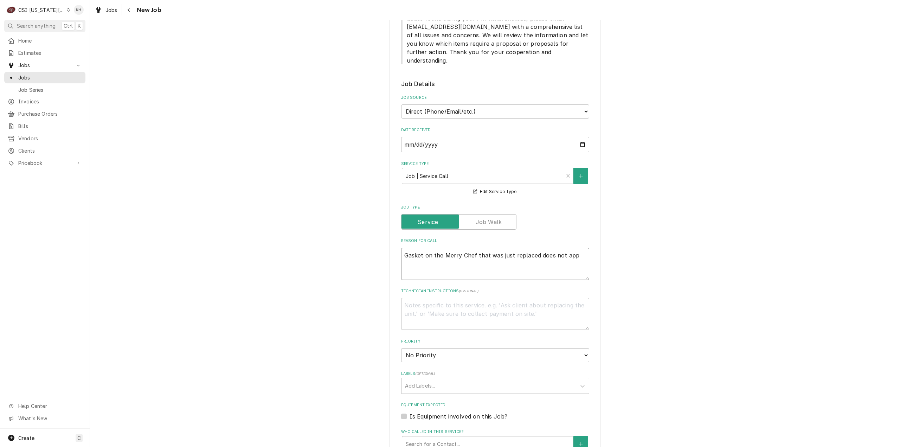
type textarea "Gasket on the Merry Chef that was just replaced does not appe"
type textarea "x"
type textarea "Gasket on the Merry Chef that was just replaced does not appea"
type textarea "x"
type textarea "Gasket on the Merry Chef that was just replaced does not appear"
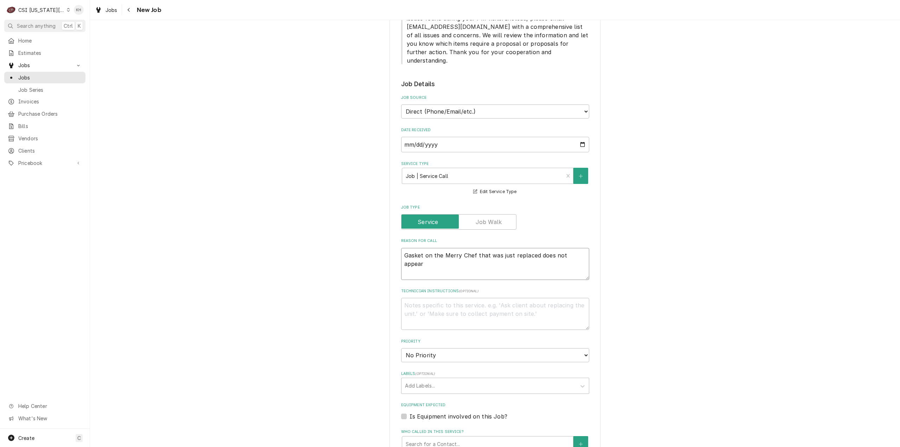
type textarea "x"
type textarea "Gasket on the Merry Chef that was just replaced does not appear t"
type textarea "x"
type textarea "Gasket on the Merry Chef that was just replaced does not appear to"
type textarea "x"
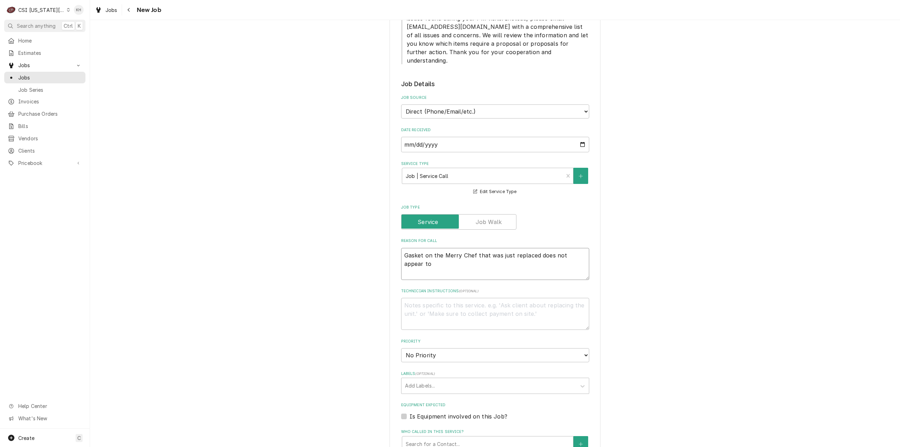
type textarea "Gasket on the Merry Chef that was just replaced does not appear to b"
type textarea "x"
type textarea "Gasket on the Merry Chef that was just replaced does not appear to be"
type textarea "x"
type textarea "Gasket on the Merry Chef that was just replaced does not appear to be"
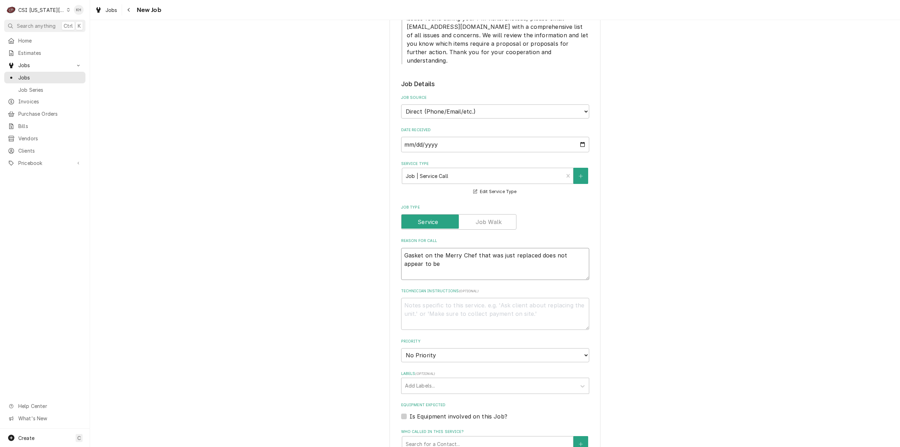
type textarea "x"
type textarea "Gasket on the Merry Chef that was just replaced does not appear to be th"
type textarea "x"
type textarea "Gasket on the Merry Chef that was just replaced does not appear to be the"
type textarea "x"
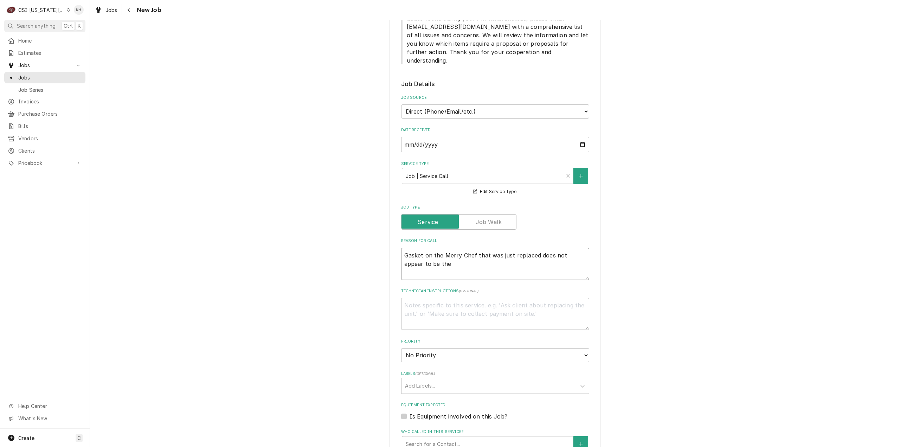
type textarea "Gasket on the Merry Chef that was just replaced does not appear to be the"
type textarea "x"
type textarea "Gasket on the Merry Chef that was just replaced does not appear to be the c"
type textarea "x"
type textarea "Gasket on the Merry Chef that was just replaced does not appear to be the co"
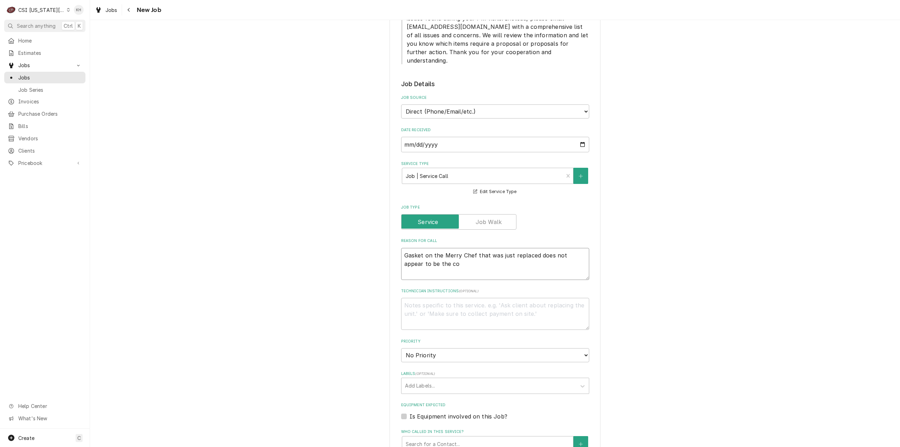
type textarea "x"
type textarea "Gasket on the Merry Chef that was just replaced does not appear to be the cor"
type textarea "x"
type textarea "Gasket on the Merry Chef that was just replaced does not appear to be the corr"
type textarea "x"
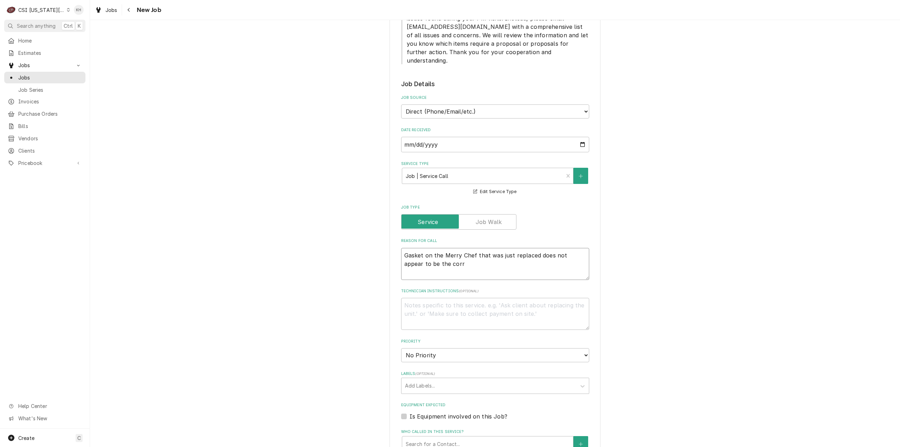
type textarea "Gasket on the Merry Chef that was just replaced does not appear to be the corre"
type textarea "x"
type textarea "Gasket on the Merry Chef that was just replaced does not appear to be the correc"
type textarea "x"
type textarea "Gasket on the Merry Chef that was just replaced does not appear to be the corre…"
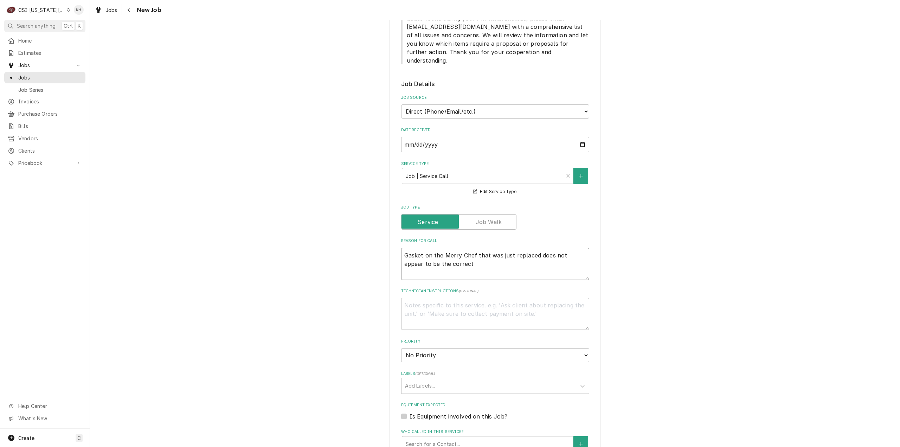
type textarea "x"
type textarea "Gasket on the Merry Chef that was just replaced does not appear to be the corre…"
type textarea "x"
type textarea "Gasket on the Merry Chef that was just replaced does not appear to be the corre…"
type textarea "x"
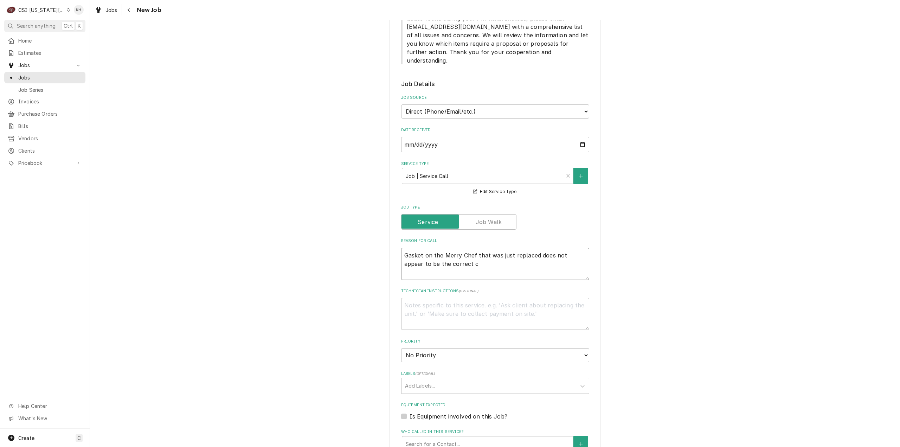
type textarea "Gasket on the Merry Chef that was just replaced does not appear to be the corre…"
type textarea "x"
type textarea "Gasket on the Merry Chef that was just replaced does not appear to be the corre…"
type textarea "x"
type textarea "Gasket on the Merry Chef that was just replaced does not appear to be the corre…"
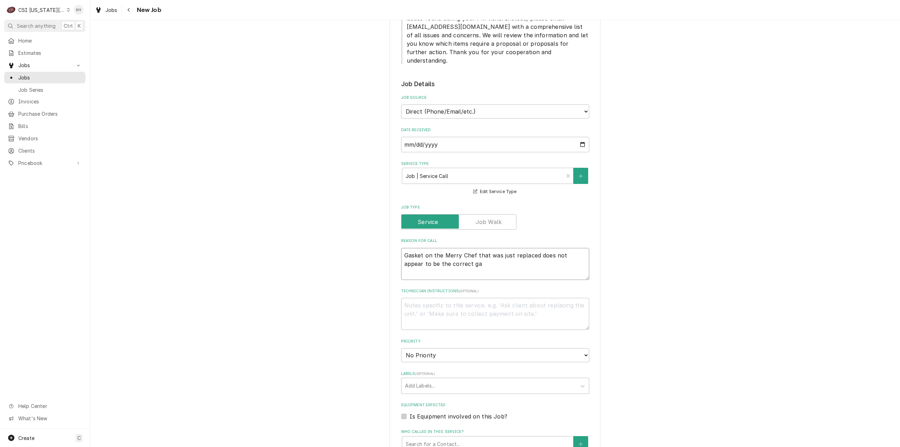
type textarea "x"
type textarea "Gasket on the Merry Chef that was just replaced does not appear to be the corre…"
type textarea "x"
type textarea "Gasket on the Merry Chef that was just replaced does not appear to be the corre…"
type textarea "x"
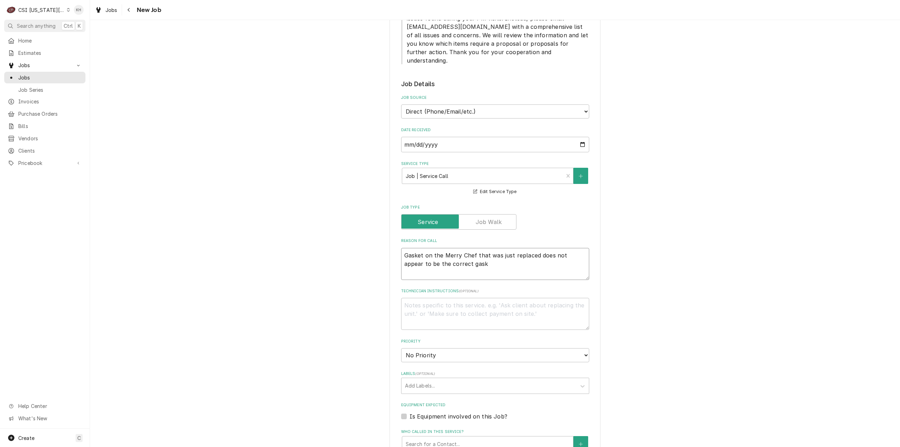
type textarea "Gasket on the Merry Chef that was just replaced does not appear to be the corre…"
type textarea "x"
type textarea "Gasket on the Merry Chef that was just replaced does not appear to be the corre…"
type textarea "x"
type textarea "Gasket on the Merry Chef that was just replaced does not appear to be the corre…"
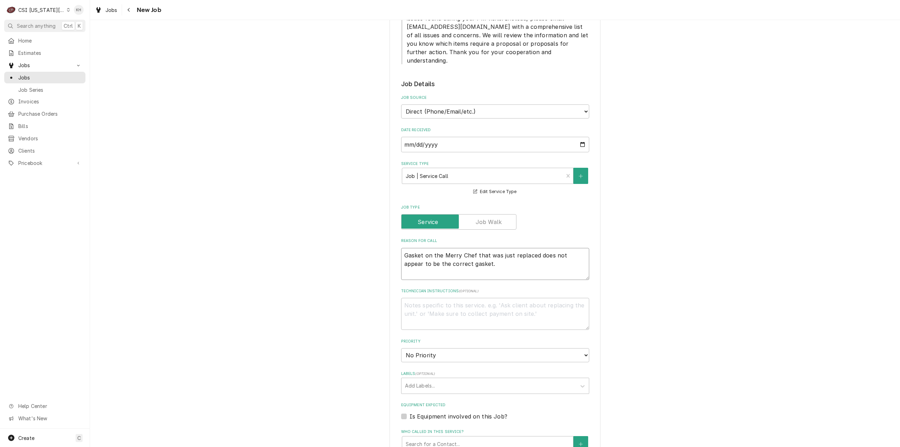
type textarea "x"
type textarea "Gasket on the Merry Chef that was just replaced does not appear to be the corre…"
type textarea "x"
type textarea "Gasket on the Merry Chef that was just replaced does not appear to be the corre…"
type textarea "x"
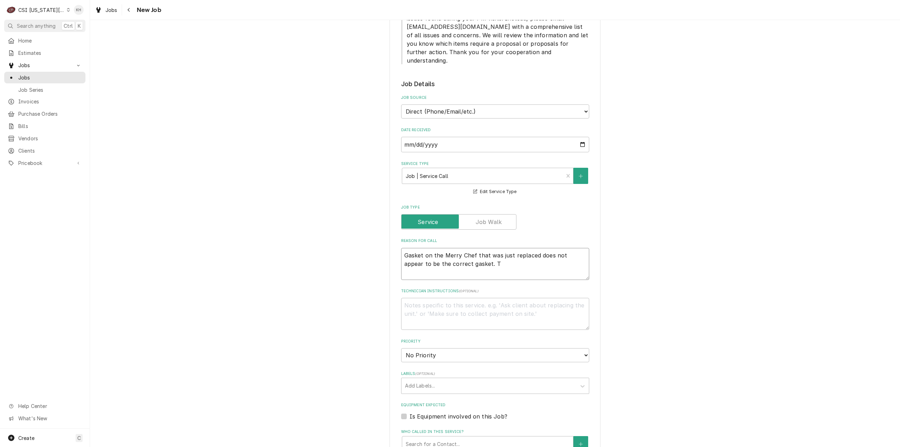
type textarea "Gasket on the Merry Chef that was just replaced does not appear to be the corre…"
type textarea "x"
type textarea "Gasket on the Merry Chef that was just replaced does not appear to be the corre…"
type textarea "x"
type textarea "Gasket on the Merry Chef that was just replaced does not appear to be the corre…"
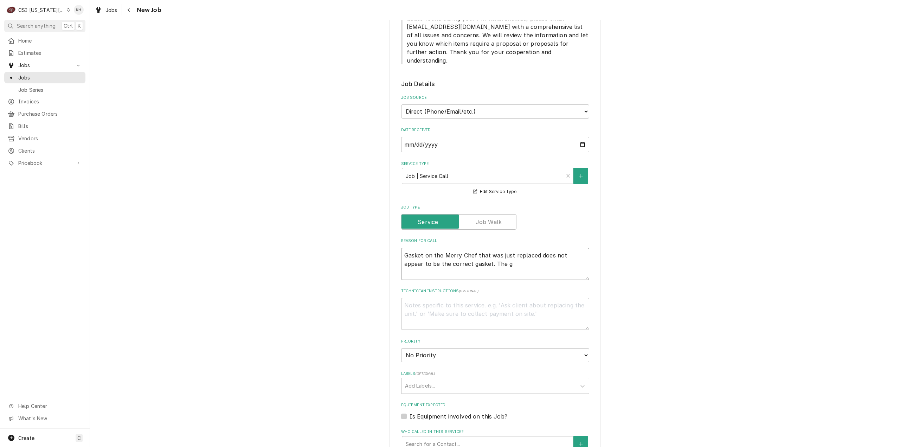
type textarea "x"
click at [458, 298] on textarea "Technician Instructions ( optional )" at bounding box center [495, 314] width 188 height 32
click at [452, 348] on select "No Priority Urgent High Medium Low" at bounding box center [495, 355] width 188 height 14
click at [401, 348] on select "No Priority Urgent High Medium Low" at bounding box center [495, 355] width 188 height 14
drag, startPoint x: 437, startPoint y: 361, endPoint x: 442, endPoint y: 365, distance: 5.5
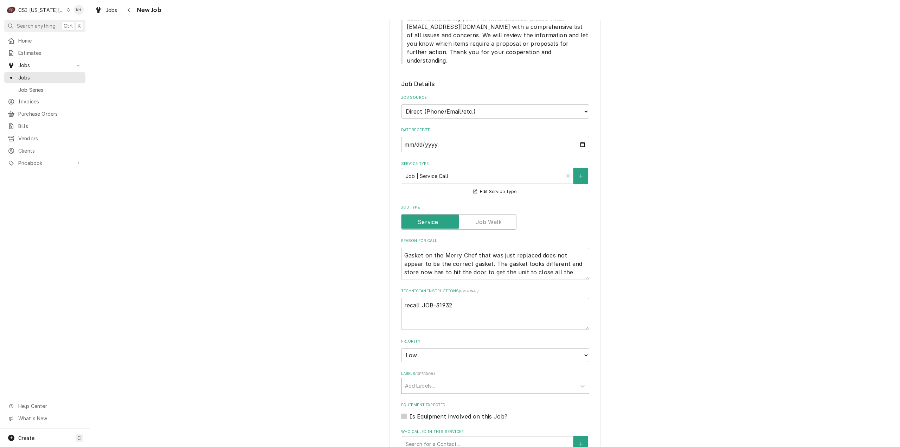
click at [440, 378] on div "Add Labels..." at bounding box center [489, 385] width 175 height 15
click at [410, 412] on label "Is Equipment involved on this Job?" at bounding box center [459, 416] width 98 height 8
click at [410, 412] on input "Equipment Expected" at bounding box center [504, 419] width 188 height 15
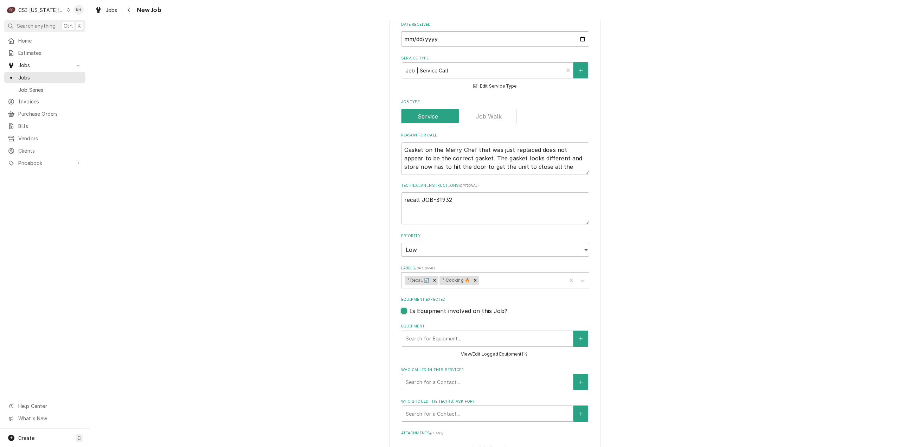
scroll to position [740, 0]
click at [457, 332] on div "Equipment" at bounding box center [488, 338] width 164 height 13
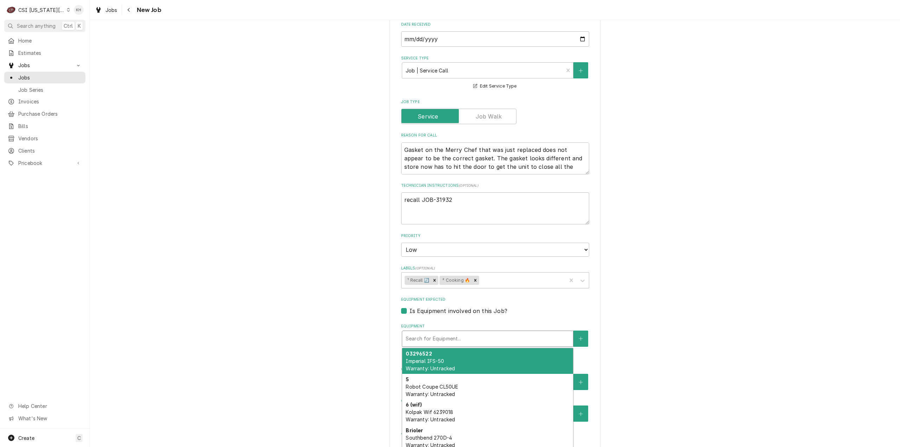
paste input "540 Nw Chipman Road, Lees Summit, MO 64086"
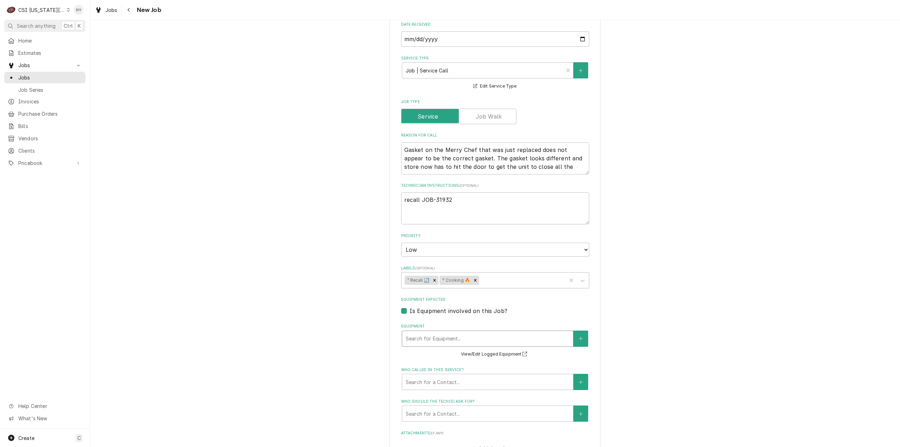
drag, startPoint x: 534, startPoint y: 319, endPoint x: 335, endPoint y: 294, distance: 200.2
click at [335, 294] on div "Please provide the following information to create a job: Client Details Client…" at bounding box center [495, 24] width 810 height 1473
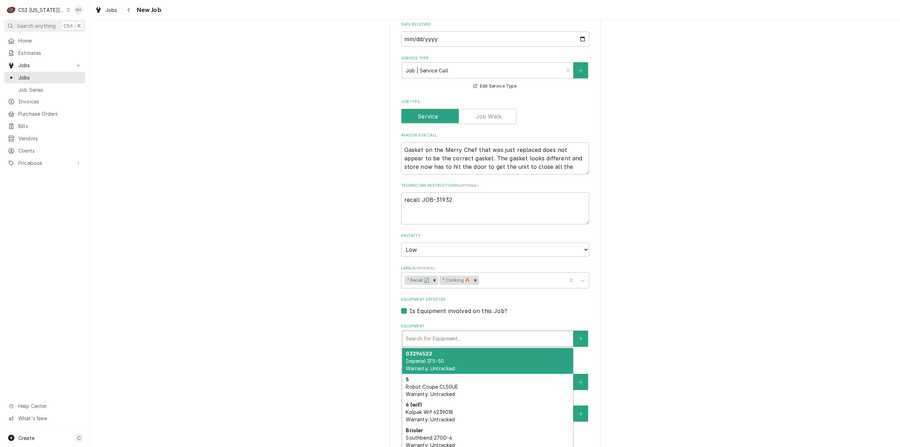
drag, startPoint x: 452, startPoint y: 313, endPoint x: 443, endPoint y: 325, distance: 14.8
click at [453, 331] on div "Search for Equipment..." at bounding box center [488, 339] width 172 height 16
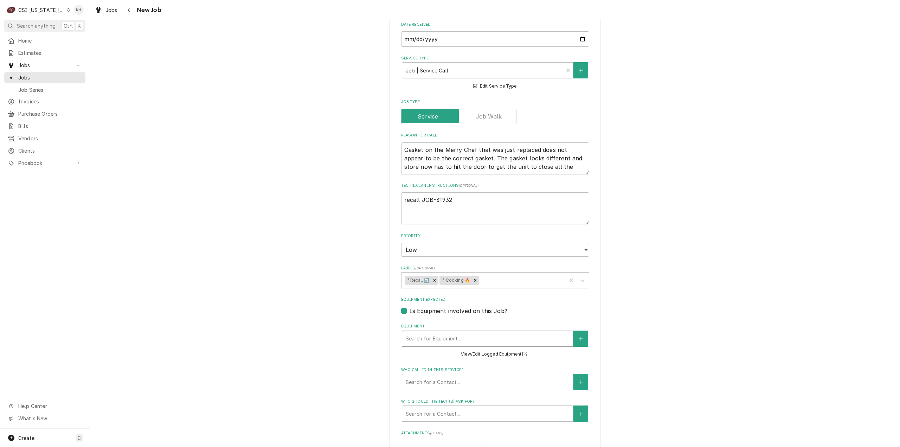
click at [448, 332] on div "Equipment" at bounding box center [488, 338] width 164 height 13
paste input "2403213090598"
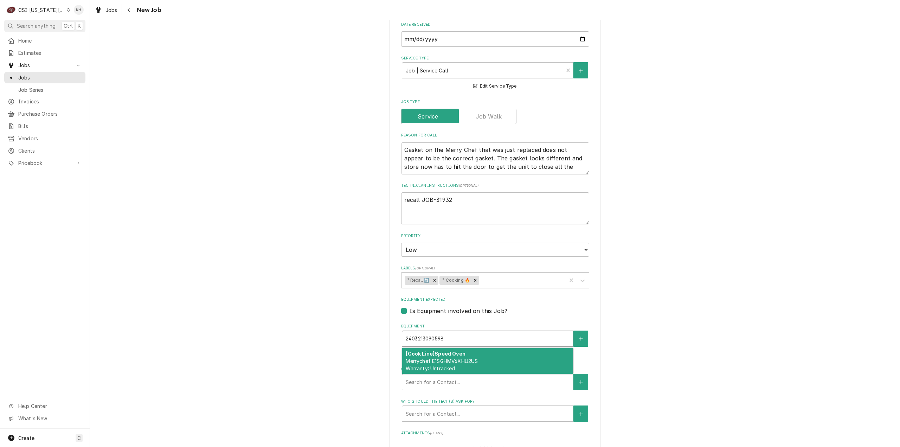
click at [446, 351] on strong "[Cook Line] Speed Oven" at bounding box center [435, 354] width 59 height 6
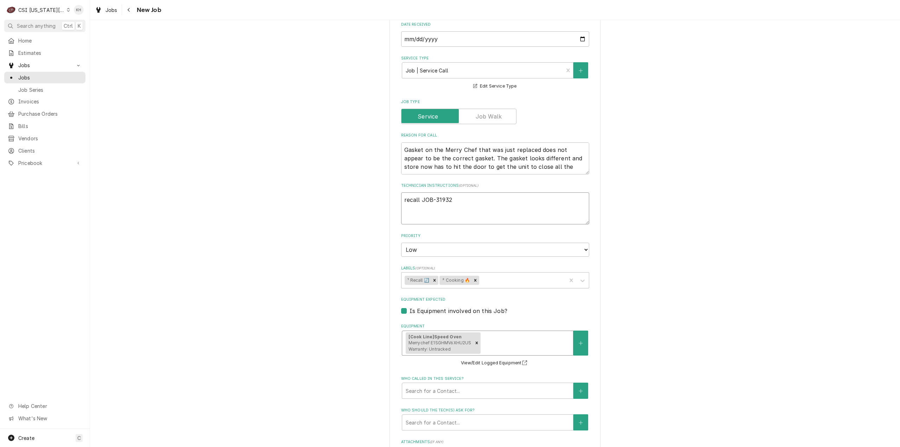
click at [459, 192] on textarea "recall JOB-31932" at bounding box center [495, 208] width 188 height 32
click at [538, 192] on textarea "recall JOB-31932 / WO" at bounding box center [495, 208] width 188 height 32
paste textarea "322322545"
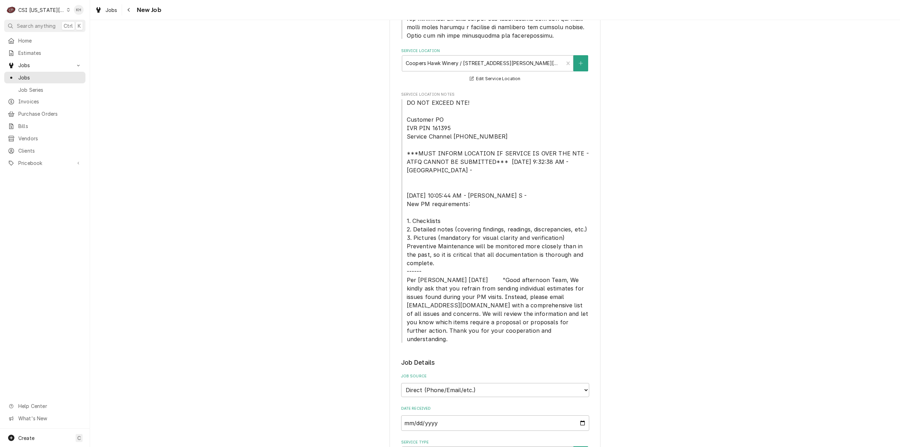
scroll to position [318, 0]
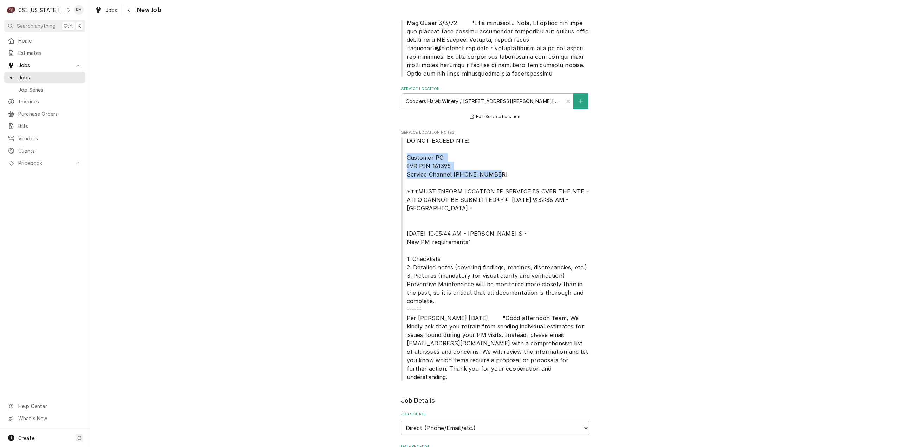
drag, startPoint x: 404, startPoint y: 149, endPoint x: 488, endPoint y: 168, distance: 86.0
click at [488, 168] on span "DO NOT EXCEED NTE! Customer PO IVR PIN 161395 Service Channel 516-500-7776 ***M…" at bounding box center [495, 258] width 188 height 245
copy span "Customer PO IVR PIN 161395 Service Channel 516-500-7776"
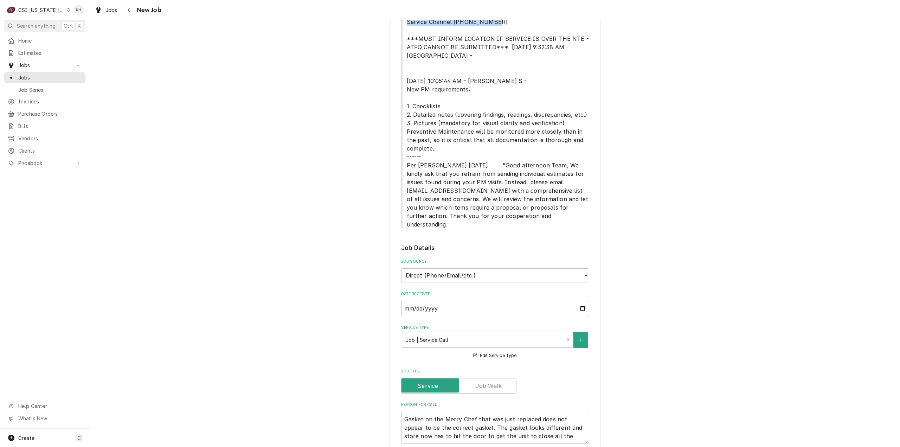
scroll to position [634, 0]
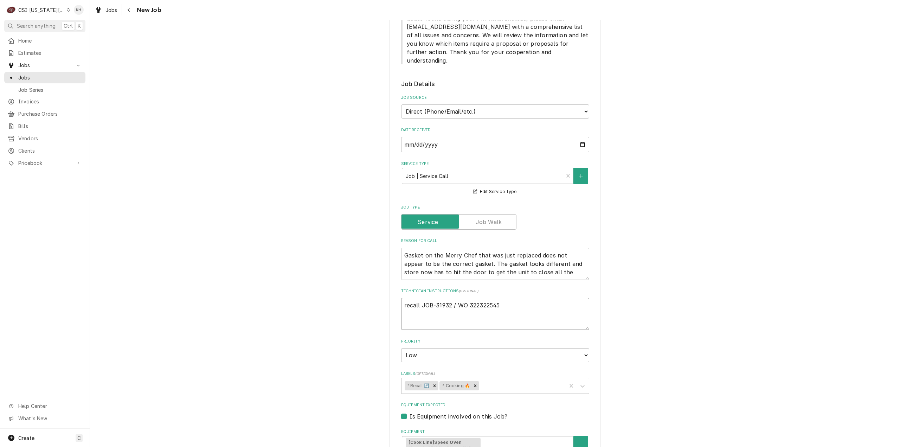
click at [538, 299] on textarea "recall JOB-31932 / WO 322322545" at bounding box center [495, 314] width 188 height 32
paste textarea "Customer PO IVR PIN 161395 Service Channel 516-500-7776"
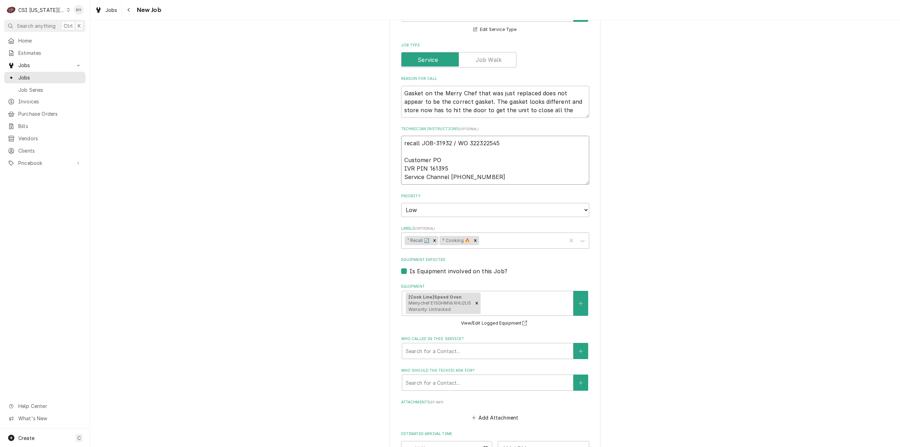
scroll to position [810, 0]
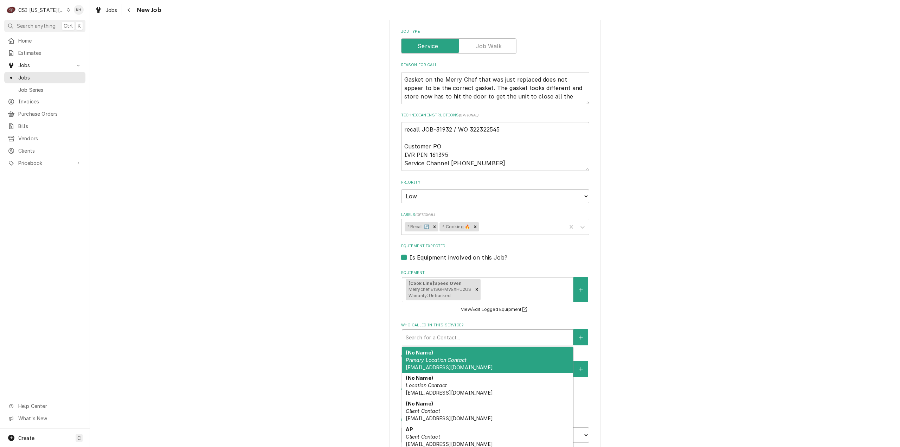
click at [476, 331] on div "Who called in this service?" at bounding box center [488, 337] width 164 height 13
click at [494, 144] on textarea "recall JOB-31932 / WO 322322545 Customer PO IVR PIN 161395 Service Channel 516-…" at bounding box center [495, 146] width 188 height 49
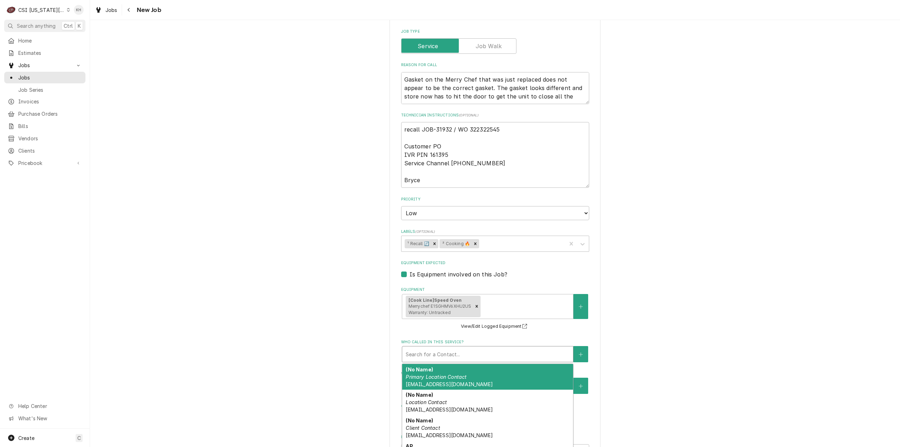
click at [469, 348] on div "Who called in this service?" at bounding box center [488, 354] width 164 height 13
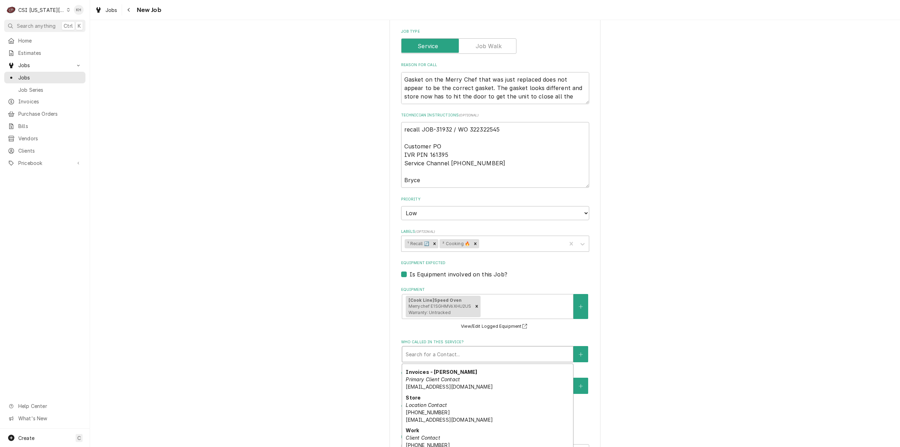
scroll to position [141, 0]
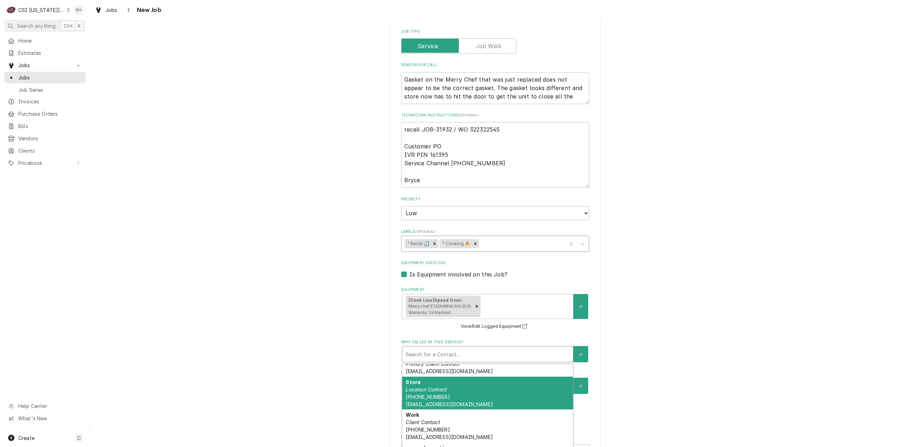
drag, startPoint x: 476, startPoint y: 380, endPoint x: 491, endPoint y: 232, distance: 148.7
click at [476, 380] on div "Store Location Contact (816) 766-0123 baustin@chwinery.com" at bounding box center [487, 393] width 171 height 33
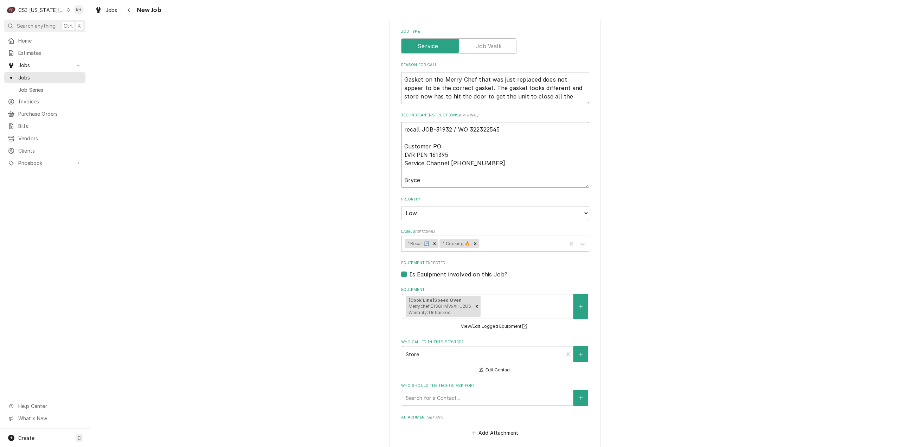
click at [481, 162] on textarea "recall JOB-31932 / WO 322322545 Customer PO IVR PIN 161395 Service Channel 516-…" at bounding box center [495, 155] width 188 height 66
click at [460, 348] on div "Who called in this service?" at bounding box center [483, 354] width 154 height 13
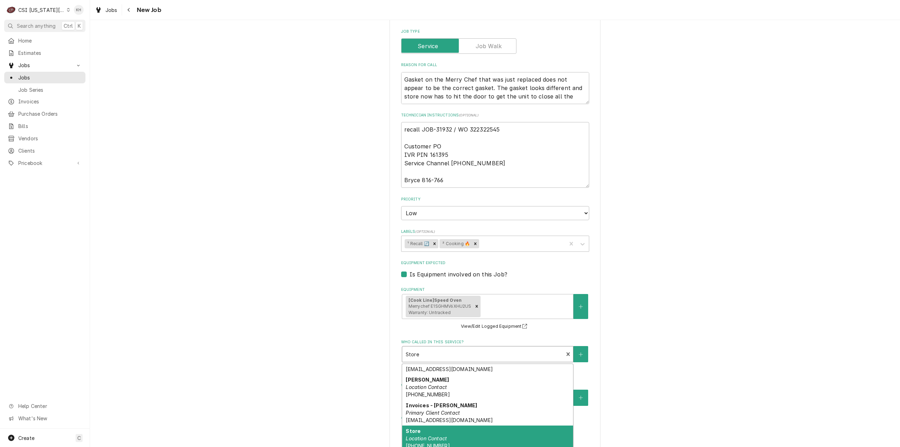
click at [460, 348] on div "Who called in this service?" at bounding box center [483, 354] width 154 height 13
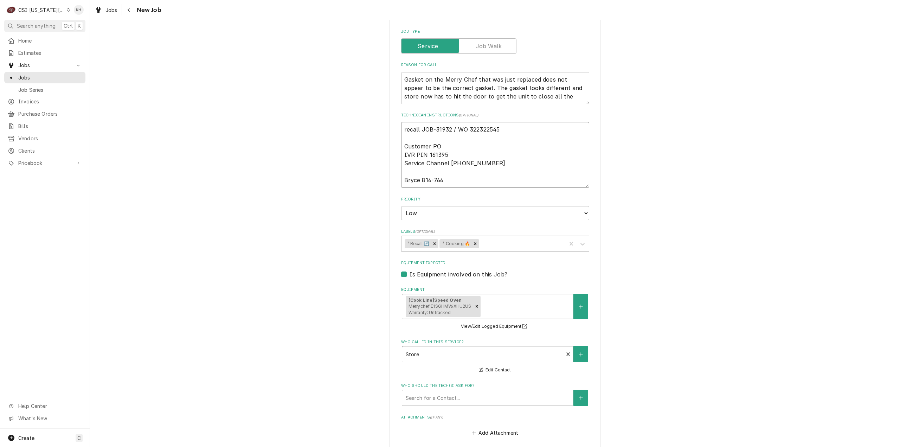
click at [467, 159] on textarea "recall JOB-31932 / WO 322322545 Customer PO IVR PIN 161395 Service Channel 516-…" at bounding box center [495, 155] width 188 height 66
click at [470, 164] on textarea "recall JOB-31932 / WO 322322545 Customer PO IVR PIN 161395 Service Channel 516-…" at bounding box center [495, 155] width 188 height 66
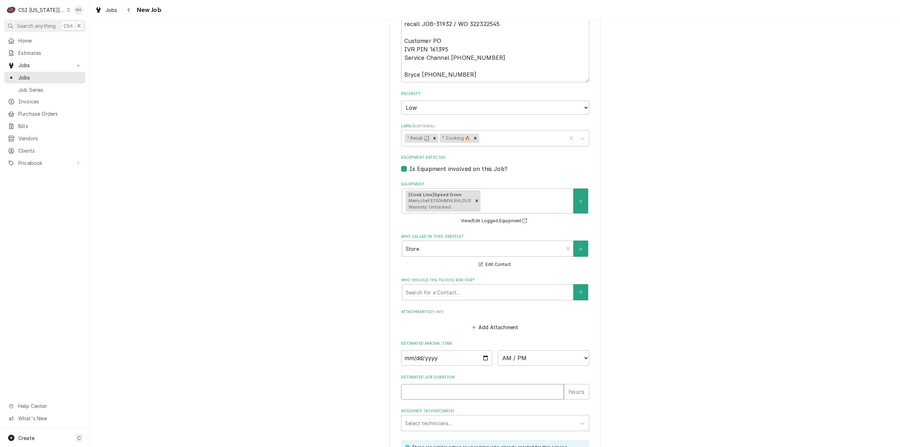
click at [483, 384] on input "Estimated Job Duration" at bounding box center [482, 391] width 163 height 15
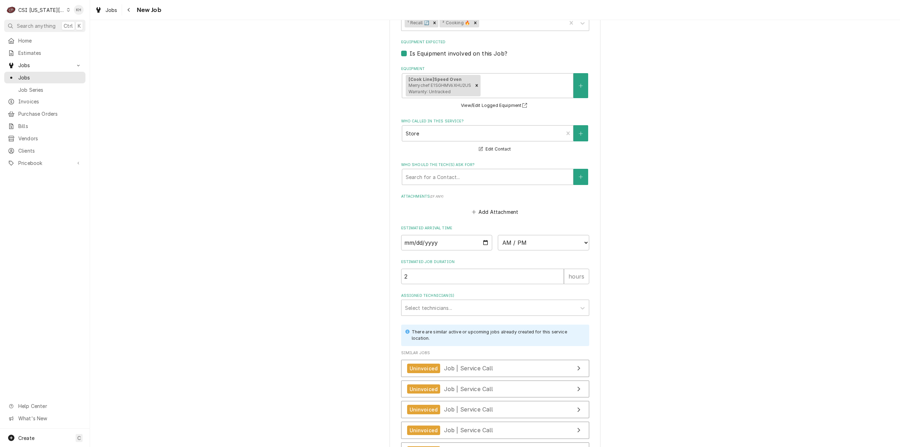
scroll to position [882, 0]
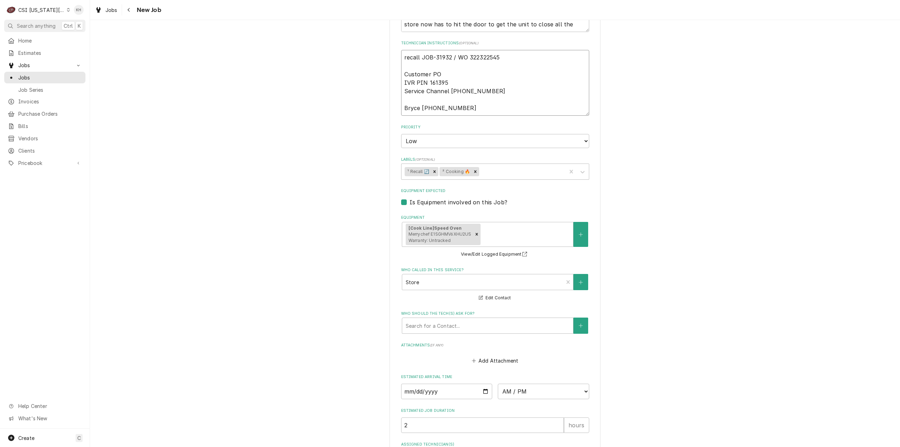
click at [476, 50] on textarea "recall JOB-31932 / WO 322322545 Customer PO IVR PIN 161395 Service Channel 516-…" at bounding box center [495, 83] width 188 height 66
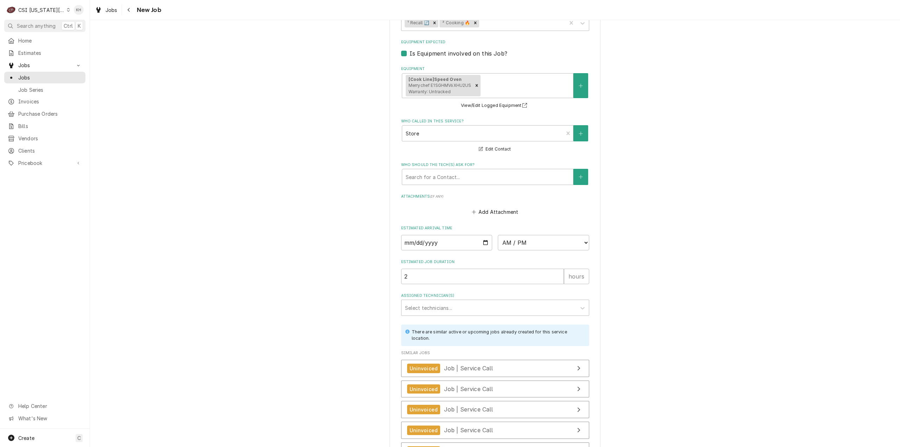
scroll to position [1093, 0]
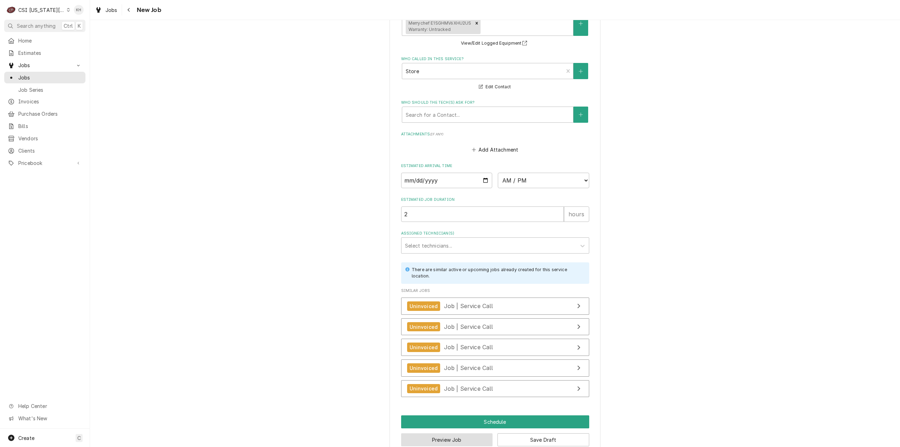
click at [447, 433] on button "Preview Job" at bounding box center [447, 439] width 92 height 13
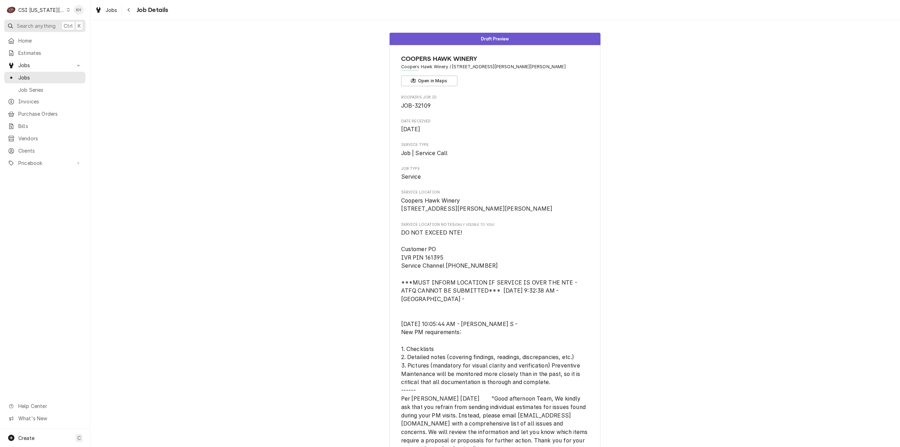
click at [57, 26] on button "Search anything Ctrl K" at bounding box center [44, 26] width 81 height 12
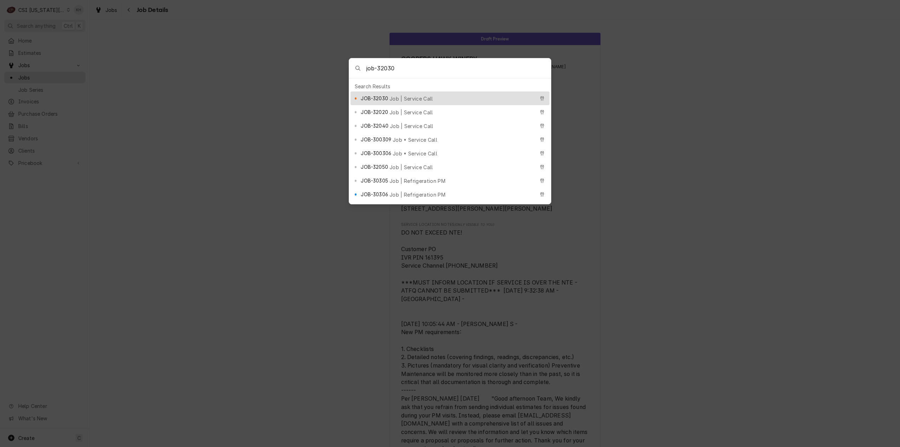
type input "job-32030"
click at [385, 96] on span "JOB-32030" at bounding box center [374, 98] width 27 height 7
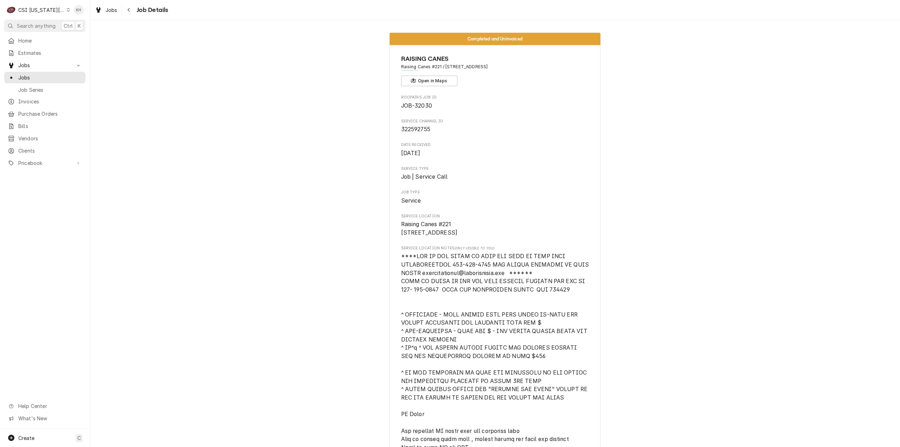
click at [418, 131] on span "322592755" at bounding box center [415, 129] width 29 height 7
copy span "322592755"
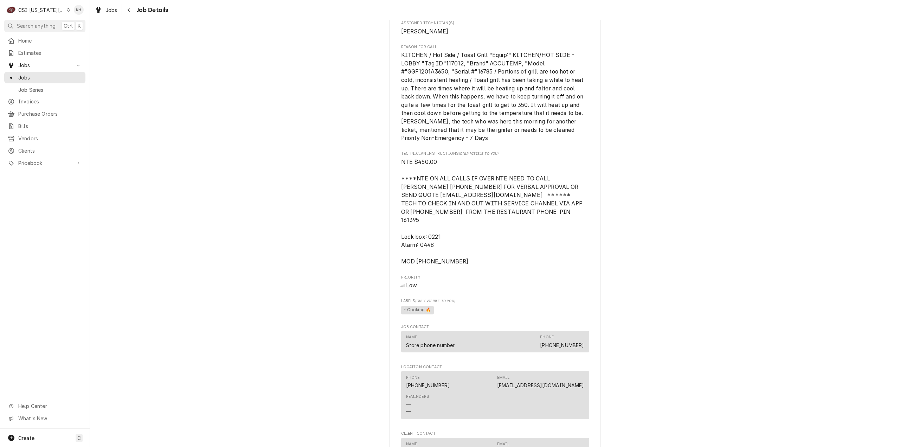
scroll to position [703, 0]
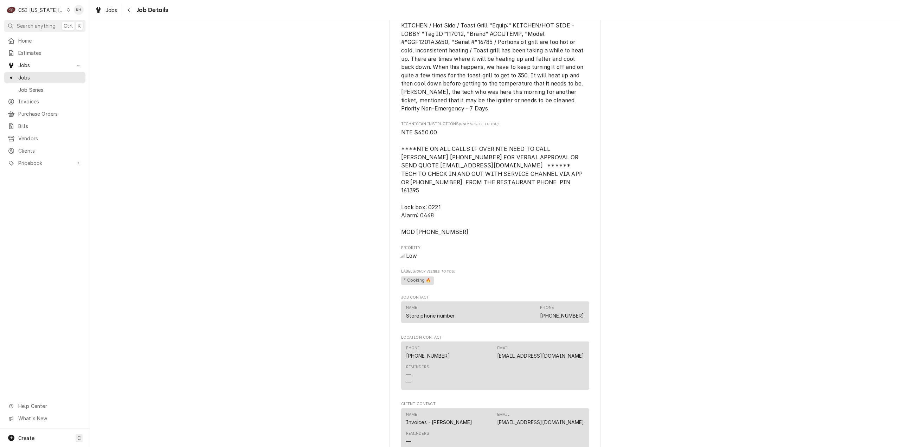
drag, startPoint x: 454, startPoint y: 232, endPoint x: 388, endPoint y: 182, distance: 83.4
click at [390, 182] on div "RAISING CANES Raising Canes #221 / 7501 W. 135Th Street, Overland Park, KS 6622…" at bounding box center [495, 24] width 211 height 1364
copy span "TECH TO CHECK IN AND OUT WITH SERVICE CHANNEL VIA APP OR 516- 500-7776 FROM THE…"
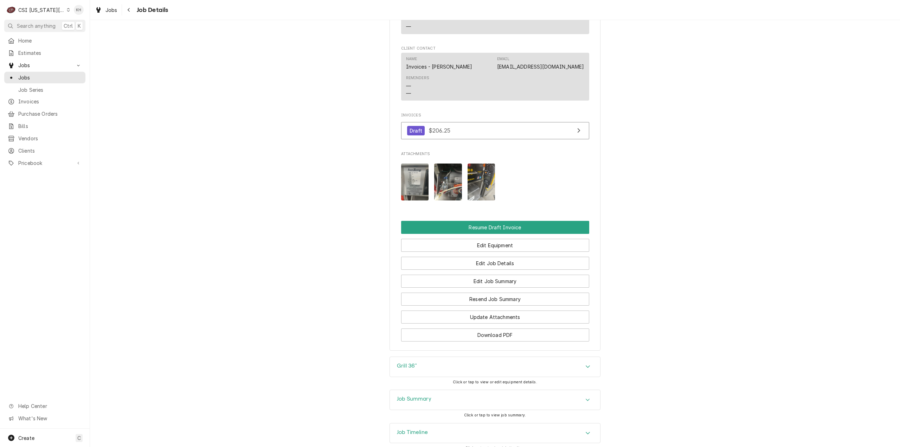
scroll to position [1102, 0]
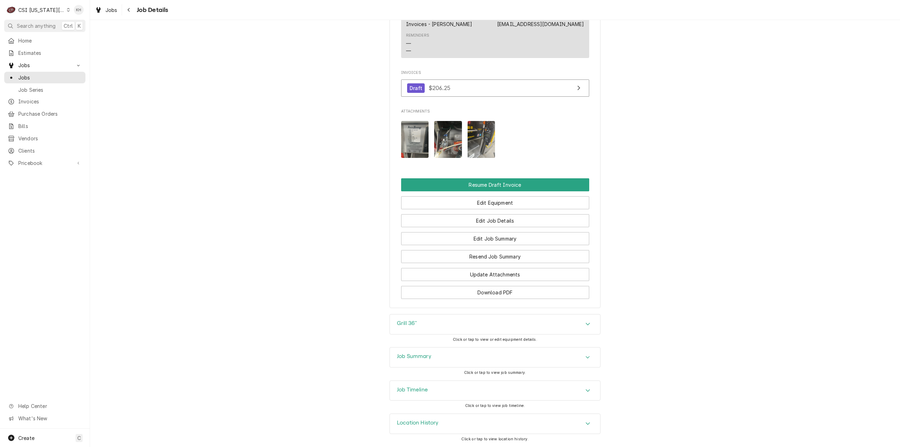
click at [406, 326] on h3 "Grill 36"" at bounding box center [407, 323] width 20 height 7
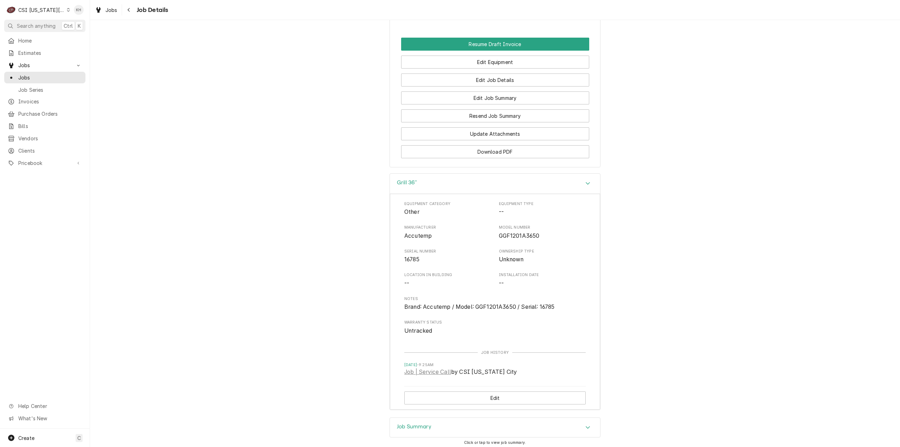
scroll to position [1242, 0]
click at [406, 262] on span "16785" at bounding box center [411, 259] width 15 height 7
copy span "16785"
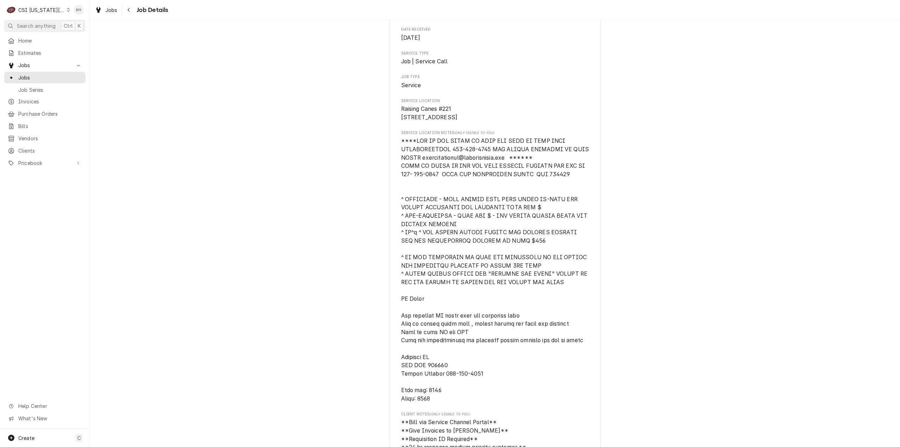
scroll to position [0, 0]
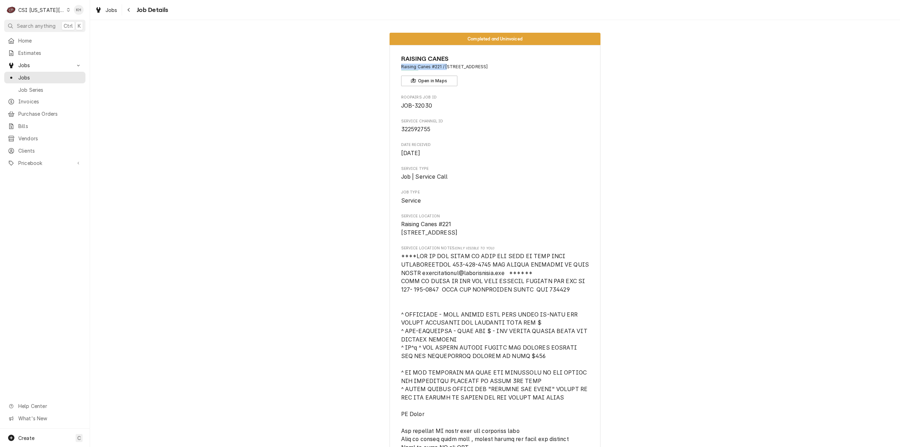
drag, startPoint x: 444, startPoint y: 66, endPoint x: 463, endPoint y: 63, distance: 18.8
click at [463, 64] on span "Raising Canes #221 / [STREET_ADDRESS]" at bounding box center [495, 67] width 188 height 6
click at [445, 73] on div "RAISING CANES Raising Canes #221 / 7501 W. 135Th Street, Overland Park, KS 6622…" at bounding box center [495, 70] width 188 height 32
drag, startPoint x: 443, startPoint y: 66, endPoint x: 487, endPoint y: 66, distance: 43.3
click at [487, 66] on span "Raising Canes #221 / [STREET_ADDRESS]" at bounding box center [495, 67] width 188 height 6
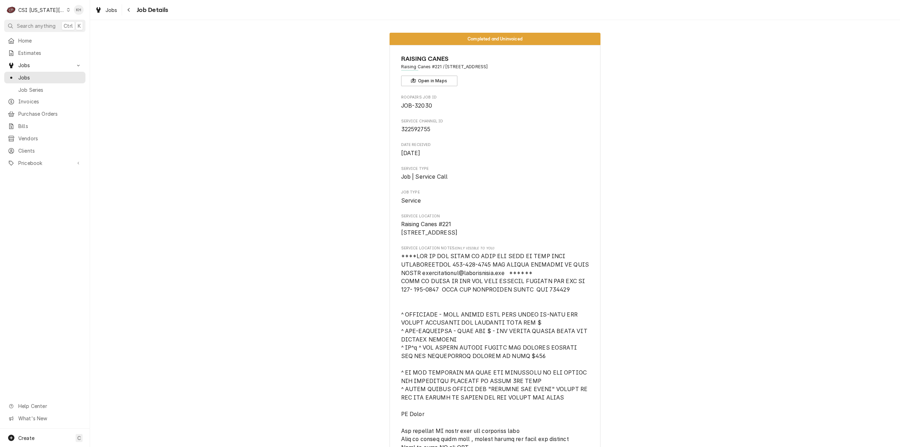
copy span "7501 W. 135Th Street"
click at [38, 435] on div "Create C" at bounding box center [45, 438] width 90 height 18
click at [121, 370] on link "Job" at bounding box center [126, 365] width 63 height 12
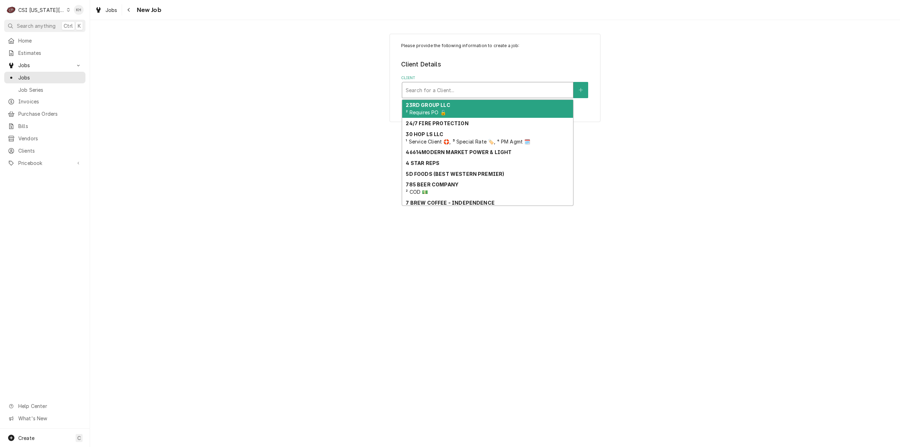
click at [434, 88] on div "Client" at bounding box center [488, 90] width 164 height 13
paste input "7501 W. 135Th Street"
type input "7501 W. 135Th Street"
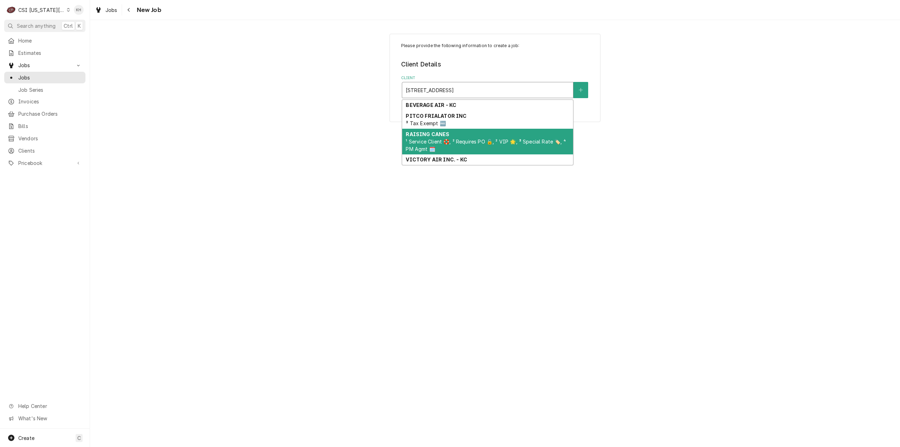
click at [444, 133] on strong "RAISING CANES" at bounding box center [428, 134] width 44 height 6
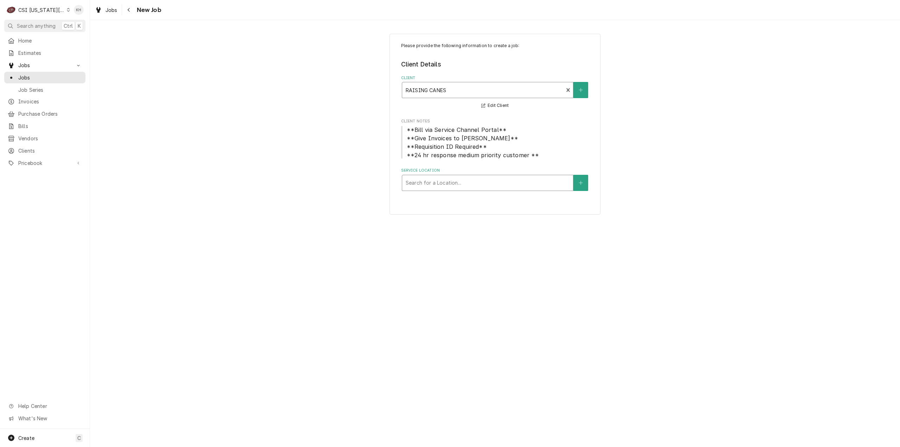
click at [460, 187] on div "Service Location" at bounding box center [488, 183] width 164 height 13
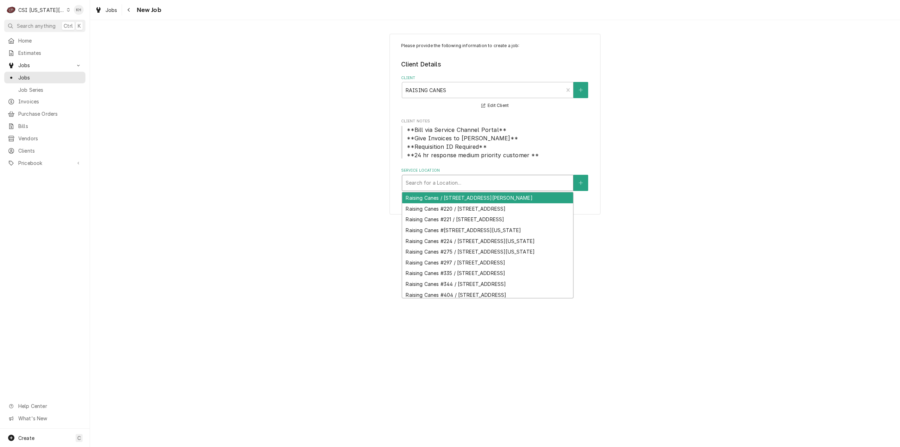
paste input "7501 W. 135Th Street"
type input "7501 W. 135Th Street"
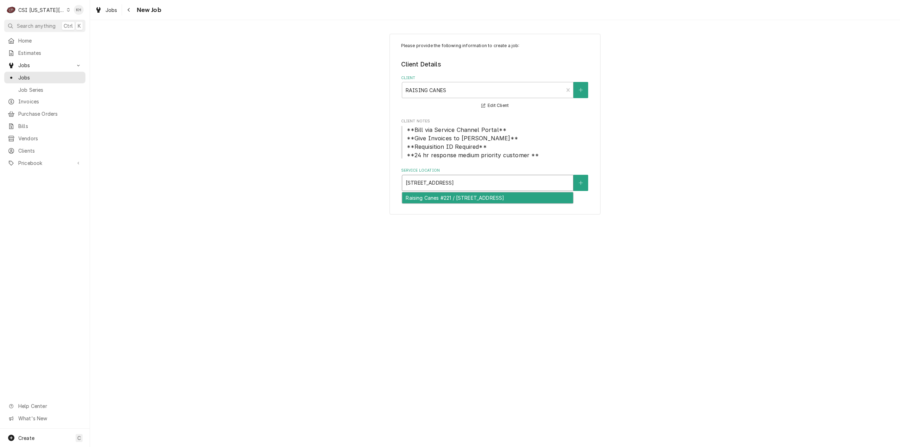
click at [456, 203] on div "Raising Canes #221 / [STREET_ADDRESS]" at bounding box center [487, 197] width 171 height 11
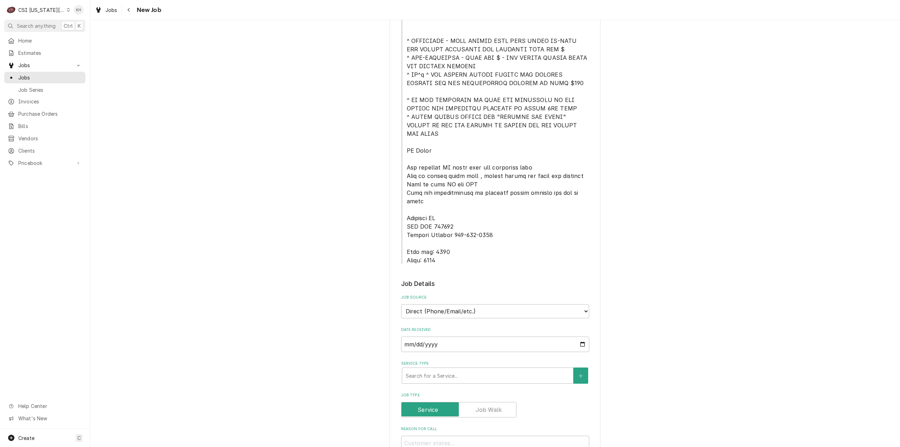
scroll to position [316, 0]
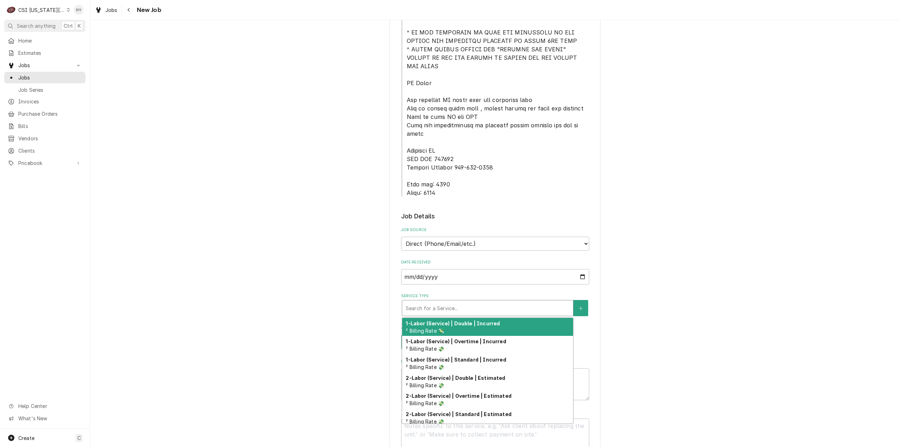
click at [445, 302] on div "Service Type" at bounding box center [488, 308] width 164 height 13
type textarea "x"
type input "s"
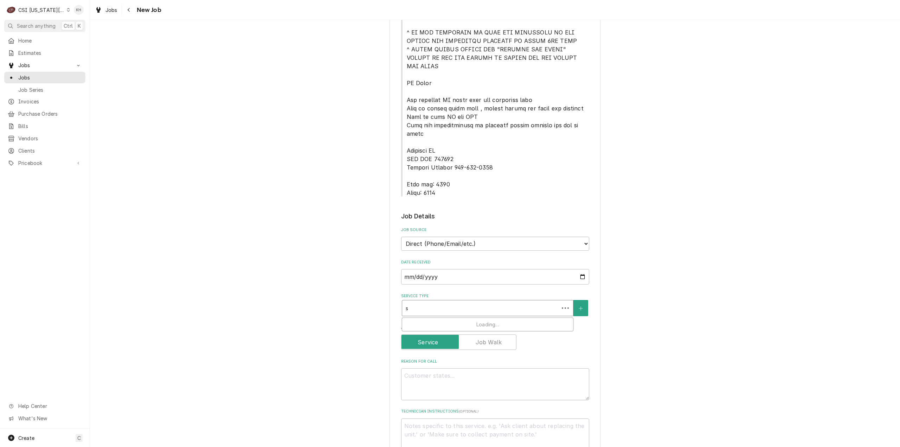
type textarea "x"
type input "se"
type textarea "x"
type input "ser"
type textarea "x"
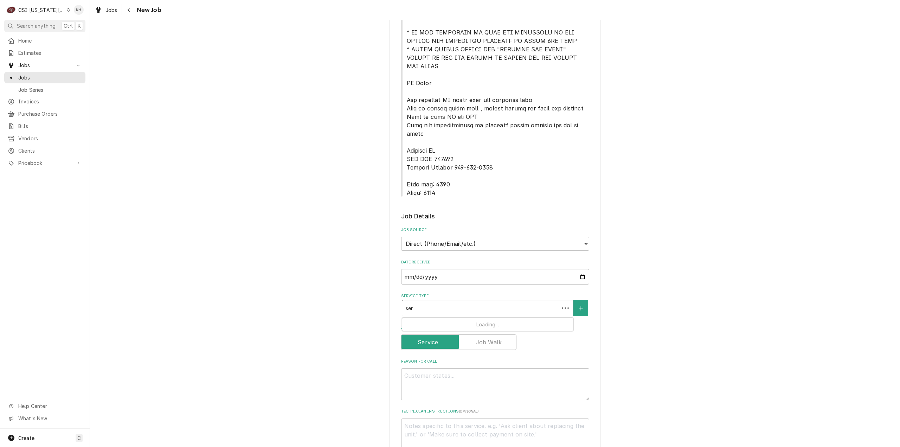
type input "serv"
type textarea "x"
type input "servi"
type textarea "x"
type input "servic"
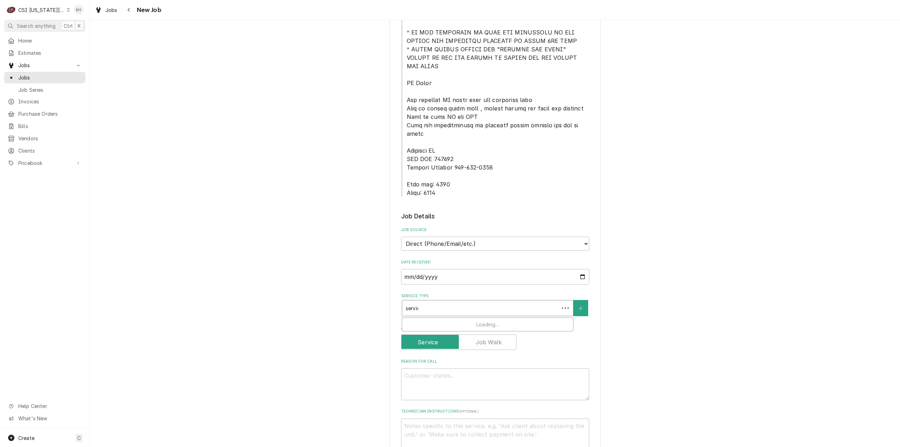
type textarea "x"
type input "service"
type textarea "x"
type input "service"
type textarea "x"
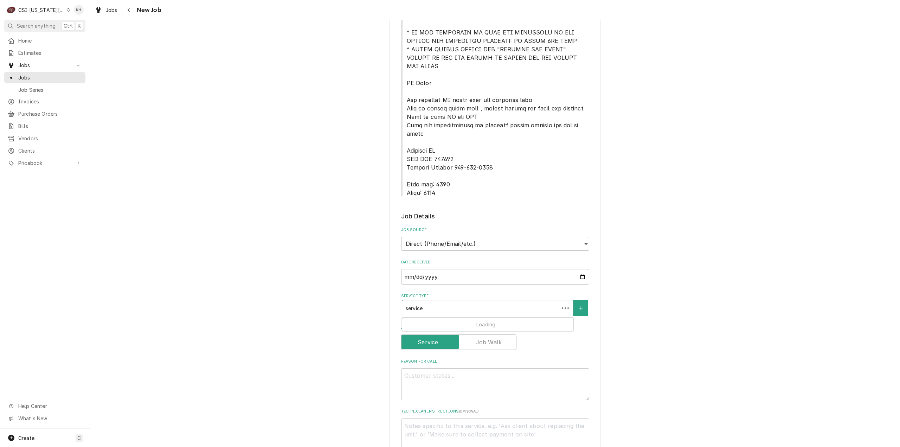
type input "service c"
type textarea "x"
type input "service ca"
type textarea "x"
type input "service cal"
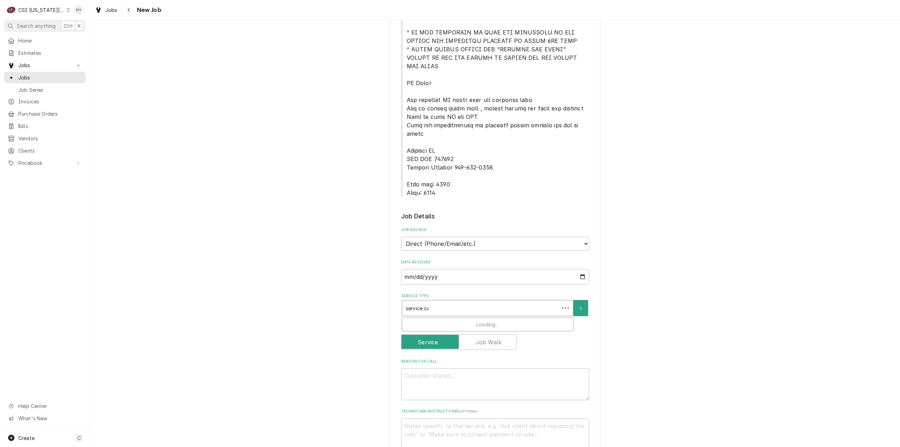
type textarea "x"
type input "service call"
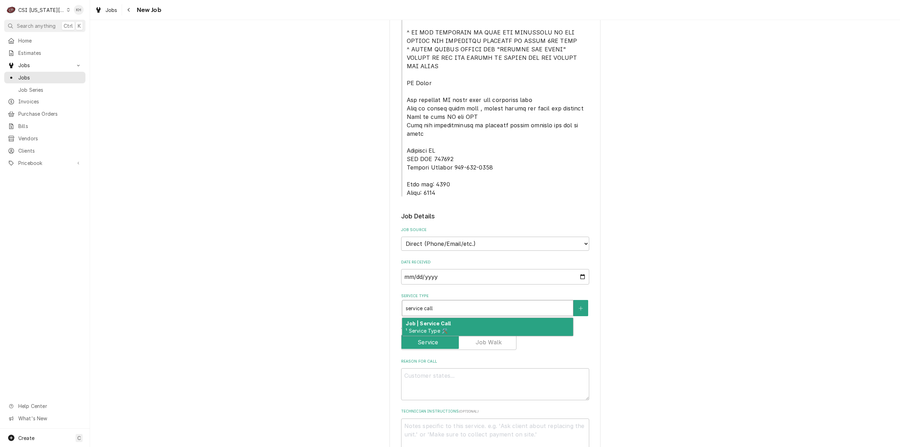
click at [443, 320] on strong "Job | Service Call" at bounding box center [428, 323] width 45 height 6
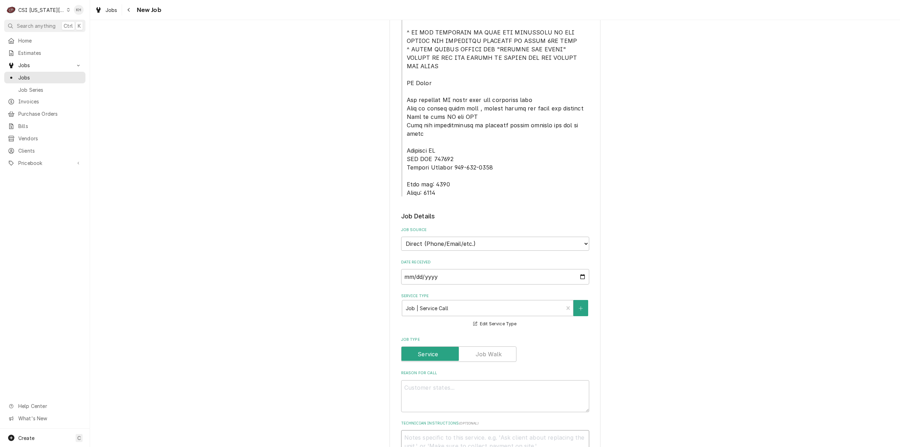
click at [456, 430] on textarea "Technician Instructions ( optional )" at bounding box center [495, 446] width 188 height 32
type textarea "x"
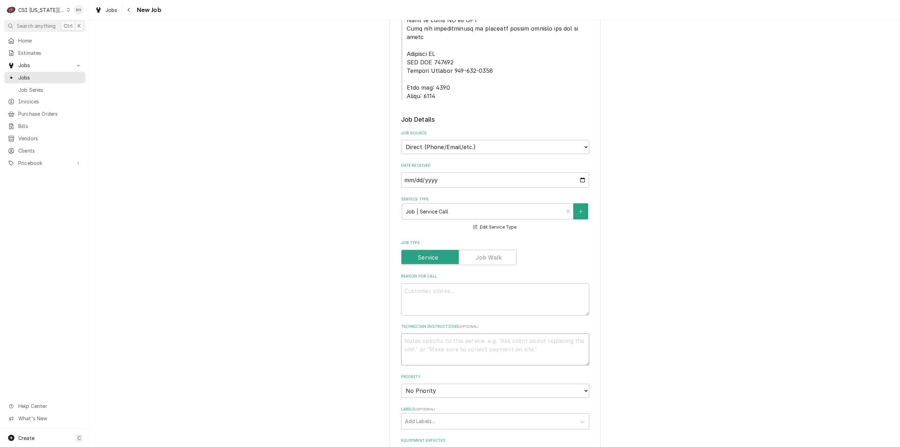
scroll to position [563, 0]
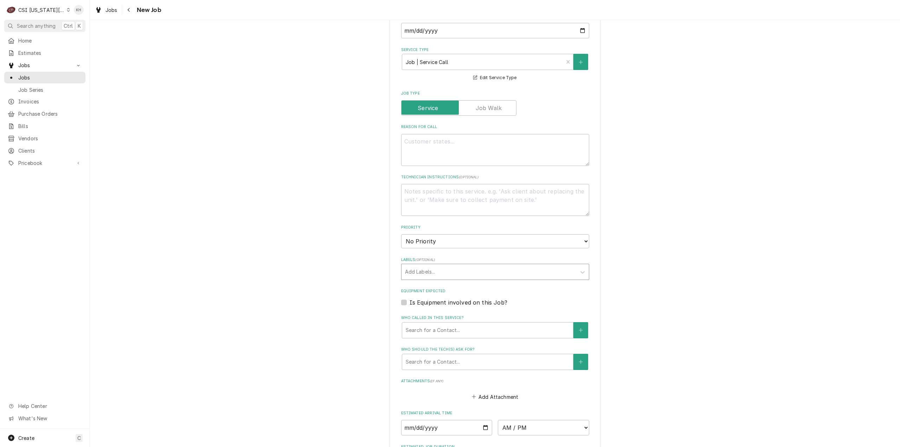
click at [450, 265] on div "Labels" at bounding box center [489, 271] width 168 height 13
type input "recall"
type textarea "x"
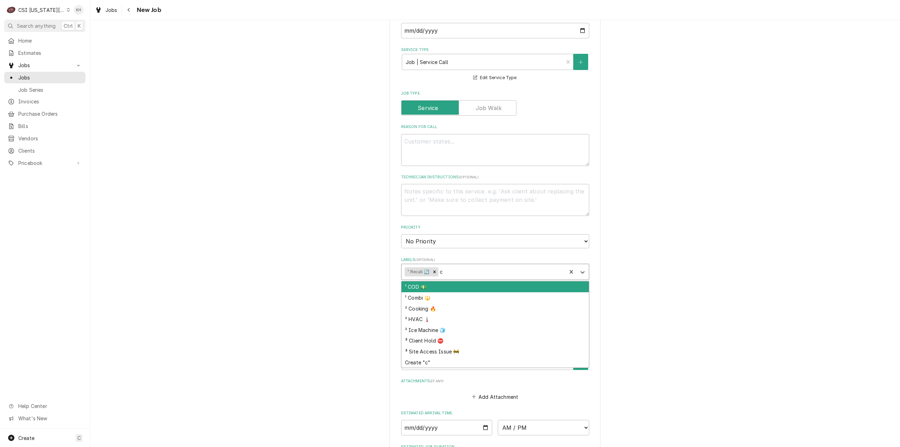
type input "co"
type textarea "x"
type input "cood"
type textarea "x"
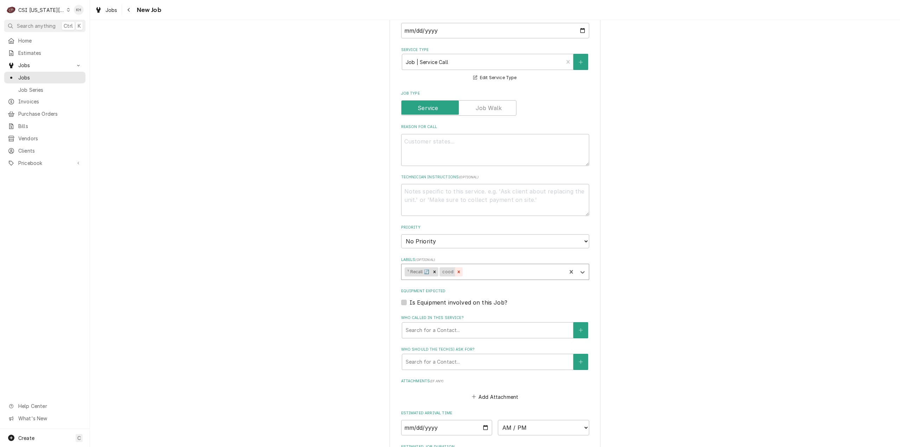
click at [456, 269] on icon "Remove cood" at bounding box center [458, 271] width 5 height 5
type textarea "x"
type input "c"
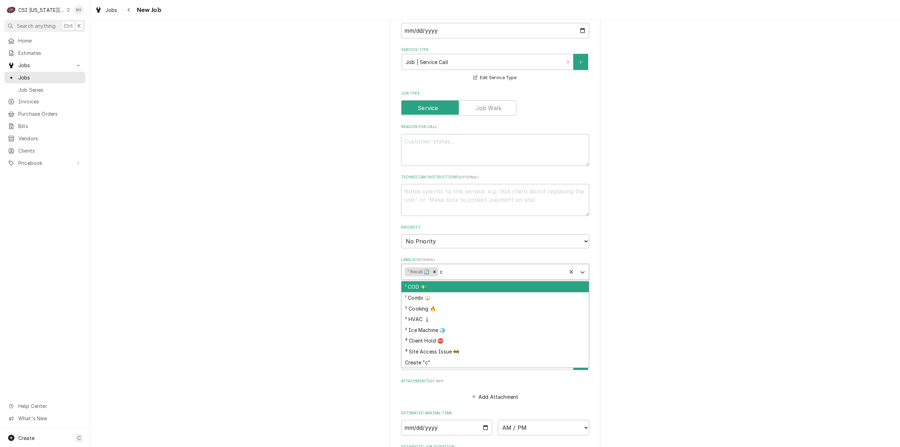
type textarea "x"
type input "cook"
type textarea "x"
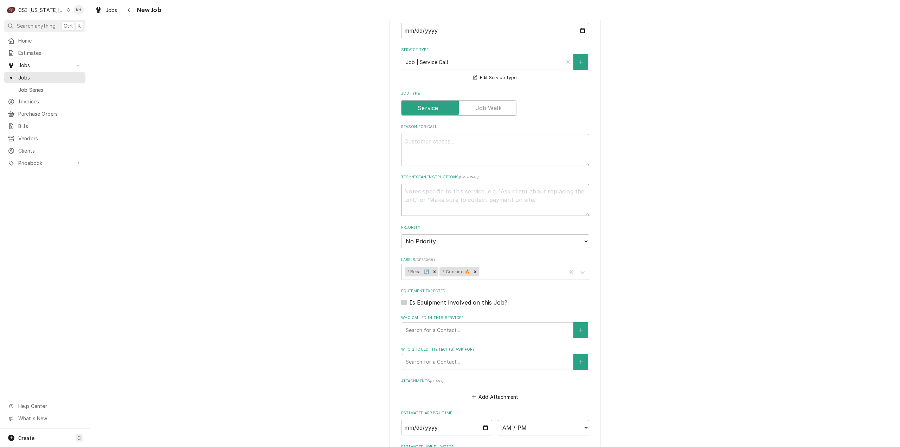
click at [458, 184] on textarea "Technician Instructions ( optional )" at bounding box center [495, 200] width 188 height 32
type textarea "x"
type textarea "R"
type textarea "x"
type textarea "Re"
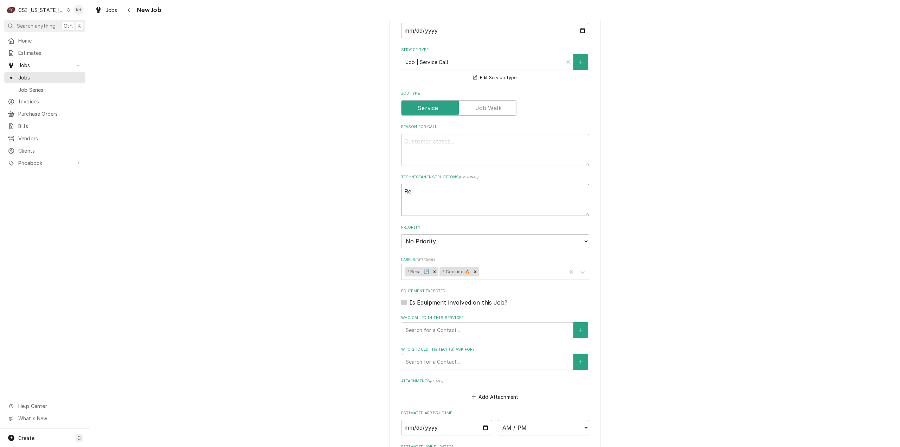
type textarea "x"
type textarea "Rec"
type textarea "x"
type textarea "Reca"
type textarea "x"
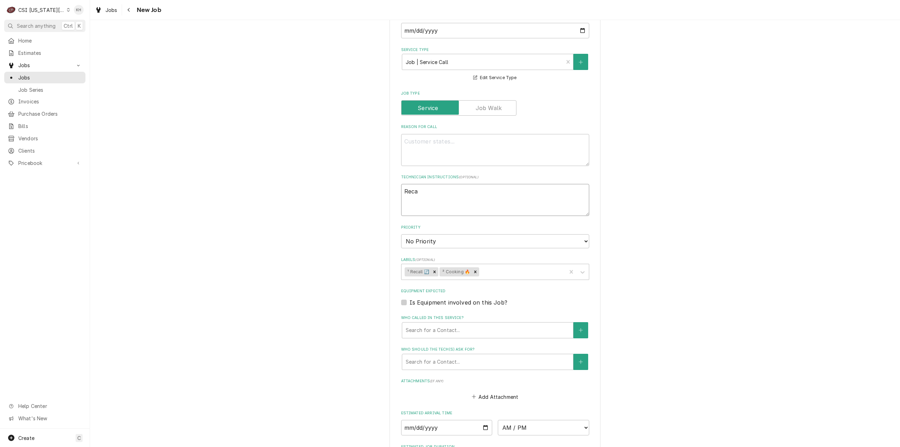
type textarea "Recal"
type textarea "x"
type textarea "Recall"
type textarea "x"
type textarea "Recall J"
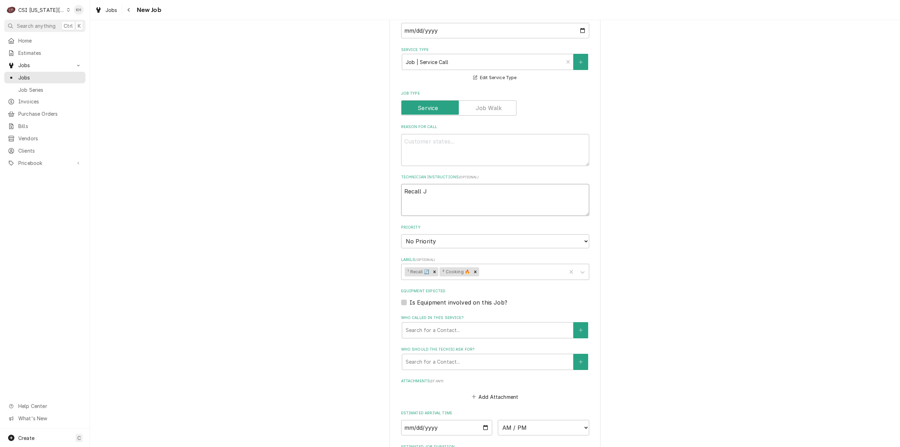
type textarea "x"
type textarea "Recall JO"
type textarea "x"
type textarea "Recall JOB"
type textarea "x"
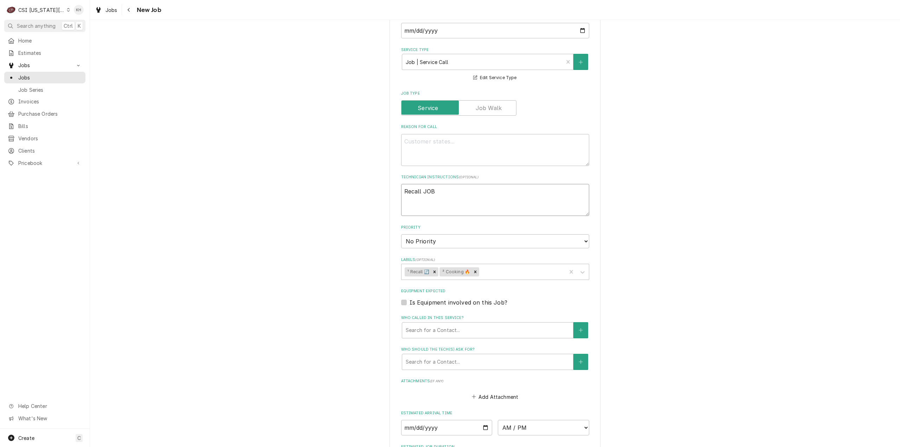
type textarea "Recall JOB-"
type textarea "x"
type textarea "Recall JOB-3"
type textarea "x"
type textarea "Recall JOB-32"
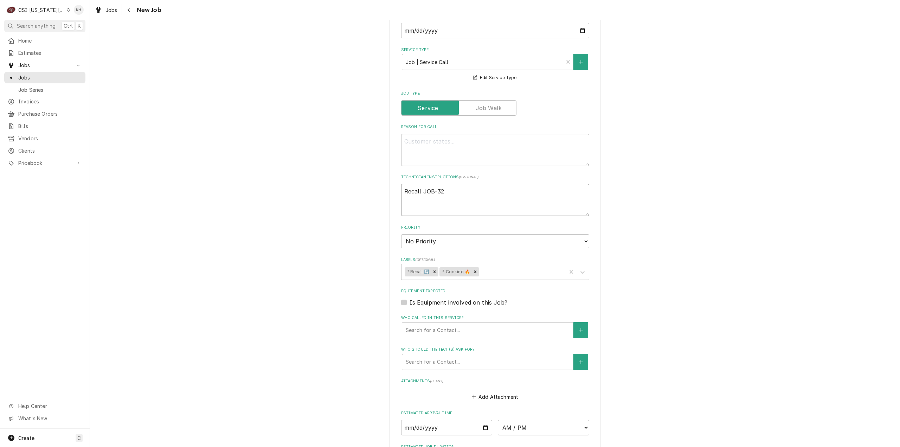
type textarea "x"
type textarea "Recall JOB-320"
type textarea "x"
type textarea "Recall JOB-3203"
type textarea "x"
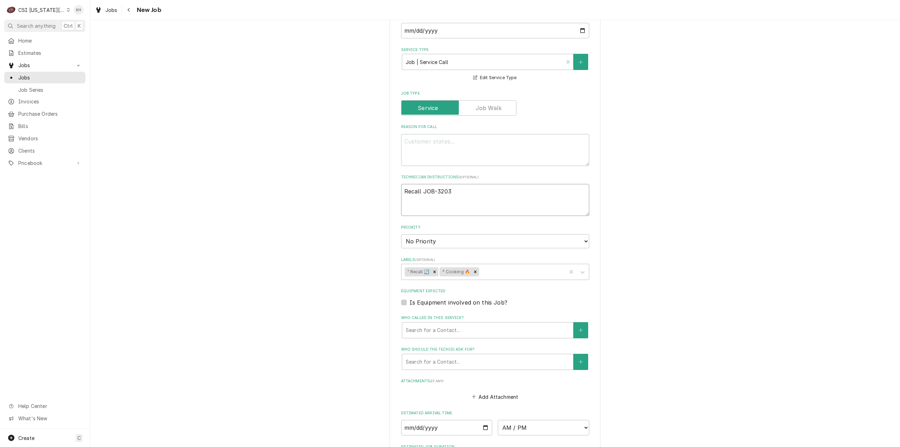
type textarea "Recall JOB-32030"
type textarea "x"
type textarea "Recall JOB-32030"
type textarea "x"
type textarea "Recall JOB-32030 /"
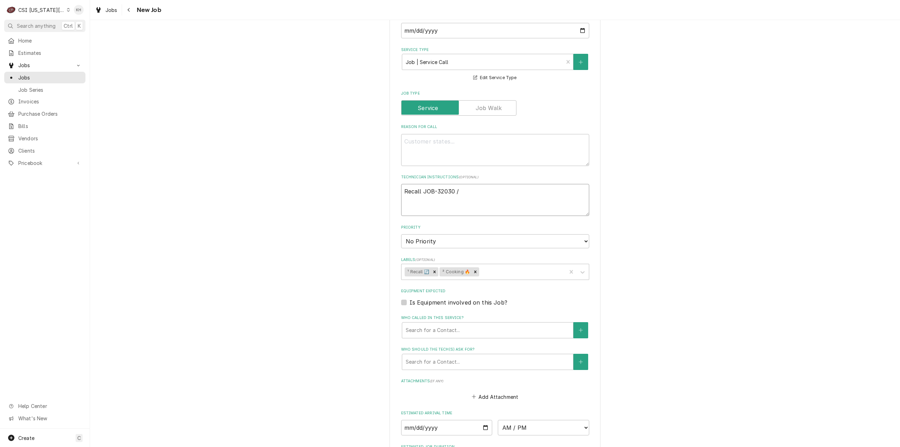
type textarea "x"
type textarea "Recall JOB-32030 /"
type textarea "x"
type textarea "Recall JOB-32030 / WO"
type textarea "x"
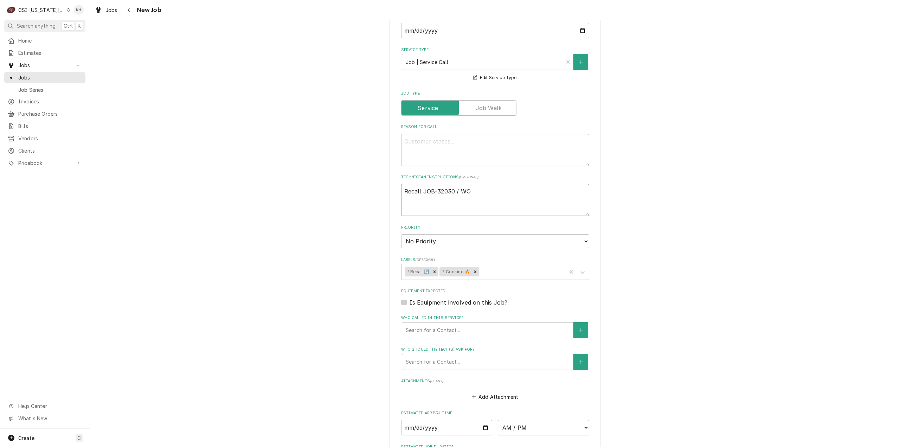
type textarea "Recall JOB-32030 / WO"
type textarea "x"
type textarea "Recall JOB-32030 / WO"
type textarea "x"
type textarea "Recall JOB-32030 / WO"
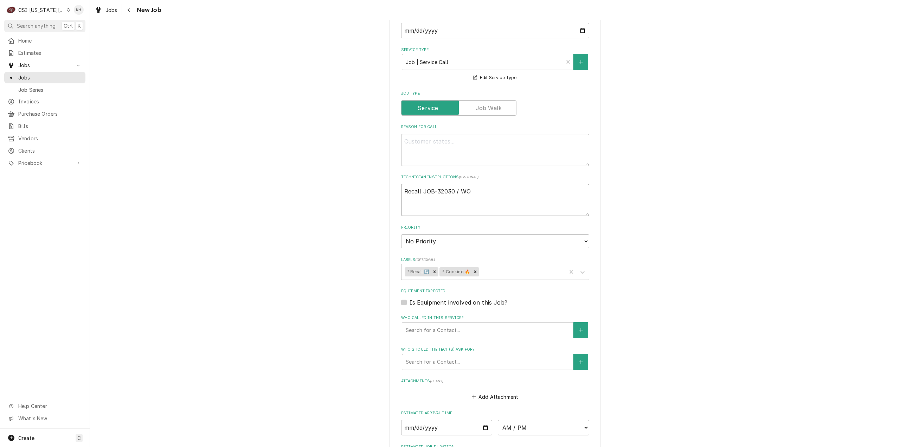
click at [526, 184] on textarea "Recall JOB-32030 / WO" at bounding box center [495, 200] width 188 height 32
type textarea "x"
type textarea "Recall JOB-32030 / WO"
type textarea "x"
type textarea "Recall JOB-32030 / WO"
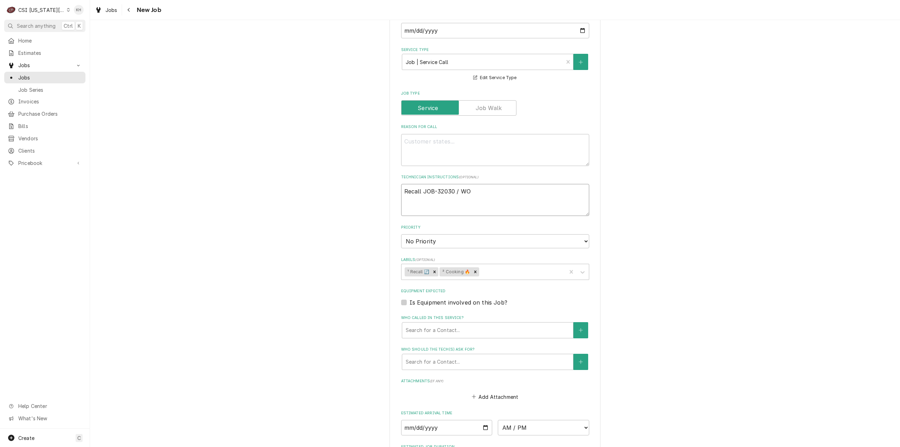
paste textarea "322592755"
type textarea "x"
type textarea "Recall JOB-32030 / WO 322592755"
type textarea "x"
type textarea "Recall JOB-32030 / WO 322592755"
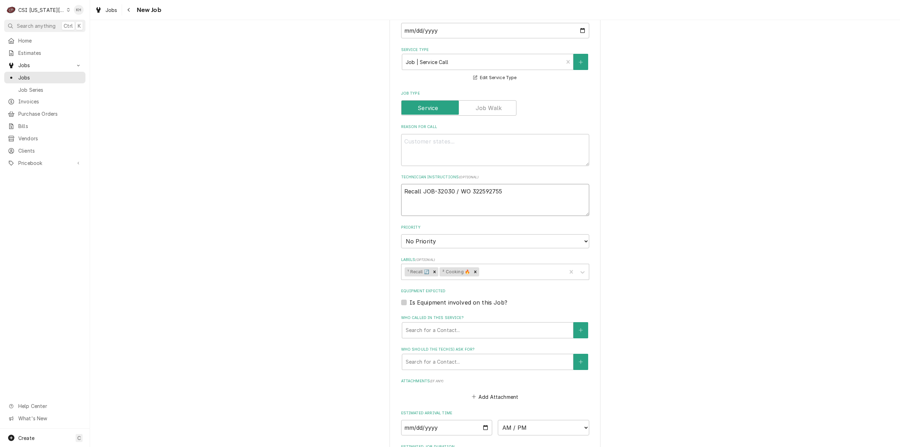
type textarea "x"
type textarea "Recall JOB-32030 / WO 322592755"
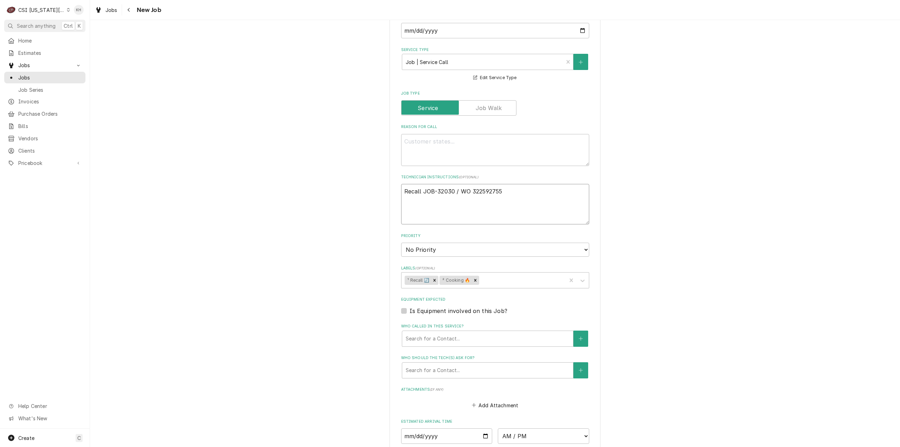
type textarea "x"
type textarea "Recall JOB-32030 / WO 322592755"
click at [499, 184] on textarea "Recall JOB-32030 / WO 322592755" at bounding box center [495, 204] width 188 height 40
paste textarea "TECH TO CHECK IN AND OUT WITH SERVICE CHANNEL VIA APP OR 516- 500-7776 FROM THE…"
type textarea "x"
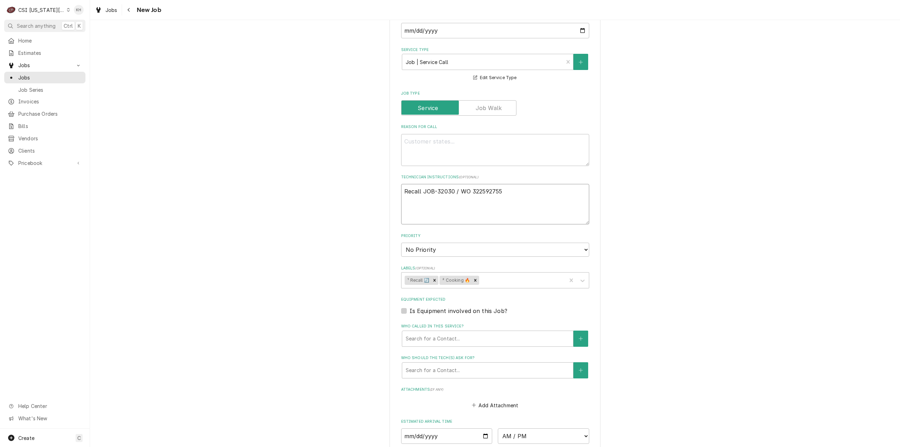
type textarea "Recall JOB-32030 / WO 322592755 TECH TO CHECK IN AND OUT WITH SERVICE CHANNEL V…"
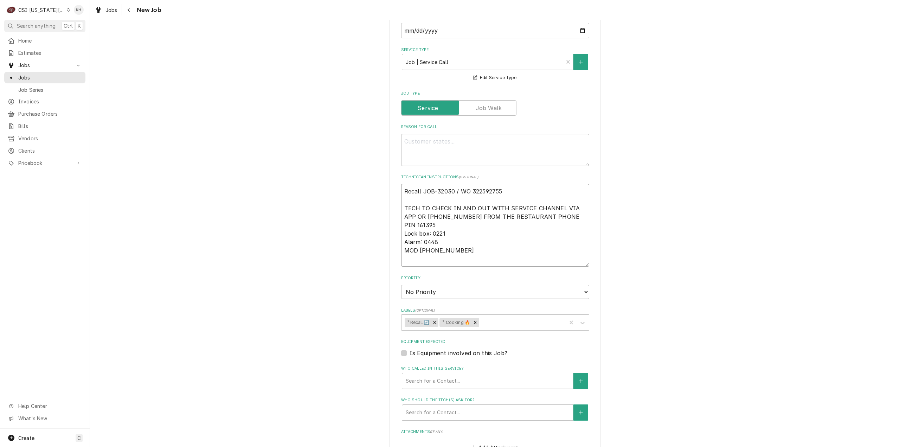
type textarea "x"
type textarea "Recall JOB-32030 / WO 322592755 TECH TO CHECK IN AND OUT WITH SERVICE CHANNEL V…"
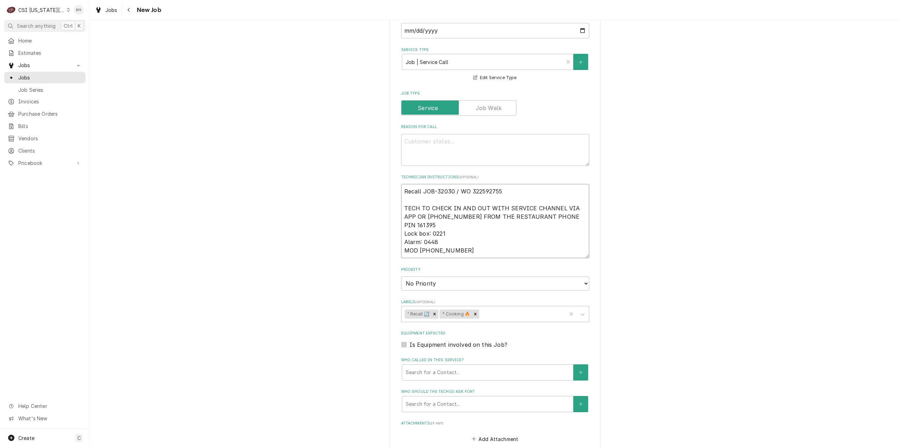
click at [412, 230] on textarea "Recall JOB-32030 / WO 322592755 TECH TO CHECK IN AND OUT WITH SERVICE CHANNEL V…" at bounding box center [495, 221] width 188 height 74
type textarea "x"
type textarea "Recall JOB-32030 / WO 322592755 TECH TO CHECK IN AND OUT WITH SERVICE CHANNEL V…"
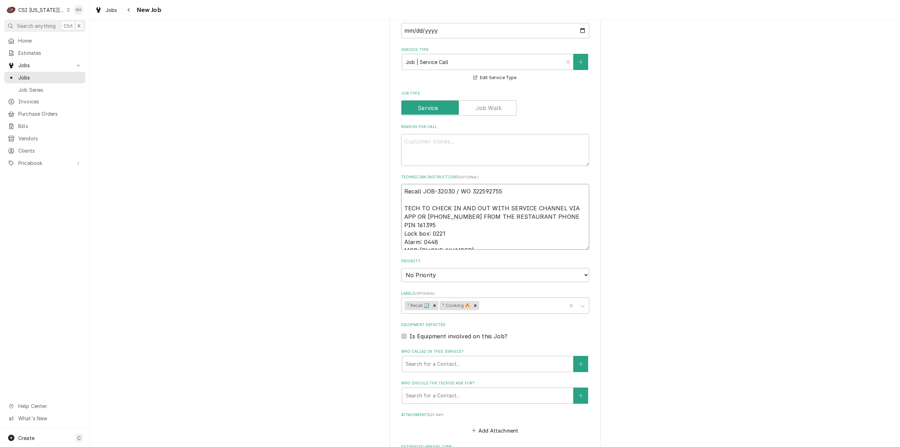
click at [402, 217] on textarea "Recall JOB-32030 / WO 322592755 TECH TO CHECK IN AND OUT WITH SERVICE CHANNEL V…" at bounding box center [495, 217] width 188 height 66
type textarea "x"
type textarea "Recall JOB-32030 / WO 322592755 TECH TO CHECK IN AND OUT WITH SERVICE CHANNEL V…"
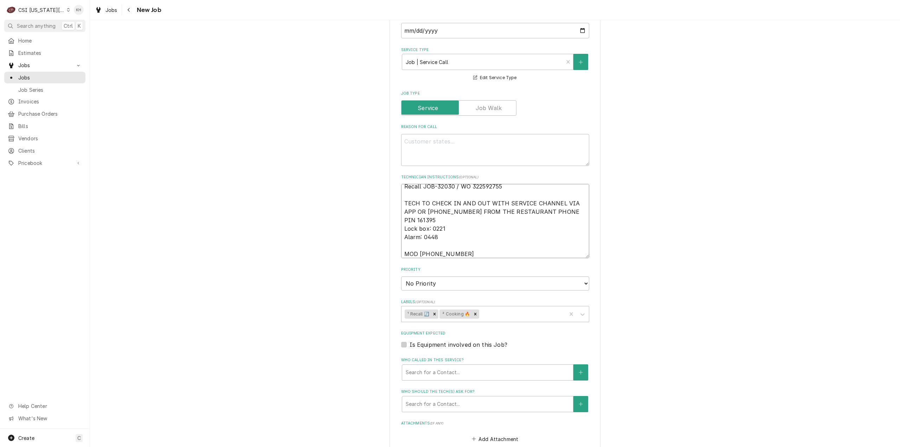
click at [401, 201] on textarea "Recall JOB-32030 / WO 322592755 TECH TO CHECK IN AND OUT WITH SERVICE CHANNEL V…" at bounding box center [495, 221] width 188 height 74
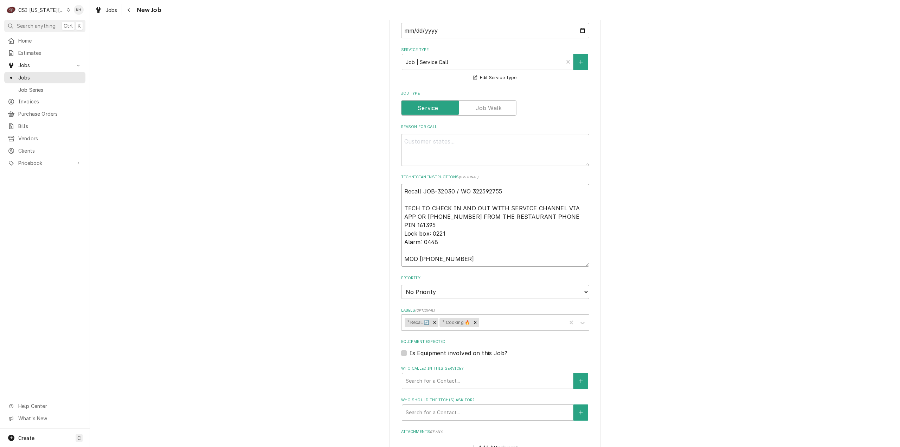
type textarea "x"
type textarea "Recall JOB-32030 / WO 322592755 TECH TO CHECK IN AND OUT WITH SERVICE CHANNEL V…"
type textarea "x"
type textarea "Recall JOB-32030 / WO 322592755 TECH TO CHECK IN AND OUT WITH SERVICE CHANNEL V…"
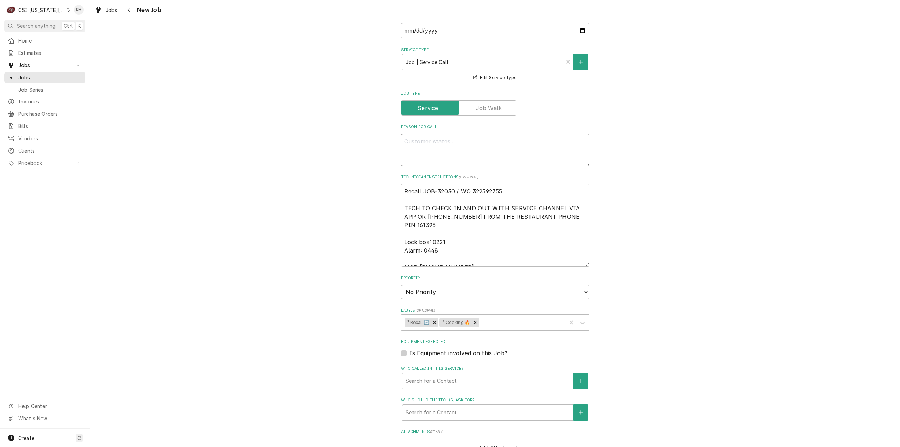
click at [457, 134] on textarea "Reason For Call" at bounding box center [495, 150] width 188 height 32
click at [483, 134] on textarea "Reason For Call" at bounding box center [495, 150] width 188 height 32
paste textarea ""Still having the same issue. I had to turn it off and back on about 5 times. "."
type textarea "x"
type textarea ""Still having the same issue. I had to turn it off and back on about 5 times. "."
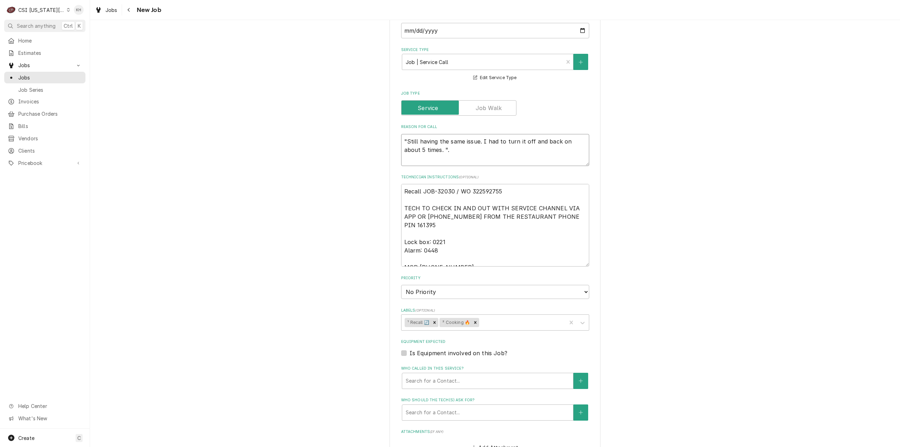
drag, startPoint x: 404, startPoint y: 114, endPoint x: 397, endPoint y: 115, distance: 6.4
click at [397, 115] on div "Please provide the following information to create a job: Client Details Client…" at bounding box center [495, 81] width 211 height 1220
type textarea "x"
type textarea "Still having the same issue. I had to turn it off and back on about 5 times. "."
click at [433, 134] on textarea "Still having the same issue. I had to turn it off and back on about 5 times. "." at bounding box center [495, 150] width 188 height 32
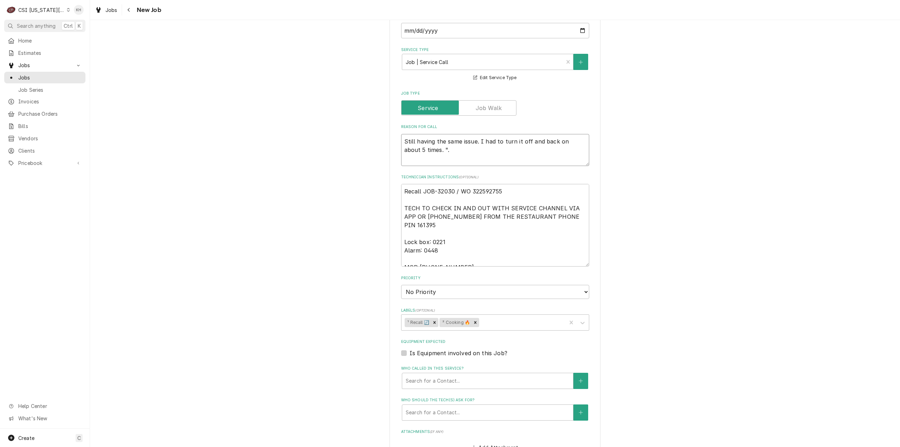
type textarea "x"
type textarea "Still having the same issue. I had to turn it off and back on about 5 times. ""
type textarea "x"
type textarea "Still having the same issue. I had to turn it off and back on about 5 times."
type textarea "x"
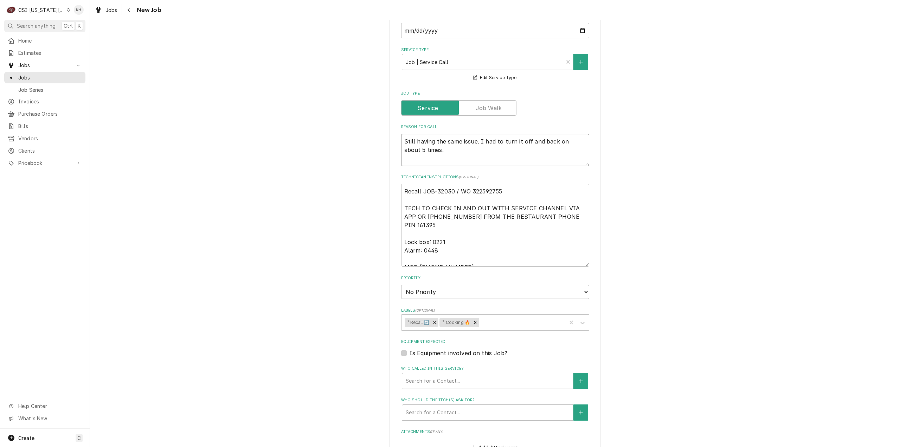
type textarea "Still having the same issue. I had to turn it off and back on about 5 times."
type textarea "x"
type textarea "Still having the same issue. I had to turn it off and back on about 5 times."
drag, startPoint x: 402, startPoint y: 327, endPoint x: 415, endPoint y: 340, distance: 18.4
click at [410, 349] on label "Is Equipment involved on this Job?" at bounding box center [459, 353] width 98 height 8
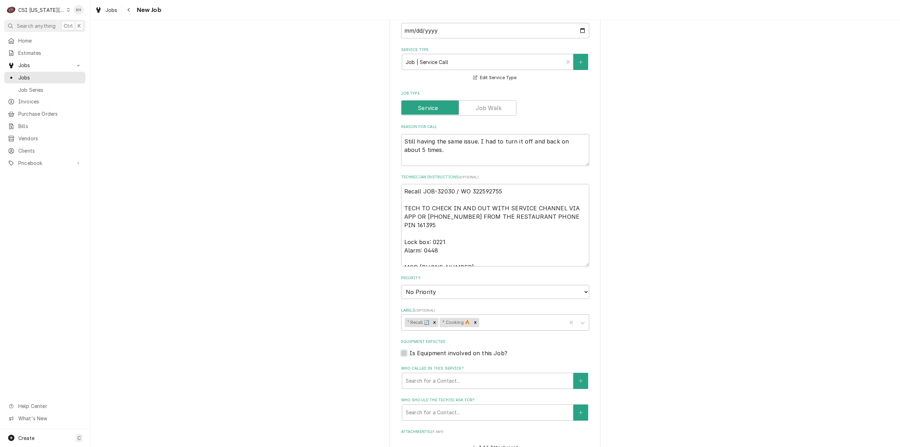
click at [410, 349] on input "Equipment Expected" at bounding box center [504, 356] width 188 height 15
checkbox input "true"
click at [422, 373] on div "Search for Equipment..." at bounding box center [480, 380] width 157 height 15
click at [453, 374] on div "Equipment" at bounding box center [488, 380] width 164 height 13
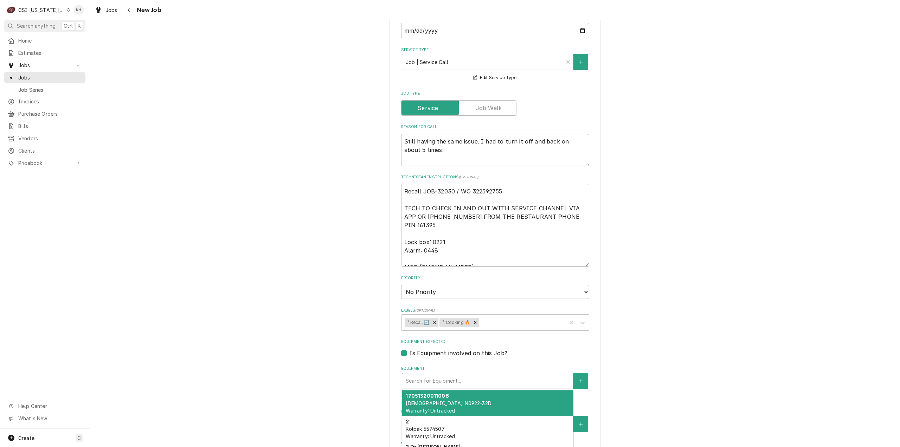
paste input "16785"
type textarea "x"
type input "16785"
click at [460, 390] on div "Grill 36" Accutemp GGF1201A3650 Warranty: Untracked" at bounding box center [487, 403] width 171 height 26
type textarea "x"
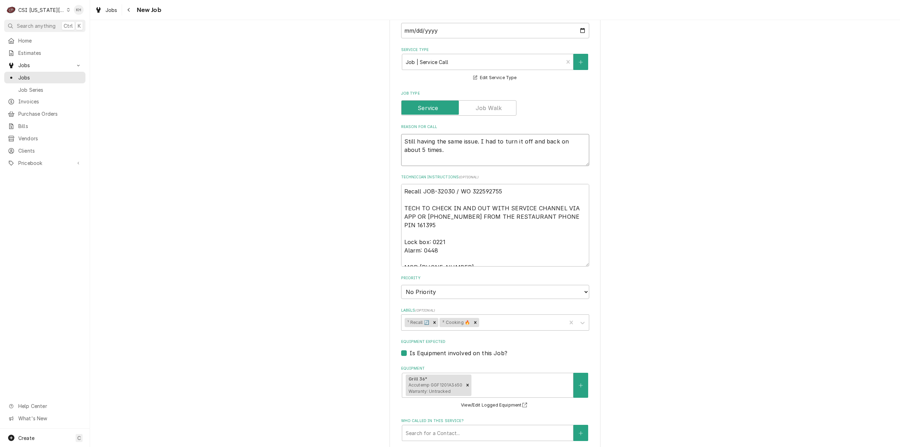
click at [401, 134] on textarea "Still having the same issue. I had to turn it off and back on about 5 times." at bounding box center [495, 150] width 188 height 32
type textarea "x"
type textarea "GStill having the same issue. I had to turn it off and back on about 5 times."
type textarea "x"
type textarea "GrStill having the same issue. I had to turn it off and back on about 5 times."
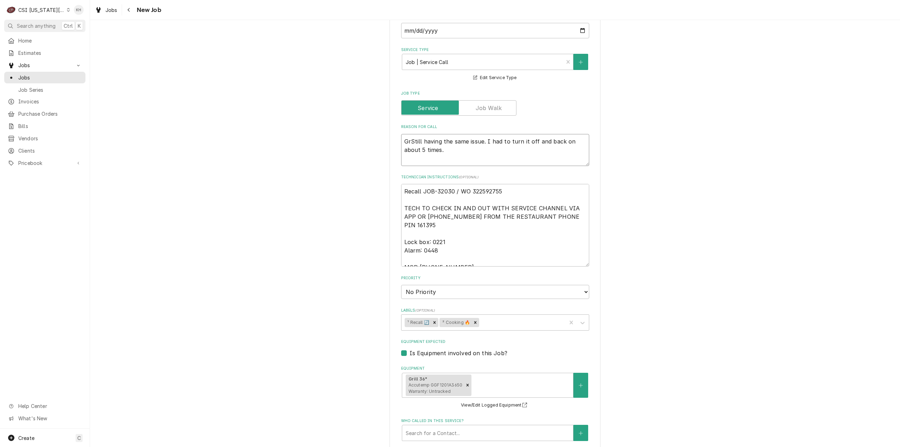
type textarea "x"
type textarea "GriStill having the same issue. I had to turn it off and back on about 5 times."
type textarea "x"
type textarea "GrillStill having the same issue. I had to turn it off and back on about 5 time…"
type textarea "x"
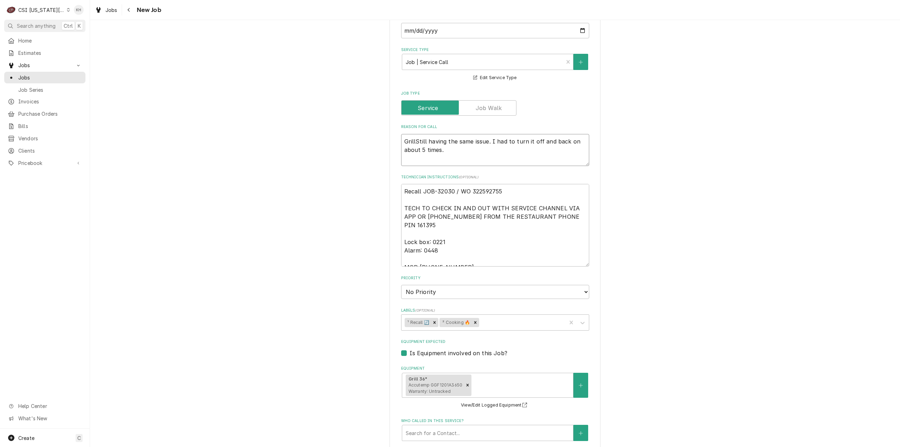
type textarea "Grill Still having the same issue. I had to turn it off and back on about 5 tim…"
type textarea "x"
type textarea "Grill iStill having the same issue. I had to turn it off and back on about 5 ti…"
type textarea "x"
type textarea "Grill isStill having the same issue. I had to turn it off and back on about 5 t…"
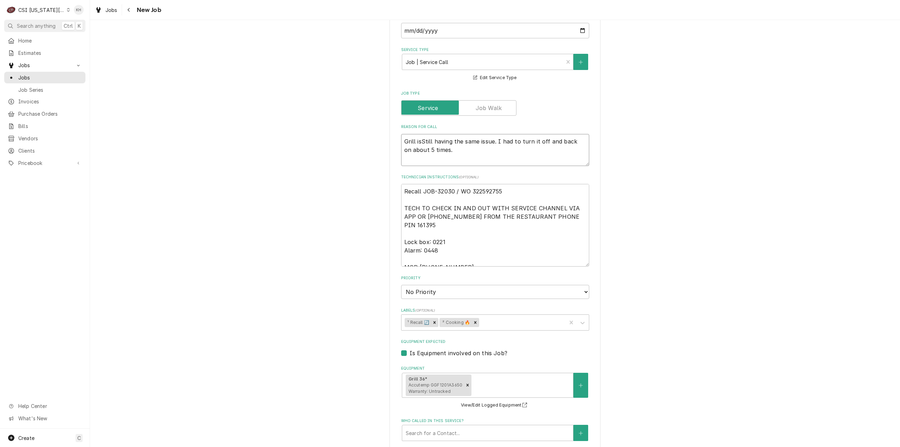
type textarea "x"
type textarea "Grill istill having the same issue. I had to turn it off and back on about 5 ti…"
type textarea "x"
type textarea "Grill is till having the same issue. I had to turn it off and back on about 5 t…"
type textarea "x"
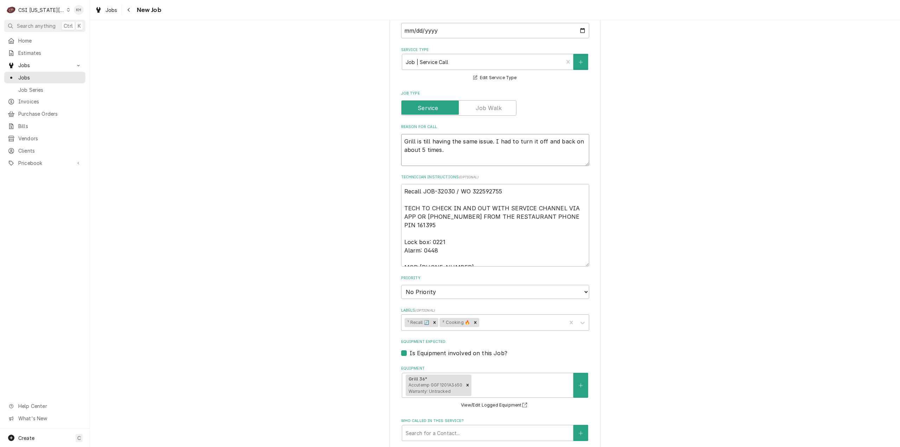
type textarea "Grill is still having the same issue. I had to turn it off and back on about 5 …"
type textarea "x"
type textarea "Grill is still having the same issue. I had to turn it off and back on about 5 …"
click at [583, 285] on select "No Priority Urgent High Medium Low" at bounding box center [495, 292] width 188 height 14
select select "4"
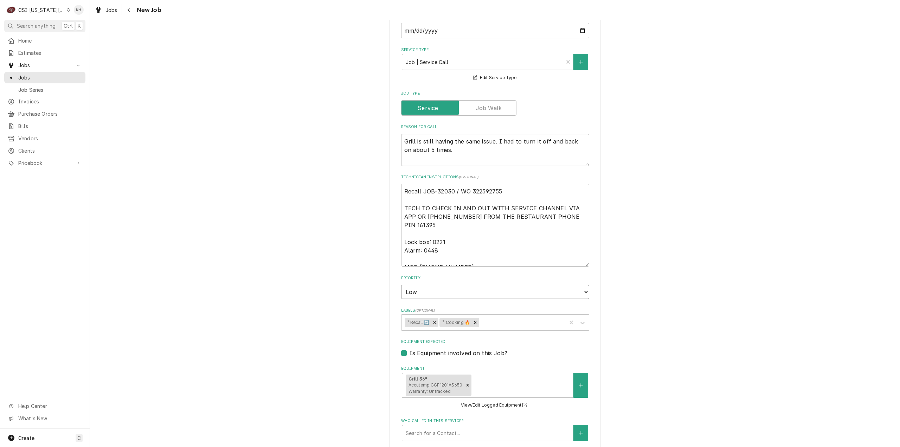
click at [401, 285] on select "No Priority Urgent High Medium Low" at bounding box center [495, 292] width 188 height 14
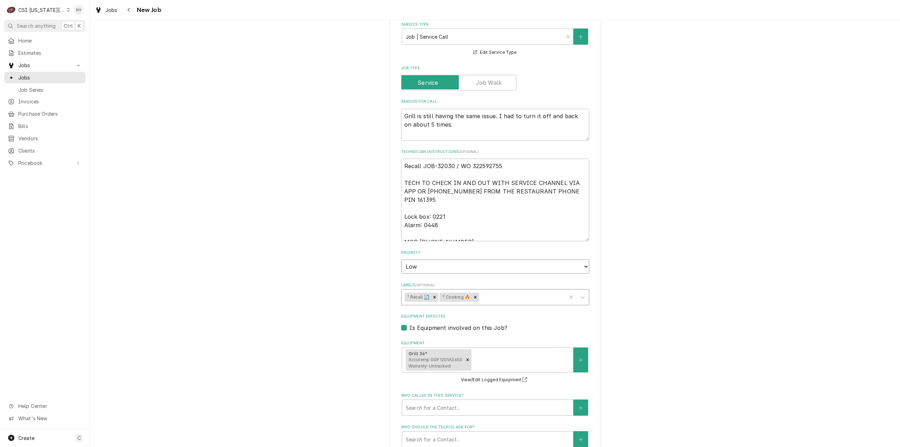
scroll to position [668, 0]
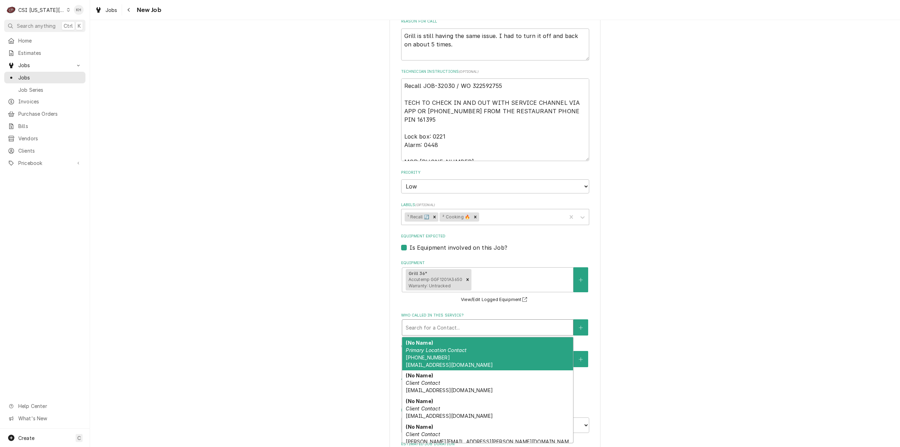
click at [460, 321] on div "Who called in this service?" at bounding box center [488, 327] width 164 height 13
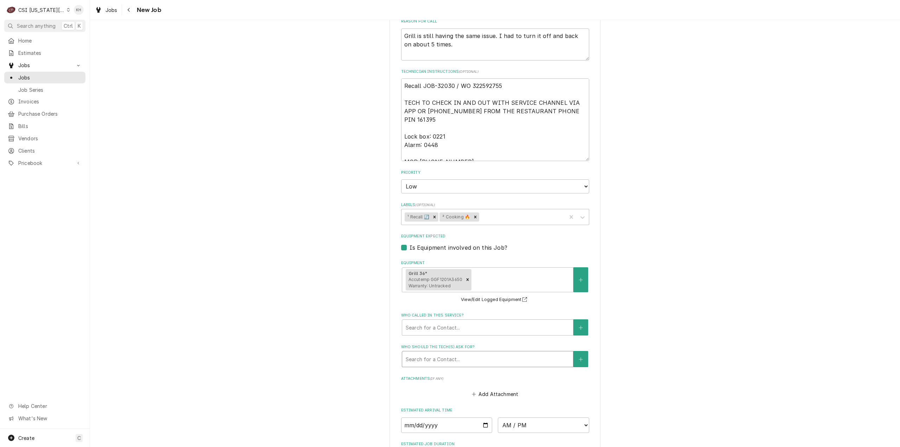
drag, startPoint x: 406, startPoint y: 343, endPoint x: 413, endPoint y: 340, distance: 7.7
click at [409, 341] on fieldset "Job Details Job Source Direct (Phone/Email/etc.) Service Channel Corrigo Ecotra…" at bounding box center [495, 221] width 188 height 723
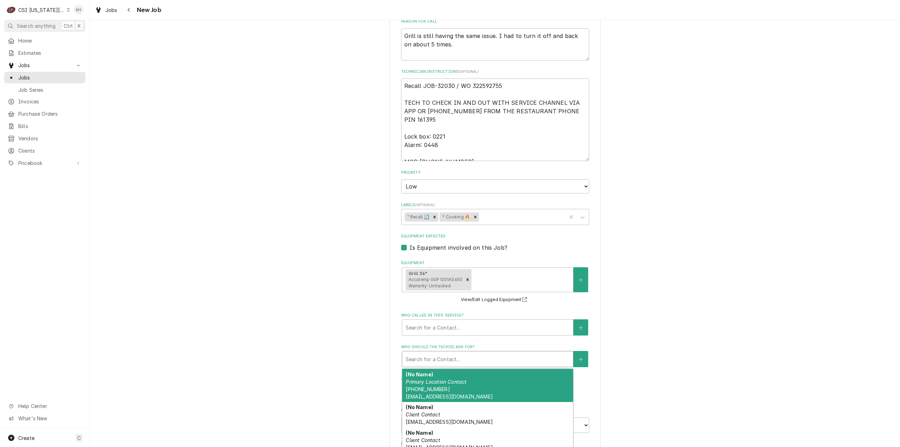
click at [416, 353] on div "Who should the tech(s) ask for?" at bounding box center [488, 359] width 164 height 13
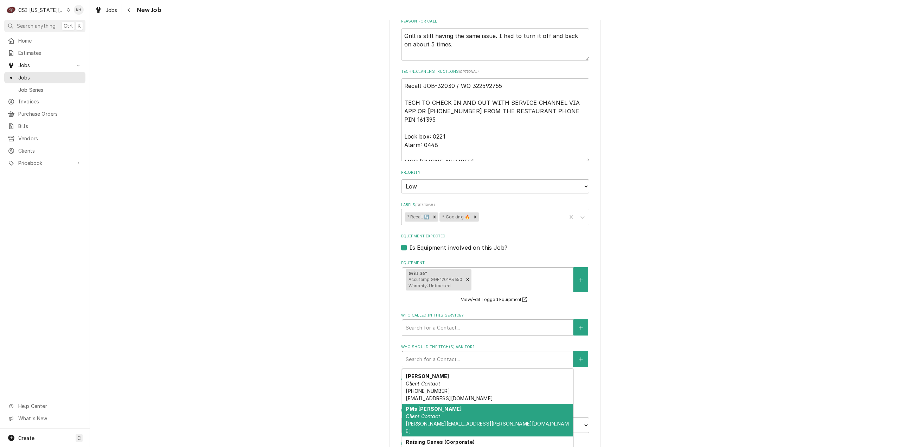
scroll to position [168, 0]
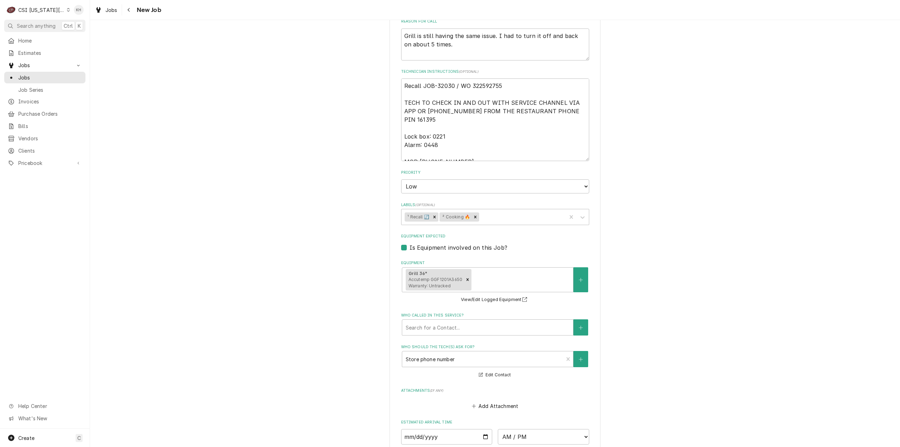
drag, startPoint x: 307, startPoint y: 301, endPoint x: 333, endPoint y: 327, distance: 37.1
click at [307, 302] on div "Please provide the following information to create a job: Client Details Client…" at bounding box center [495, 7] width 810 height 1296
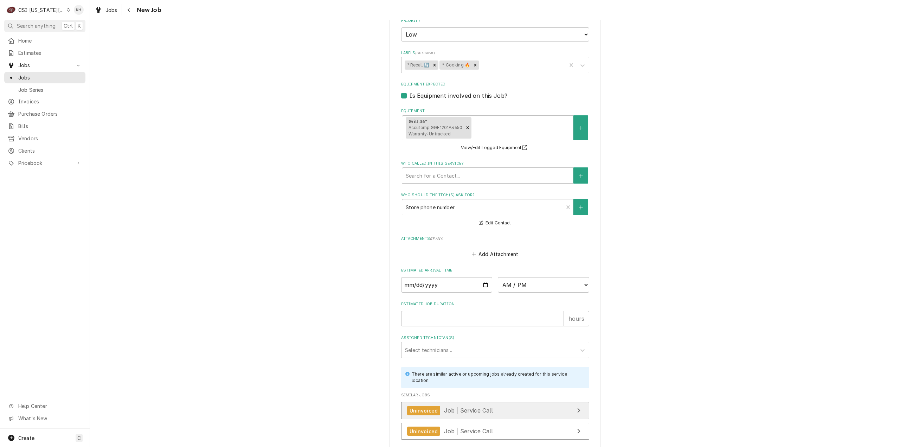
scroll to position [853, 0]
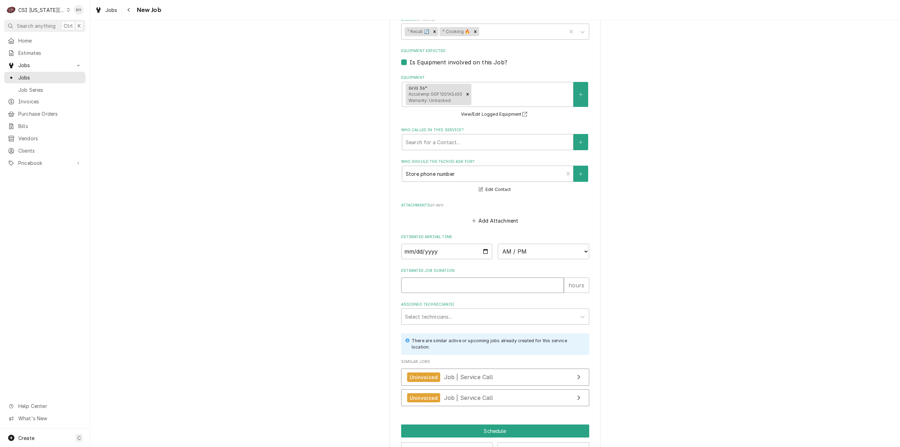
click at [442, 277] on input "Estimated Job Duration" at bounding box center [482, 284] width 163 height 15
type textarea "x"
type input "2"
type textarea "x"
type input "2"
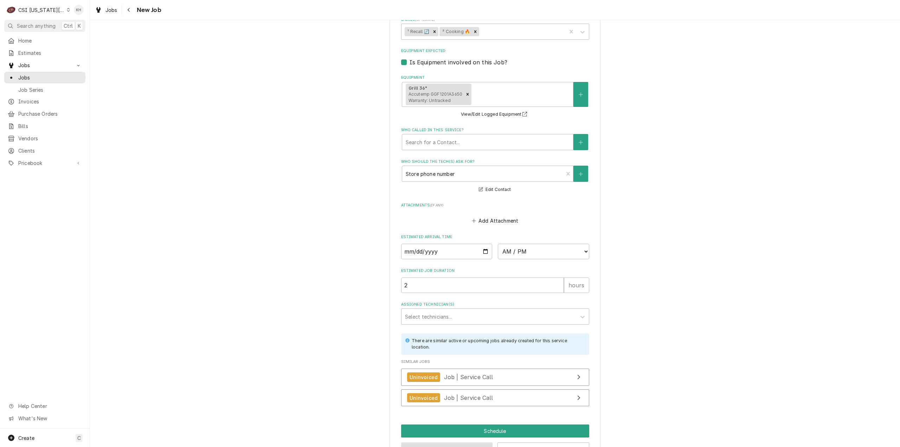
click at [440, 442] on button "Preview Job" at bounding box center [447, 448] width 92 height 13
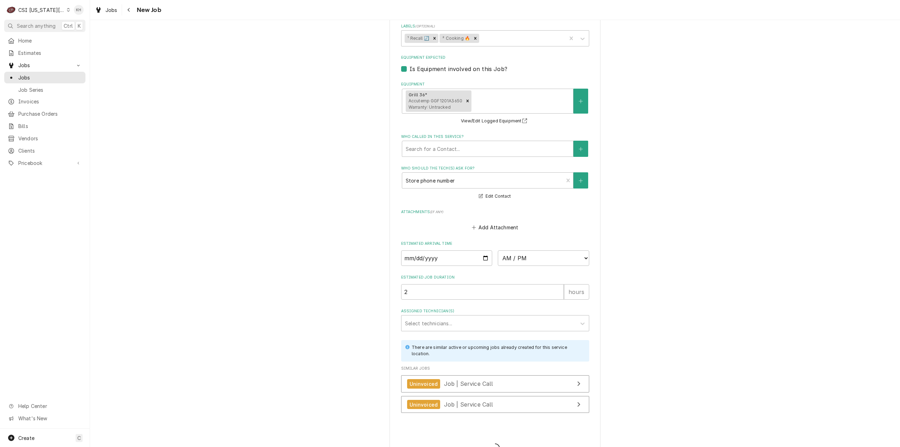
type textarea "x"
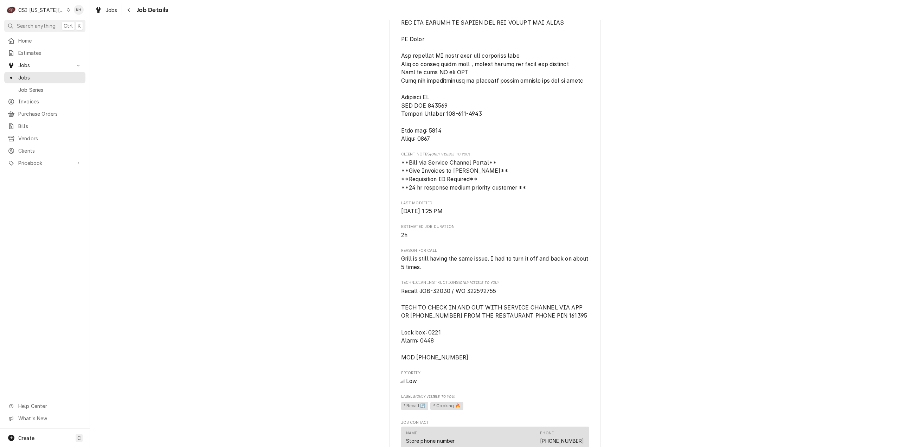
scroll to position [352, 0]
click at [297, 259] on div "Draft Preview RAISING CANES Raising Canes #221 / [STREET_ADDRESS] Open in Maps …" at bounding box center [495, 151] width 810 height 951
click at [290, 351] on div "Draft Preview RAISING CANES Raising Canes #221 / [STREET_ADDRESS] Open in Maps …" at bounding box center [495, 151] width 810 height 951
click at [174, 155] on div "Draft Preview RAISING CANES Raising Canes #221 / [STREET_ADDRESS] Open in Maps …" at bounding box center [495, 151] width 810 height 951
click at [280, 200] on div "Draft Preview RAISING CANES Raising Canes #221 / [STREET_ADDRESS] Open in Maps …" at bounding box center [495, 151] width 810 height 951
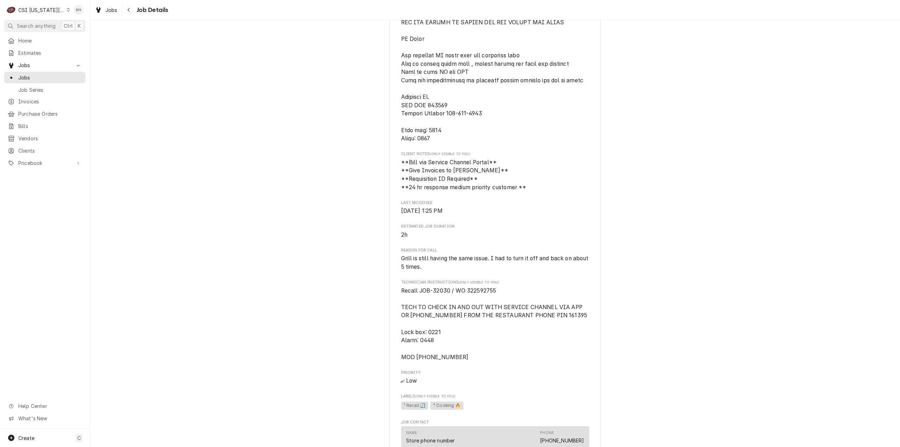
click at [280, 200] on div "Draft Preview RAISING CANES Raising Canes #221 / [STREET_ADDRESS] Open in Maps …" at bounding box center [495, 151] width 810 height 951
